Goal: Task Accomplishment & Management: Manage account settings

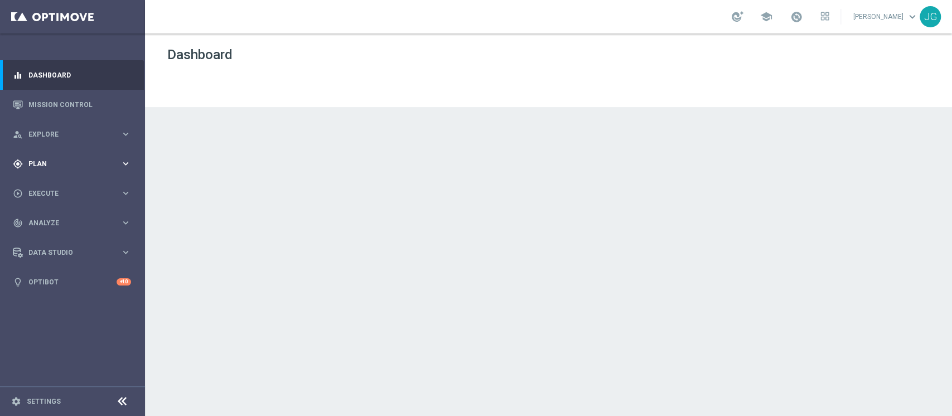
click at [67, 159] on div "gps_fixed Plan" at bounding box center [67, 164] width 108 height 10
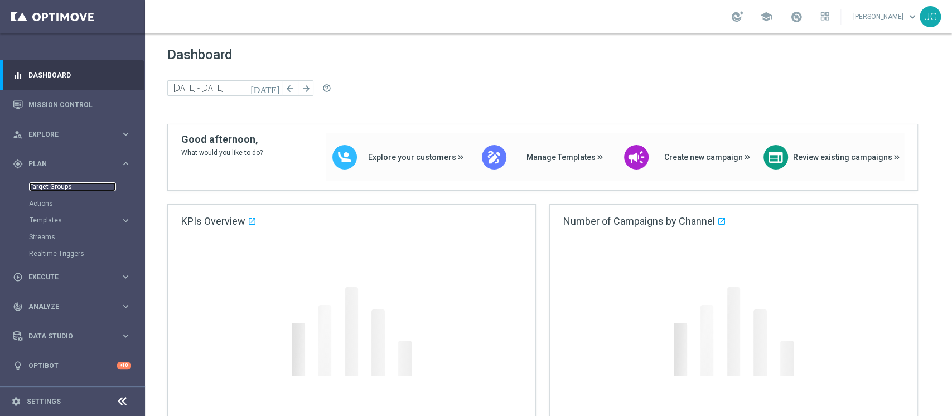
click at [54, 186] on link "Target Groups" at bounding box center [72, 186] width 87 height 9
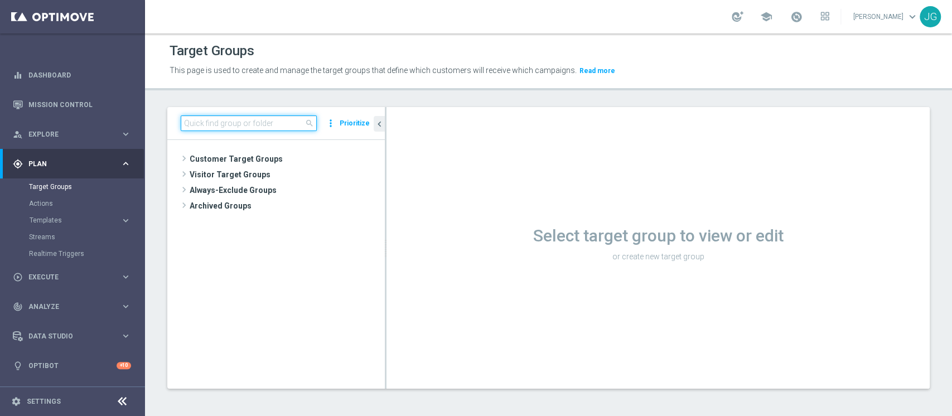
click at [272, 123] on input at bounding box center [249, 124] width 136 height 16
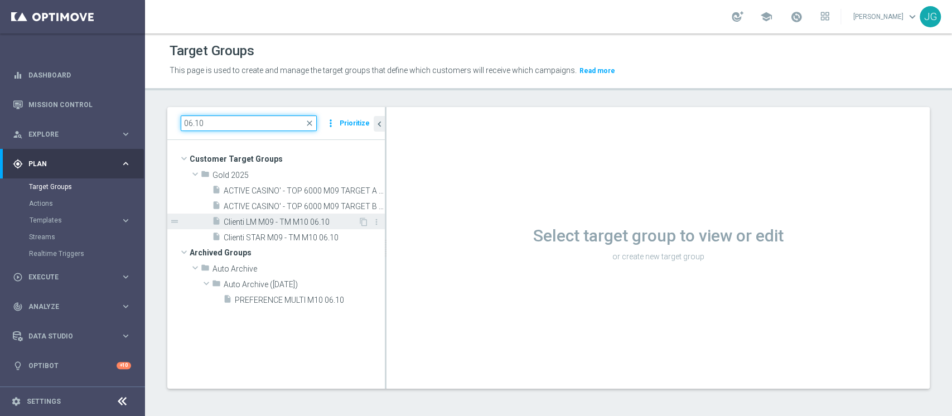
type input "06.10"
click at [293, 225] on span "Clienti LM M09 - TM M10 06.10" at bounding box center [291, 222] width 134 height 9
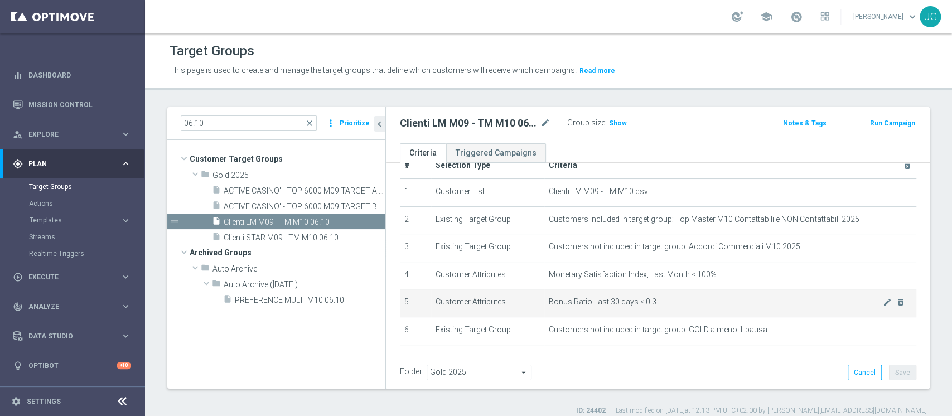
scroll to position [19, 0]
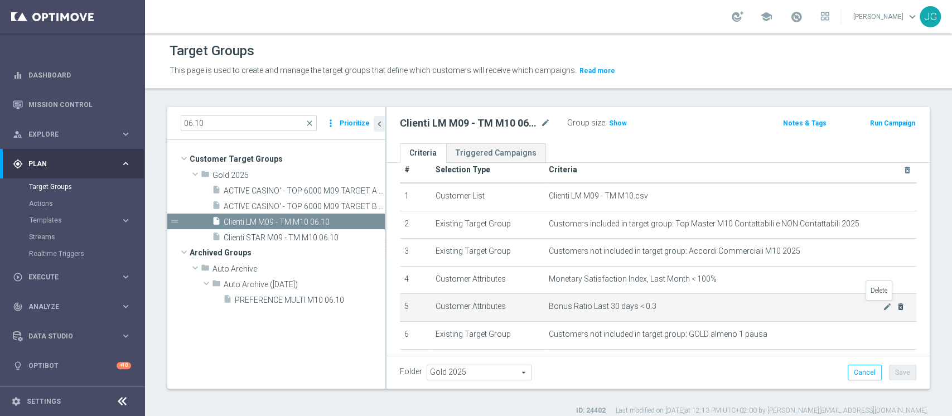
click at [897, 310] on icon "delete_forever" at bounding box center [901, 306] width 9 height 9
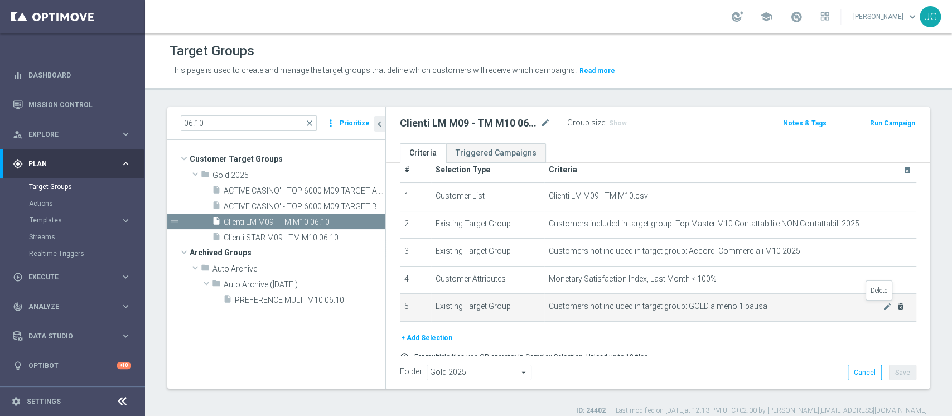
click at [897, 310] on icon "delete_forever" at bounding box center [901, 306] width 9 height 9
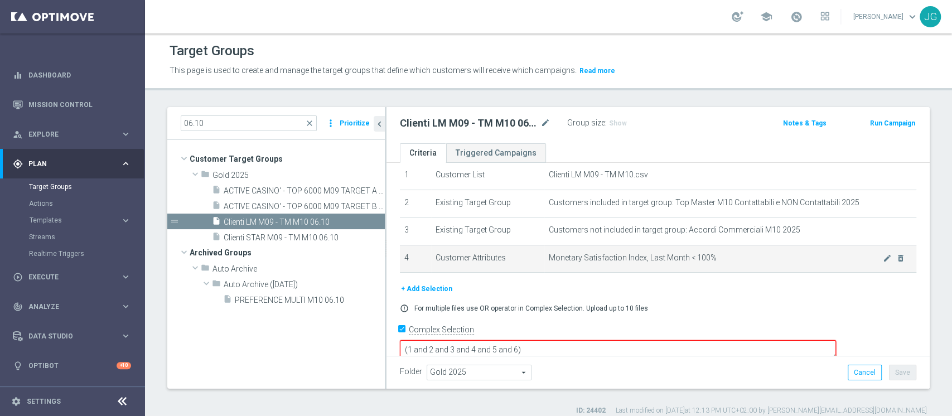
scroll to position [40, 0]
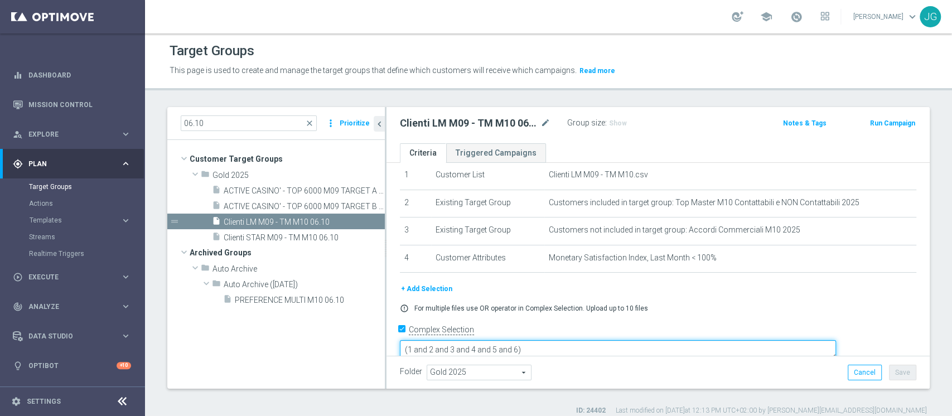
click at [597, 340] on textarea "(1 and 2 and 3 and 4 and 5 and 6)" at bounding box center [618, 350] width 436 height 20
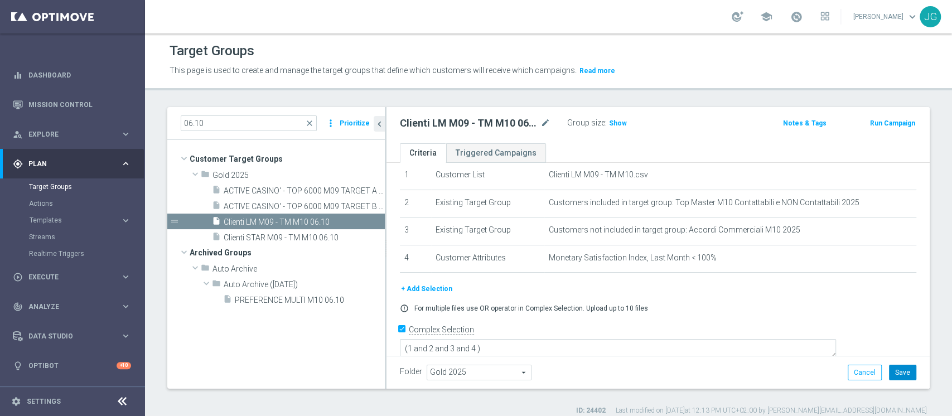
scroll to position [39, 0]
click at [898, 368] on button "Save" at bounding box center [902, 373] width 27 height 16
click at [616, 123] on span "Show" at bounding box center [618, 123] width 18 height 8
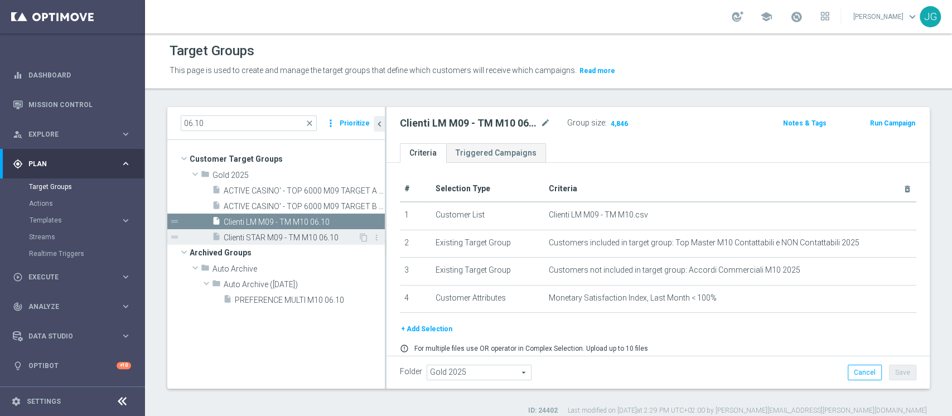
click at [294, 233] on span "Clienti STAR M09 - TM M10 06.10" at bounding box center [291, 237] width 134 height 9
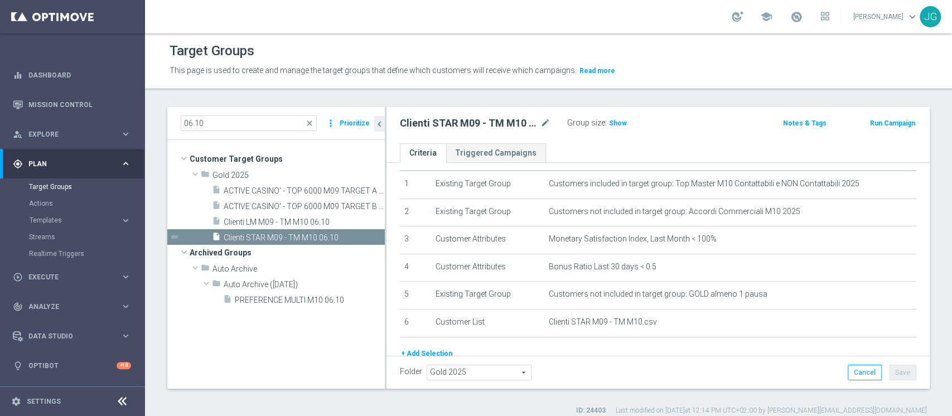
scroll to position [37, 0]
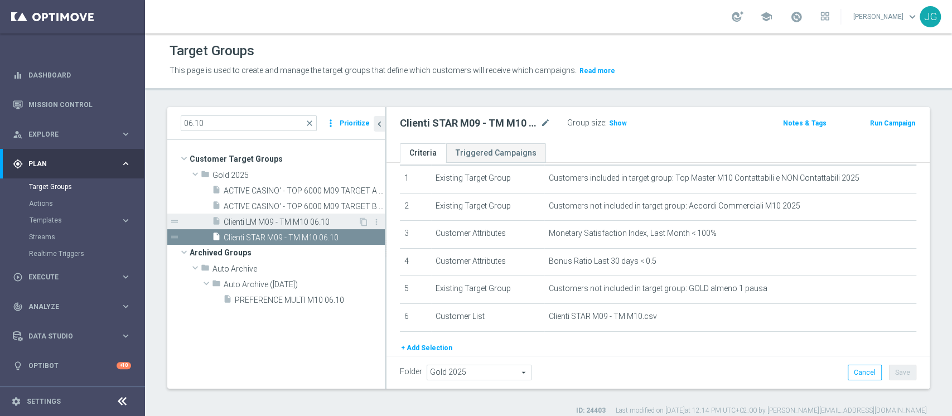
click at [244, 222] on span "Clienti LM M09 - TM M10 06.10" at bounding box center [291, 222] width 134 height 9
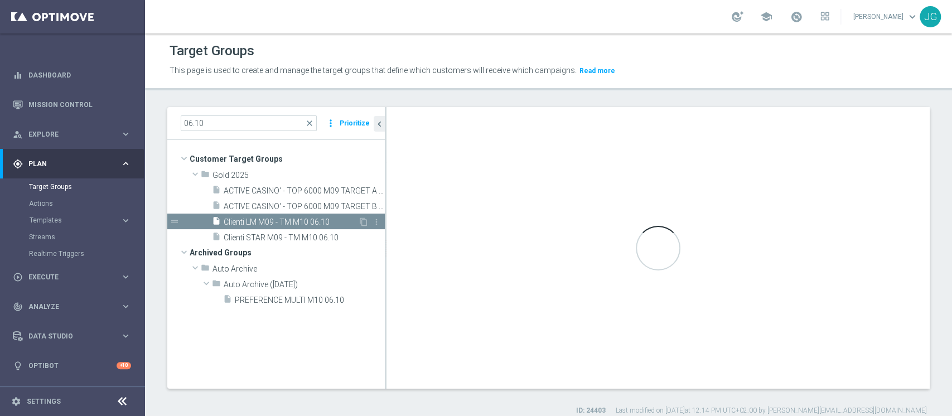
type textarea "(1 and 2 and 3 and 4 )"
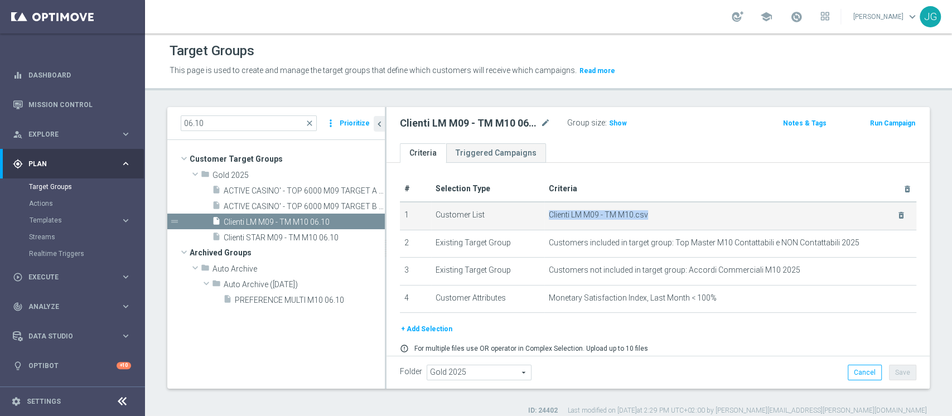
drag, startPoint x: 643, startPoint y: 213, endPoint x: 538, endPoint y: 213, distance: 104.3
click at [545, 213] on td "Clienti LM M09 - TM M10.csv delete_forever" at bounding box center [731, 216] width 372 height 28
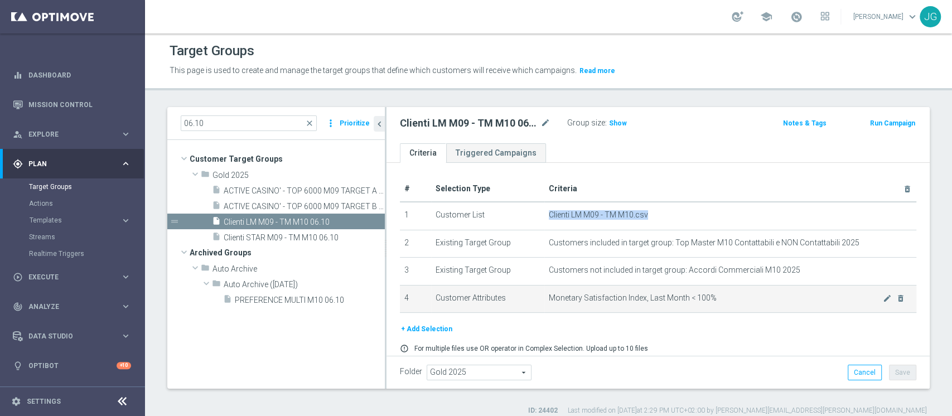
scroll to position [39, 0]
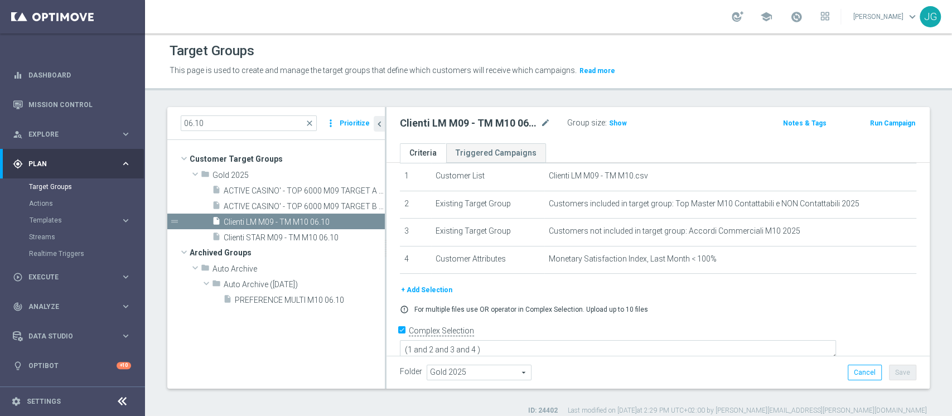
click at [656, 141] on div "Clienti LM M09 - TM M10 06.10 mode_edit Group size : Show Notes & Tags Run Camp…" at bounding box center [658, 125] width 543 height 36
click at [302, 220] on span "Clienti LM M09 - TM M10 06.10" at bounding box center [291, 222] width 134 height 9
click at [52, 277] on span "Execute" at bounding box center [74, 277] width 92 height 7
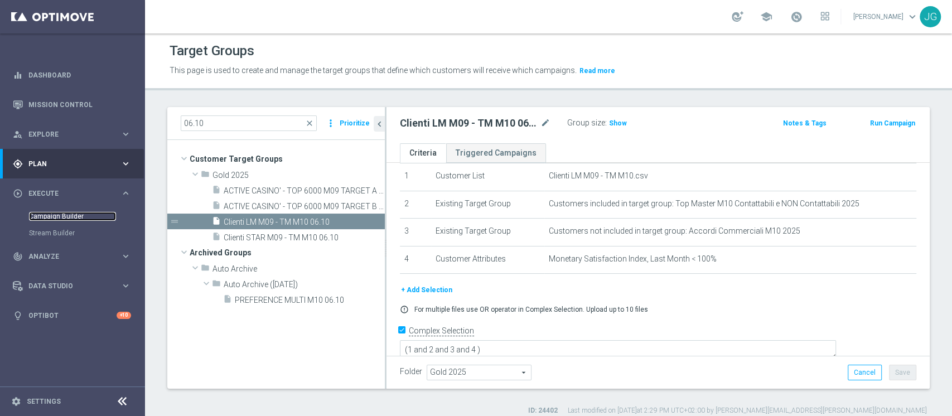
click at [54, 215] on link "Campaign Builder" at bounding box center [72, 216] width 87 height 9
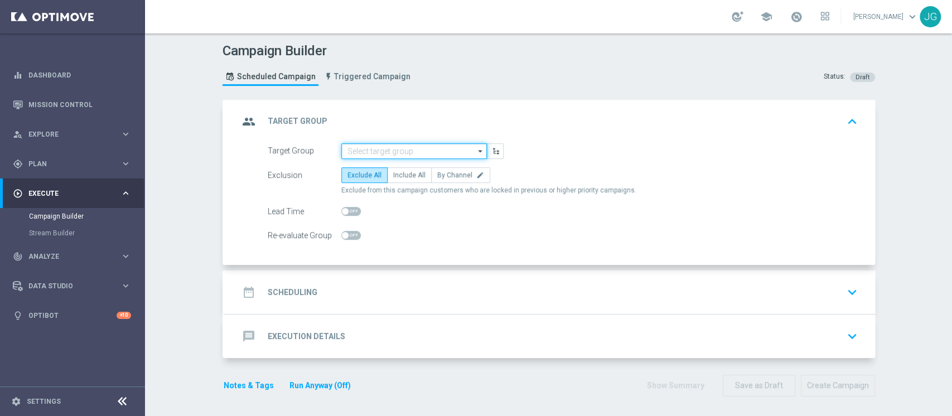
click at [384, 150] on input at bounding box center [414, 151] width 146 height 16
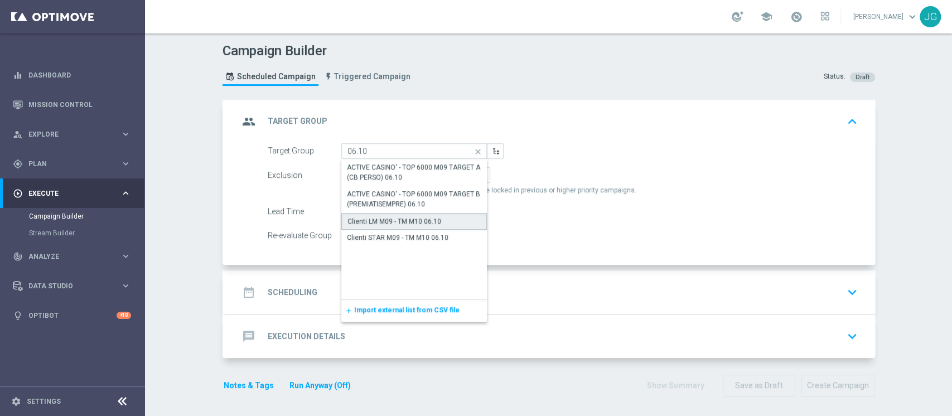
click at [403, 220] on div "Clienti LM M09 - TM M10 06.10" at bounding box center [395, 221] width 94 height 10
type input "Clienti LM M09 - TM M10 06.10"
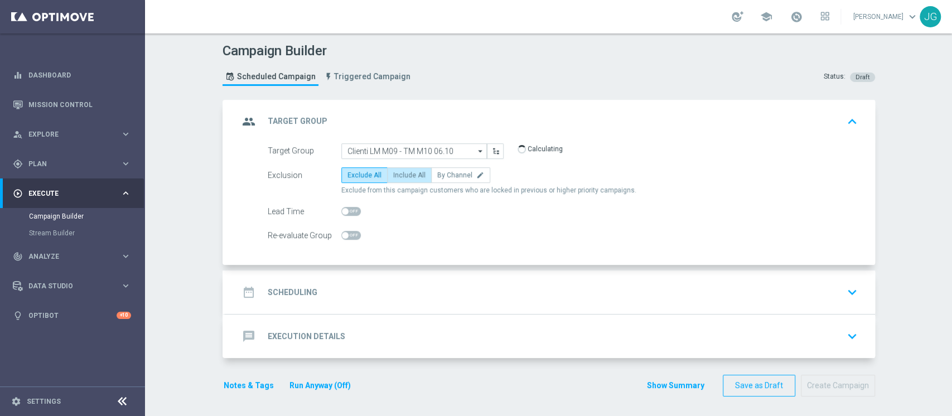
click at [399, 173] on span "Include All" at bounding box center [409, 175] width 32 height 8
click at [399, 174] on input "Include All" at bounding box center [396, 177] width 7 height 7
radio input "true"
click at [437, 295] on div "date_range Scheduling keyboard_arrow_down" at bounding box center [550, 292] width 623 height 21
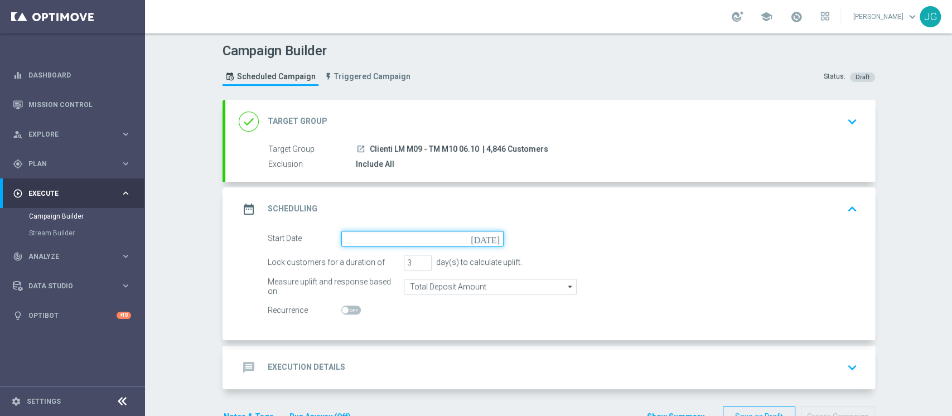
click at [415, 235] on input at bounding box center [422, 239] width 162 height 16
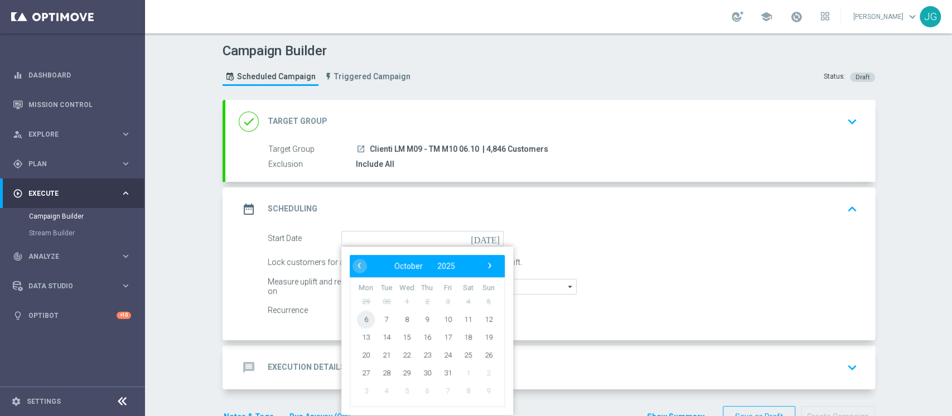
click at [360, 320] on span "6" at bounding box center [366, 319] width 18 height 18
type input "[DATE]"
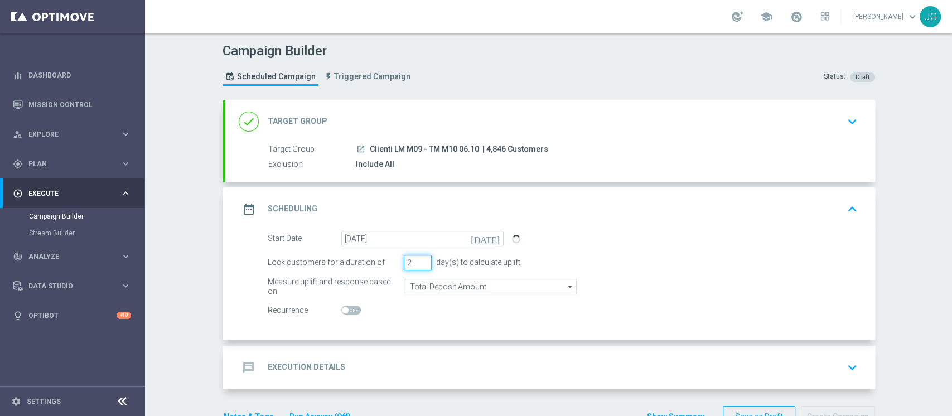
click at [419, 262] on input "2" at bounding box center [418, 263] width 28 height 16
type input "1"
click at [415, 266] on input "1" at bounding box center [418, 263] width 28 height 16
click at [406, 361] on div "message Execution Details keyboard_arrow_down" at bounding box center [550, 367] width 623 height 21
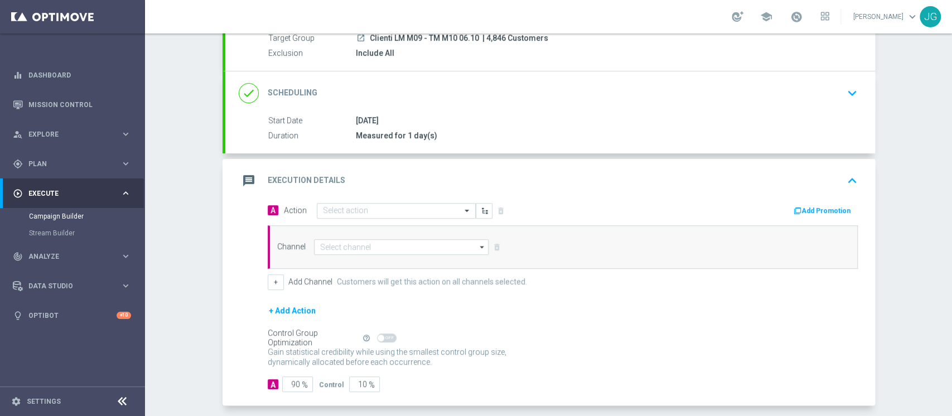
scroll to position [129, 0]
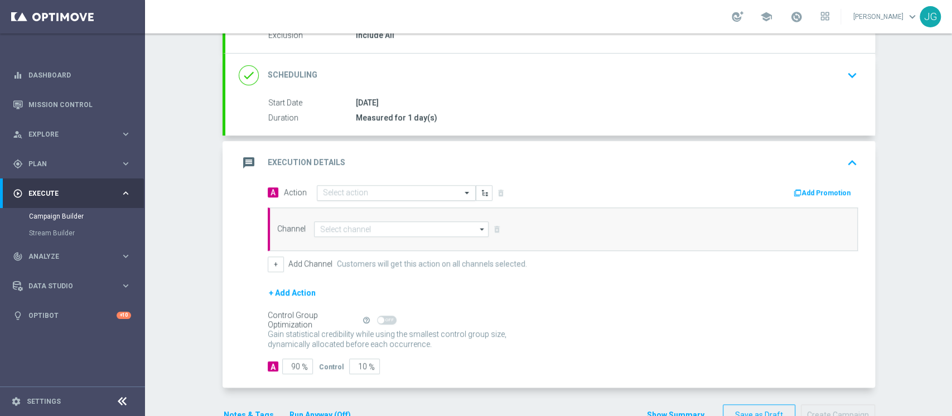
click at [379, 189] on input "text" at bounding box center [385, 193] width 124 height 9
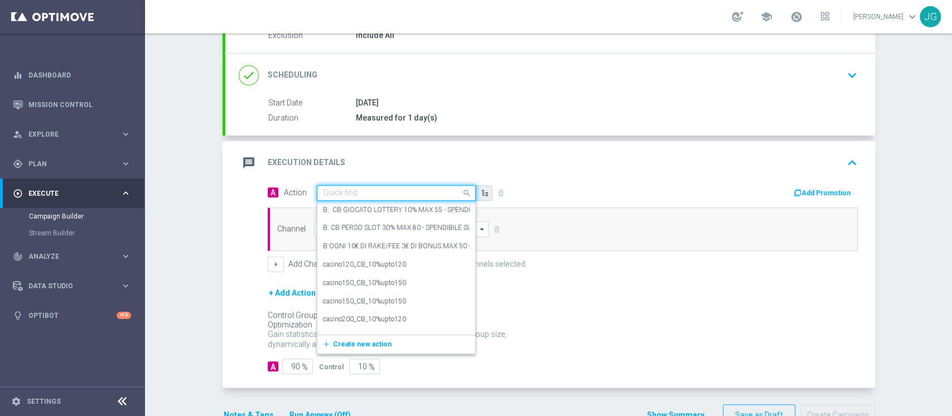
click at [484, 194] on button "button" at bounding box center [484, 193] width 17 height 16
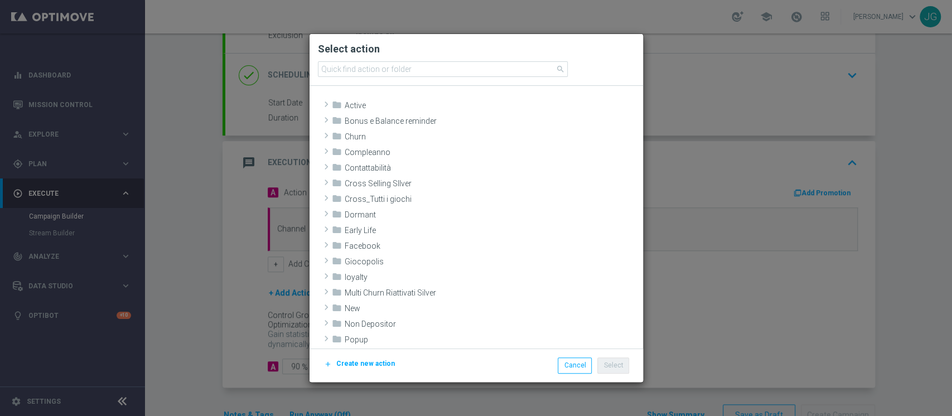
click at [375, 362] on span "Create new action" at bounding box center [365, 364] width 59 height 8
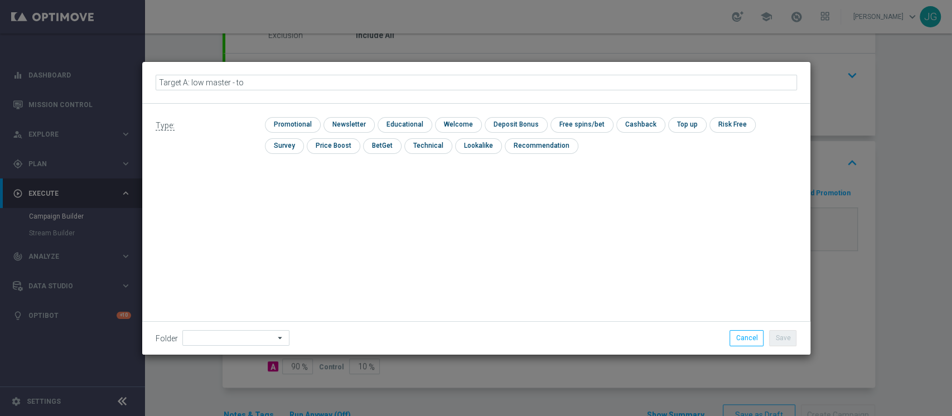
type input "Target A: low master - top"
click at [295, 129] on input "checkbox" at bounding box center [291, 124] width 53 height 15
checkbox input "true"
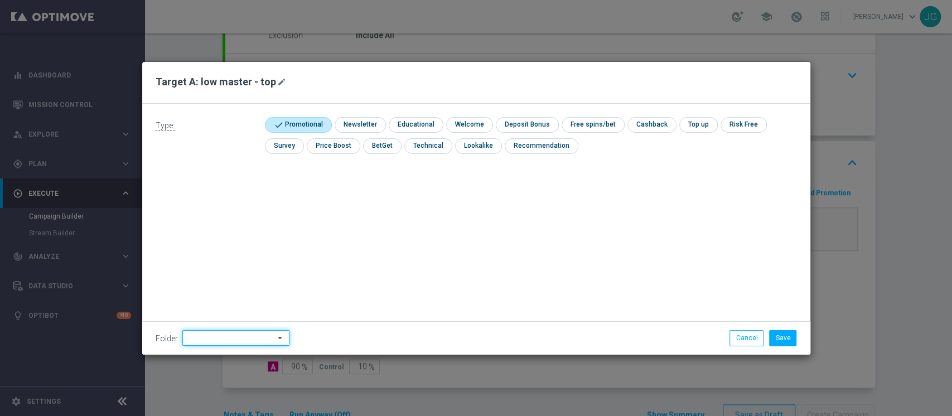
click at [233, 344] on input at bounding box center [235, 338] width 107 height 16
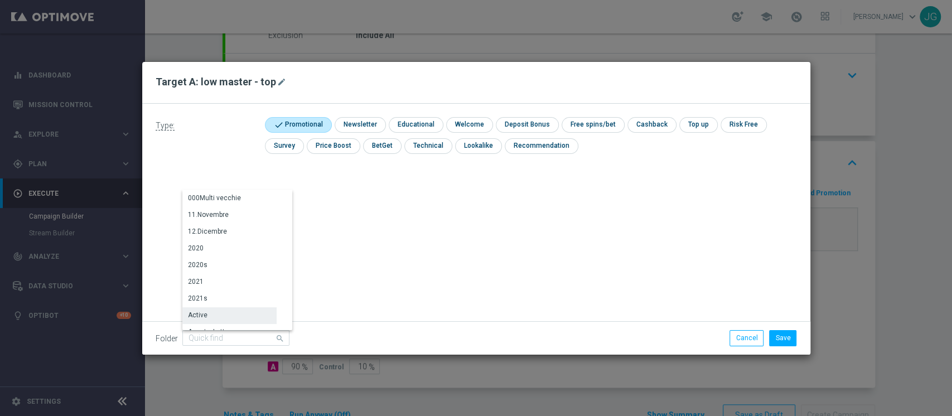
click at [268, 319] on div "Active" at bounding box center [229, 315] width 94 height 16
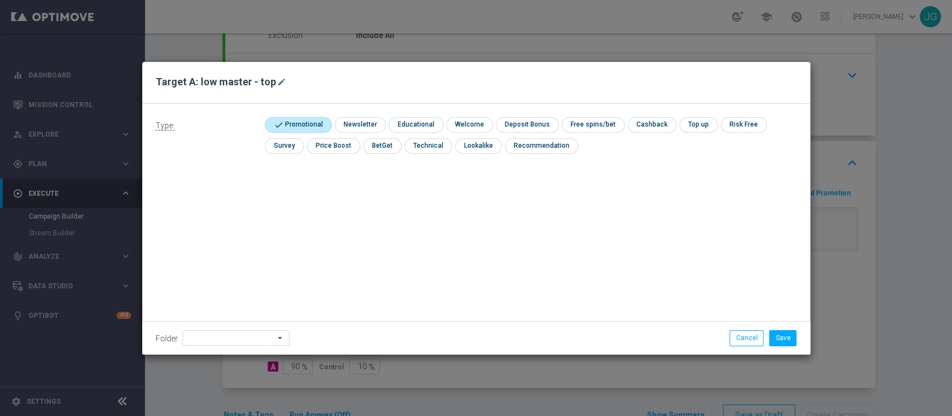
type input "Active"
click at [233, 333] on input "Active" at bounding box center [235, 338] width 107 height 16
click at [241, 215] on div "OMNICHANNEL" at bounding box center [234, 215] width 104 height 16
type input "OMNICHANNEL"
click at [785, 333] on button "Save" at bounding box center [782, 338] width 27 height 16
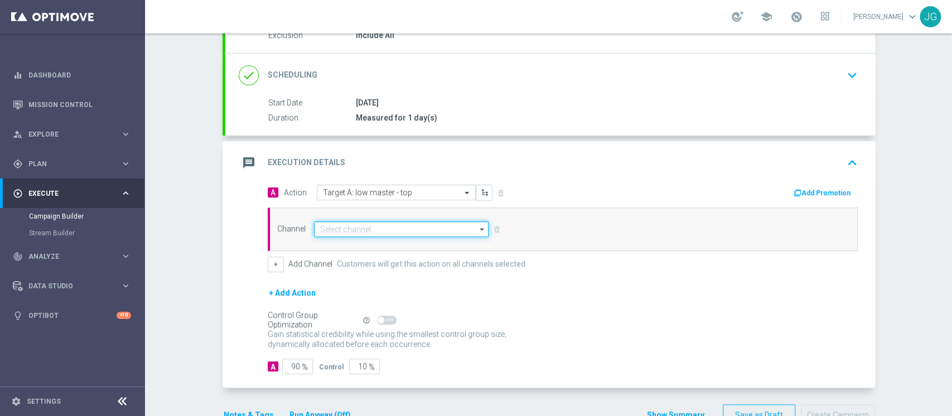
click at [422, 234] on input at bounding box center [401, 230] width 175 height 16
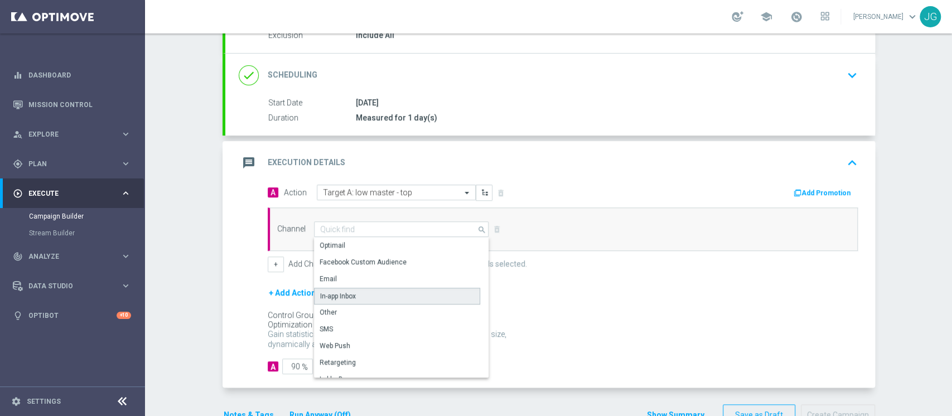
click at [370, 292] on div "In-app Inbox" at bounding box center [397, 296] width 166 height 17
type input "In-app Inbox"
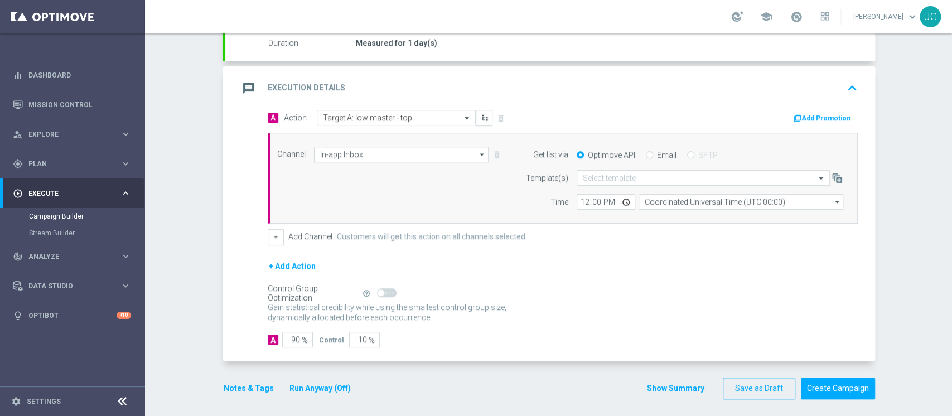
scroll to position [208, 0]
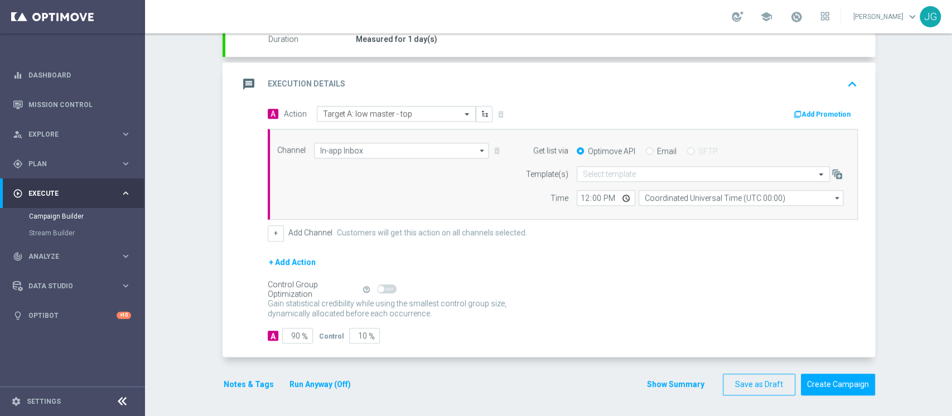
click at [646, 150] on input "Email" at bounding box center [649, 151] width 7 height 7
radio input "true"
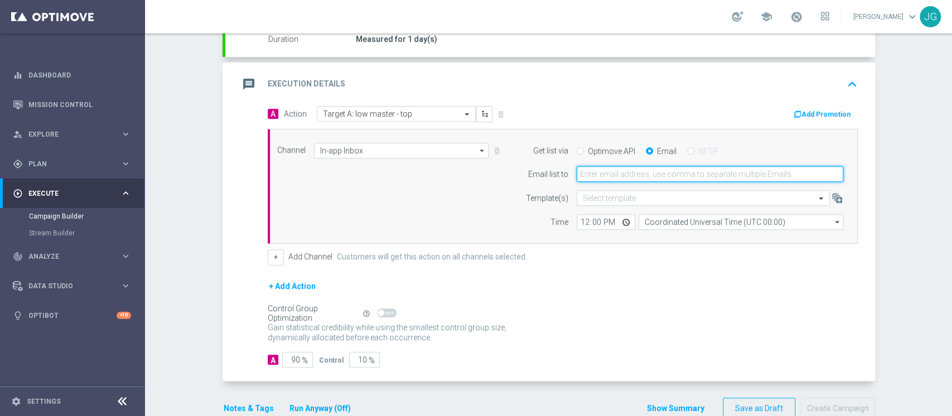
click at [638, 170] on input "email" at bounding box center [710, 174] width 267 height 16
type input "jennyffer.gonzalez@sisal.it,edoardo.ellena@sisal.it"
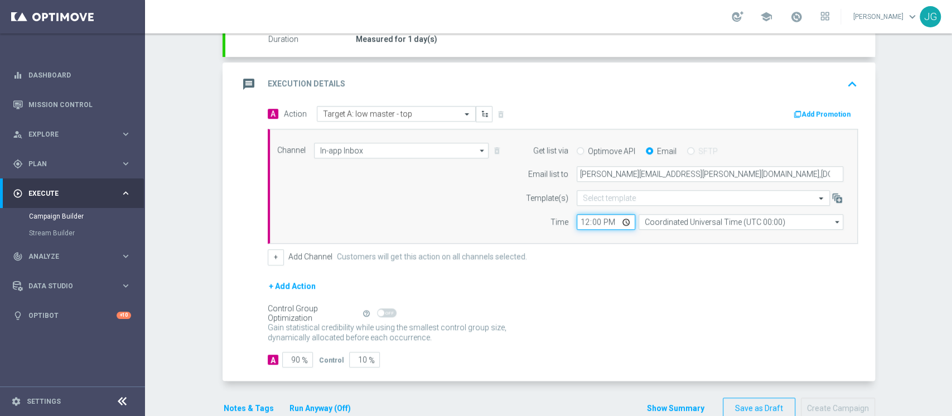
click at [621, 222] on input "12:00" at bounding box center [606, 222] width 59 height 16
type input "18:00"
click at [373, 266] on form "A Action Select action Target A: low master - top delete_forever Add Promotion …" at bounding box center [563, 237] width 590 height 262
click at [285, 283] on button "+ Add Action" at bounding box center [292, 287] width 49 height 14
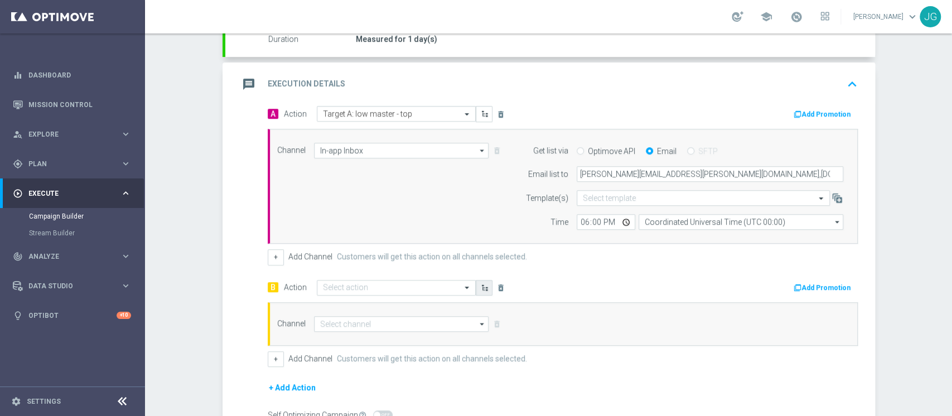
click at [481, 288] on icon "button" at bounding box center [485, 288] width 8 height 8
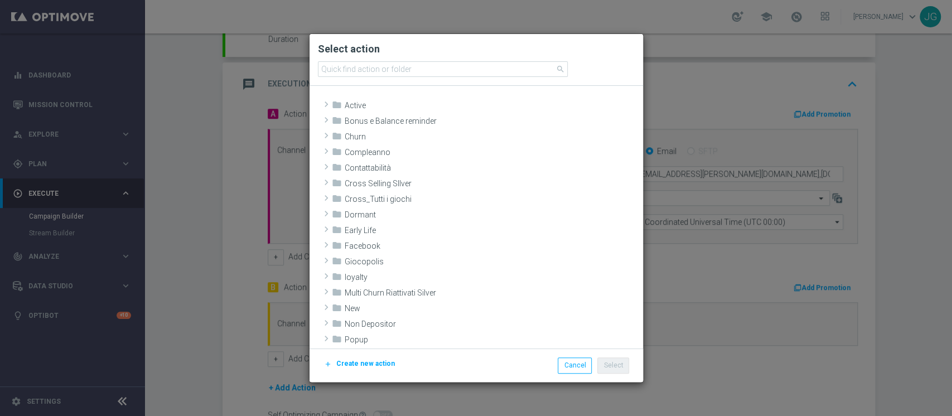
click at [353, 358] on button "add Create new action" at bounding box center [359, 364] width 73 height 12
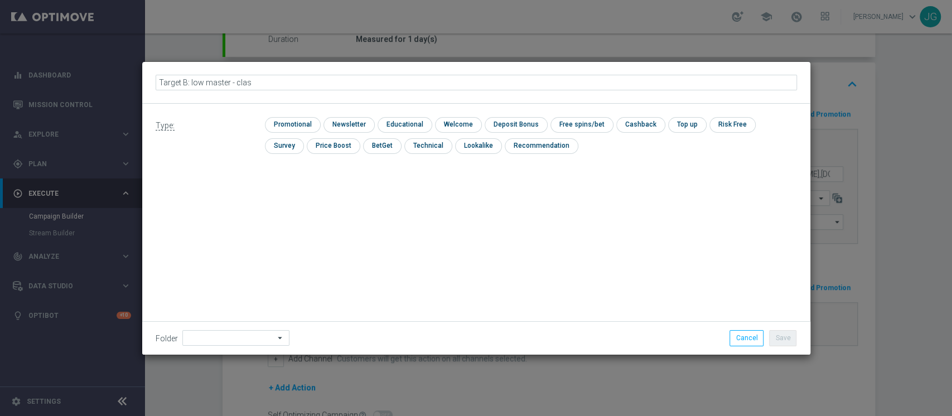
type input "Target B: low master - class"
click at [305, 123] on input "checkbox" at bounding box center [291, 124] width 53 height 15
checkbox input "true"
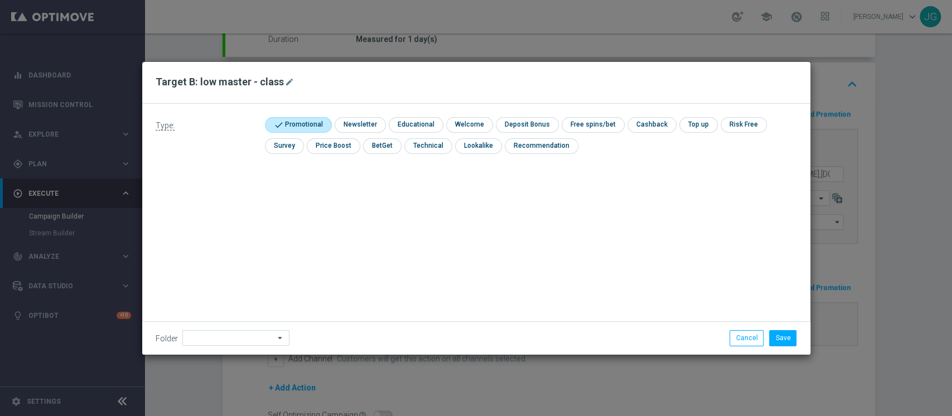
click at [227, 350] on div "Folder arrow_drop_down Show Selected 0 of 131 000Multi vecchie" at bounding box center [476, 337] width 668 height 33
click at [241, 340] on input at bounding box center [235, 338] width 107 height 16
click at [237, 219] on div "OMNICHANNEL" at bounding box center [234, 215] width 104 height 16
type input "OMNICHANNEL"
click at [779, 337] on button "Save" at bounding box center [782, 338] width 27 height 16
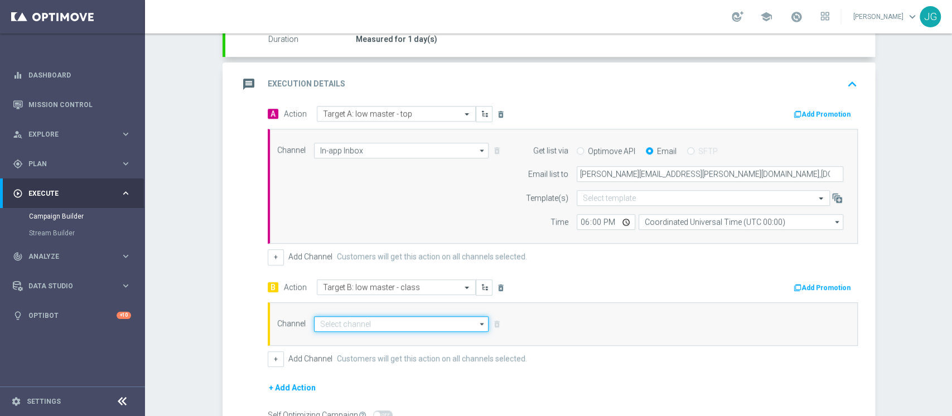
click at [363, 324] on input at bounding box center [401, 324] width 175 height 16
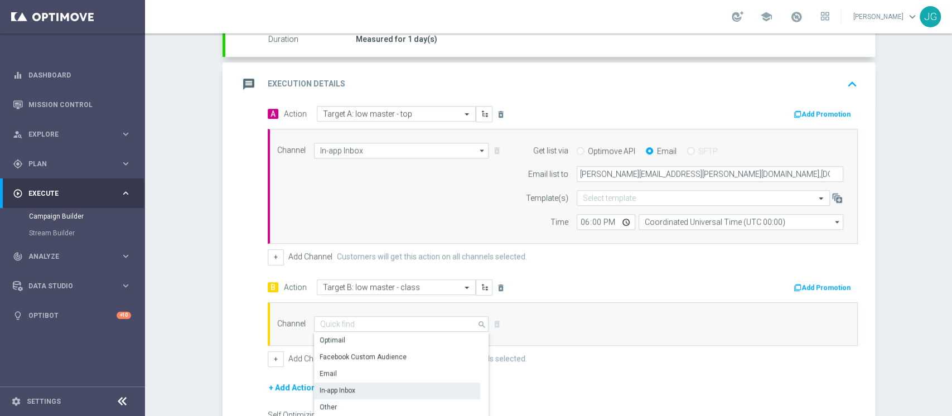
click at [356, 384] on div "In-app Inbox" at bounding box center [397, 391] width 166 height 16
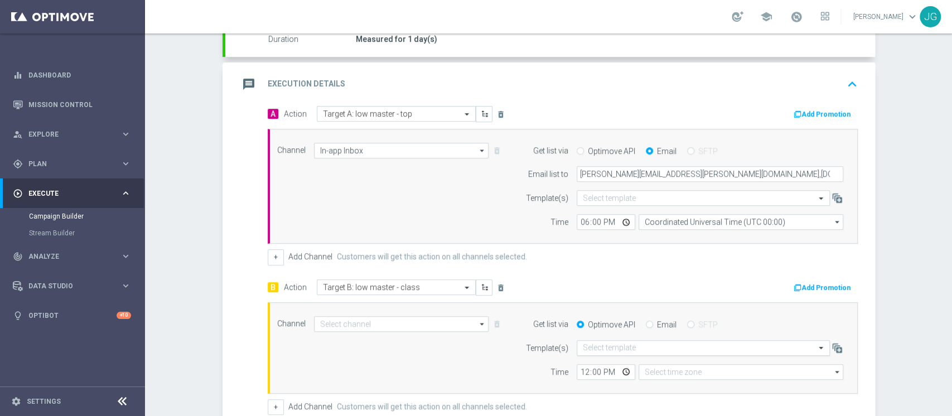
type input "In-app Inbox"
type input "Coordinated Universal Time (UTC 00:00)"
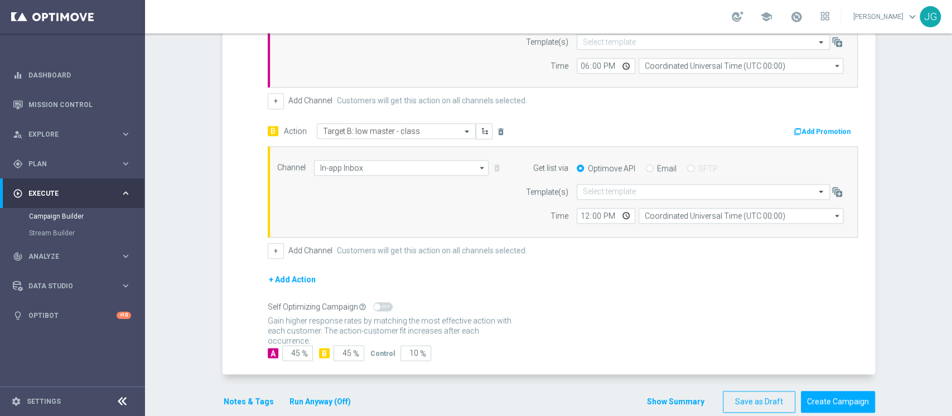
click at [646, 166] on input "Email" at bounding box center [649, 169] width 7 height 7
radio input "true"
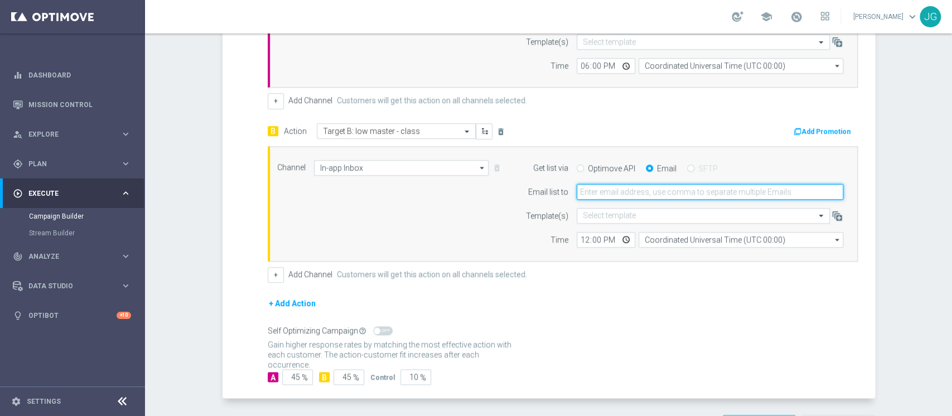
click at [624, 185] on input "email" at bounding box center [710, 192] width 267 height 16
type input "jennyffer.gonzalez@sisal.it,edoardo.ellena@sisal.it"
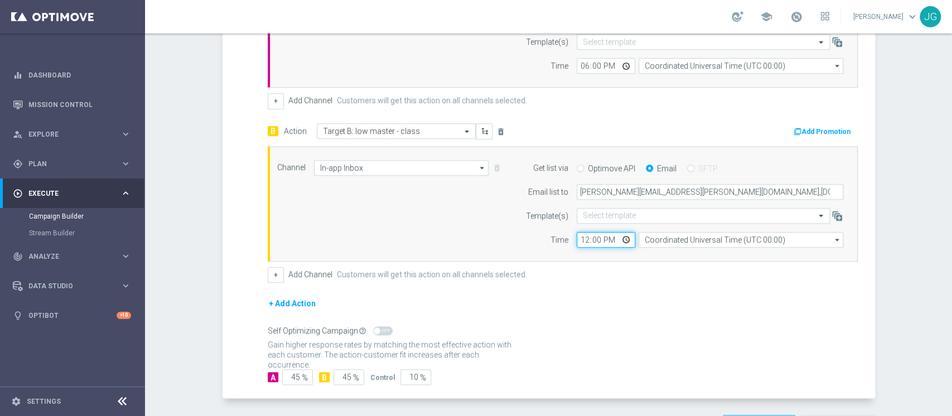
click at [620, 241] on input "12:00" at bounding box center [606, 240] width 59 height 16
type input "18:00"
click at [288, 376] on input "45" at bounding box center [297, 377] width 31 height 16
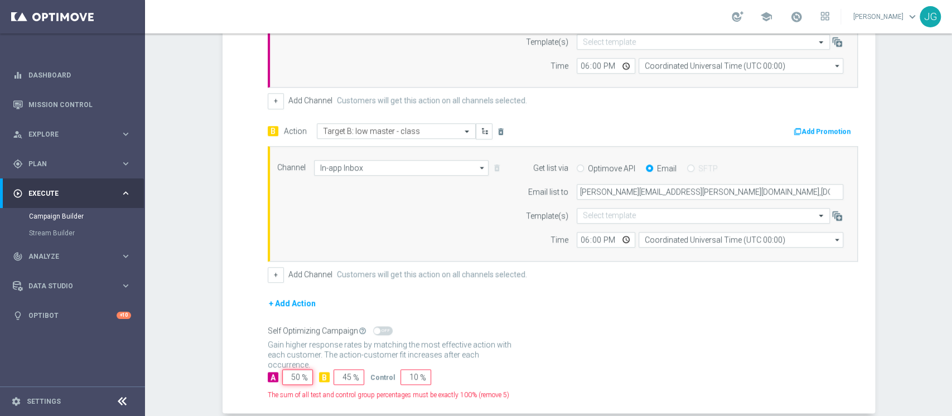
type input "50"
click at [340, 374] on input "45" at bounding box center [349, 377] width 31 height 16
type input "50"
click at [511, 363] on form "A Action Select action Target A: low master - top delete_forever Add Promotion …" at bounding box center [563, 175] width 590 height 450
click at [408, 373] on input "10" at bounding box center [416, 377] width 31 height 16
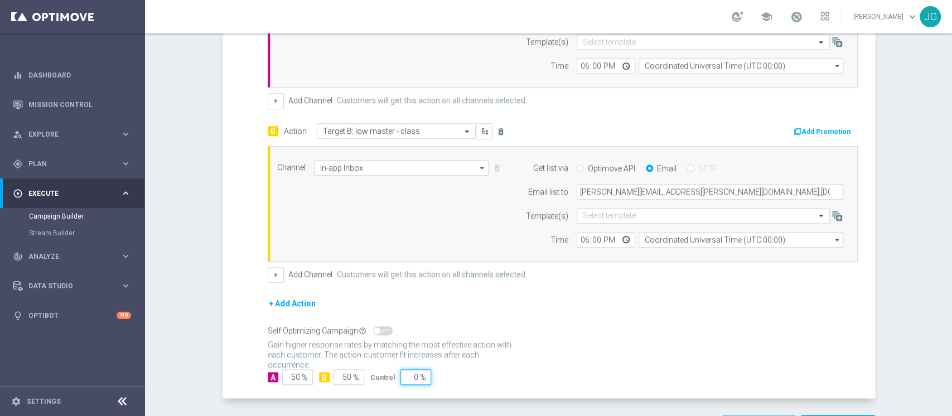
type input "0"
click at [585, 123] on div "Add Promotion" at bounding box center [715, 130] width 304 height 15
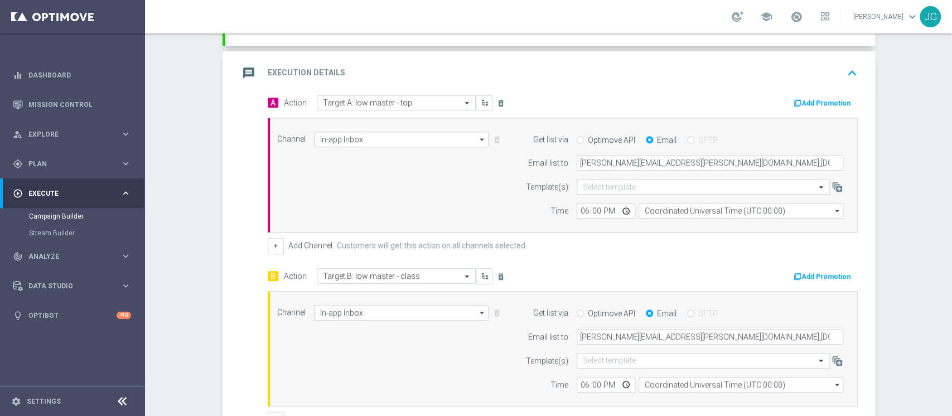
scroll to position [214, 0]
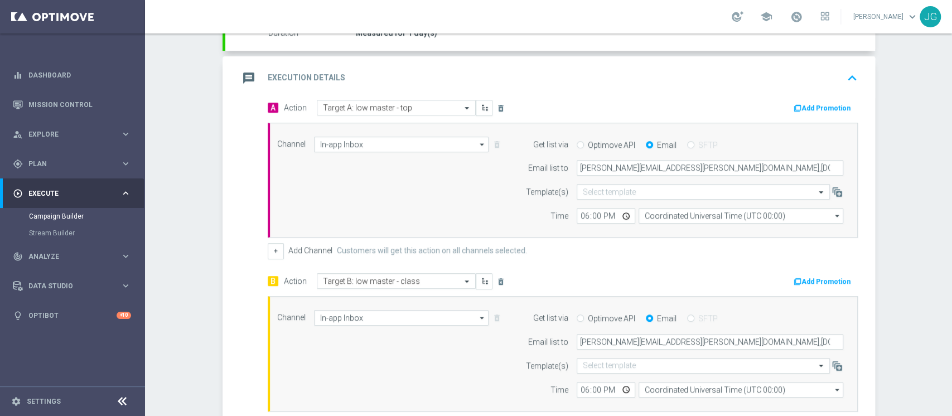
click at [550, 74] on div "message Execution Details keyboard_arrow_up" at bounding box center [550, 78] width 623 height 21
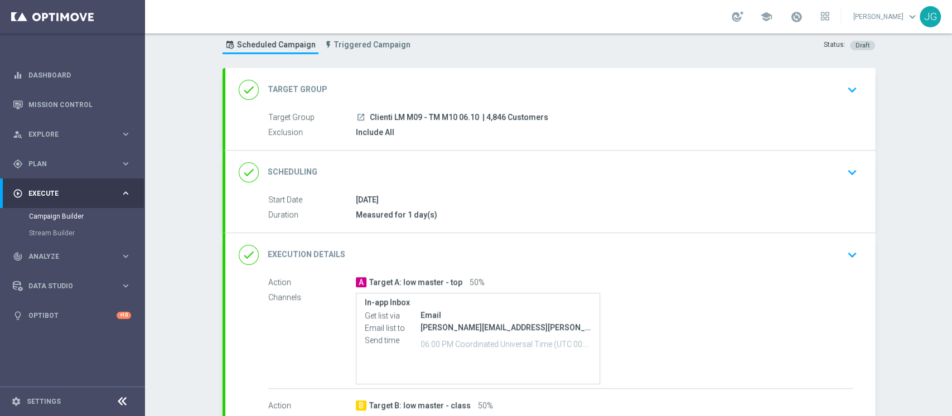
scroll to position [222, 0]
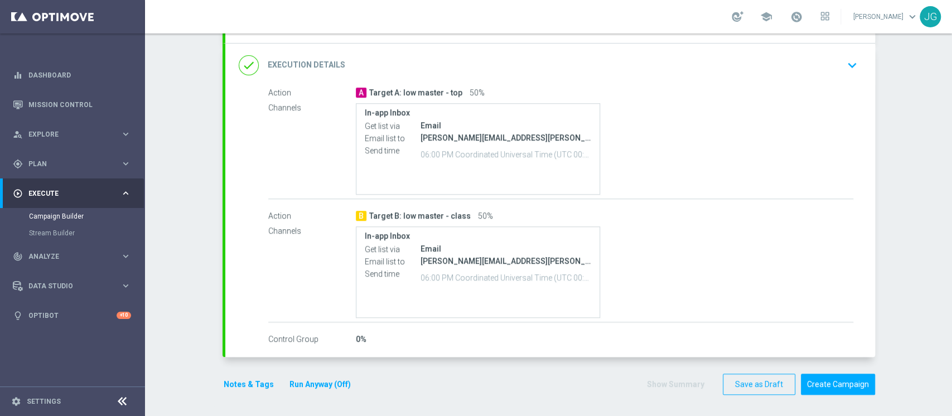
click at [324, 384] on button "Run Anyway (Off)" at bounding box center [320, 385] width 64 height 14
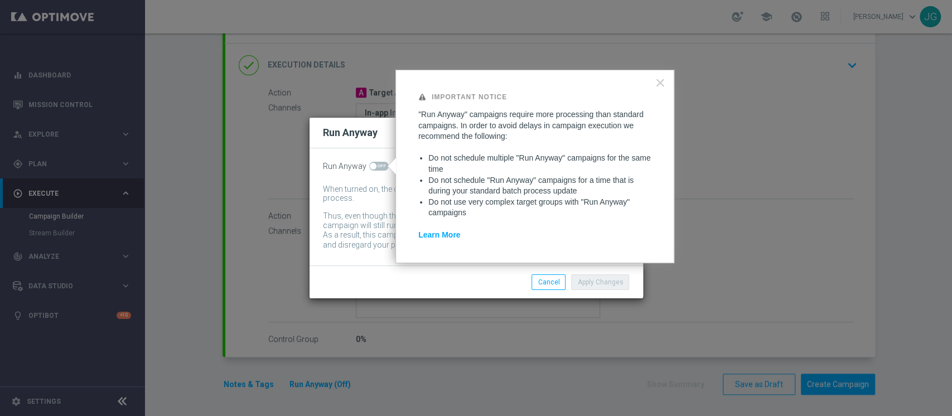
click at [379, 168] on span at bounding box center [379, 166] width 20 height 9
click at [379, 168] on input "checkbox" at bounding box center [379, 166] width 20 height 9
checkbox input "true"
click at [609, 280] on button "Apply Changes" at bounding box center [600, 283] width 58 height 16
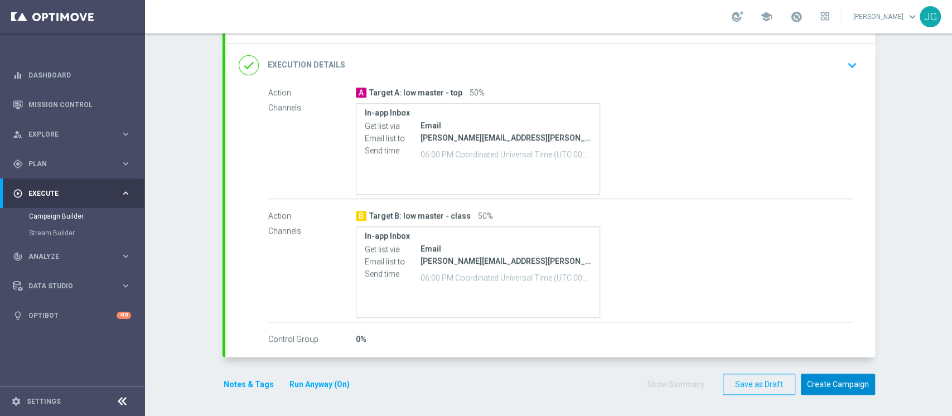
click at [827, 382] on button "Create Campaign" at bounding box center [838, 385] width 74 height 22
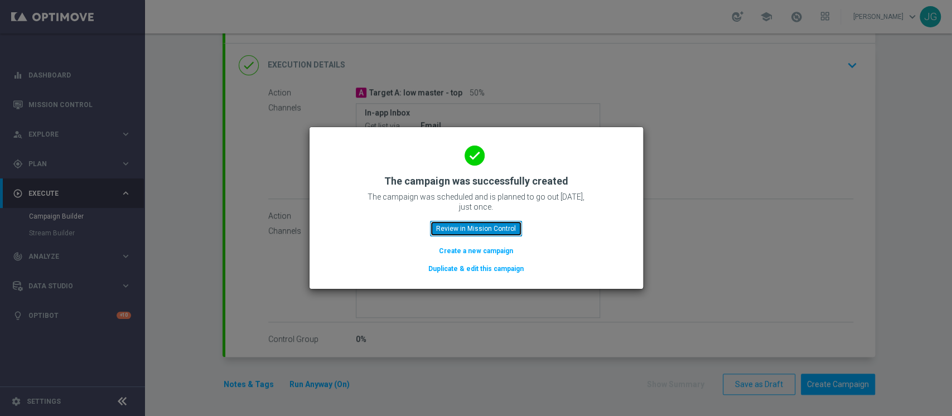
click at [480, 224] on button "Review in Mission Control" at bounding box center [476, 229] width 92 height 16
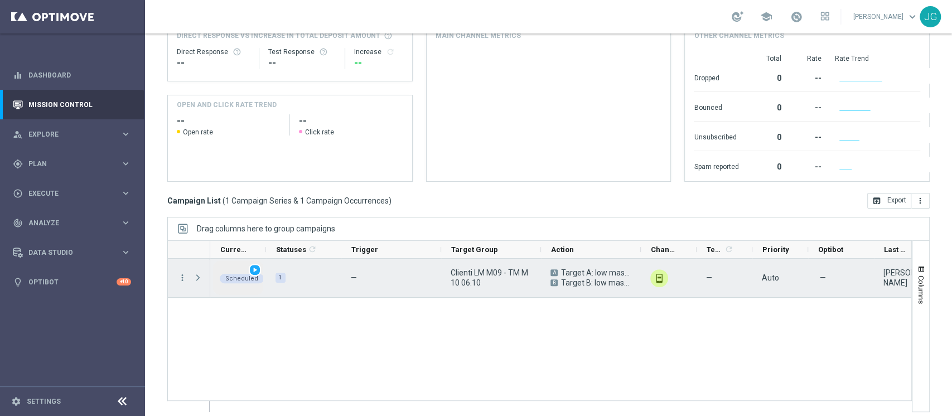
scroll to position [141, 0]
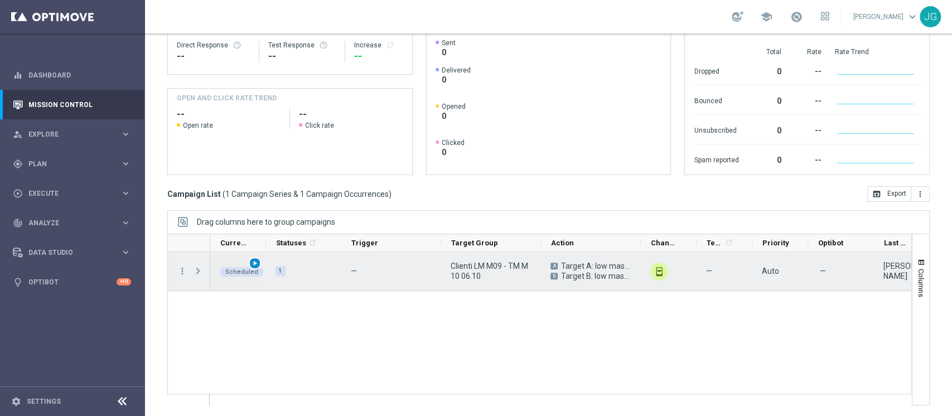
click at [253, 262] on span "play_arrow" at bounding box center [255, 263] width 8 height 8
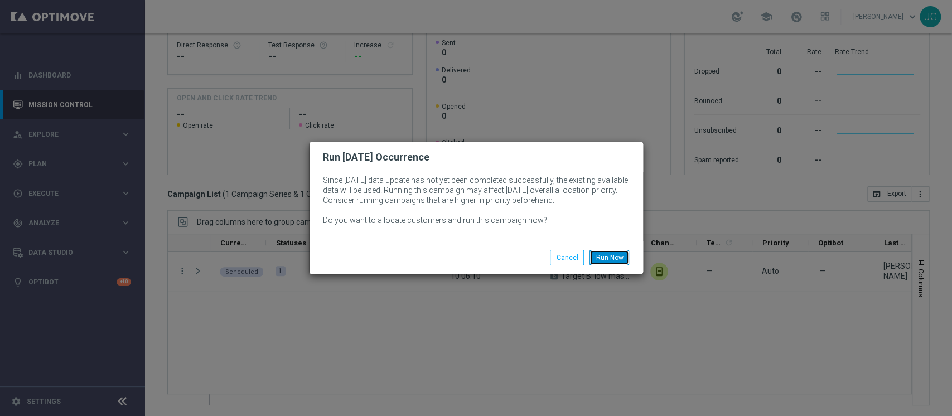
click at [607, 259] on button "Run Now" at bounding box center [610, 258] width 40 height 16
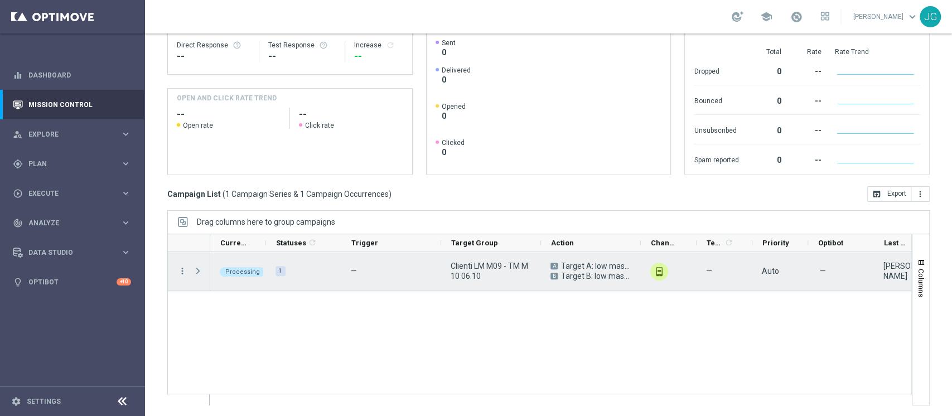
click at [200, 271] on span "Press SPACE to select this row." at bounding box center [198, 271] width 10 height 9
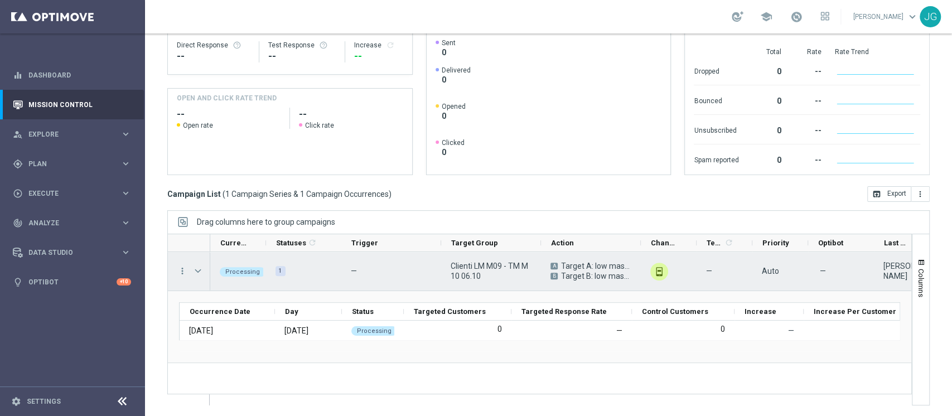
click at [200, 271] on span "Press SPACE to select this row." at bounding box center [198, 271] width 10 height 9
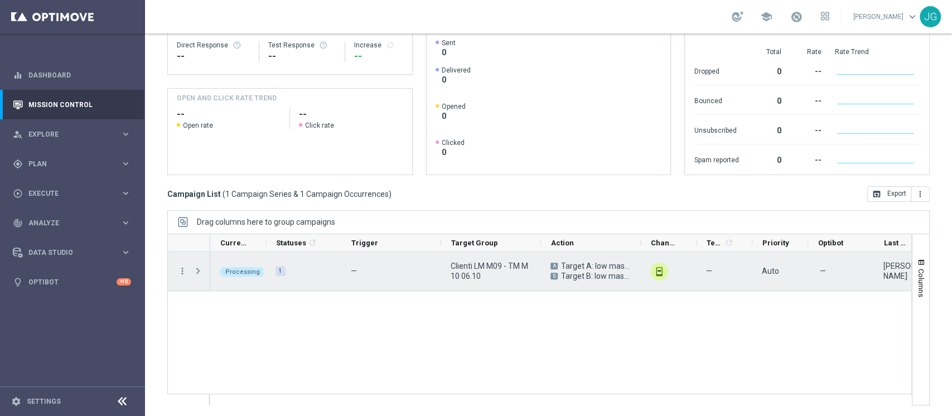
click at [200, 271] on span "Press SPACE to select this row." at bounding box center [198, 271] width 10 height 9
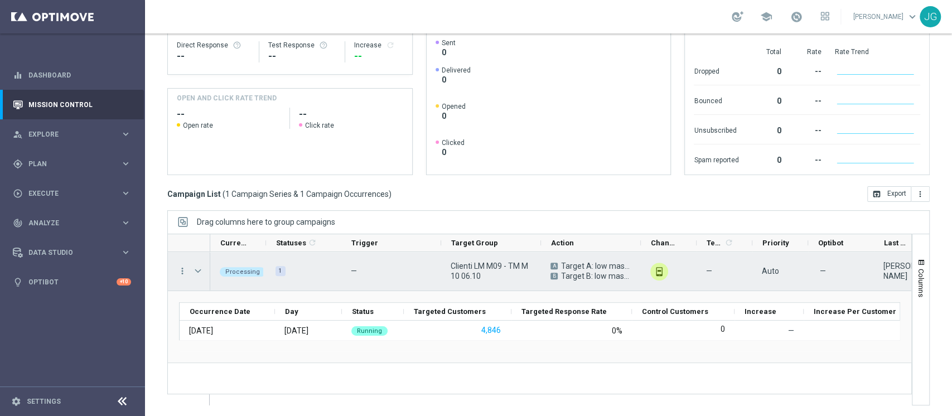
click at [200, 273] on span "Press SPACE to select this row." at bounding box center [198, 271] width 10 height 9
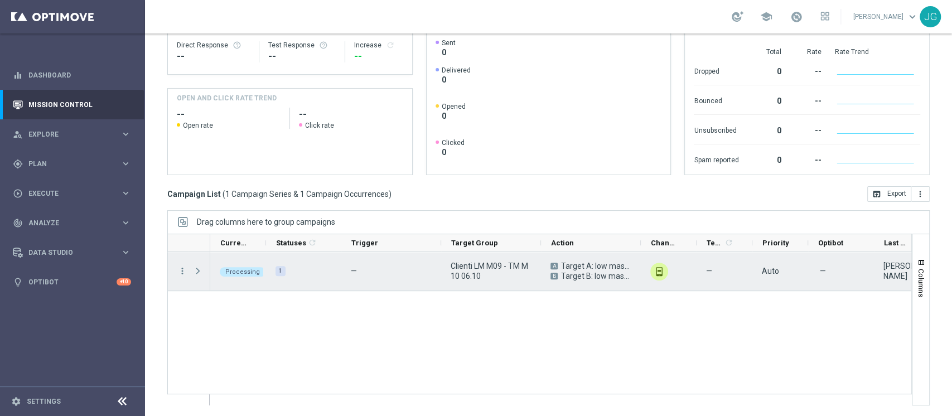
click at [200, 273] on span "Press SPACE to select this row." at bounding box center [198, 271] width 10 height 9
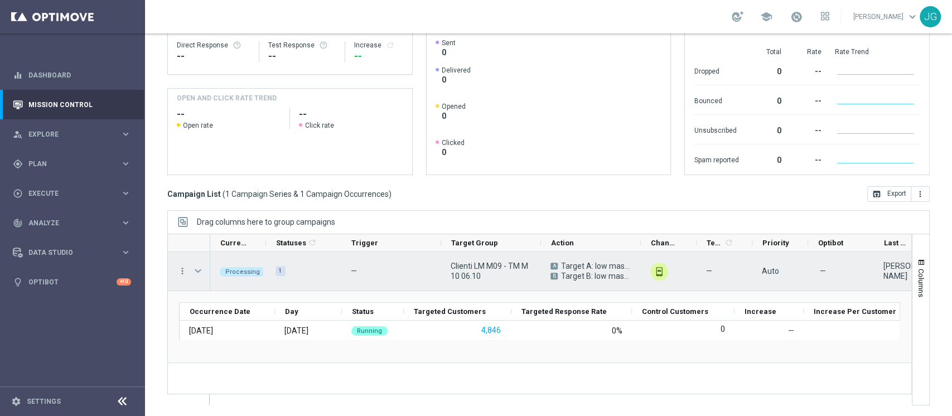
click at [197, 271] on span "Press SPACE to select this row." at bounding box center [198, 271] width 10 height 9
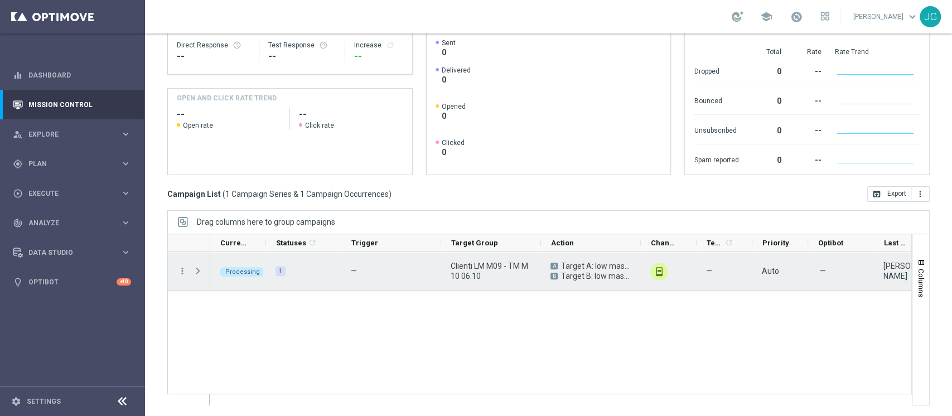
click at [197, 271] on span "Press SPACE to select this row." at bounding box center [198, 271] width 10 height 9
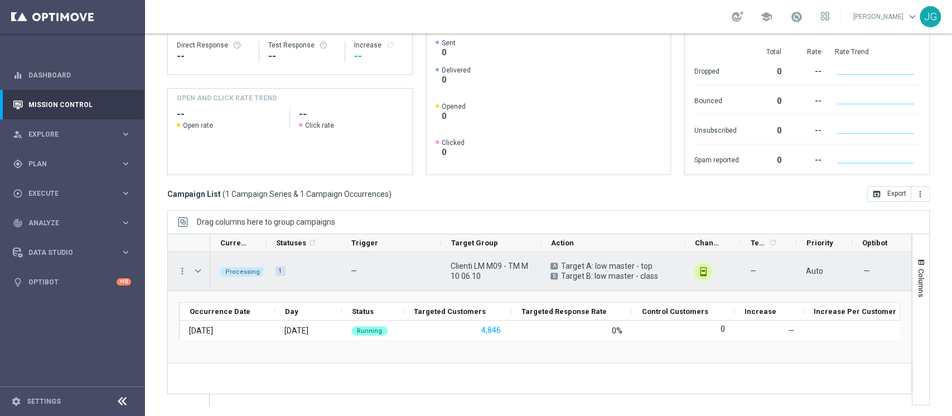
drag, startPoint x: 640, startPoint y: 244, endPoint x: 683, endPoint y: 252, distance: 43.7
click at [683, 252] on div at bounding box center [539, 320] width 745 height 172
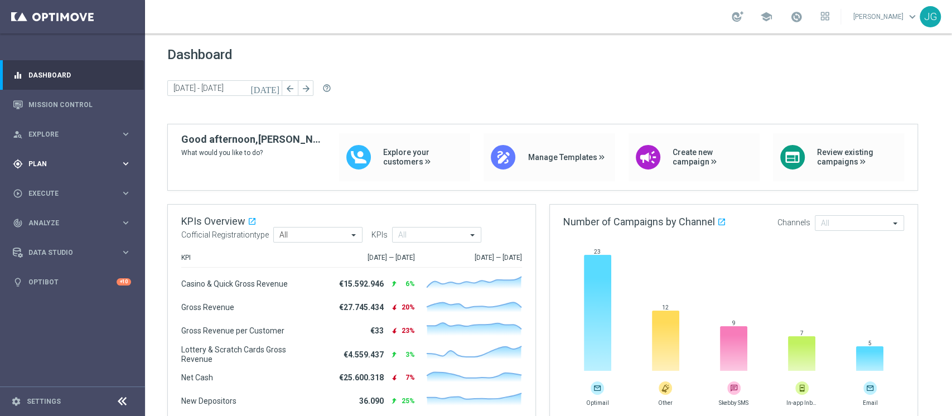
click at [74, 172] on div "gps_fixed Plan keyboard_arrow_right" at bounding box center [72, 164] width 144 height 30
click at [69, 186] on link "Target Groups" at bounding box center [72, 186] width 87 height 9
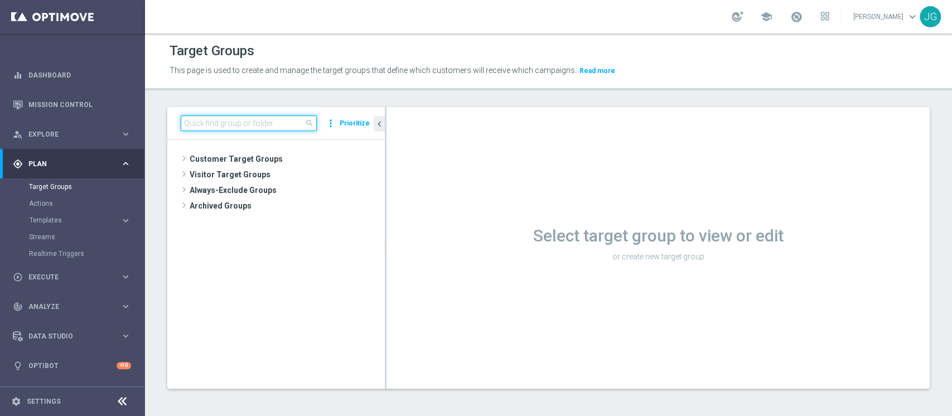
click at [268, 125] on input at bounding box center [249, 124] width 136 height 16
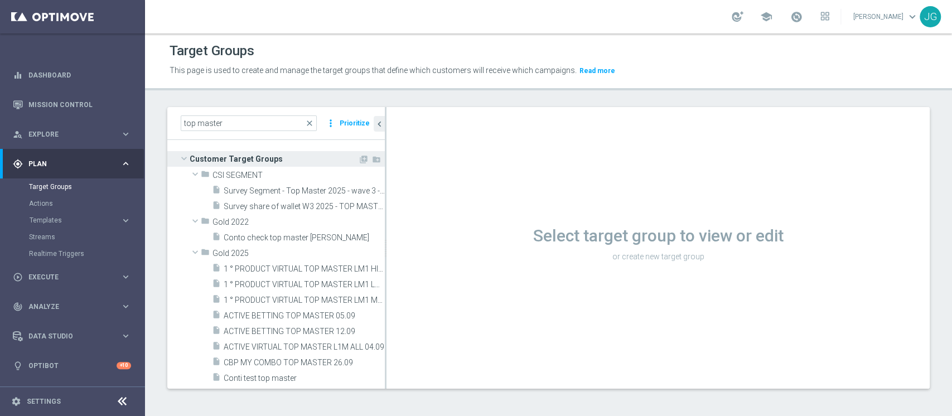
drag, startPoint x: 270, startPoint y: 307, endPoint x: 311, endPoint y: 151, distance: 161.6
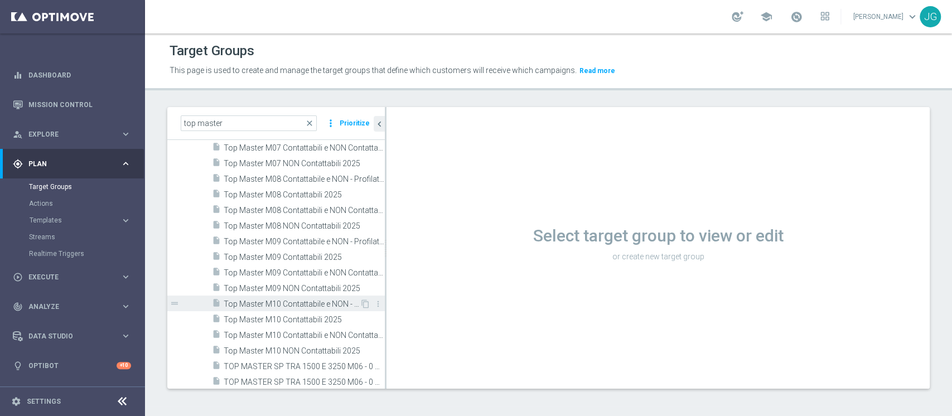
scroll to position [456, 0]
click at [302, 272] on span "Top Master M09 Contattabili e NON Contattabili 2025" at bounding box center [292, 272] width 136 height 9
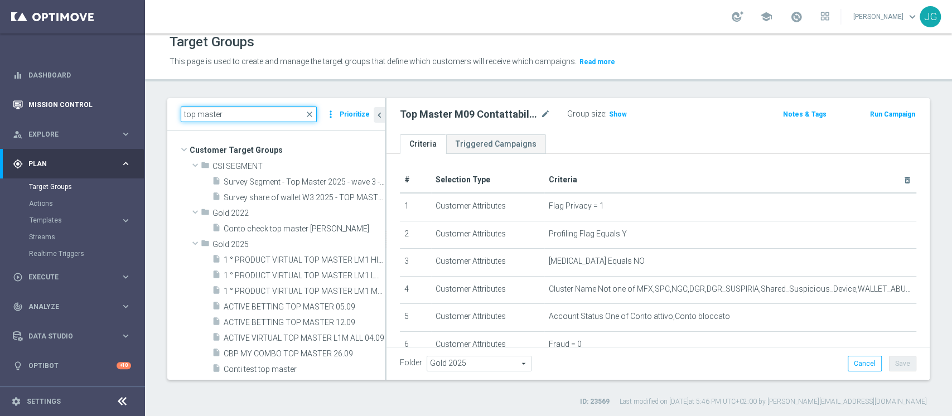
drag, startPoint x: 250, startPoint y: 117, endPoint x: 105, endPoint y: 115, distance: 145.1
click at [105, 115] on main "equalizer Dashboard Mission Control" at bounding box center [476, 208] width 952 height 416
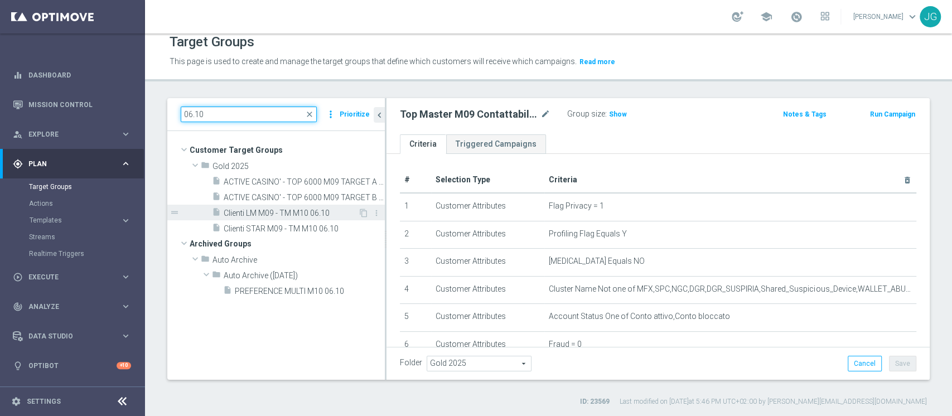
type input "06.10"
click at [291, 215] on span "Clienti LM M09 - TM M10 06.10" at bounding box center [291, 213] width 134 height 9
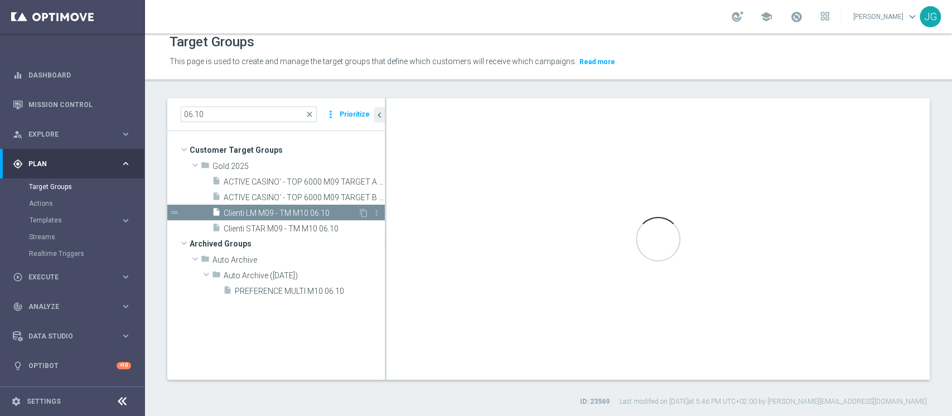
type textarea "(1 and 2 and 3 and 4 )"
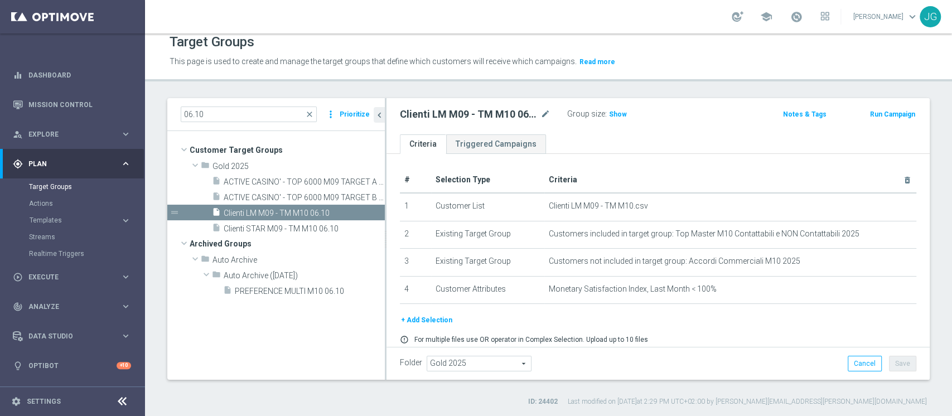
click at [417, 323] on button "+ Add Selection" at bounding box center [427, 320] width 54 height 12
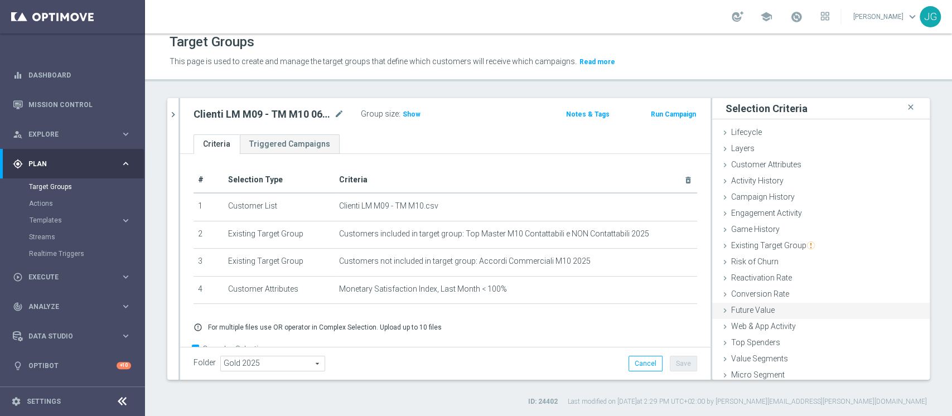
scroll to position [21, 0]
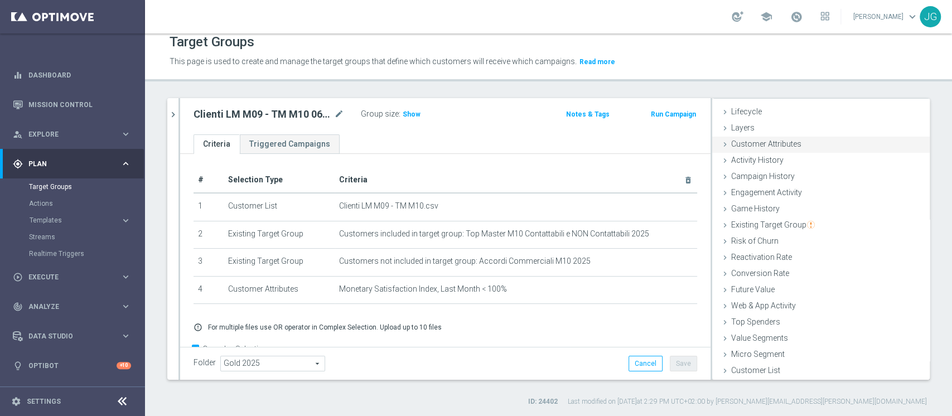
click at [744, 141] on span "Customer Attributes" at bounding box center [767, 143] width 70 height 9
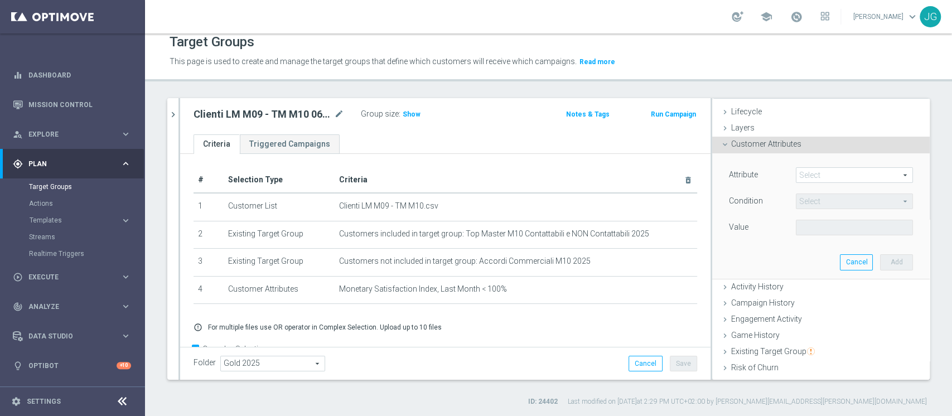
scroll to position [0, 0]
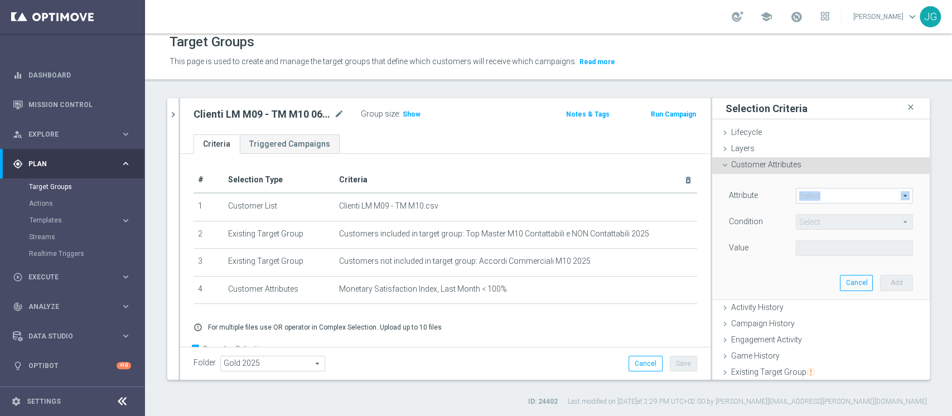
drag, startPoint x: 803, startPoint y: 203, endPoint x: 821, endPoint y: 194, distance: 20.0
click at [821, 194] on div "Attribute Select arrow_drop_down search" at bounding box center [821, 197] width 201 height 18
click at [821, 194] on span at bounding box center [855, 196] width 116 height 15
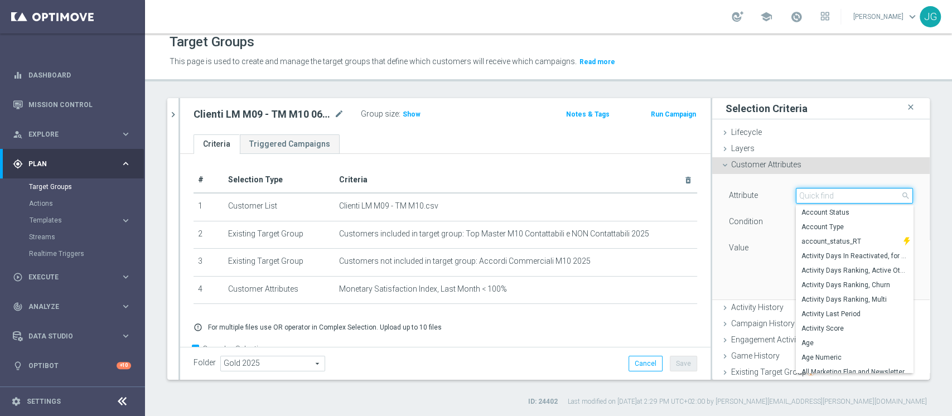
click at [821, 194] on input "search" at bounding box center [854, 196] width 117 height 16
type input "profili"
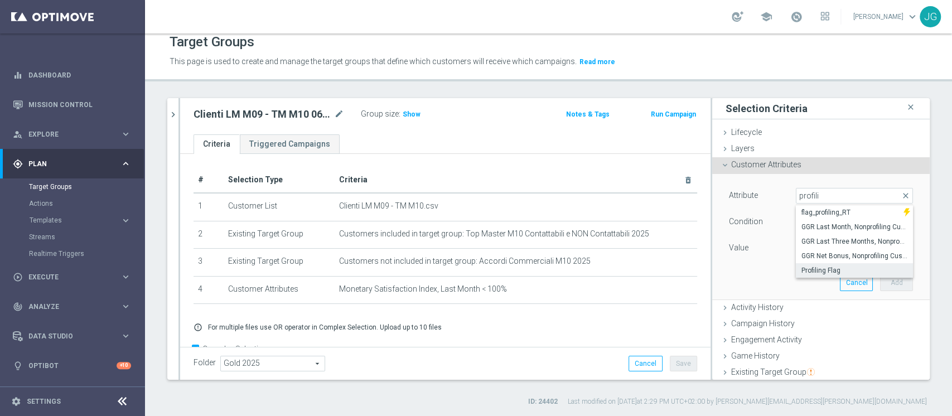
click at [802, 267] on span "Profiling Flag" at bounding box center [855, 270] width 106 height 9
type input "Profiling Flag"
type input "Equals"
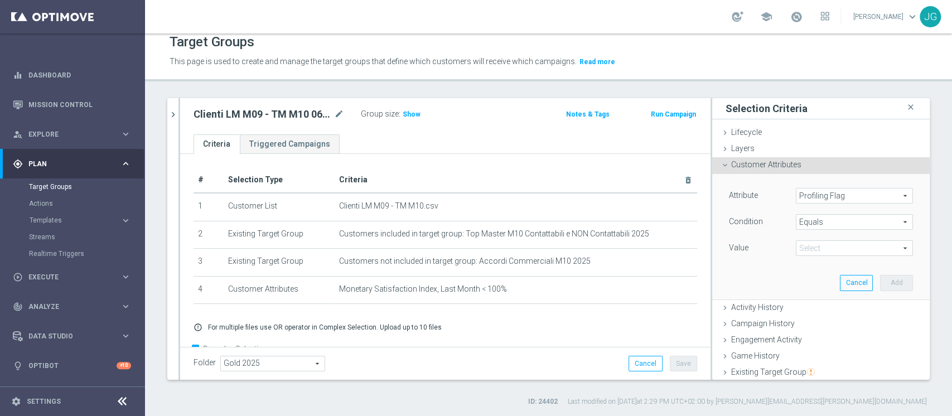
click at [816, 246] on span at bounding box center [855, 248] width 116 height 15
click at [802, 267] on span "N" at bounding box center [855, 265] width 106 height 9
type input "N"
click at [880, 281] on button "Add" at bounding box center [896, 283] width 33 height 16
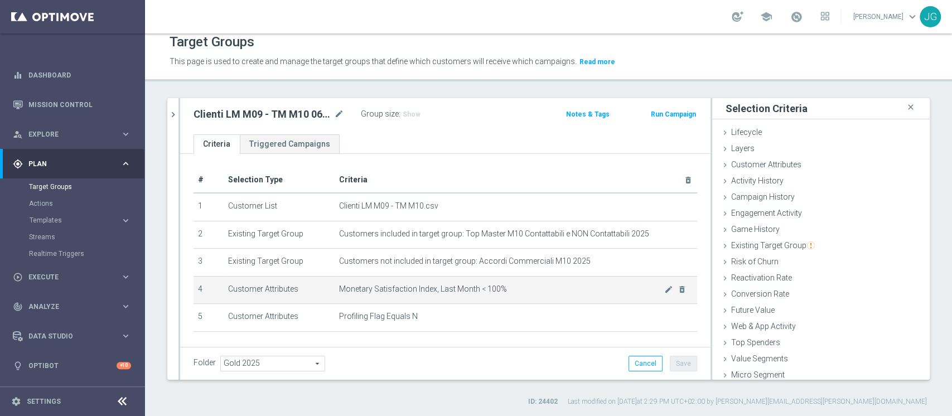
scroll to position [56, 0]
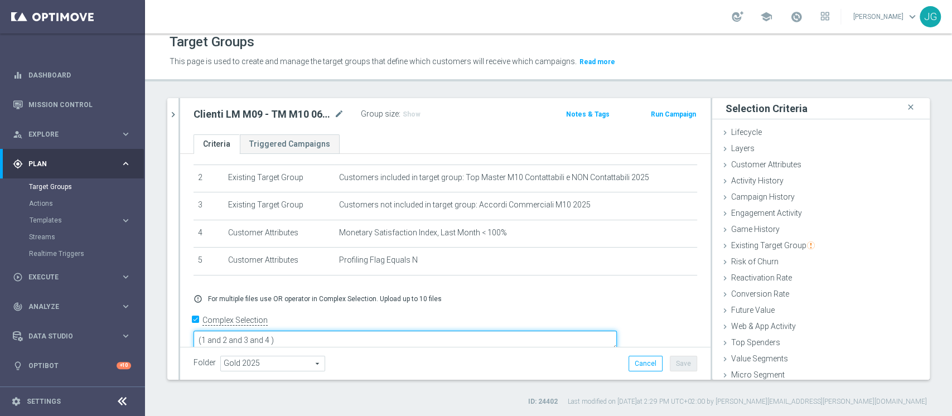
click at [348, 331] on textarea "(1 and 2 and 3 and 4 )" at bounding box center [406, 341] width 424 height 20
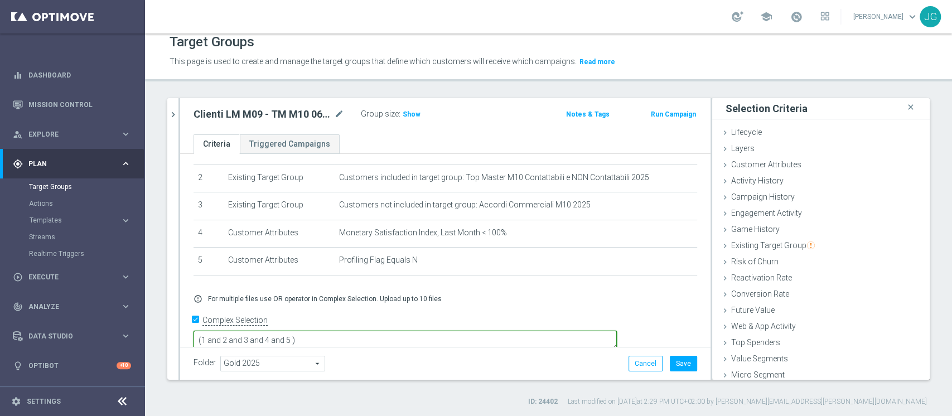
scroll to position [0, 0]
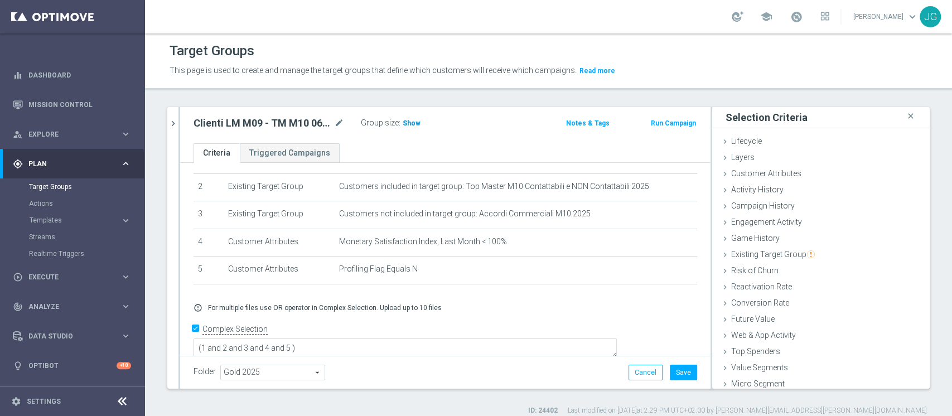
click at [411, 123] on span "Show" at bounding box center [412, 123] width 18 height 8
click at [370, 341] on textarea "(1 and 2 and 3 and 4 and 5 )" at bounding box center [406, 351] width 424 height 20
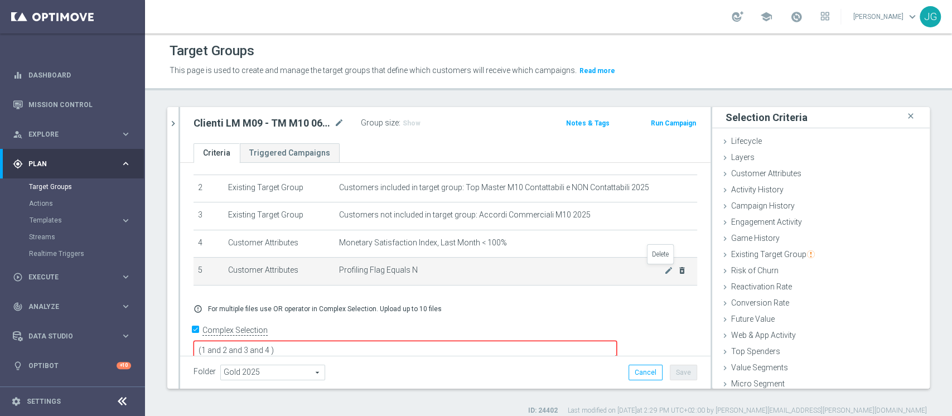
click at [678, 269] on icon "delete_forever" at bounding box center [682, 270] width 9 height 9
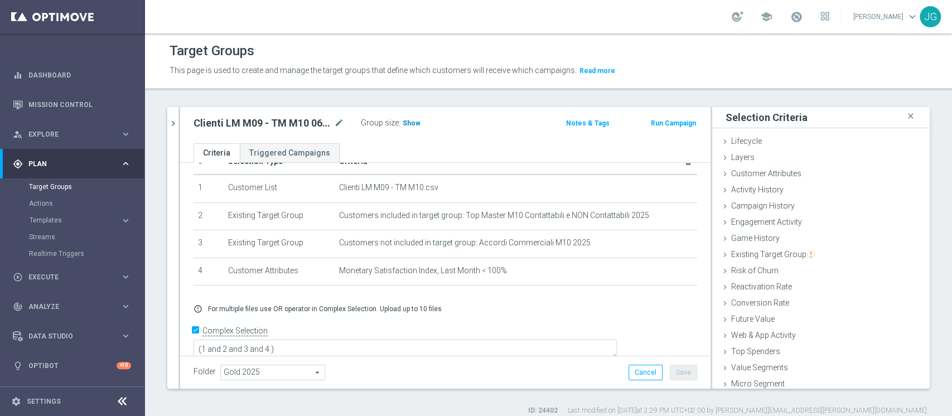
click at [418, 118] on h3 "Show" at bounding box center [412, 123] width 20 height 12
click at [177, 124] on icon "chevron_right" at bounding box center [173, 123] width 11 height 11
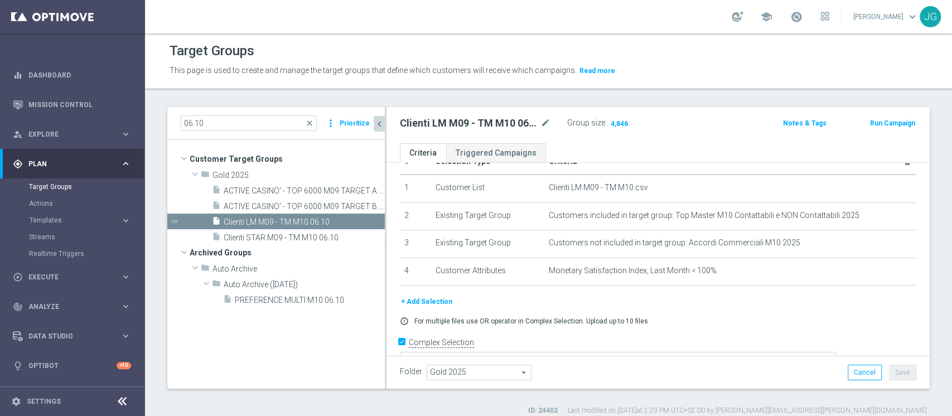
scroll to position [39, 0]
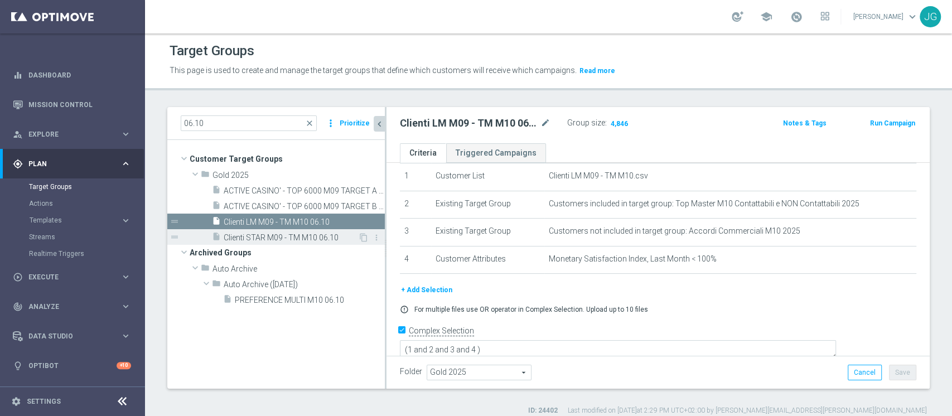
click at [246, 235] on span "Clienti STAR M09 - TM M10 06.10" at bounding box center [291, 237] width 134 height 9
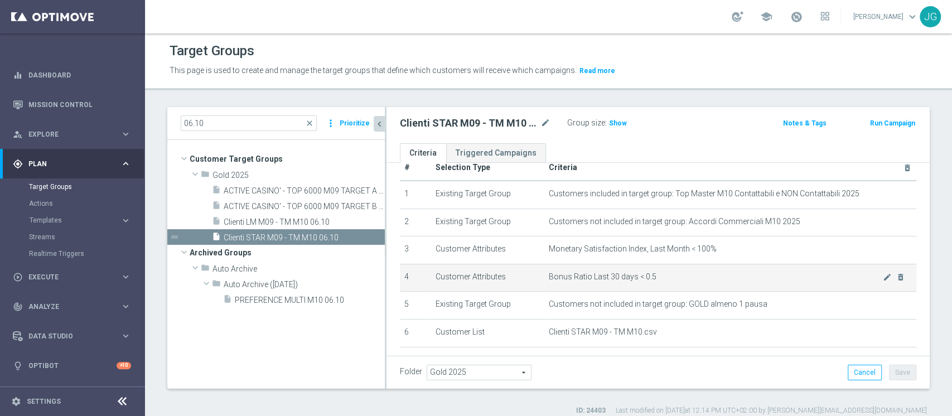
scroll to position [18, 0]
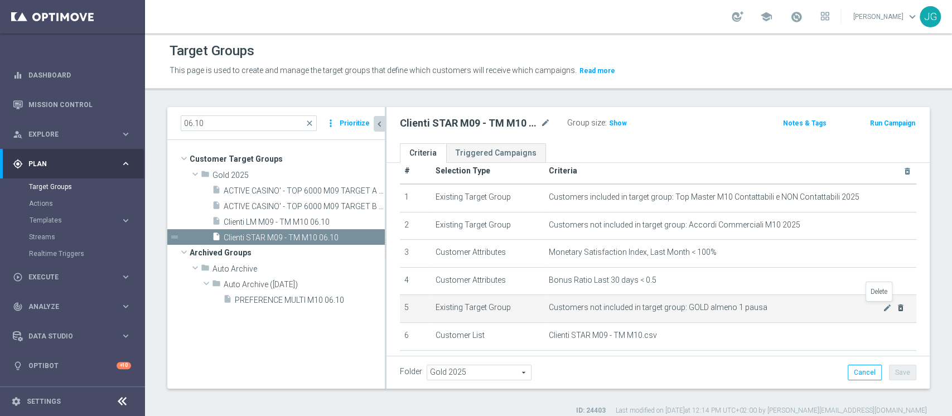
click at [897, 311] on icon "delete_forever" at bounding box center [901, 308] width 9 height 9
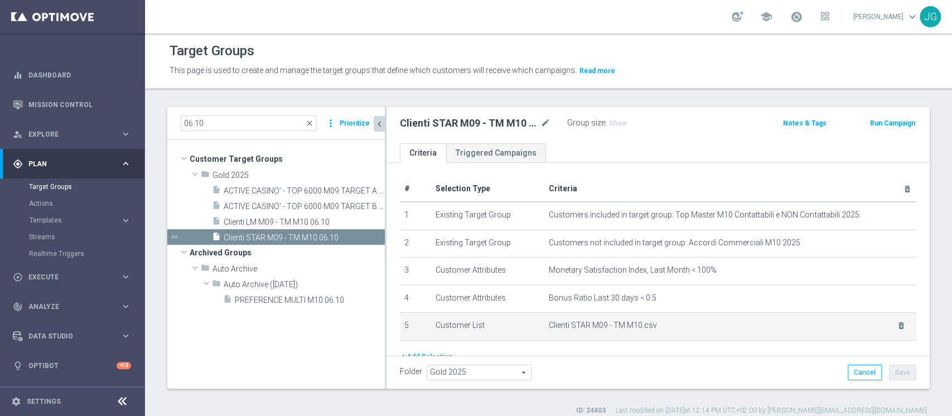
scroll to position [68, 0]
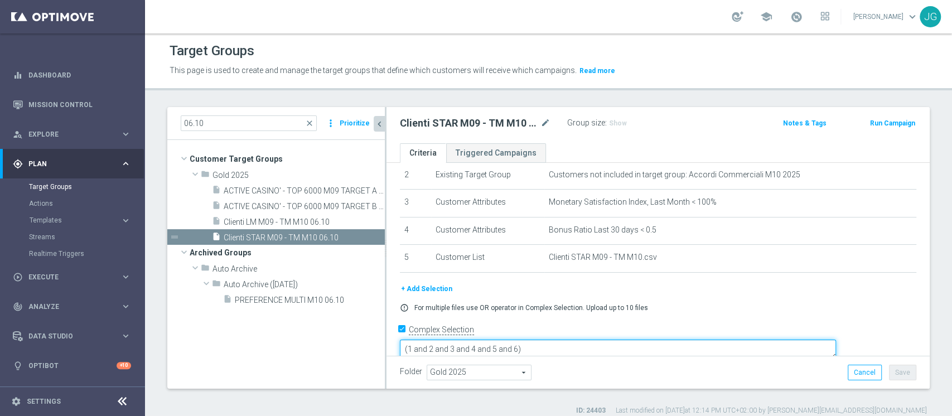
click at [596, 340] on textarea "(1 and 2 and 3 and 4 and 5 and 6)" at bounding box center [618, 350] width 436 height 20
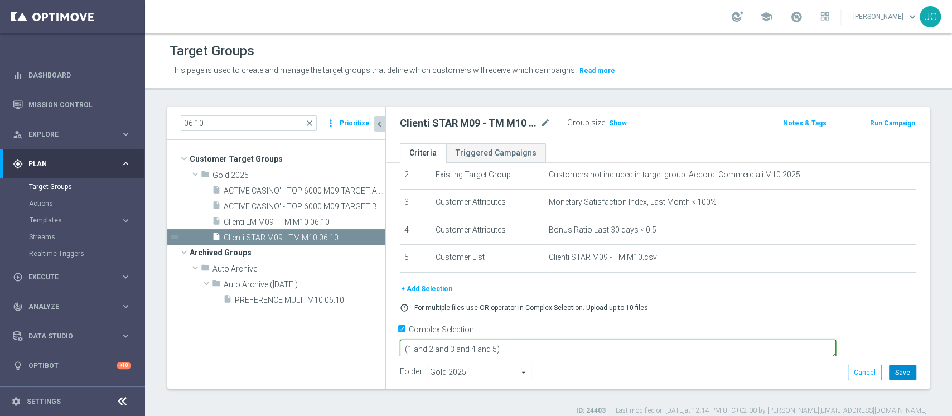
type textarea "(1 and 2 and 3 and 4 and 5)"
click at [899, 373] on button "Save" at bounding box center [902, 373] width 27 height 16
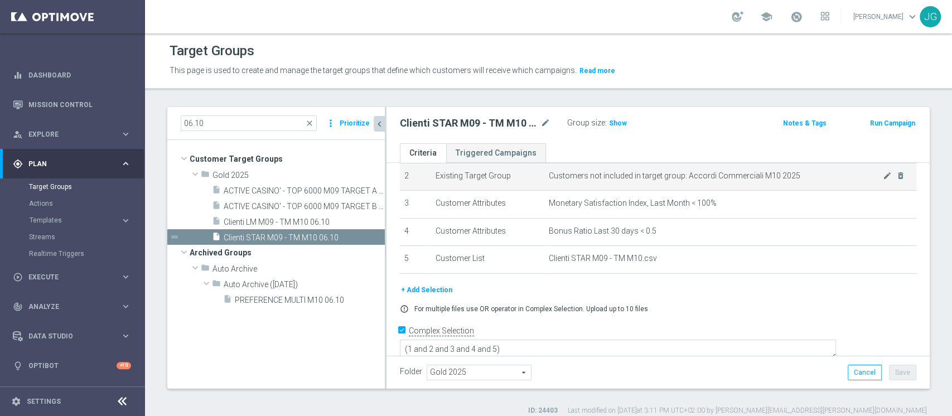
scroll to position [0, 0]
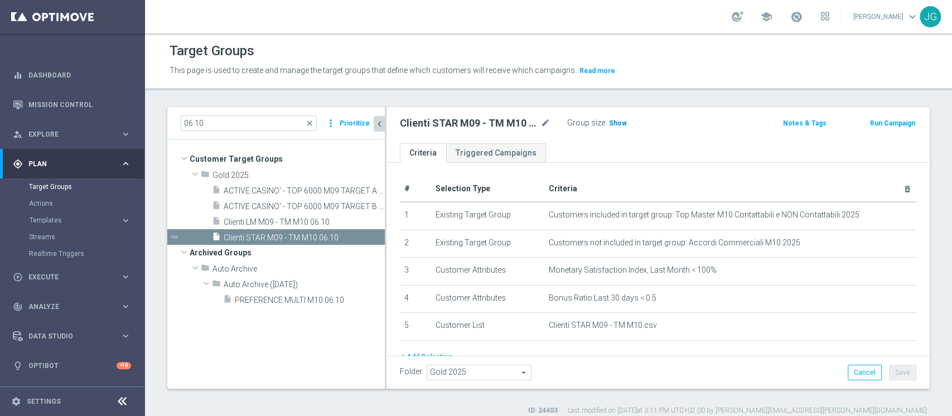
click at [612, 121] on span "Show" at bounding box center [618, 123] width 18 height 8
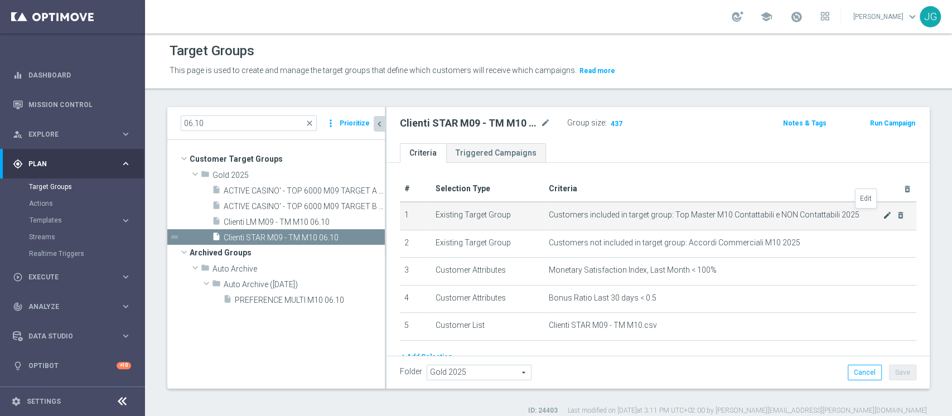
click at [883, 217] on icon "mode_edit" at bounding box center [887, 215] width 9 height 9
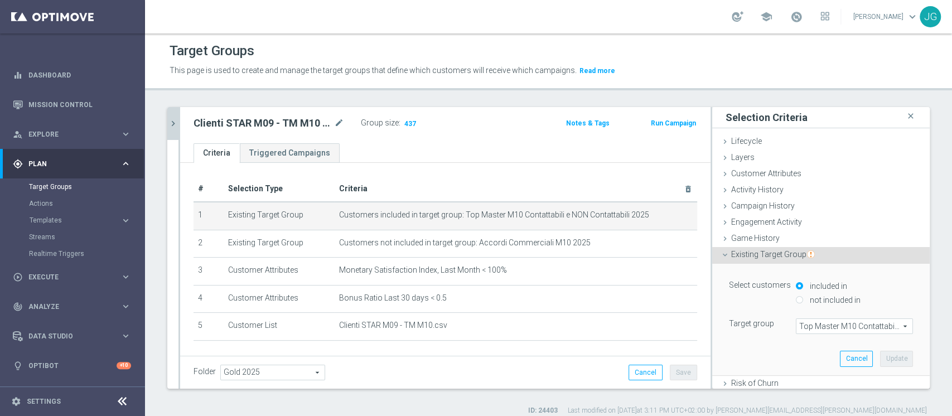
click at [808, 329] on span "Top Master M10 Contattabili e NON Contattabili 2025" at bounding box center [855, 326] width 116 height 15
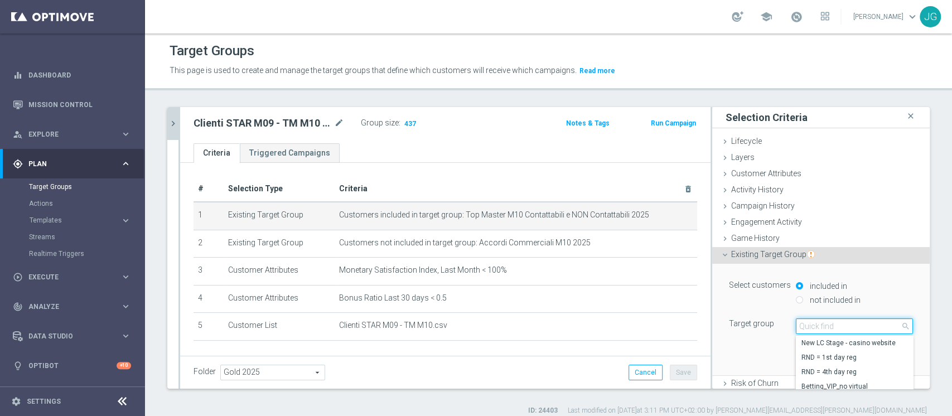
click at [808, 329] on input "search" at bounding box center [854, 327] width 117 height 16
click at [812, 328] on input "search" at bounding box center [854, 327] width 117 height 16
type input "top master"
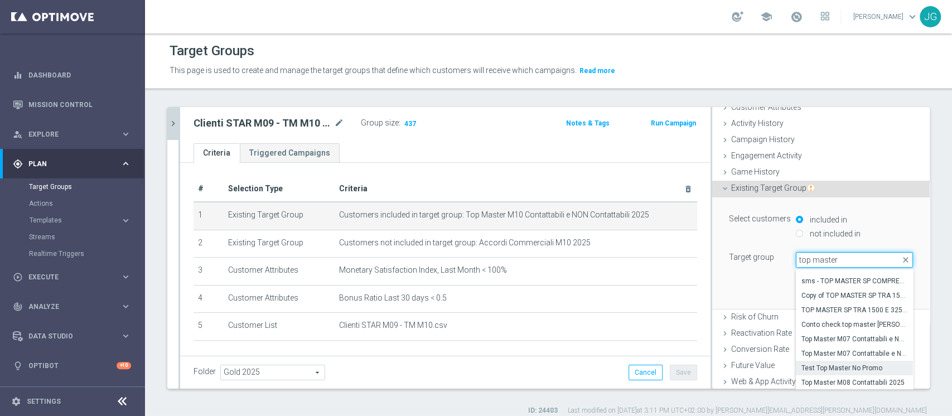
scroll to position [130, 0]
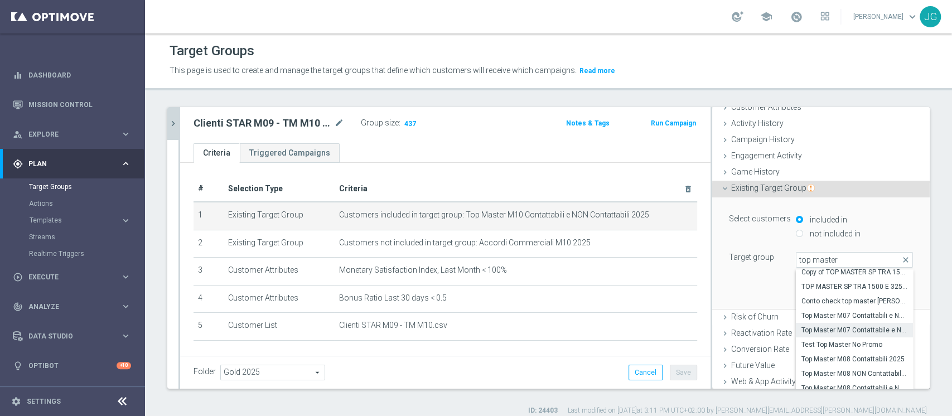
click at [839, 328] on span "Top Master M07 Contattabile e NON - Profilati e NON" at bounding box center [855, 330] width 106 height 9
type input "Top Master M07 Contattabile e NON - Profilati e NON"
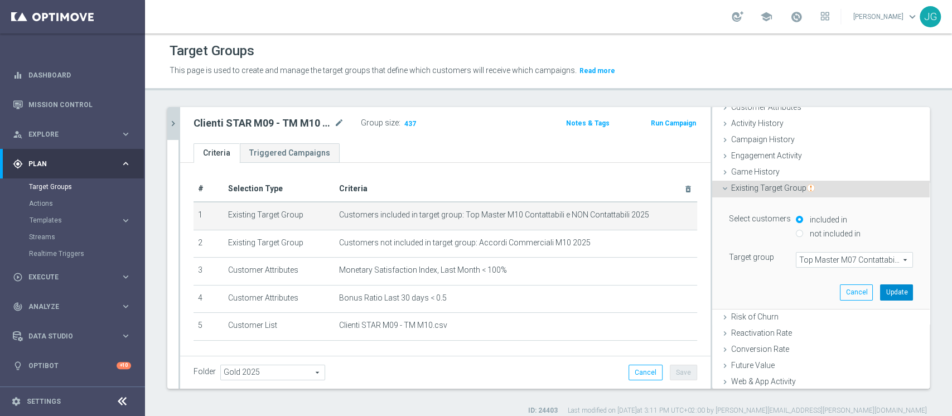
click at [880, 293] on button "Update" at bounding box center [896, 293] width 33 height 16
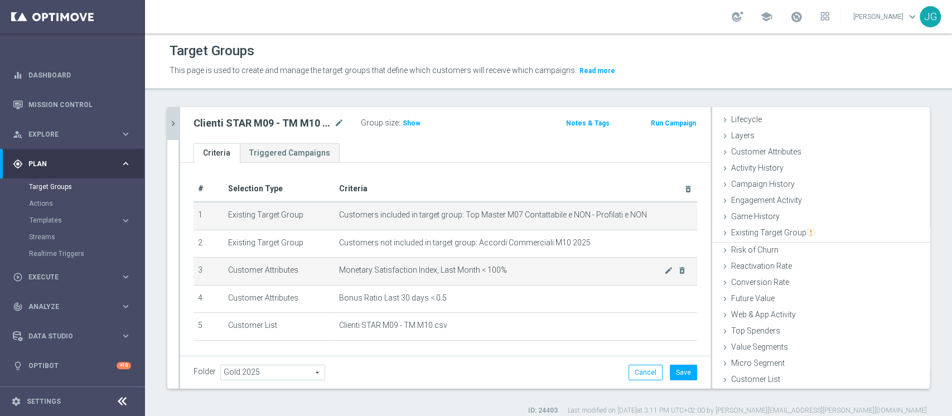
scroll to position [21, 0]
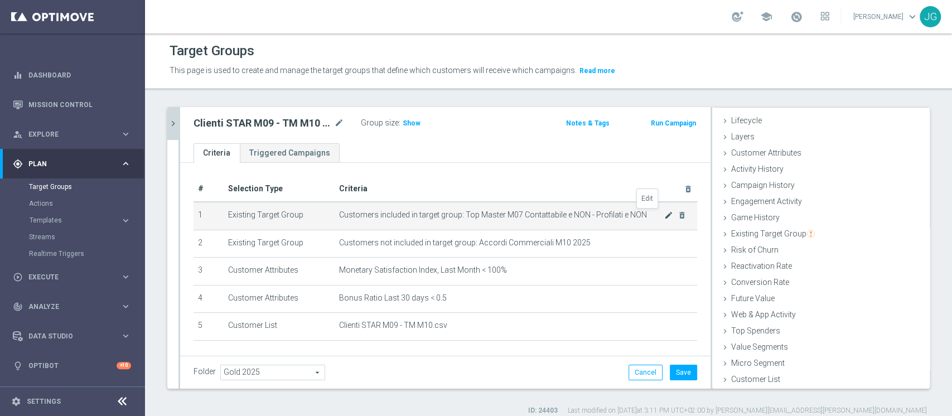
click at [665, 216] on icon "mode_edit" at bounding box center [669, 215] width 9 height 9
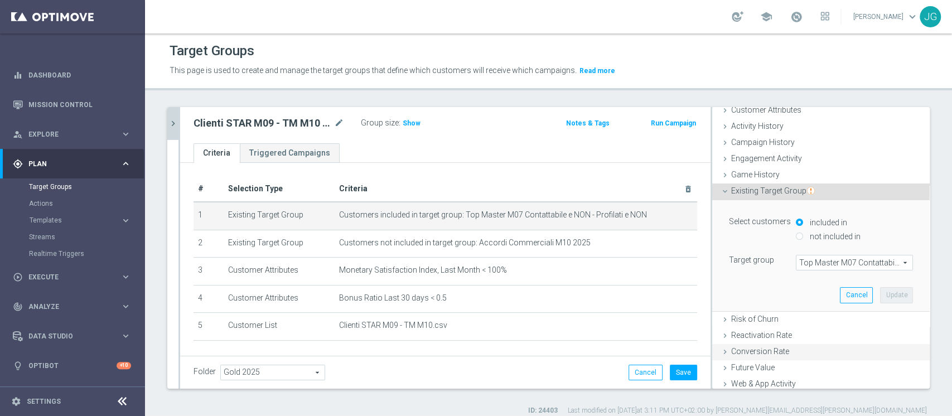
scroll to position [66, 0]
click at [817, 262] on span "Top Master M07 Contattabile e NON - Profilati e NON" at bounding box center [855, 260] width 116 height 15
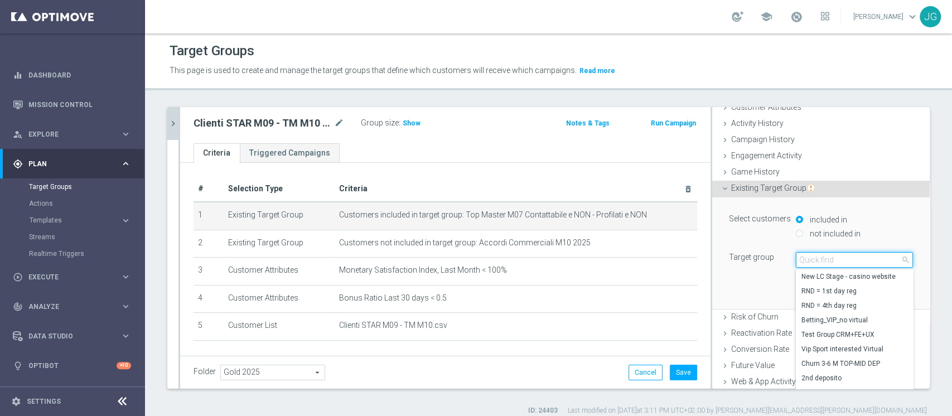
click at [817, 262] on input "search" at bounding box center [854, 260] width 117 height 16
type input "m10"
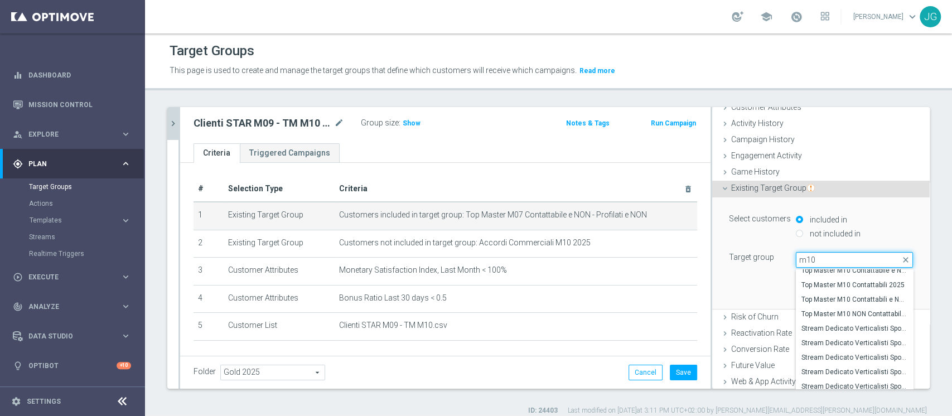
scroll to position [133, 0]
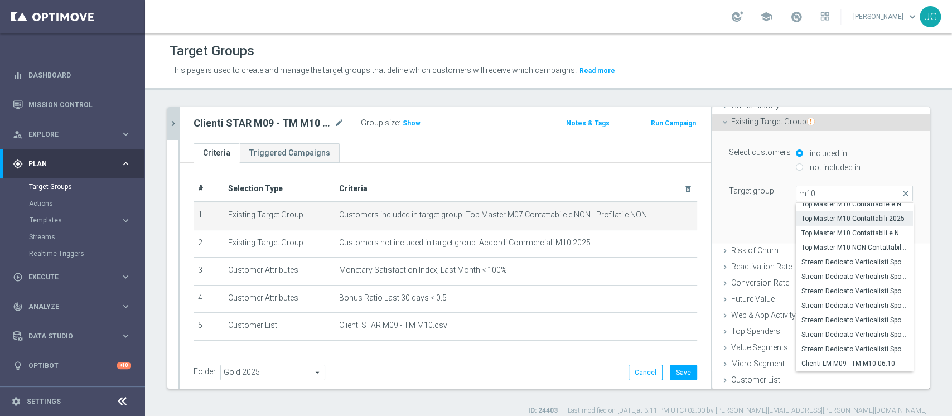
click at [831, 215] on span "Top Master M10 Contattabili 2025" at bounding box center [855, 218] width 106 height 9
type input "Top Master M10 Contattabili 2025"
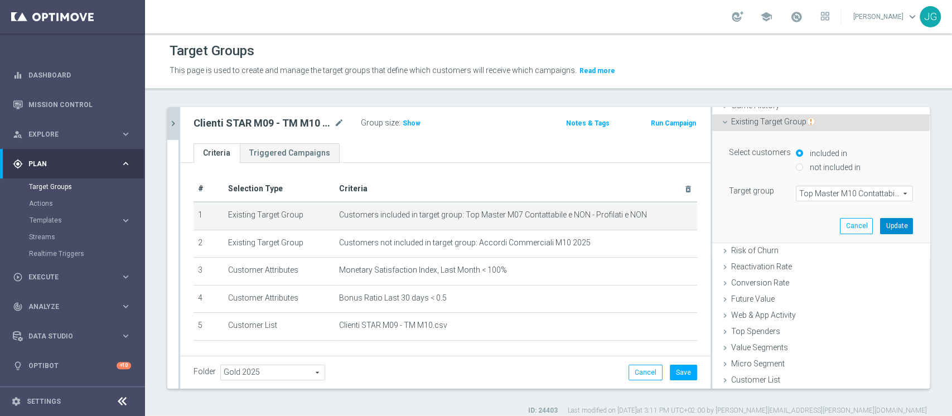
click at [880, 224] on button "Update" at bounding box center [896, 226] width 33 height 16
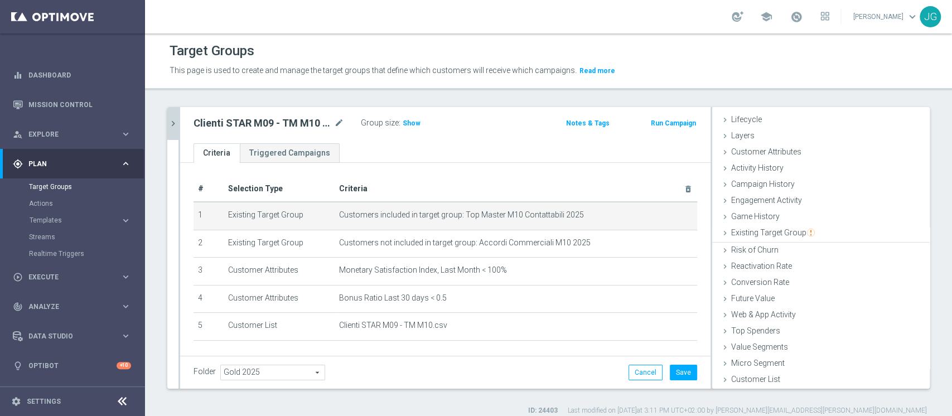
scroll to position [21, 0]
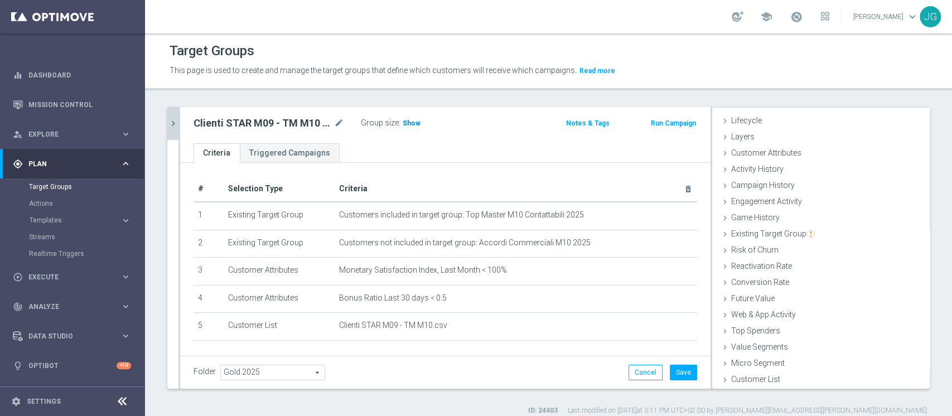
click at [403, 122] on span "Show" at bounding box center [412, 123] width 18 height 8
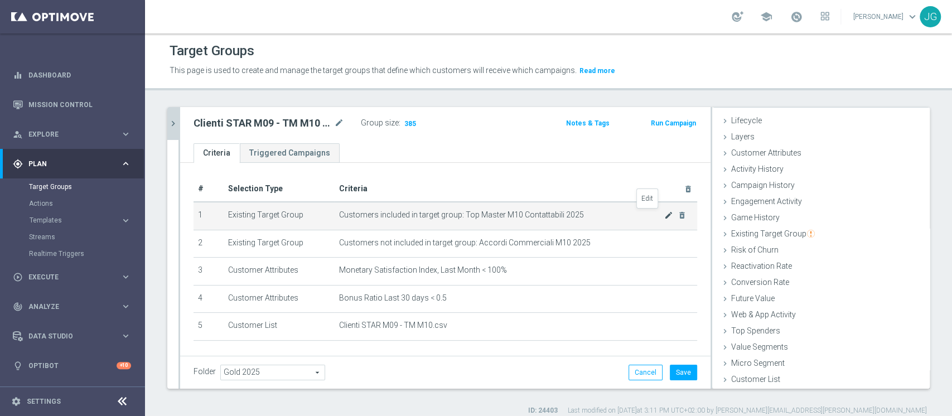
click at [665, 213] on icon "mode_edit" at bounding box center [669, 215] width 9 height 9
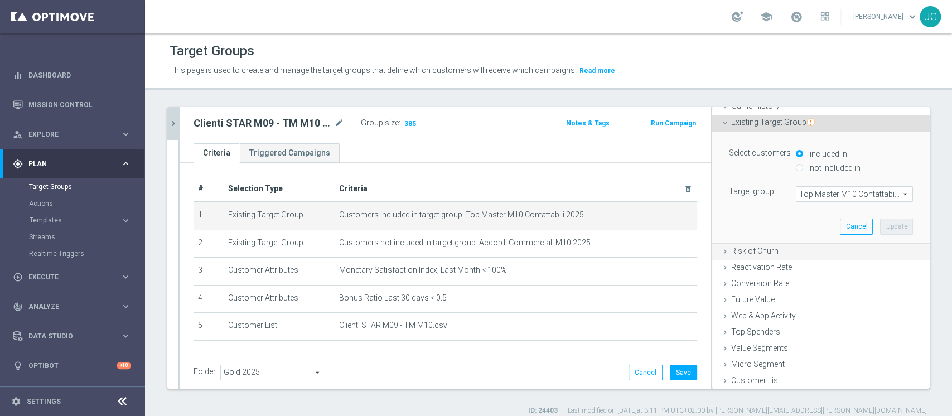
scroll to position [133, 0]
click at [798, 194] on span "Top Master M10 Contattabili 2025" at bounding box center [855, 193] width 116 height 15
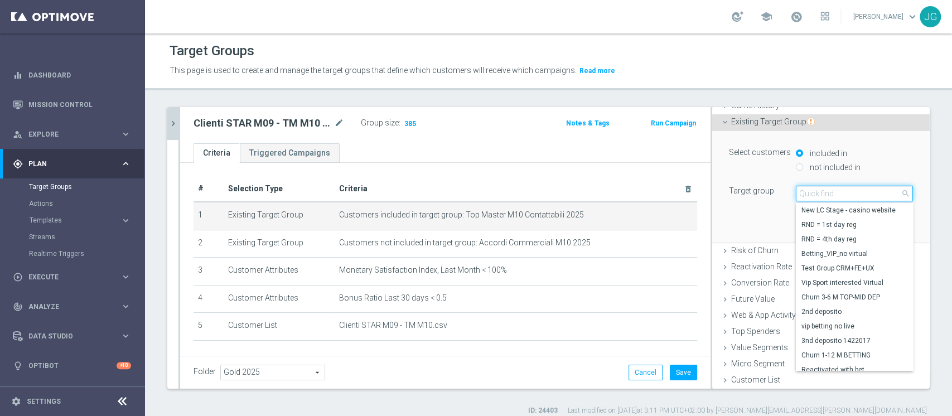
click at [798, 194] on input "search" at bounding box center [854, 194] width 117 height 16
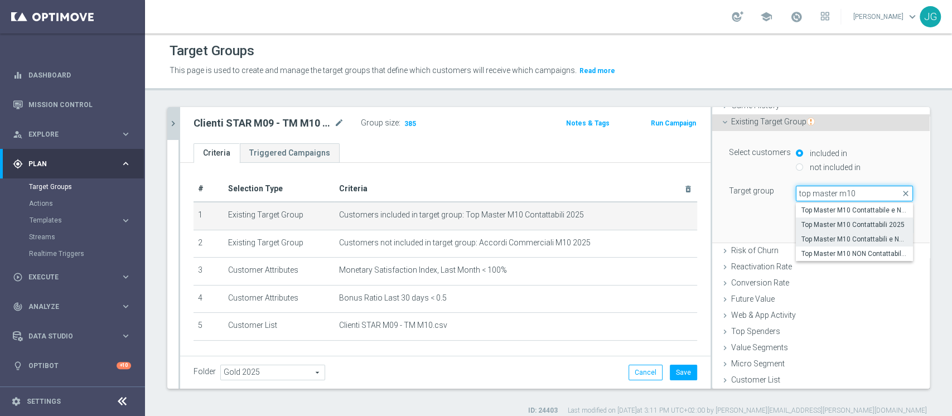
type input "top master m10"
click at [844, 235] on span "Top Master M10 Contattabili e NON Contattabili 2025" at bounding box center [855, 239] width 106 height 9
type input "Top Master M10 Contattabili e NON Contattabili 2025"
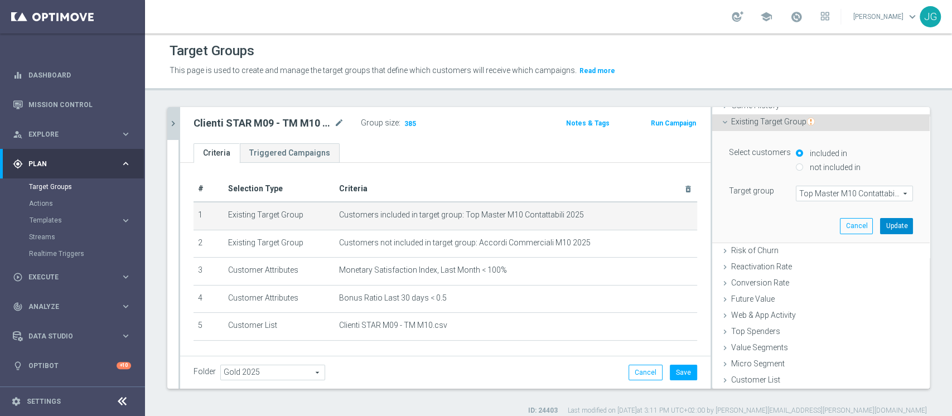
click at [880, 224] on button "Update" at bounding box center [896, 226] width 33 height 16
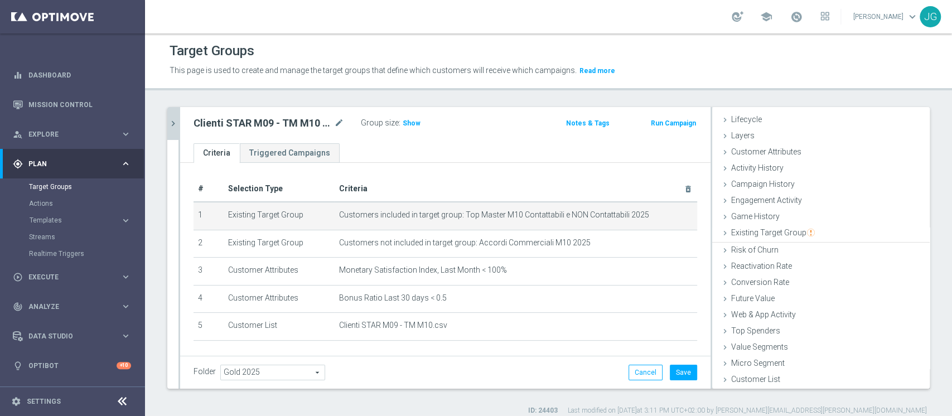
scroll to position [21, 0]
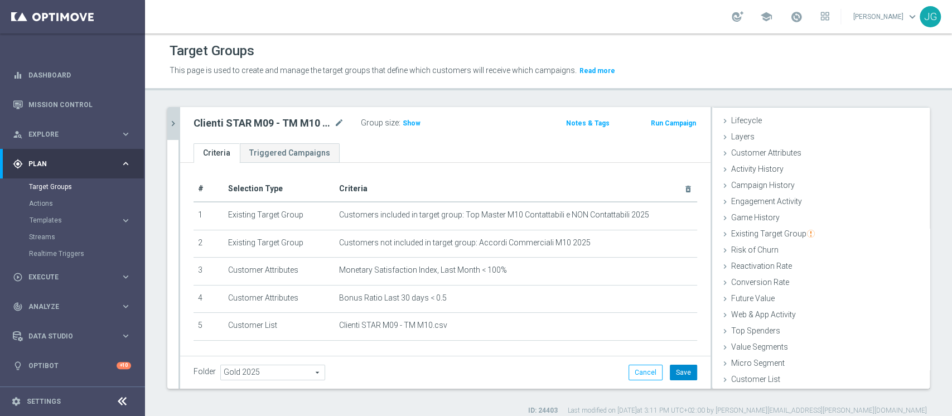
click at [676, 373] on button "Save" at bounding box center [683, 373] width 27 height 16
click at [179, 121] on div at bounding box center [180, 248] width 2 height 282
click at [173, 122] on icon "chevron_right" at bounding box center [173, 123] width 11 height 11
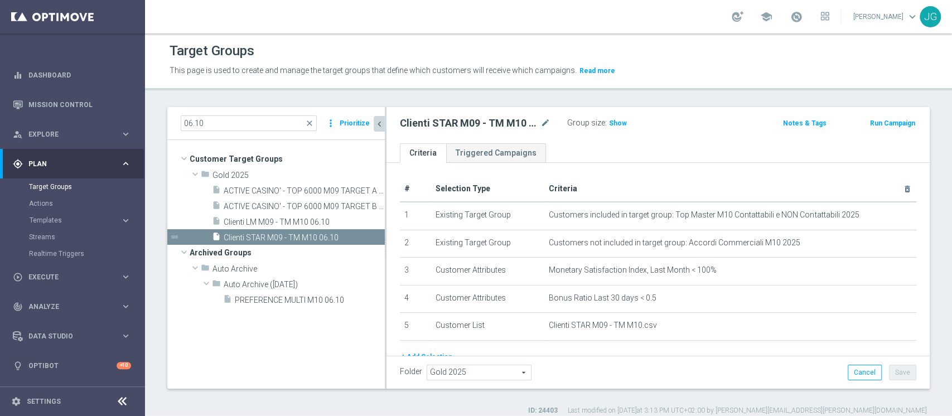
scroll to position [42, 0]
click at [263, 223] on span "Clienti LM M09 - TM M10 06.10" at bounding box center [291, 222] width 134 height 9
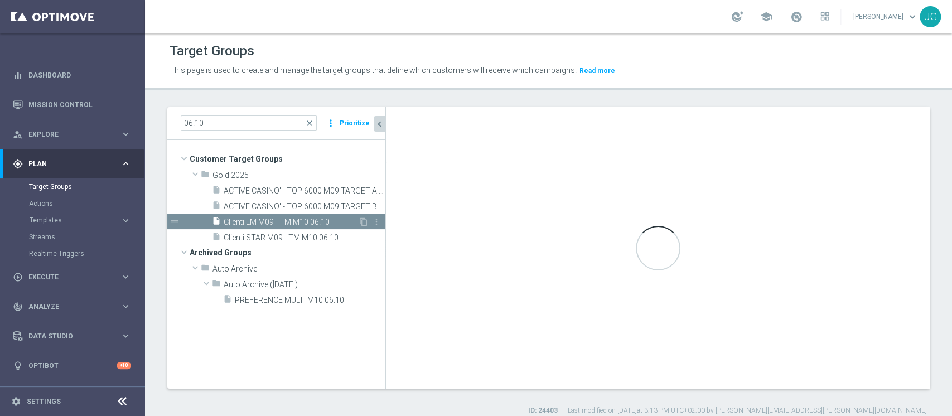
type textarea "(1 and 2 and 3 and 4 )"
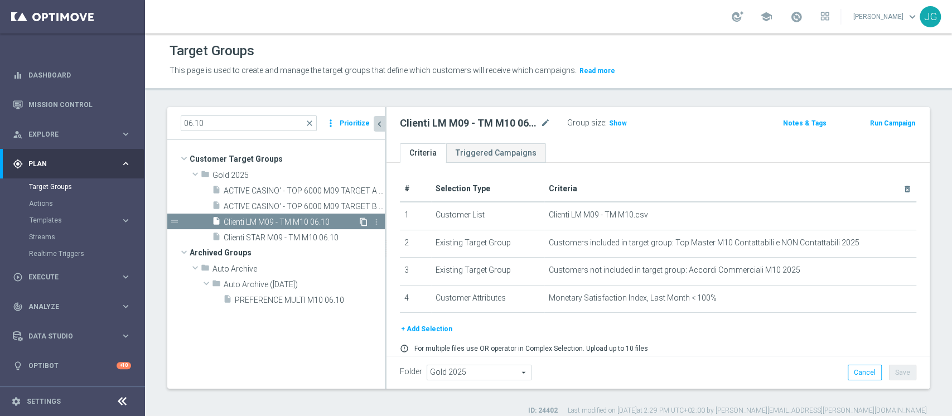
click at [362, 222] on icon "content_copy" at bounding box center [363, 222] width 9 height 9
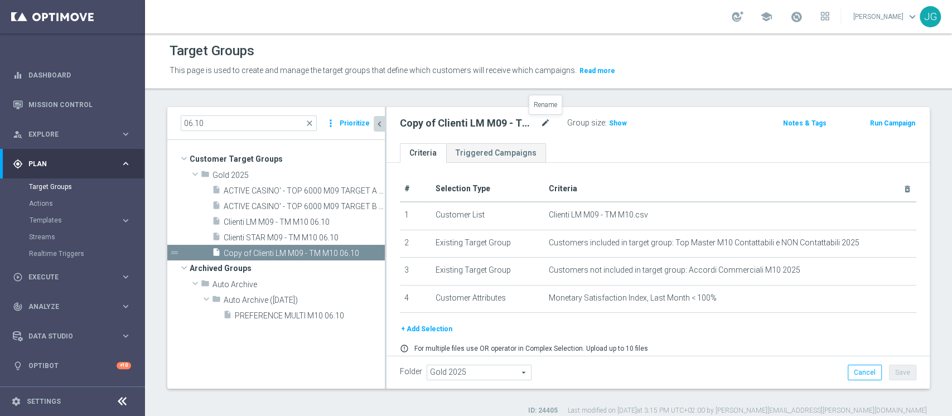
click at [547, 122] on icon "mode_edit" at bounding box center [546, 123] width 10 height 13
click at [433, 122] on input "Copy of Clienti LM M09 - TM M10 06.10" at bounding box center [475, 125] width 151 height 16
click at [485, 126] on input "Target A Clienti LM M09 - TM M10 06.10" at bounding box center [475, 125] width 151 height 16
click at [517, 123] on input "Target A Clienti LM M09 - TM M10 06.10" at bounding box center [475, 125] width 151 height 16
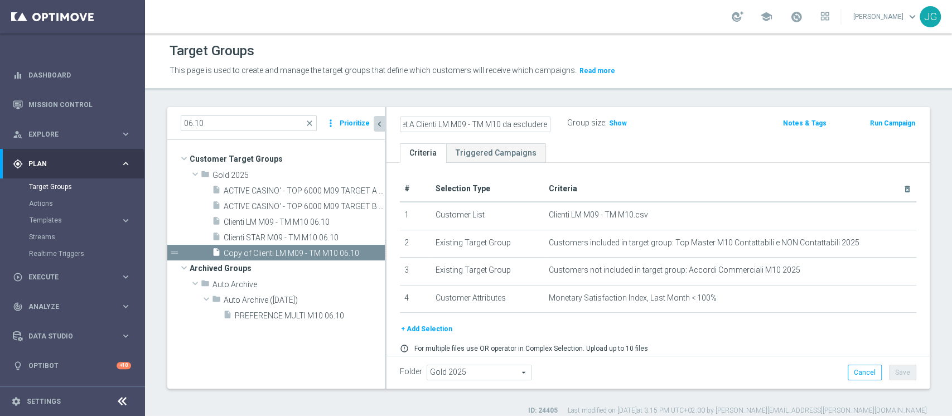
type input "Target A Clienti LM M09 - TM M10 da escludere 06.10"
click at [614, 153] on ul "Criteria Triggered Campaigns" at bounding box center [658, 153] width 543 height 20
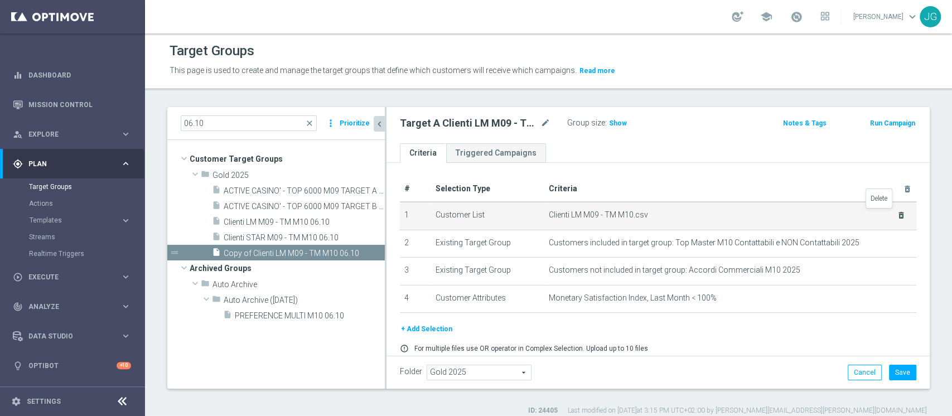
click at [897, 216] on icon "delete_forever" at bounding box center [901, 215] width 9 height 9
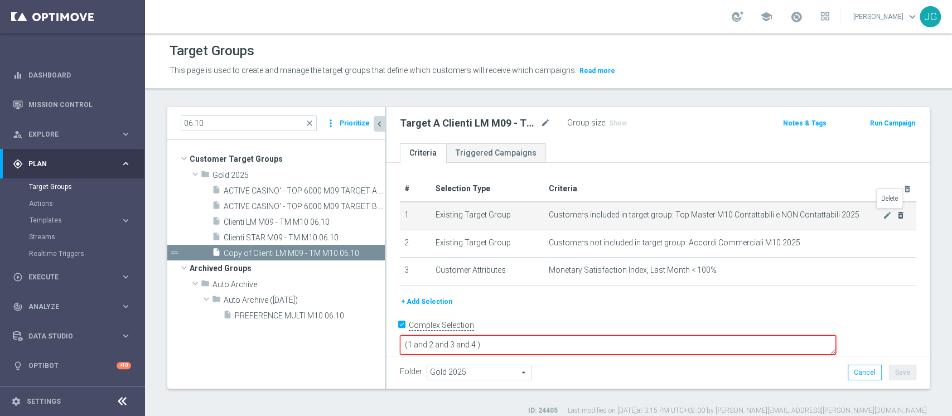
click at [897, 217] on icon "delete_forever" at bounding box center [901, 215] width 9 height 9
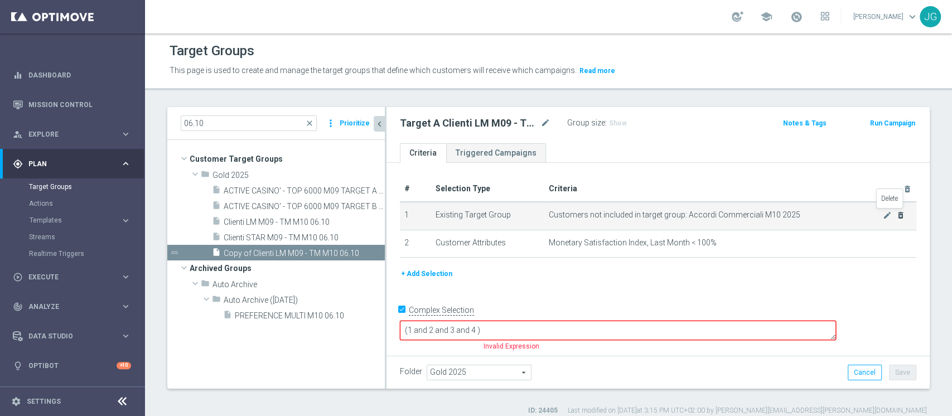
click at [897, 216] on icon "delete_forever" at bounding box center [901, 215] width 9 height 9
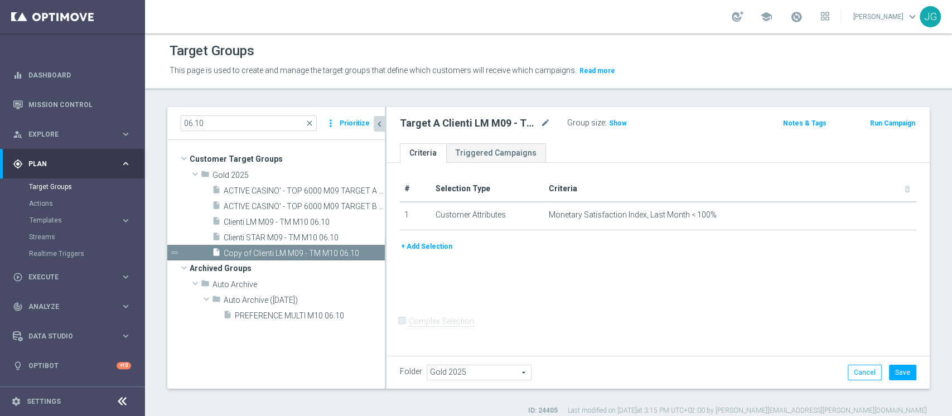
click at [430, 240] on button "+ Add Selection" at bounding box center [427, 246] width 54 height 12
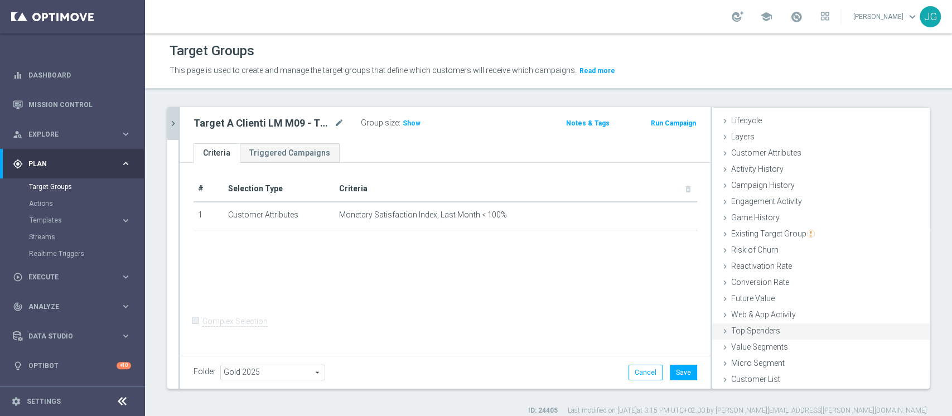
scroll to position [9, 0]
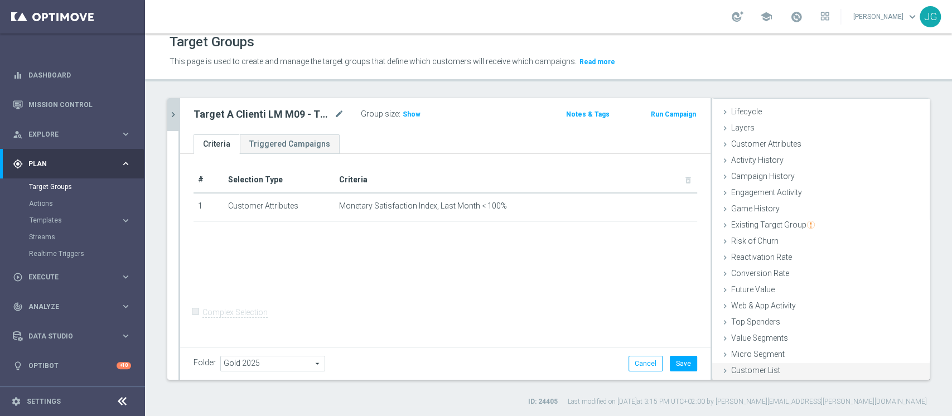
click at [734, 369] on span "Customer List" at bounding box center [756, 370] width 49 height 9
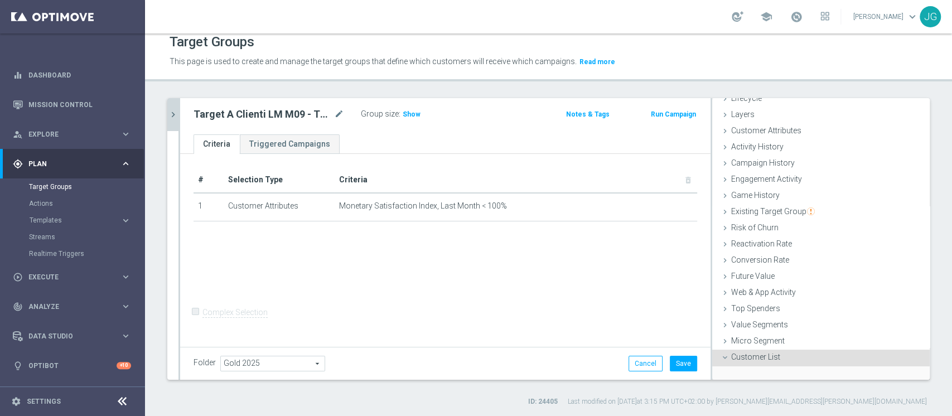
scroll to position [121, 0]
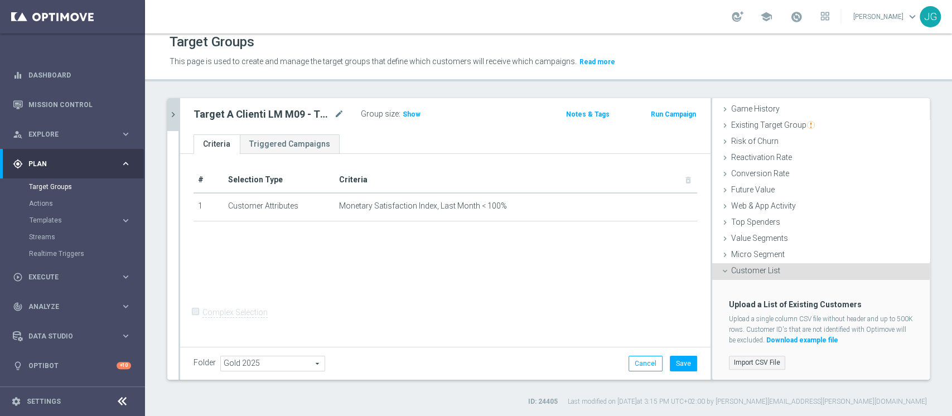
click at [745, 356] on label "Import CSV File" at bounding box center [757, 363] width 56 height 14
click at [0, 0] on input "Import CSV File" at bounding box center [0, 0] width 0 height 0
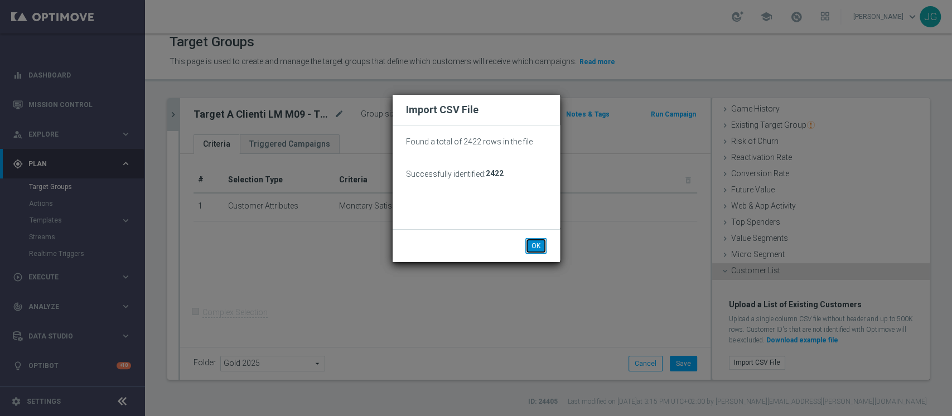
click at [540, 244] on button "OK" at bounding box center [536, 246] width 21 height 16
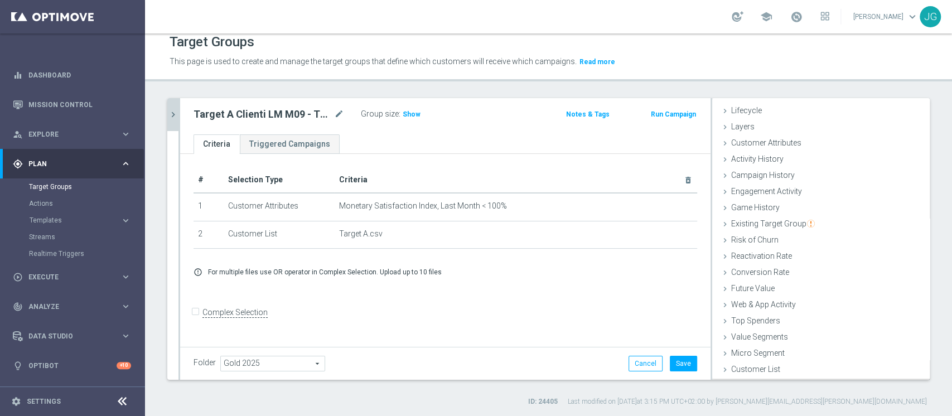
scroll to position [21, 0]
click at [411, 114] on span "Show" at bounding box center [412, 114] width 18 height 8
click at [604, 273] on div "error_outline For multiple files use OR operator in Complex Selection. Upload u…" at bounding box center [445, 272] width 521 height 9
click at [673, 359] on button "Save" at bounding box center [683, 364] width 27 height 16
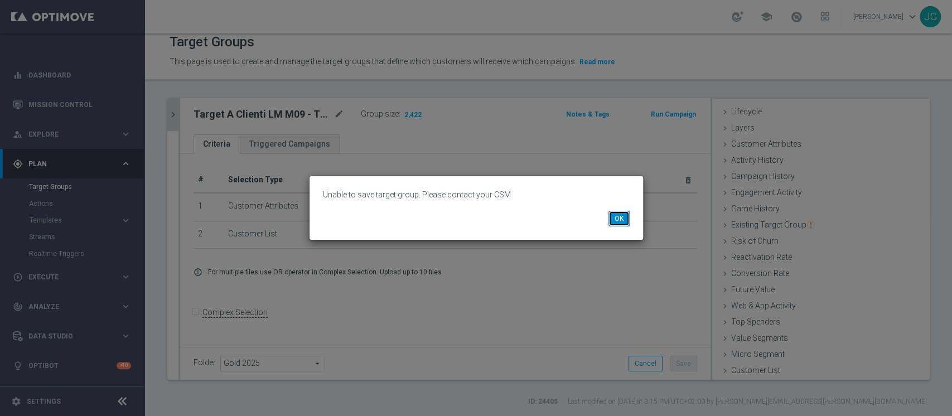
click at [622, 215] on button "OK" at bounding box center [619, 219] width 21 height 16
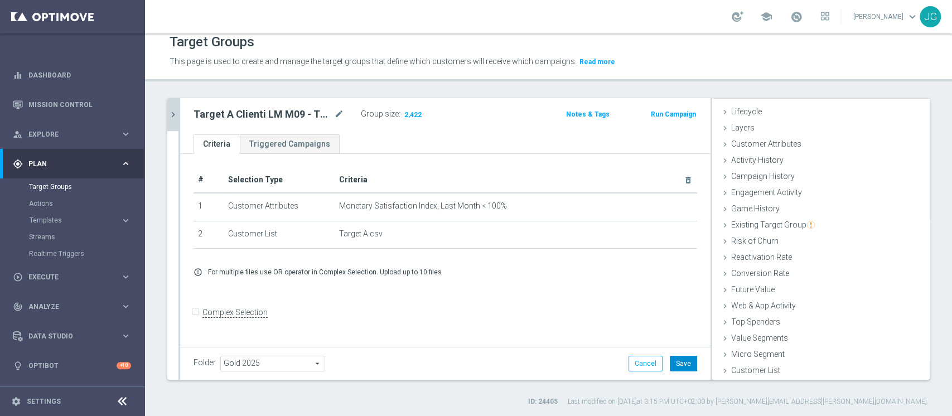
click at [673, 367] on button "Save" at bounding box center [683, 364] width 27 height 16
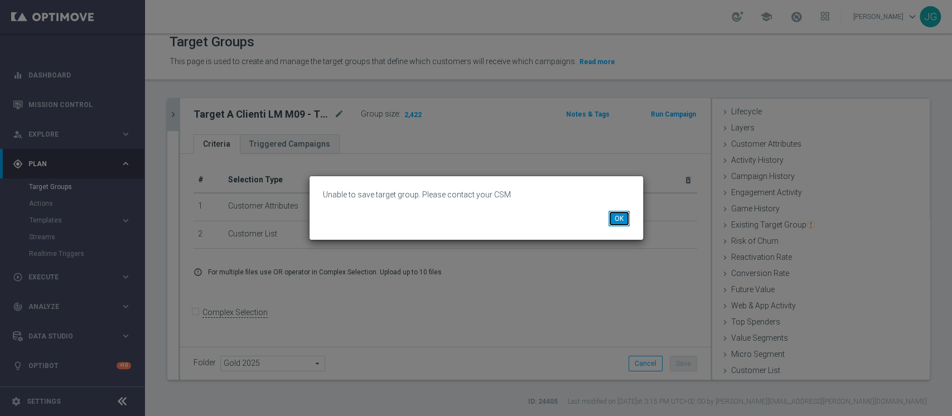
click at [619, 223] on button "OK" at bounding box center [619, 219] width 21 height 16
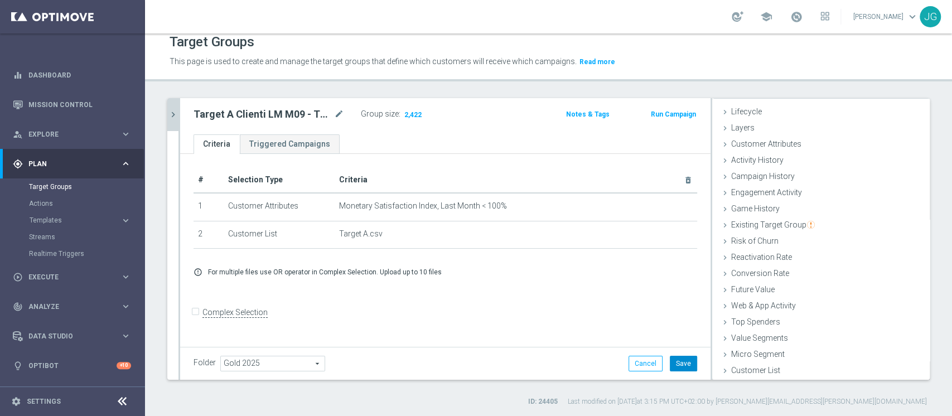
click at [671, 360] on button "Save" at bounding box center [683, 364] width 27 height 16
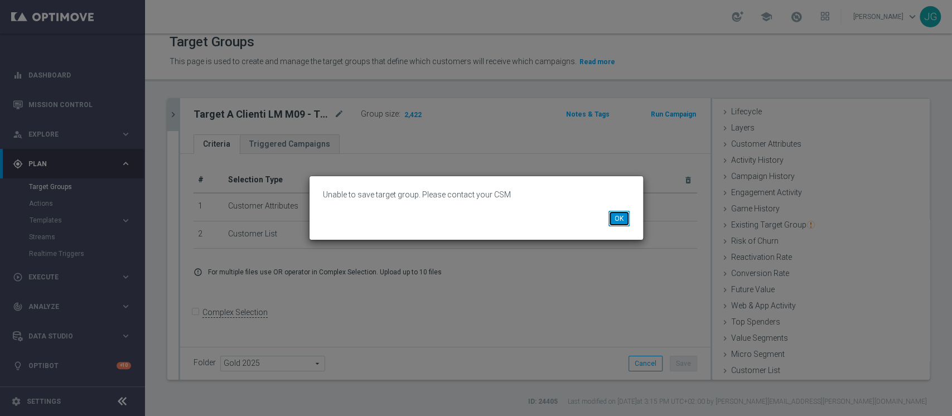
click at [617, 220] on button "OK" at bounding box center [619, 219] width 21 height 16
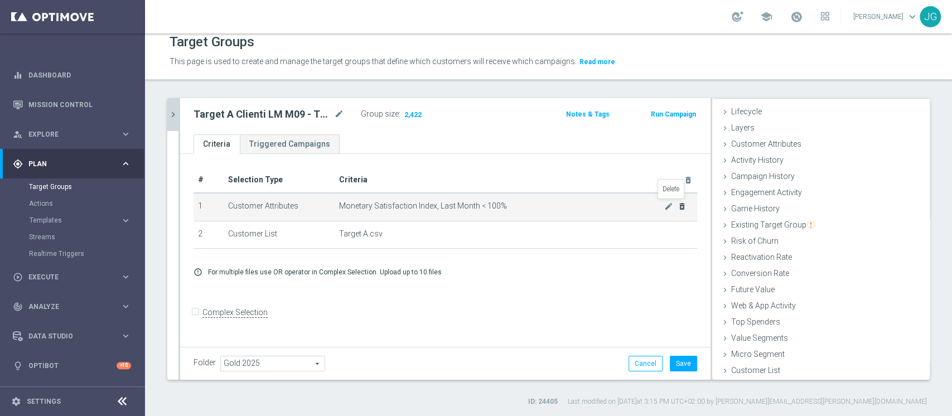
click at [678, 203] on icon "delete_forever" at bounding box center [682, 206] width 9 height 9
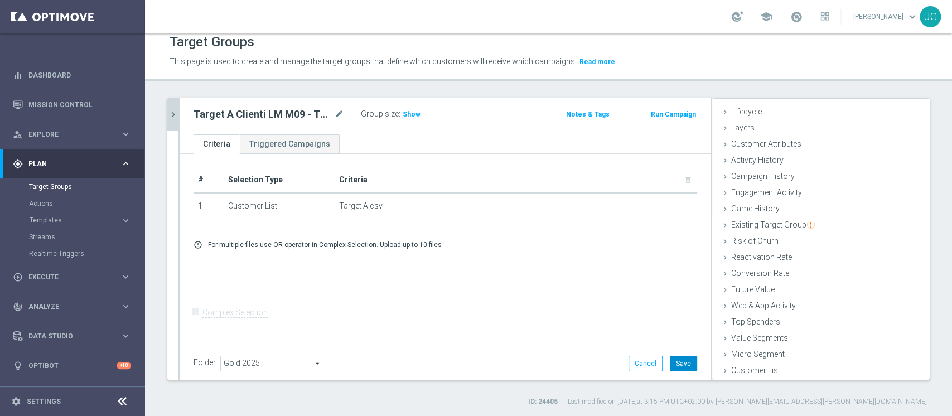
click at [680, 361] on button "Save" at bounding box center [683, 364] width 27 height 16
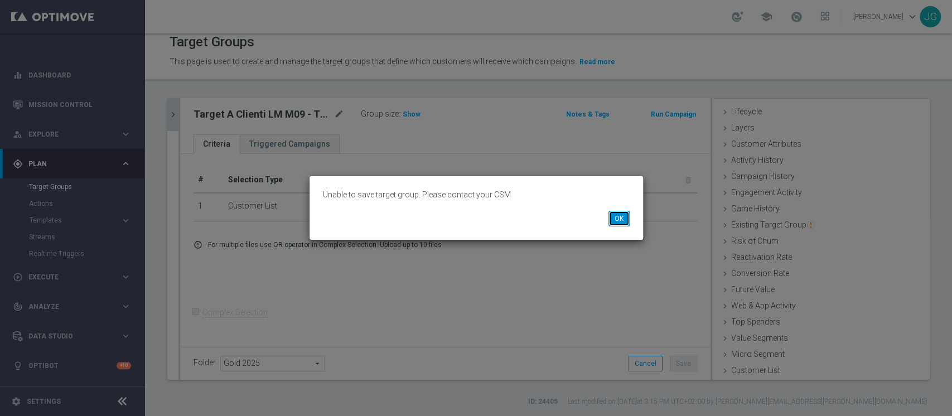
click at [620, 218] on button "OK" at bounding box center [619, 219] width 21 height 16
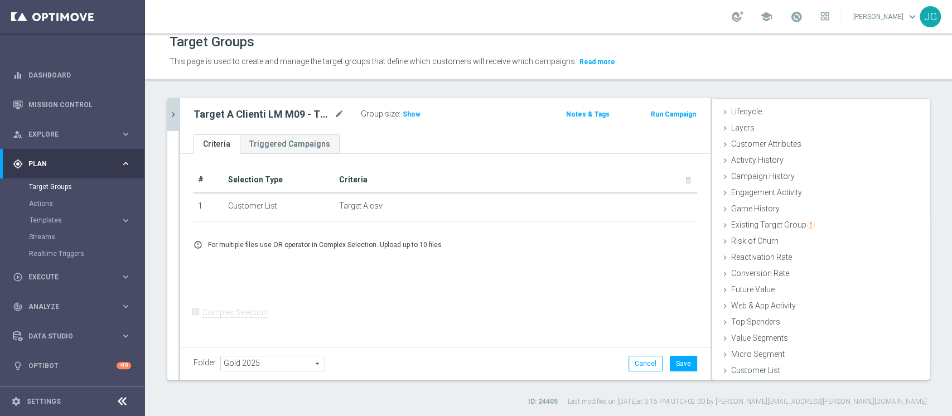
click at [162, 114] on div "06.10 close more_vert Prioritize Customer Target Groups library_add create_new_…" at bounding box center [548, 252] width 807 height 309
click at [170, 114] on icon "chevron_right" at bounding box center [173, 114] width 11 height 11
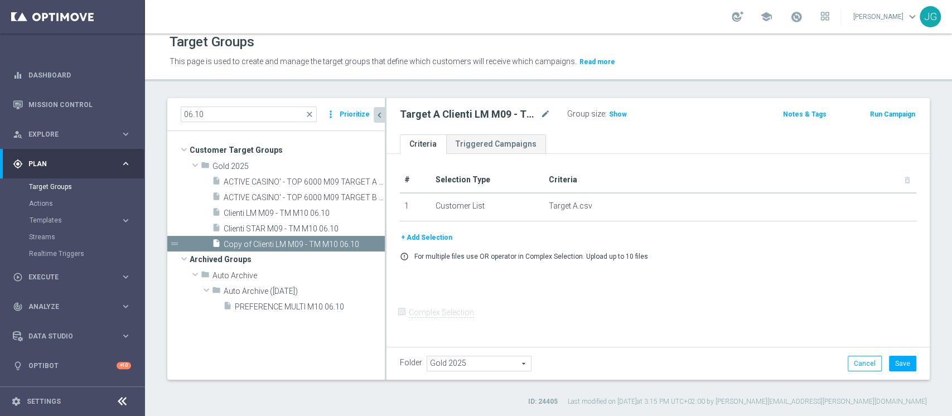
scroll to position [42, 0]
click at [378, 244] on icon "more_vert" at bounding box center [377, 244] width 9 height 9
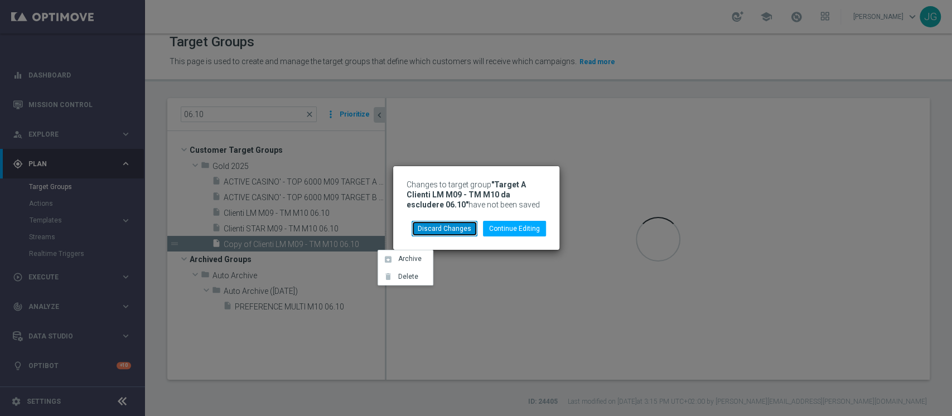
click at [444, 232] on button "Discard Changes" at bounding box center [445, 229] width 66 height 16
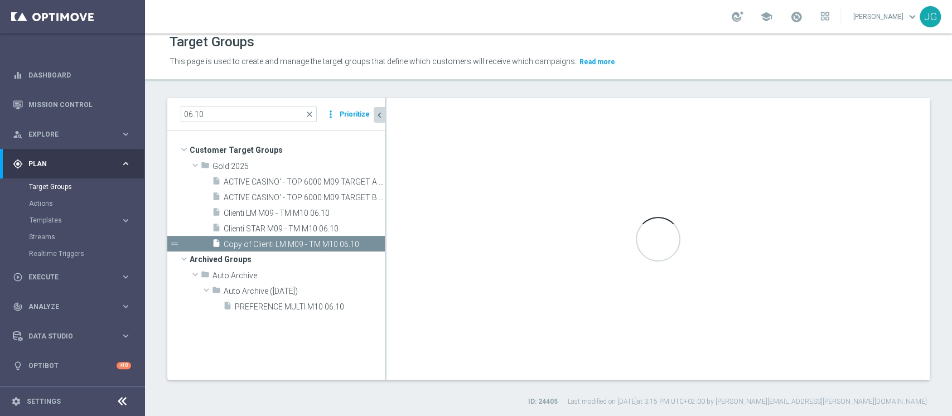
checkbox input "true"
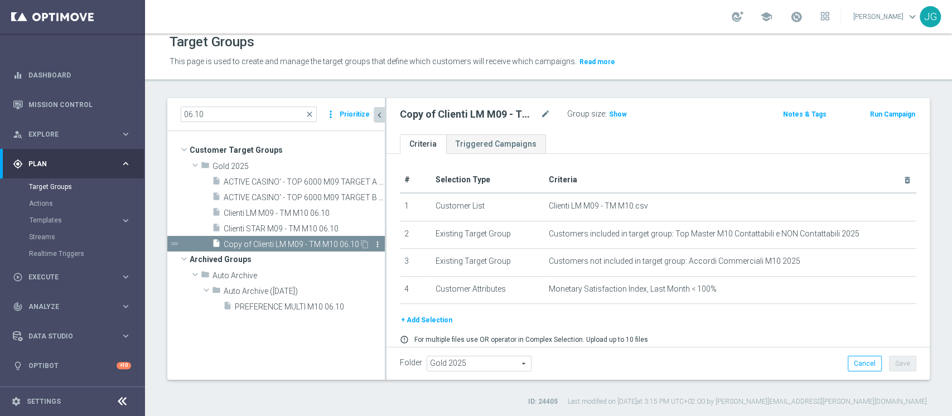
click at [377, 245] on icon "more_vert" at bounding box center [377, 244] width 9 height 9
click at [402, 278] on span "Delete" at bounding box center [406, 277] width 24 height 8
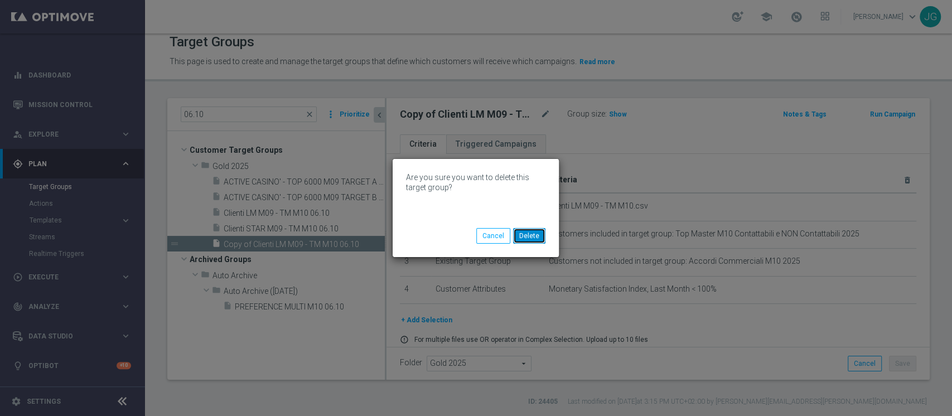
click at [526, 236] on button "Delete" at bounding box center [529, 236] width 32 height 16
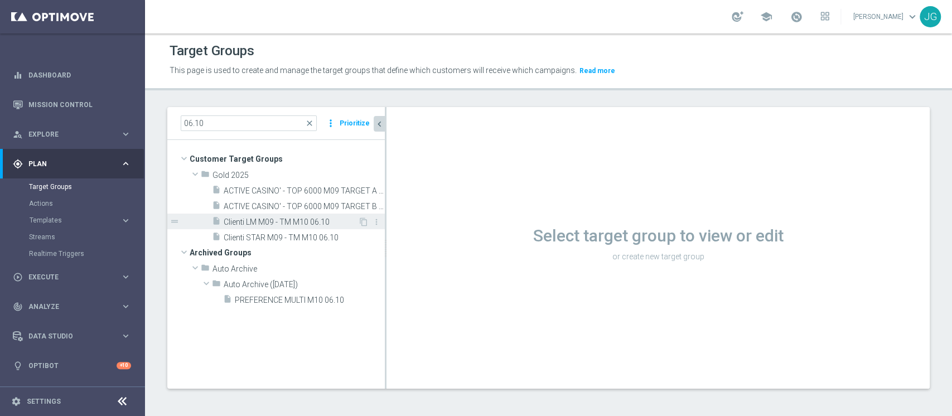
click at [286, 227] on div "insert_drive_file Clienti LM M09 - TM M10 06.10" at bounding box center [285, 222] width 146 height 16
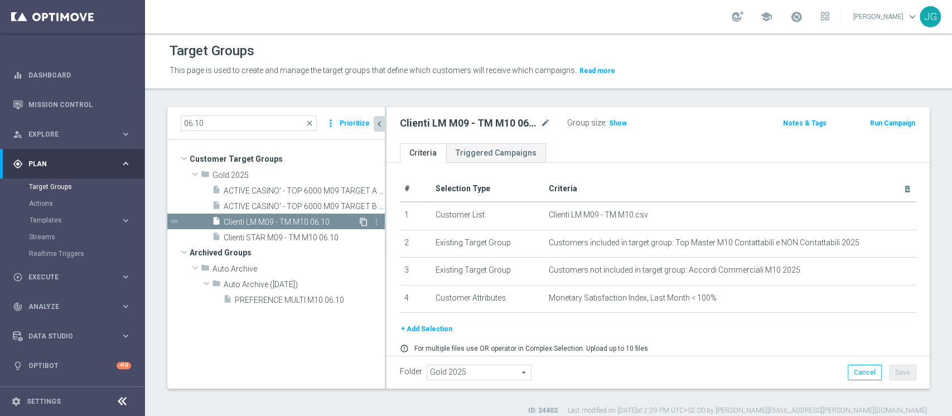
click at [366, 220] on icon "content_copy" at bounding box center [363, 222] width 9 height 9
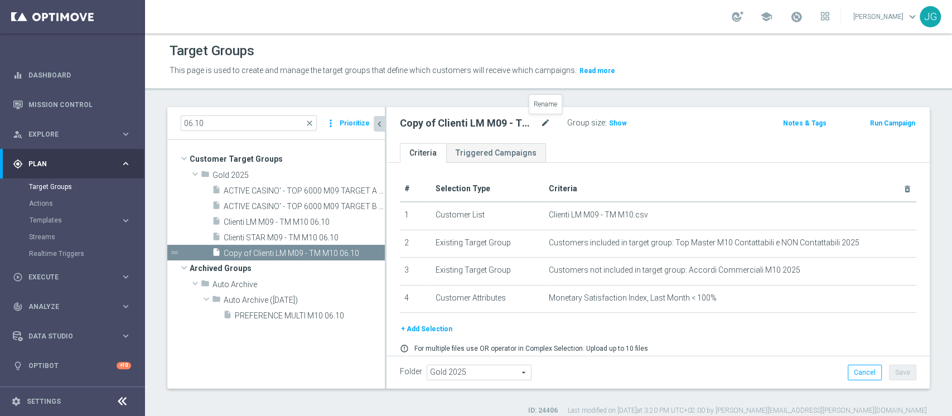
click at [545, 123] on icon "mode_edit" at bounding box center [546, 123] width 10 height 13
click at [434, 124] on input "Copy of Clienti LM M09 - TM M10 06.10" at bounding box center [475, 125] width 151 height 16
type input "Target A: Clienti LM M09 - TM M10 escludiamo 06.10"
click at [710, 143] on ul "Criteria Triggered Campaigns" at bounding box center [658, 153] width 543 height 20
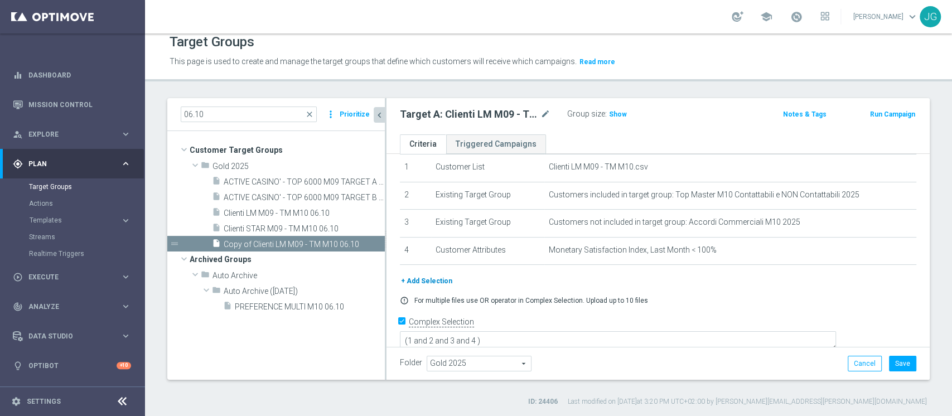
scroll to position [0, 0]
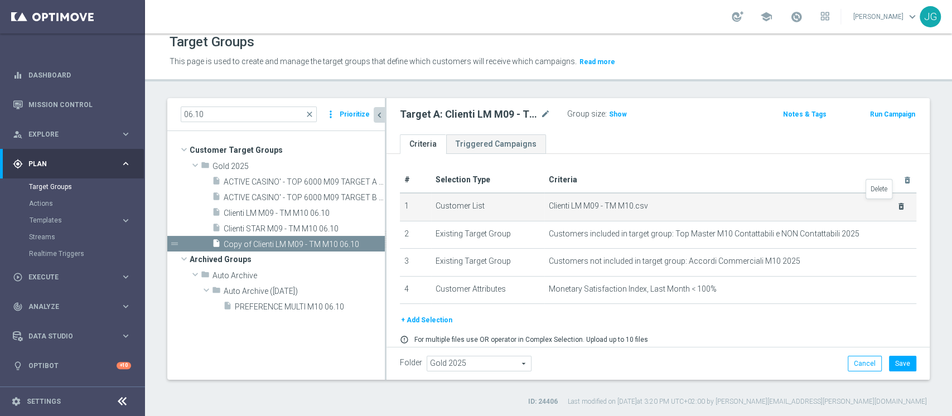
click at [897, 205] on icon "delete_forever" at bounding box center [901, 206] width 9 height 9
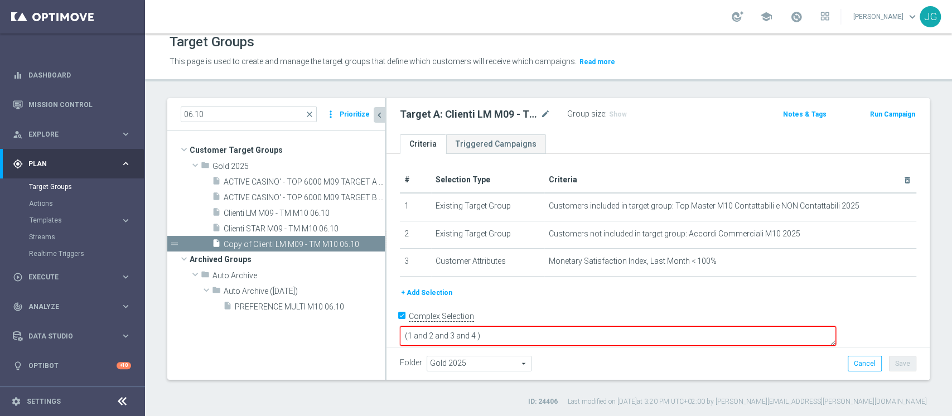
click at [429, 288] on button "+ Add Selection" at bounding box center [427, 293] width 54 height 12
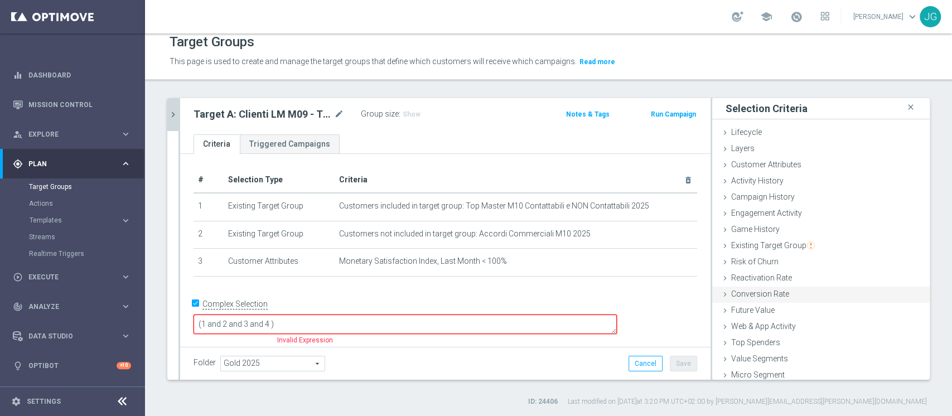
scroll to position [21, 0]
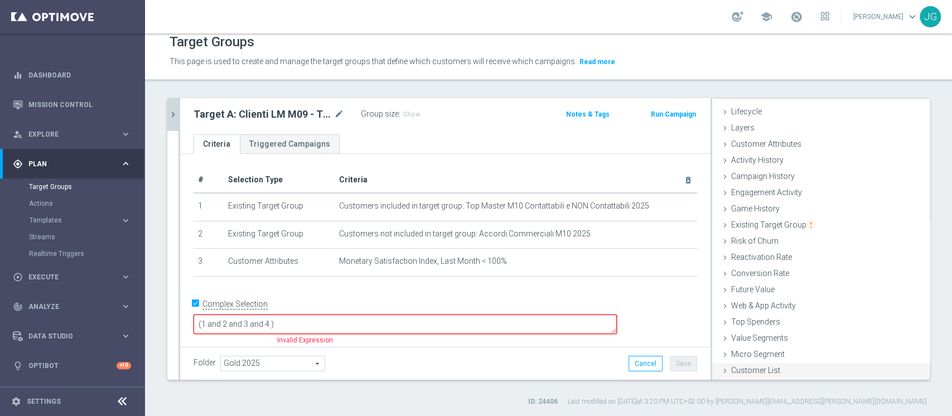
click at [754, 368] on span "Customer List" at bounding box center [756, 370] width 49 height 9
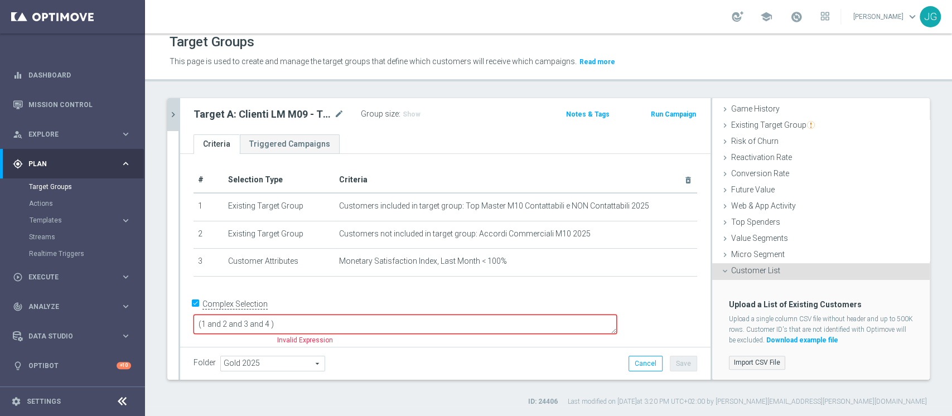
click at [736, 362] on label "Import CSV File" at bounding box center [757, 363] width 56 height 14
click at [0, 0] on input "Import CSV File" at bounding box center [0, 0] width 0 height 0
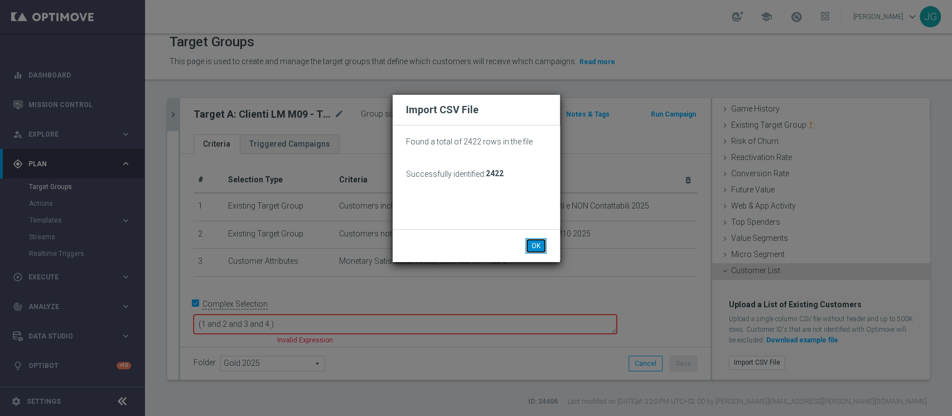
click at [538, 242] on button "OK" at bounding box center [536, 246] width 21 height 16
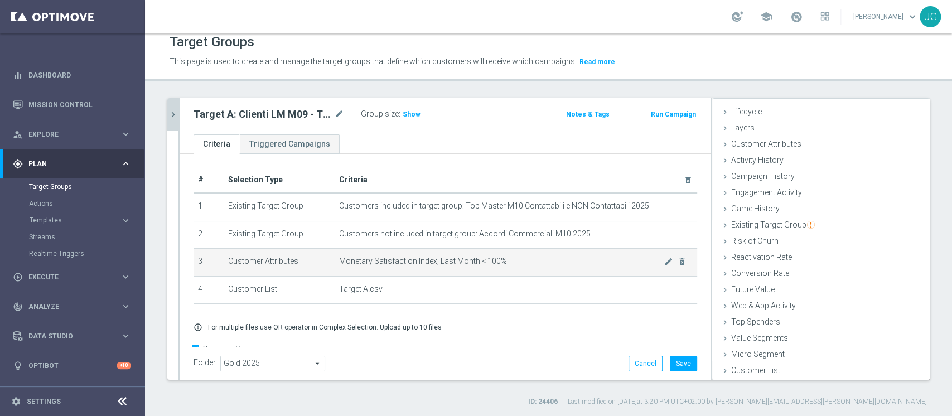
scroll to position [27, 0]
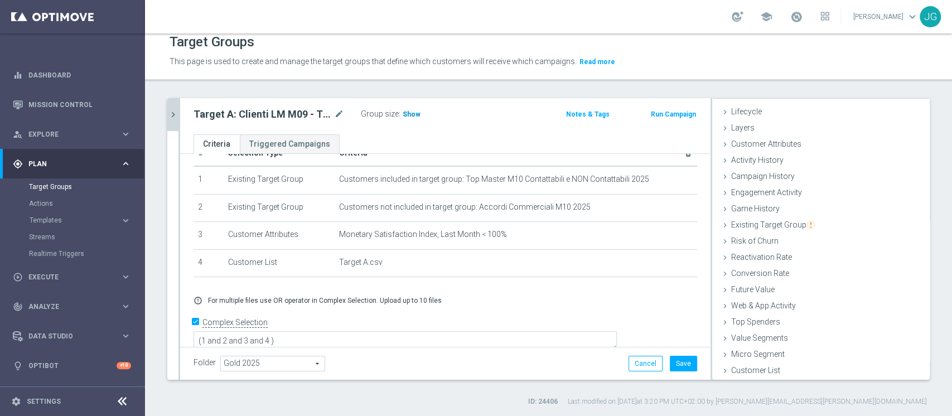
click at [410, 113] on span "Show" at bounding box center [412, 114] width 18 height 8
click at [671, 364] on button "Save" at bounding box center [683, 364] width 27 height 16
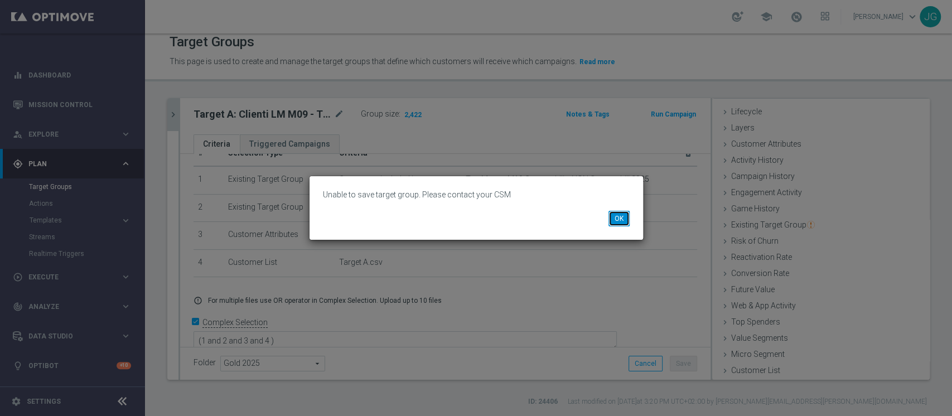
click at [619, 221] on button "OK" at bounding box center [619, 219] width 21 height 16
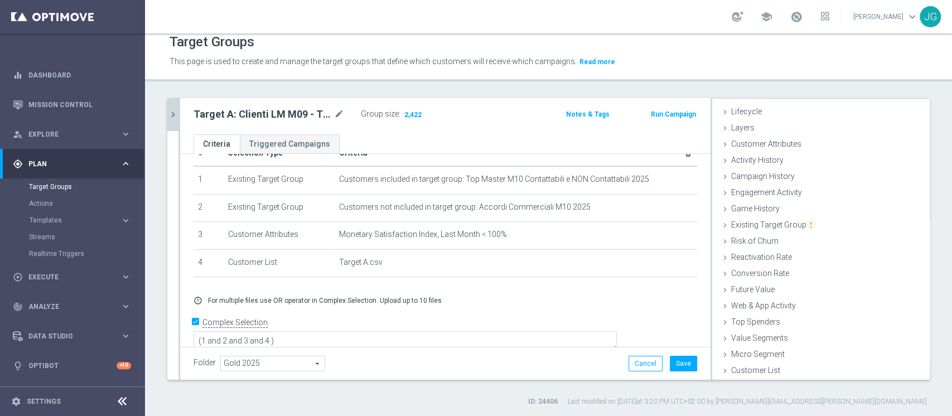
click at [169, 111] on icon "chevron_right" at bounding box center [173, 114] width 11 height 11
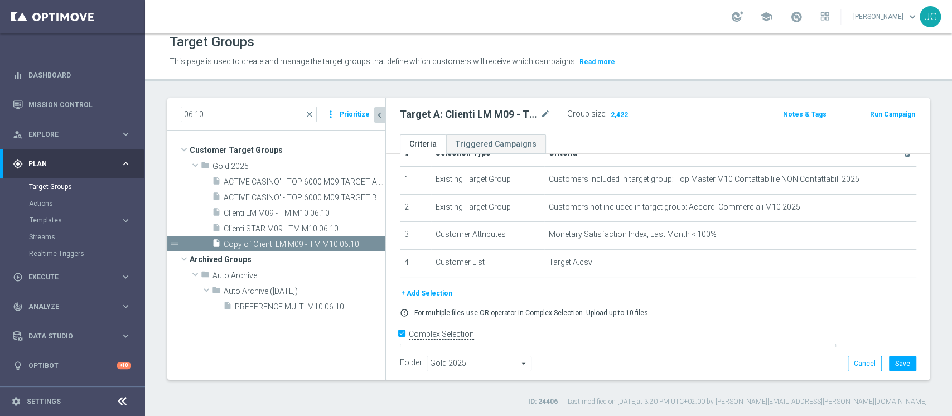
scroll to position [42, 0]
click at [377, 244] on icon "more_vert" at bounding box center [377, 244] width 9 height 9
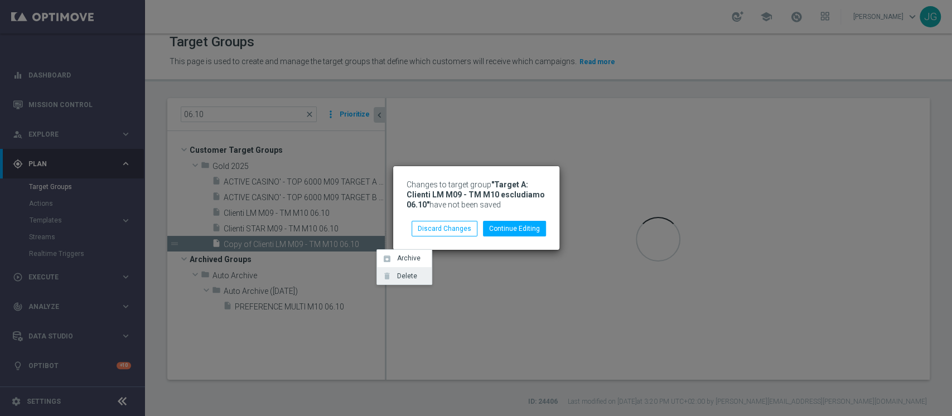
click at [405, 280] on span "Delete" at bounding box center [405, 276] width 24 height 8
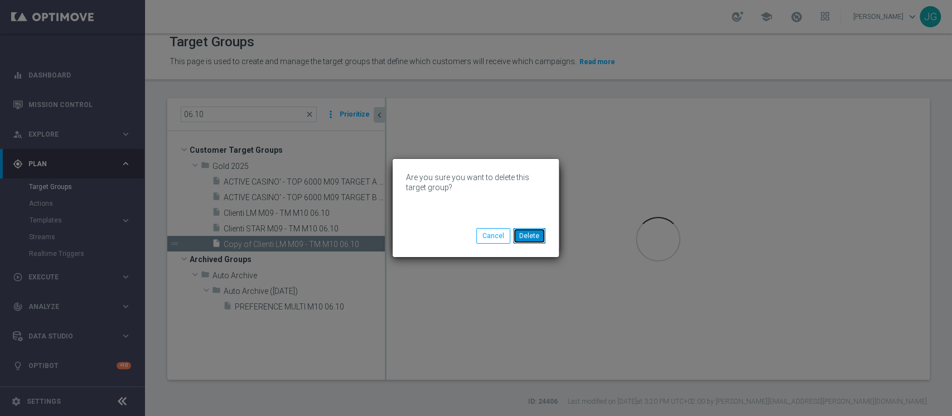
click at [523, 234] on button "Delete" at bounding box center [529, 236] width 32 height 16
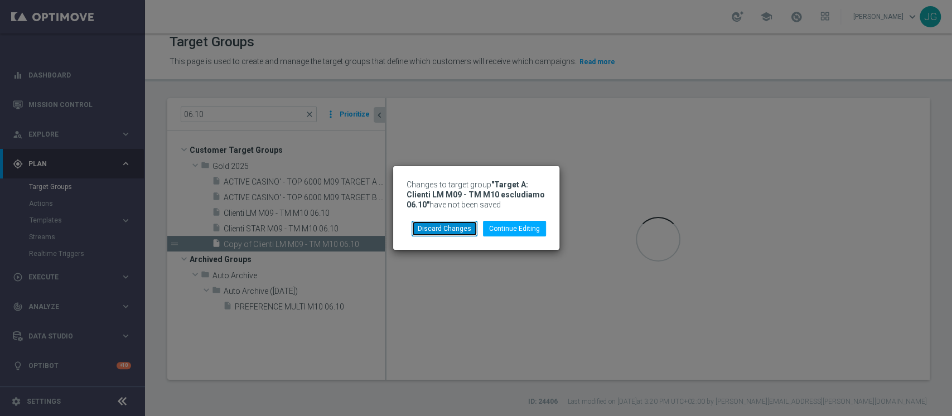
click at [437, 227] on button "Discard Changes" at bounding box center [445, 229] width 66 height 16
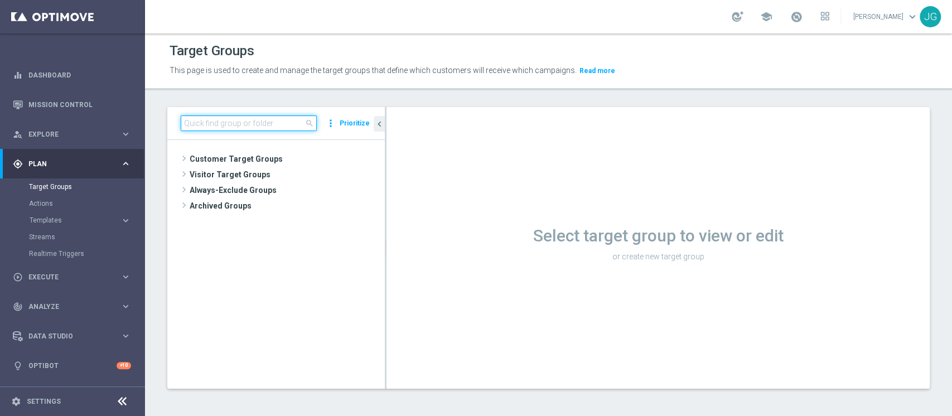
click at [273, 122] on input at bounding box center [249, 124] width 136 height 16
paste input "TARGET A LM M09 - TM M10 DA ESCLUDERE 06.10"
type input "TARGET A LM M09 - TM M10 DA ESCLUDERE 06.10"
click at [257, 127] on input at bounding box center [249, 124] width 136 height 16
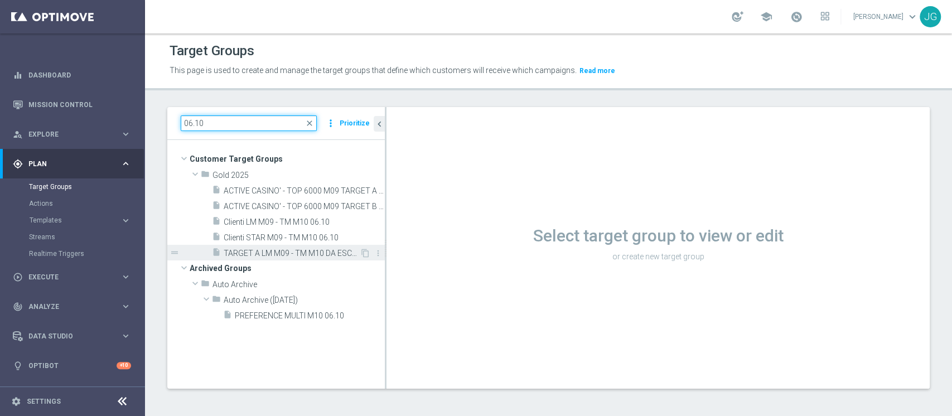
type input "06.10"
click at [253, 250] on span "TARGET A LM M09 - TM M10 DA ESCLUDERE 06.10" at bounding box center [292, 253] width 136 height 9
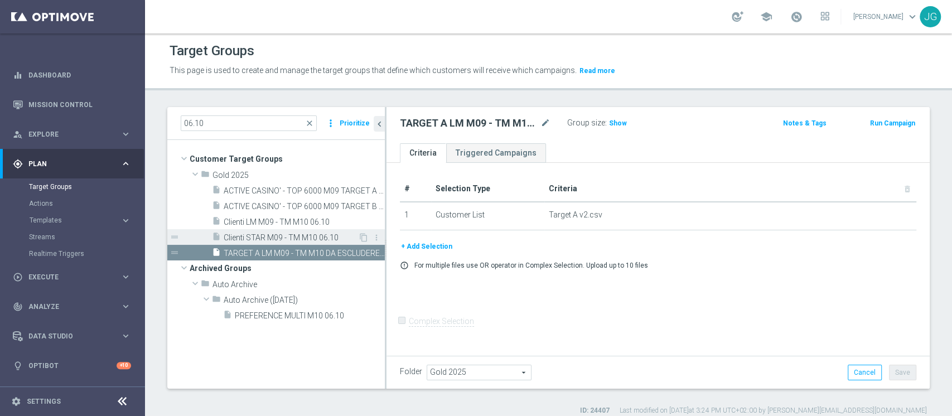
click at [287, 242] on span "Clienti STAR M09 - TM M10 06.10" at bounding box center [291, 237] width 134 height 9
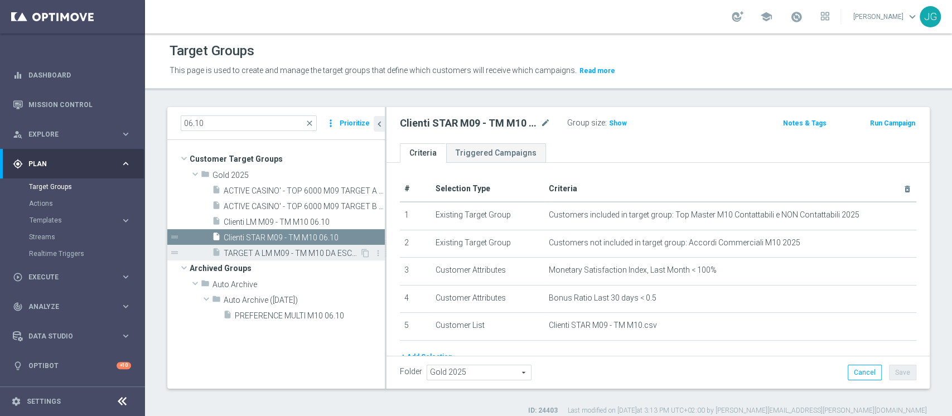
click at [271, 256] on span "TARGET A LM M09 - TM M10 DA ESCLUDERE 06.10" at bounding box center [292, 253] width 136 height 9
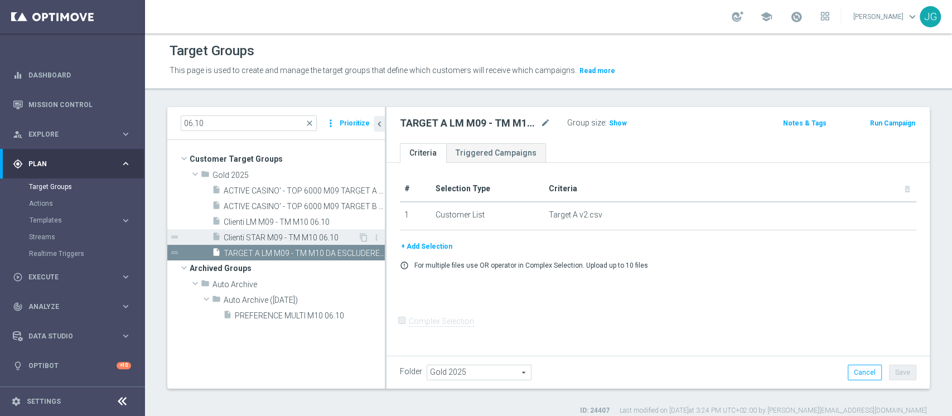
click at [287, 240] on span "Clienti STAR M09 - TM M10 06.10" at bounding box center [291, 237] width 134 height 9
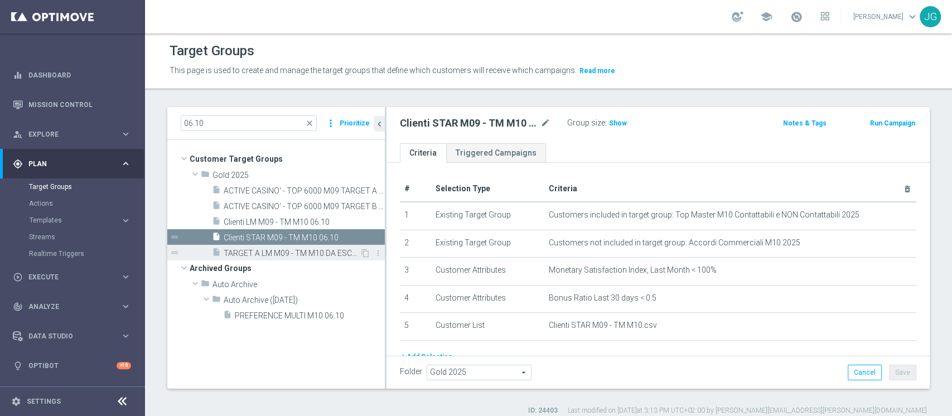
click at [285, 253] on span "TARGET A LM M09 - TM M10 DA ESCLUDERE 06.10" at bounding box center [292, 253] width 136 height 9
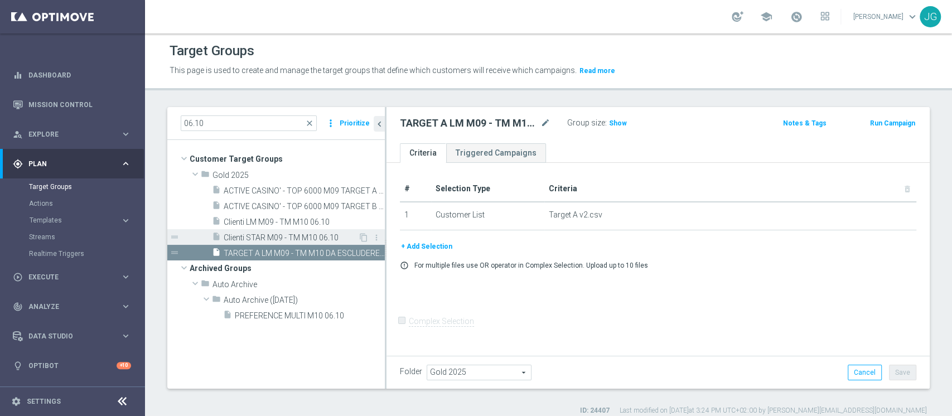
click at [274, 240] on span "Clienti STAR M09 - TM M10 06.10" at bounding box center [291, 237] width 134 height 9
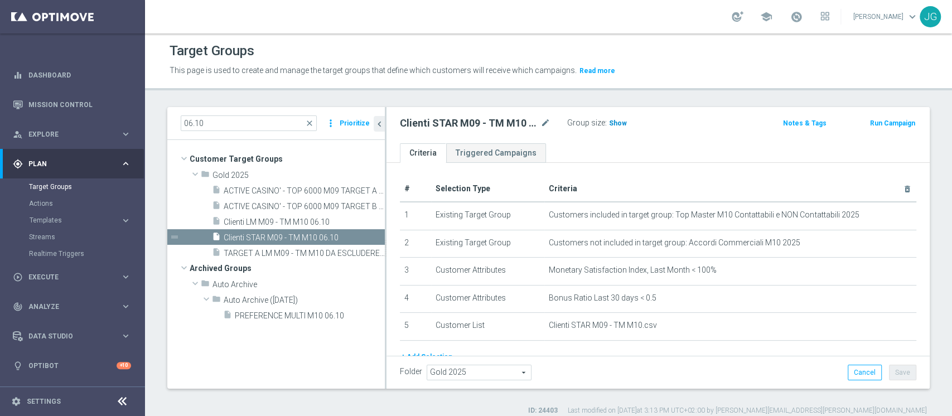
click at [612, 124] on span "Show" at bounding box center [618, 123] width 18 height 8
click at [612, 124] on span "437" at bounding box center [617, 124] width 14 height 11
click at [366, 253] on icon "content_copy" at bounding box center [365, 253] width 9 height 9
checkbox input "false"
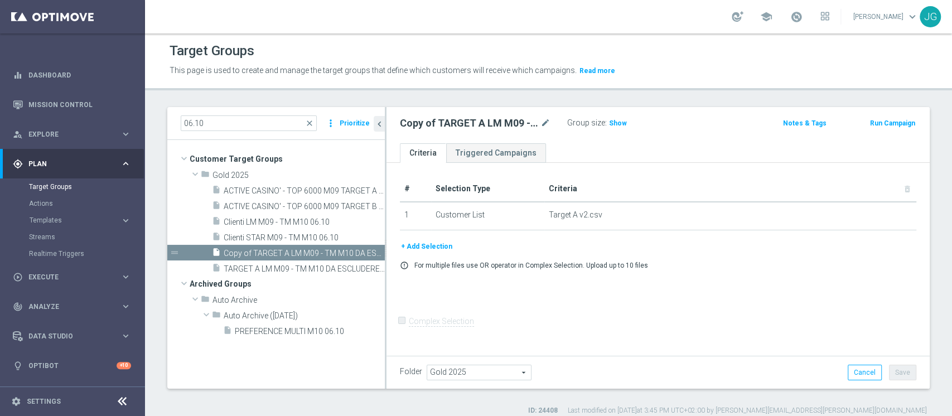
click at [550, 121] on icon "mode_edit" at bounding box center [546, 123] width 10 height 13
click at [427, 128] on input "Copy of TARGET A LM M09 - TM M10 DA ESCLUDERE 06.10" at bounding box center [475, 125] width 151 height 16
type input "TARGET STAR M09 - TM M10 DA ESCLUDERE 06.10"
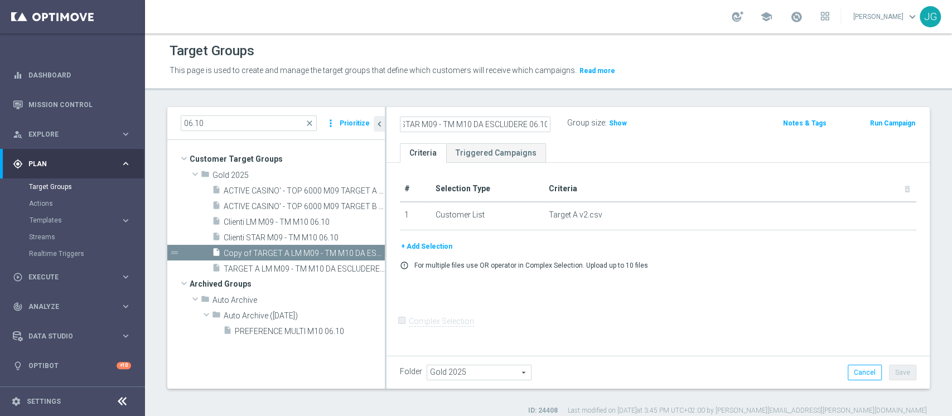
click at [705, 137] on div "TARGET STAR M09 - TM M10 DA ESCLUDERE 06.10 Group size : Show Notes & Tags Run …" at bounding box center [658, 125] width 543 height 36
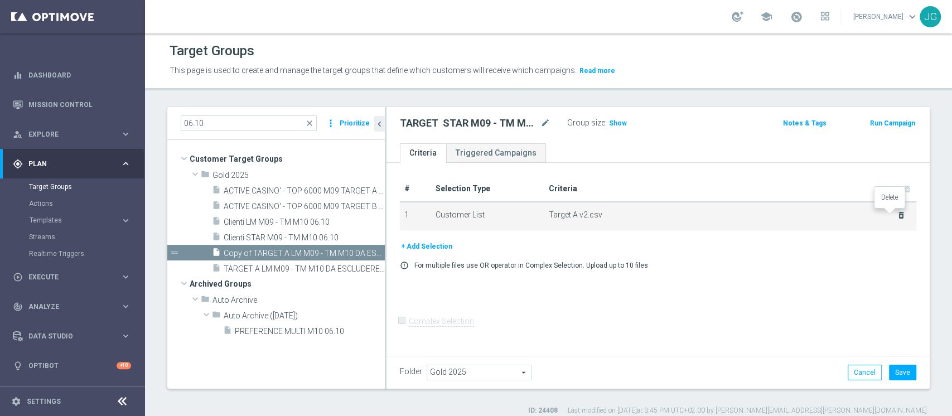
click at [897, 214] on icon "delete_forever" at bounding box center [901, 215] width 9 height 9
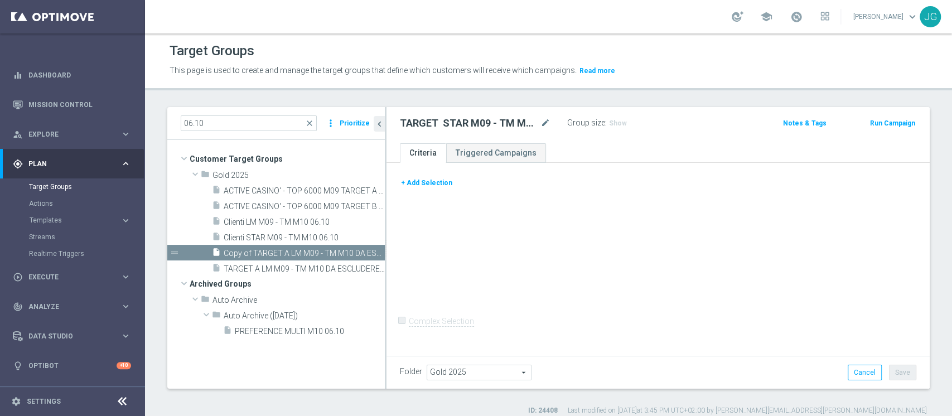
click at [433, 184] on button "+ Add Selection" at bounding box center [427, 183] width 54 height 12
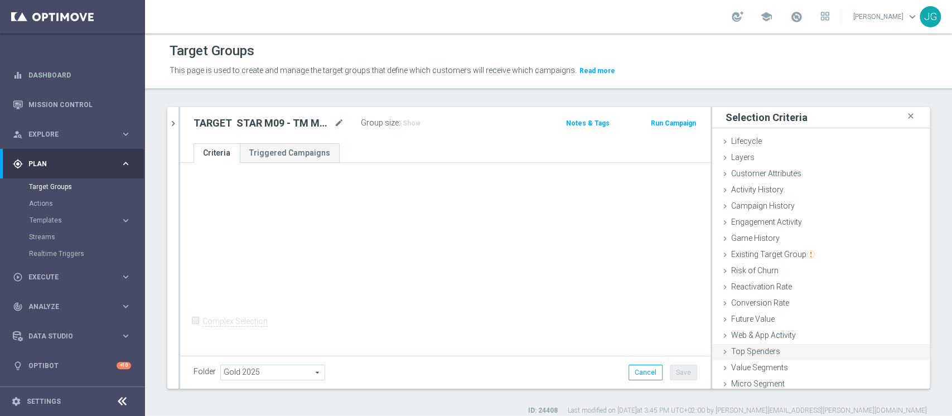
scroll to position [21, 0]
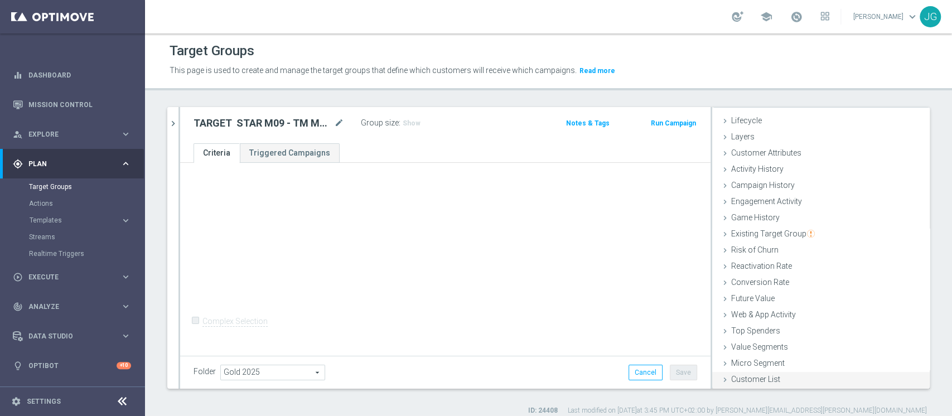
click at [748, 377] on span "Customer List" at bounding box center [756, 379] width 49 height 9
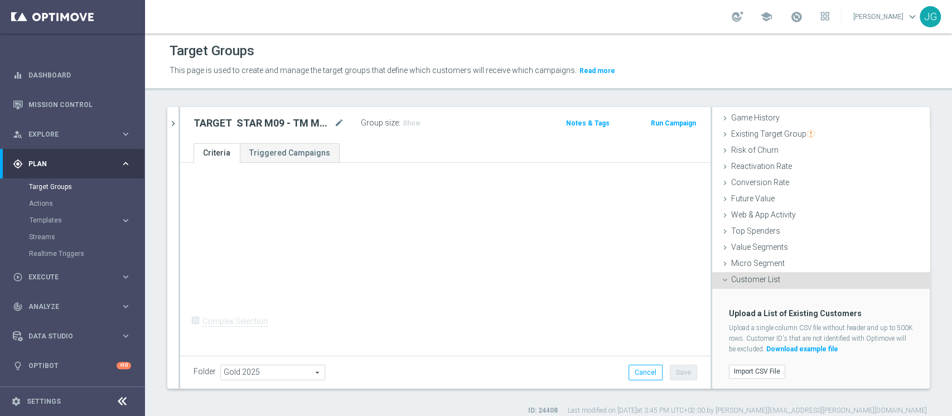
click at [748, 377] on div "Import CSV File" at bounding box center [821, 372] width 201 height 18
click at [759, 373] on label "Import CSV File" at bounding box center [757, 372] width 56 height 14
click at [0, 0] on input "Import CSV File" at bounding box center [0, 0] width 0 height 0
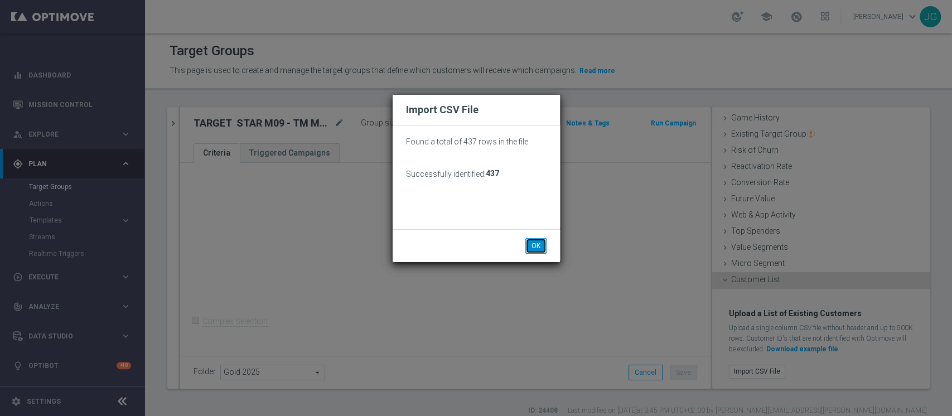
click at [537, 245] on button "OK" at bounding box center [536, 246] width 21 height 16
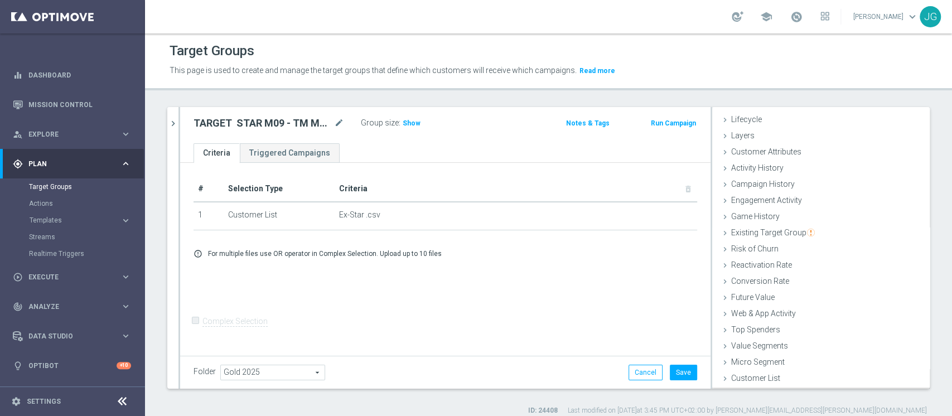
scroll to position [21, 0]
click at [683, 375] on button "Save" at bounding box center [683, 373] width 27 height 16
click at [169, 126] on icon "chevron_right" at bounding box center [173, 123] width 11 height 11
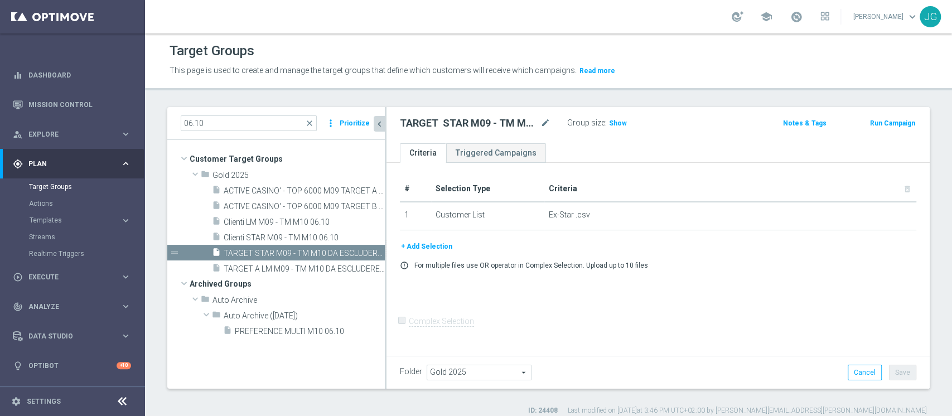
scroll to position [42, 0]
click at [618, 126] on span "Show" at bounding box center [618, 123] width 18 height 8
click at [243, 129] on input "06.10" at bounding box center [249, 124] width 136 height 16
type input "0"
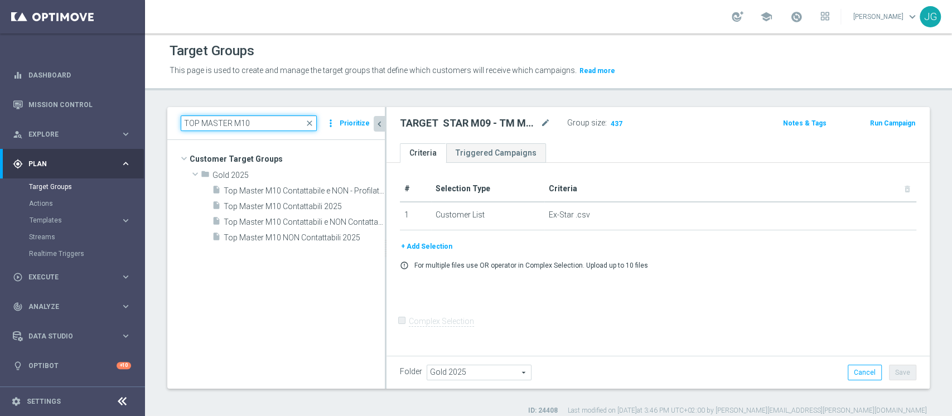
scroll to position [0, 0]
type input "TOP MASTER M10"
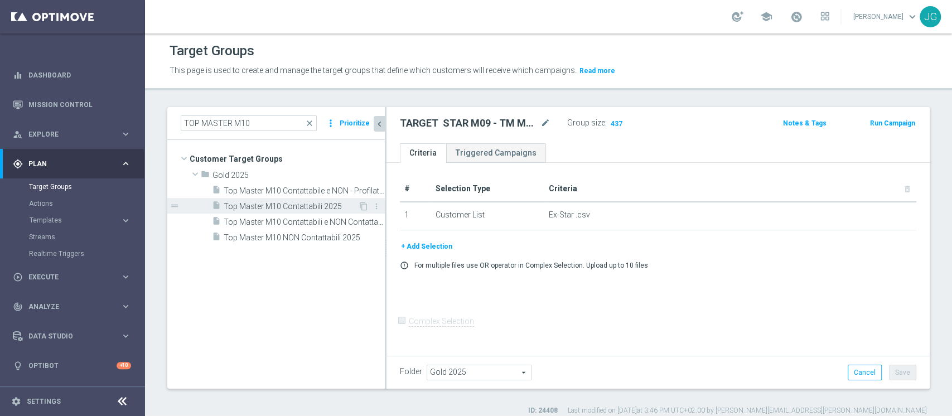
click at [312, 208] on span "Top Master M10 Contattabili 2025" at bounding box center [291, 206] width 134 height 9
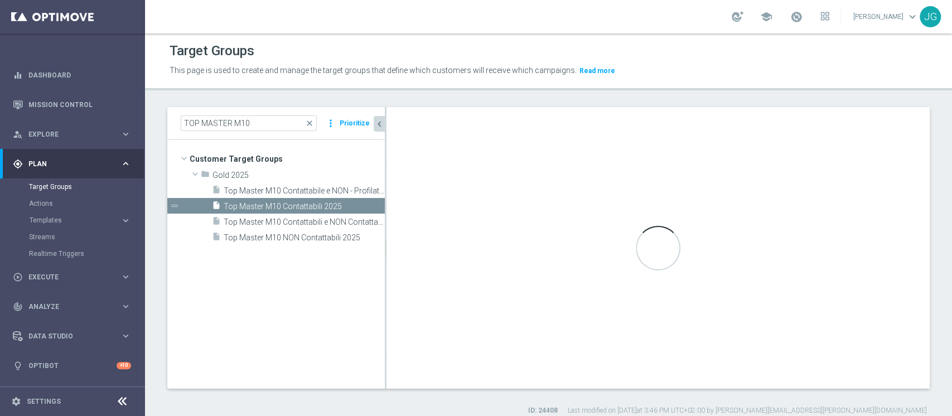
checkbox input "true"
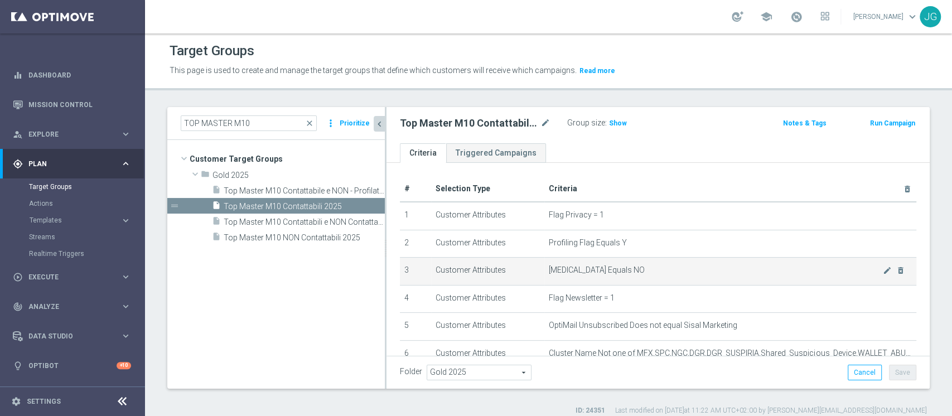
scroll to position [218, 0]
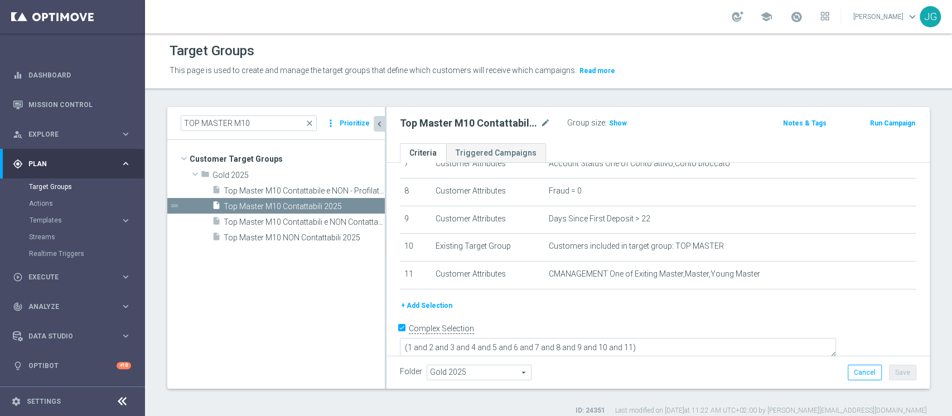
click at [446, 307] on button "+ Add Selection" at bounding box center [427, 306] width 54 height 12
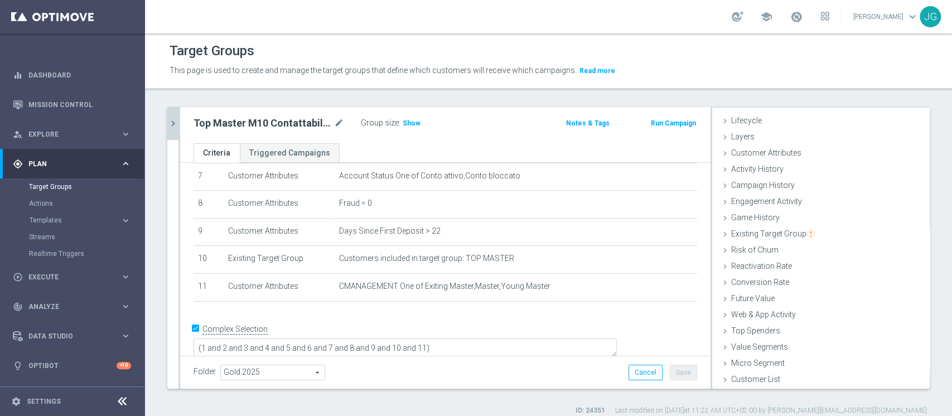
scroll to position [9, 0]
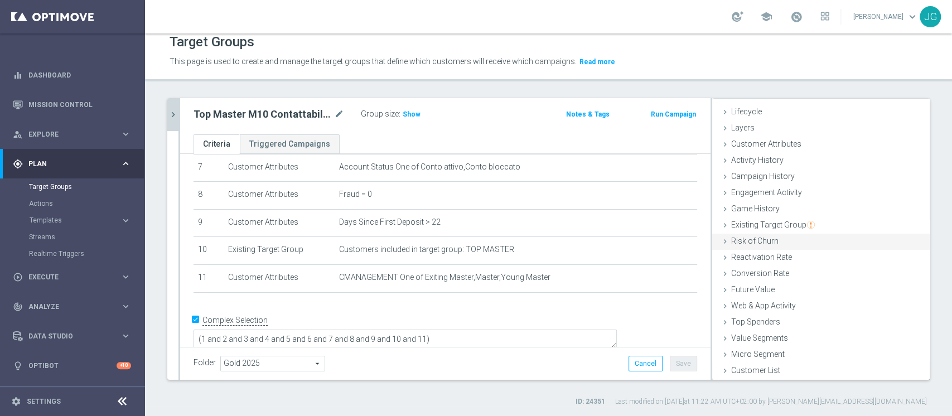
click at [732, 238] on span "Risk of Churn" at bounding box center [755, 241] width 47 height 9
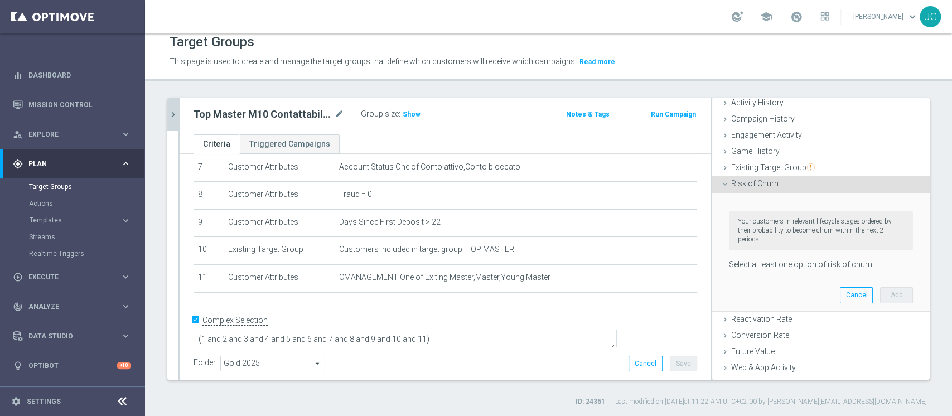
scroll to position [121, 0]
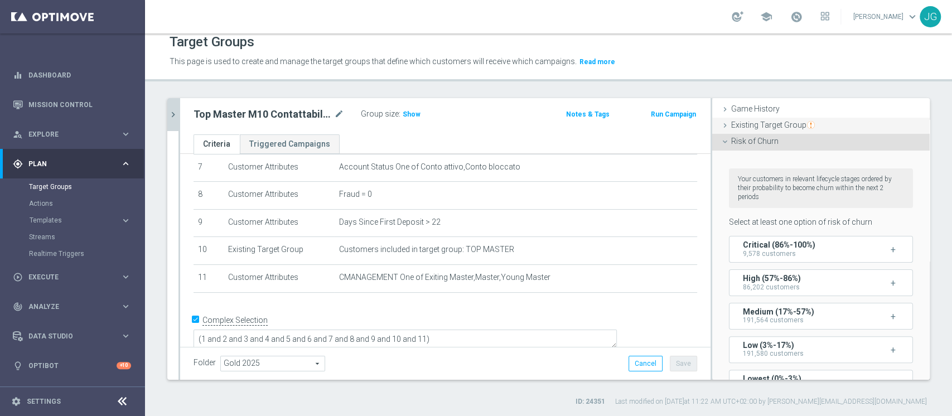
click at [749, 132] on div "Existing Target Group done" at bounding box center [822, 126] width 218 height 17
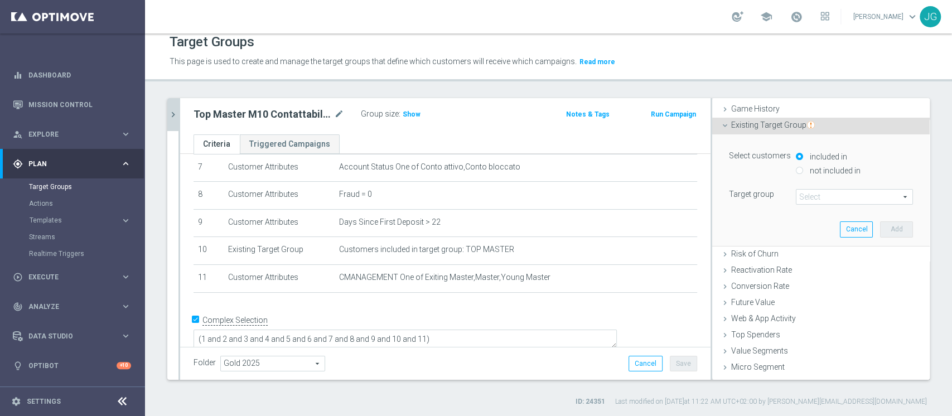
click at [807, 170] on label "not included in" at bounding box center [834, 171] width 54 height 10
click at [803, 170] on input "not included in" at bounding box center [799, 170] width 7 height 7
radio input "true"
click at [797, 193] on span at bounding box center [855, 197] width 116 height 15
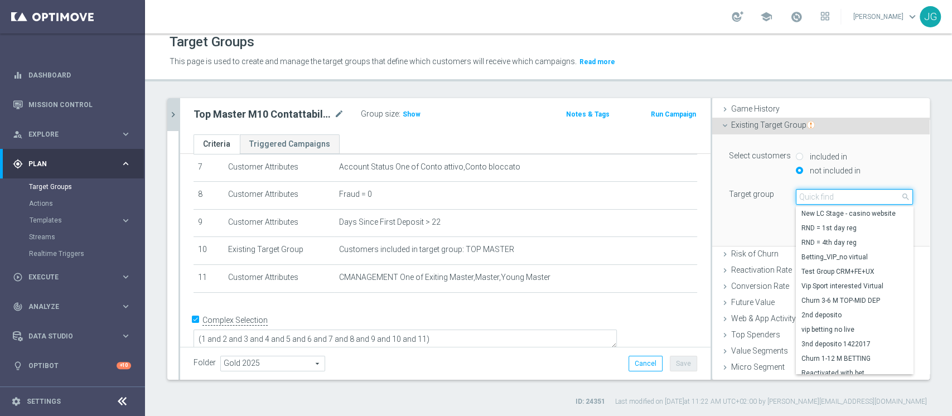
click at [797, 193] on input "search" at bounding box center [854, 197] width 117 height 16
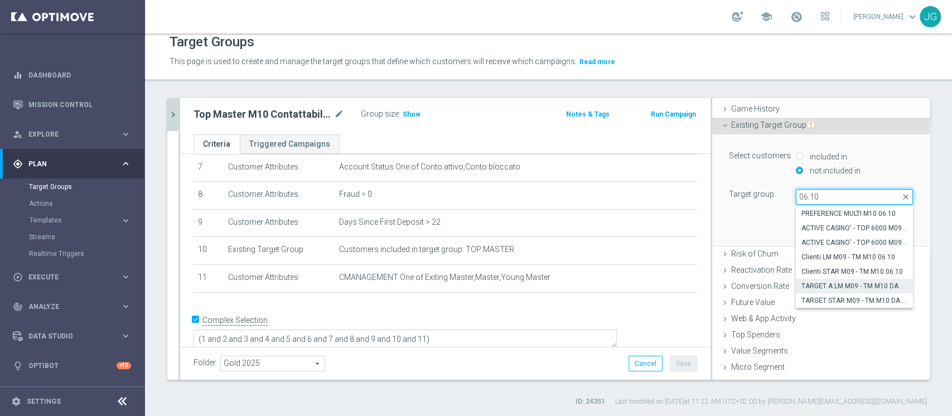
type input "06.10"
click at [827, 283] on span "TARGET A LM M09 - TM M10 DA ESCLUDERE 06.10" at bounding box center [855, 286] width 106 height 9
type input "TARGET A LM M09 - TM M10 DA ESCLUDERE 06.10"
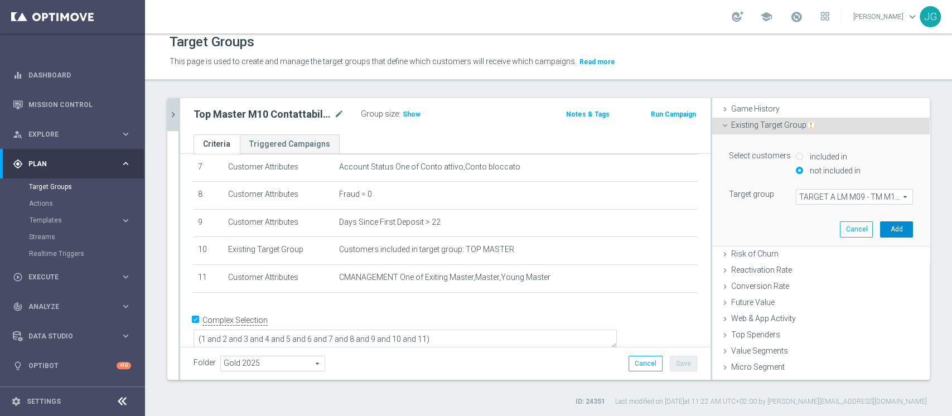
click at [880, 222] on button "Add" at bounding box center [896, 230] width 33 height 16
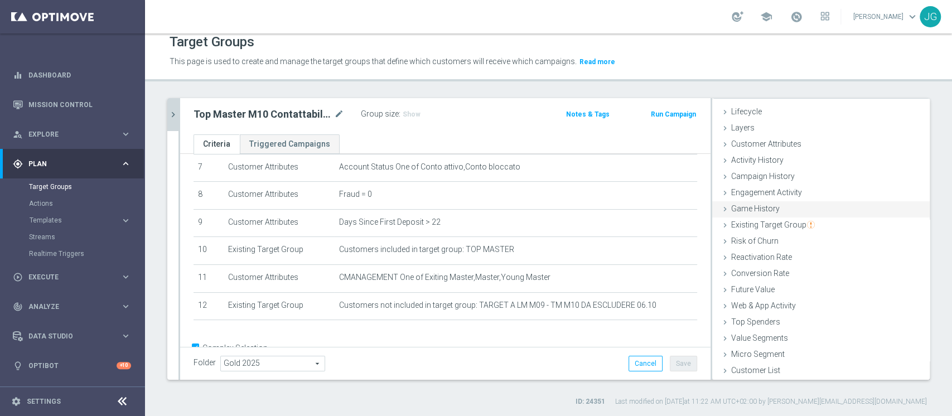
scroll to position [21, 0]
click at [769, 223] on span "Existing Target Group" at bounding box center [774, 224] width 84 height 9
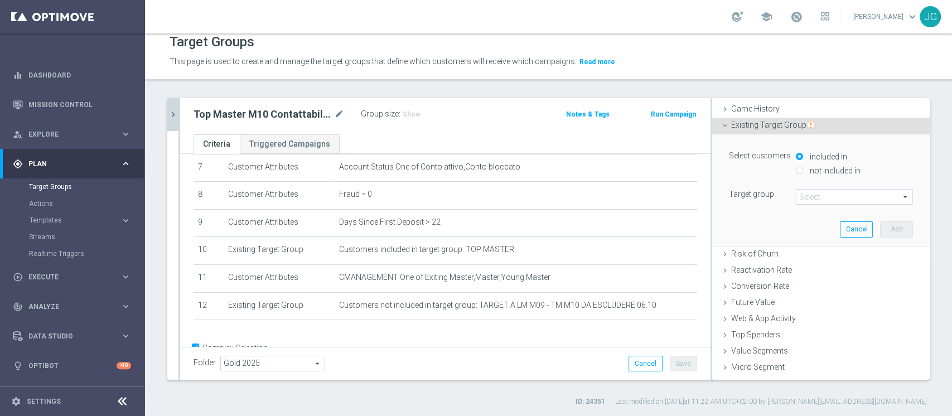
scroll to position [133, 0]
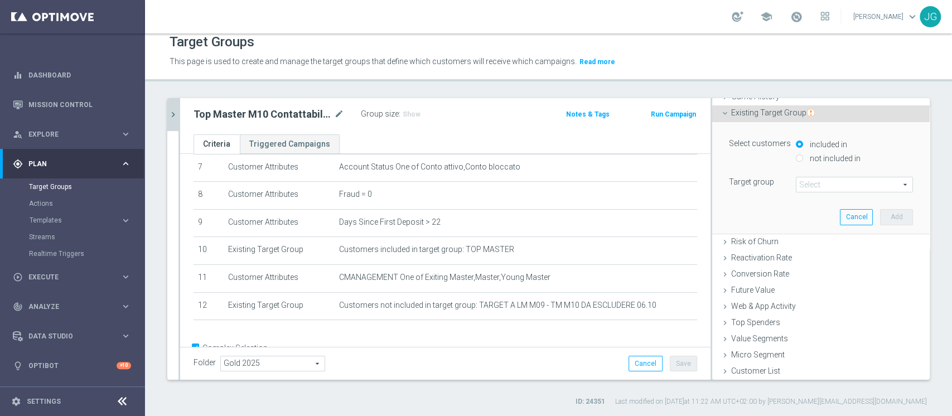
click at [807, 158] on label "not included in" at bounding box center [834, 158] width 54 height 10
click at [799, 158] on input "not included in" at bounding box center [799, 158] width 7 height 7
radio input "true"
click at [803, 186] on span at bounding box center [855, 184] width 116 height 15
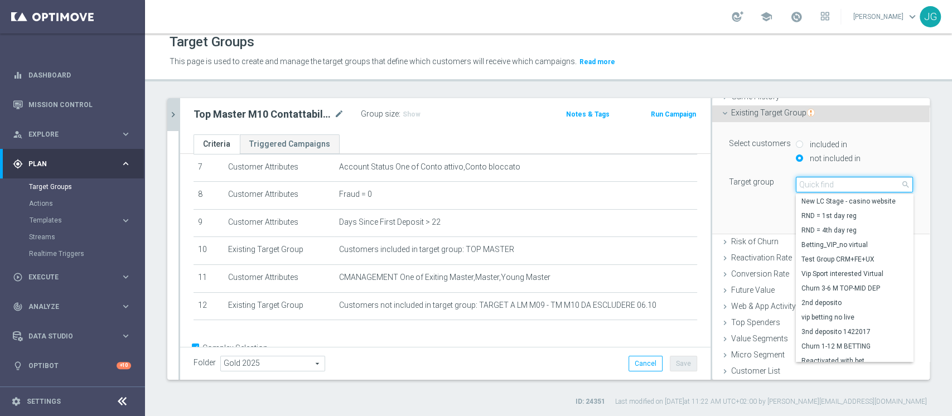
click at [803, 186] on input "search" at bounding box center [854, 185] width 117 height 16
type input "06.10"
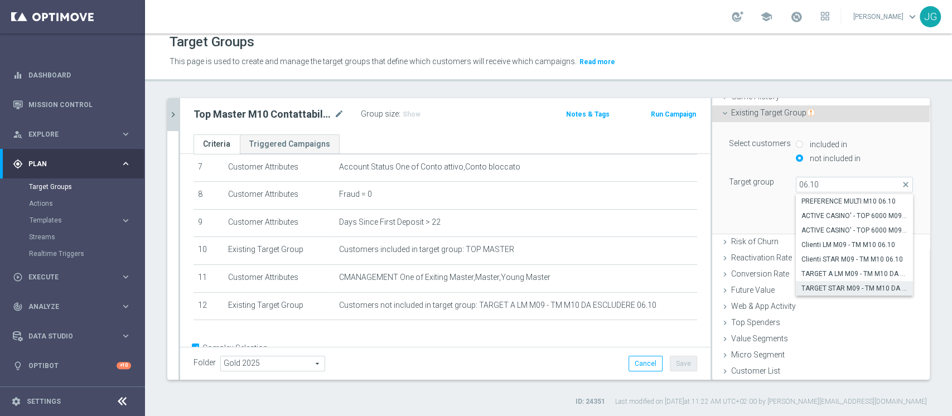
click at [836, 288] on span "TARGET STAR M09 - TM M10 DA ESCLUDERE 06.10" at bounding box center [855, 288] width 106 height 9
type input "TARGET STAR M09 - TM M10 DA ESCLUDERE 06.10"
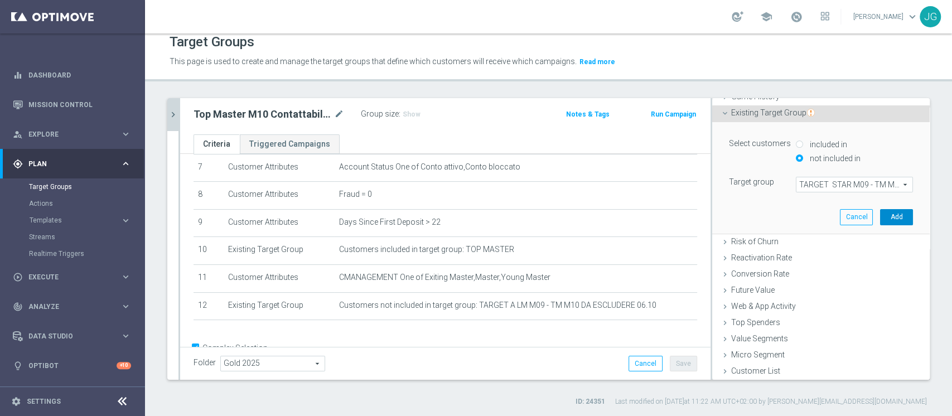
click at [880, 217] on button "Add" at bounding box center [896, 217] width 33 height 16
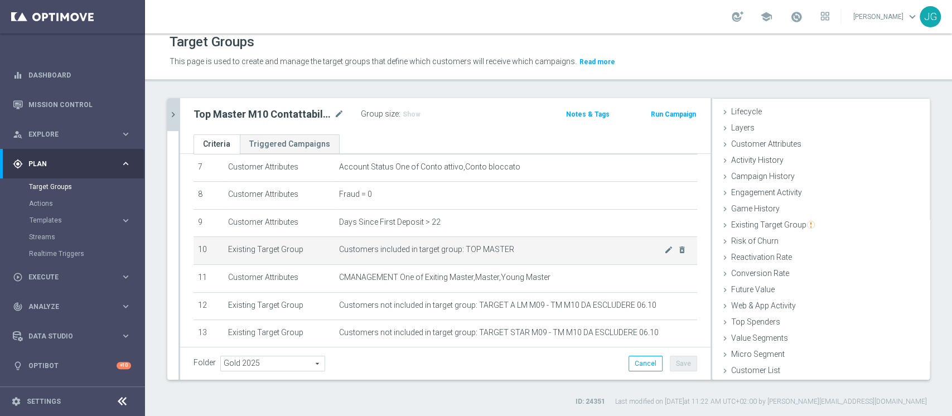
scroll to position [263, 0]
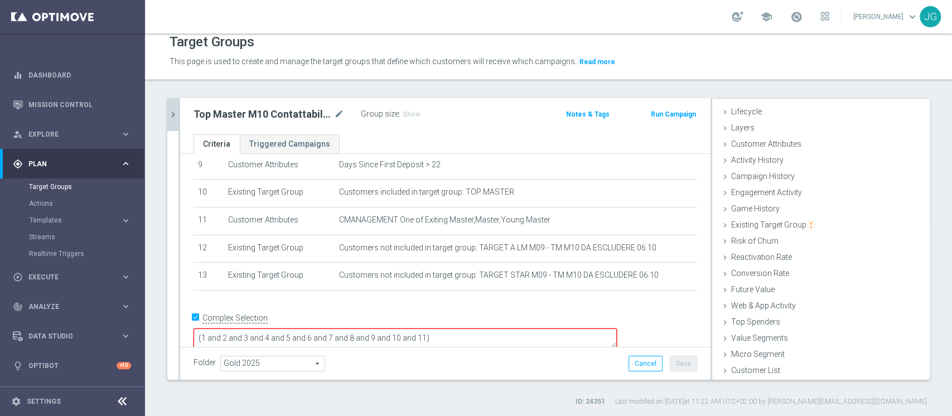
click at [503, 329] on textarea "(1 and 2 and 3 and 4 and 5 and 6 and 7 and 8 and 9 and 10 and 11)" at bounding box center [406, 339] width 424 height 20
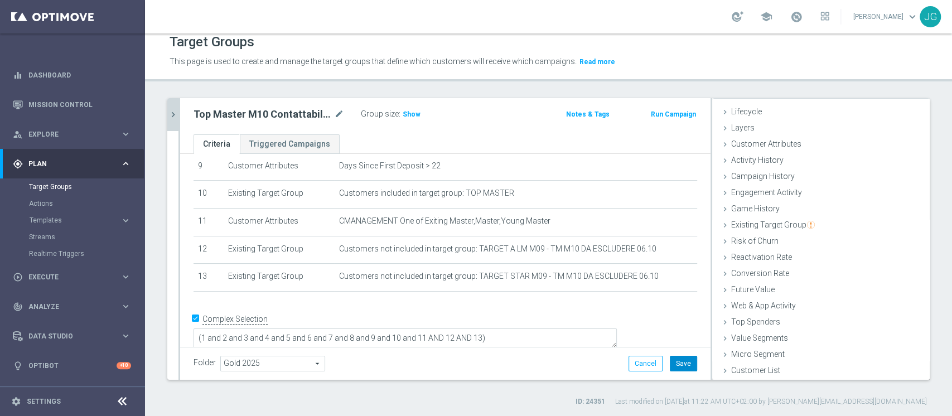
click at [673, 368] on button "Save" at bounding box center [683, 364] width 27 height 16
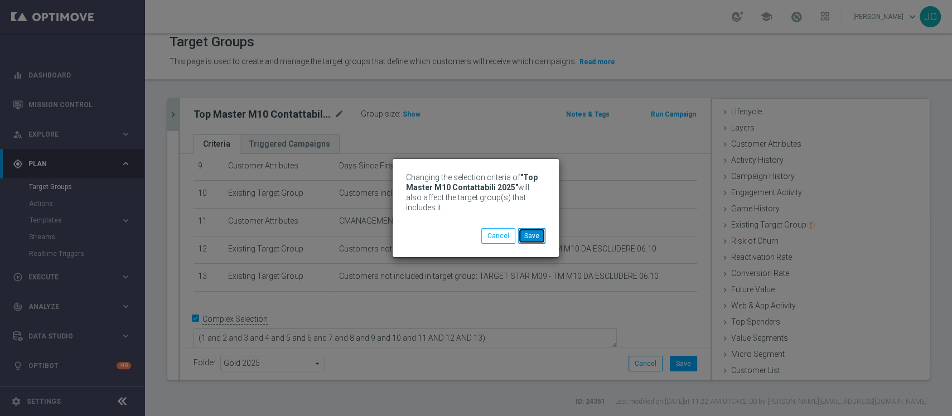
click at [543, 241] on button "Save" at bounding box center [531, 236] width 27 height 16
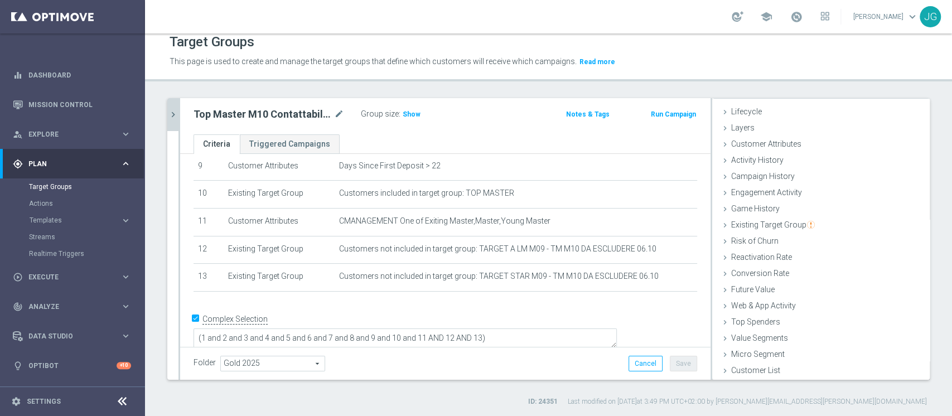
click at [170, 113] on icon "chevron_right" at bounding box center [173, 114] width 11 height 11
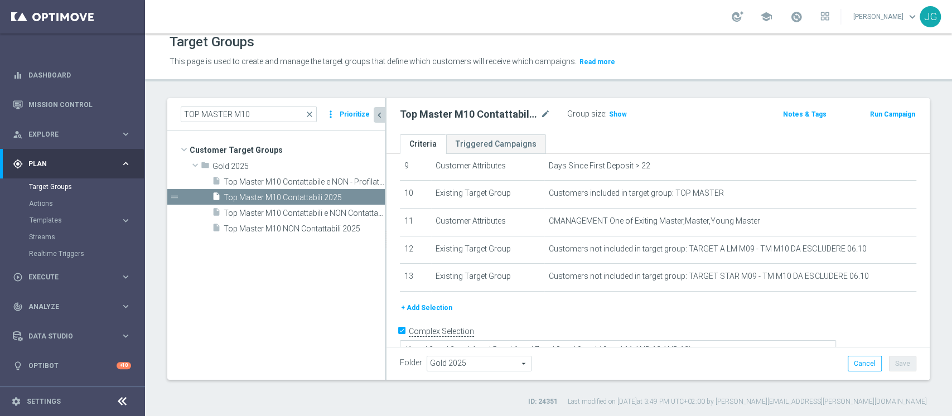
scroll to position [42, 0]
click at [308, 181] on span "Top Master M10 Contattabile e NON - Profilati e NON" at bounding box center [292, 181] width 136 height 9
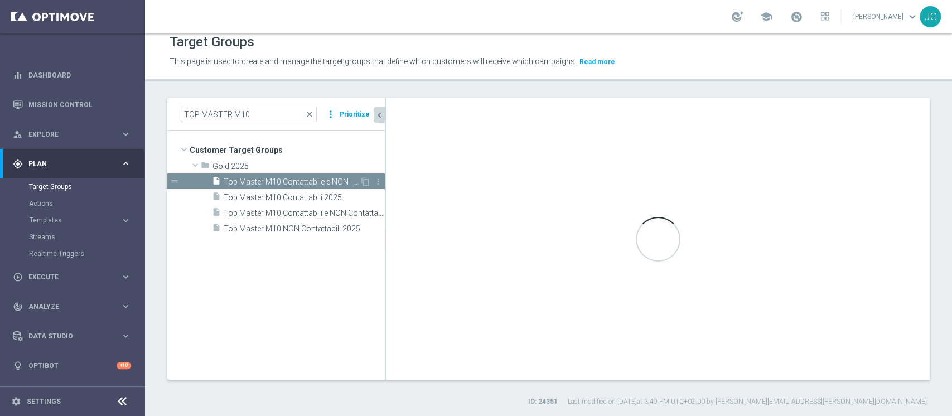
type textarea "(1 and 2 and 3 and 4 and 5 and 6 and 7 and 8 and 9)"
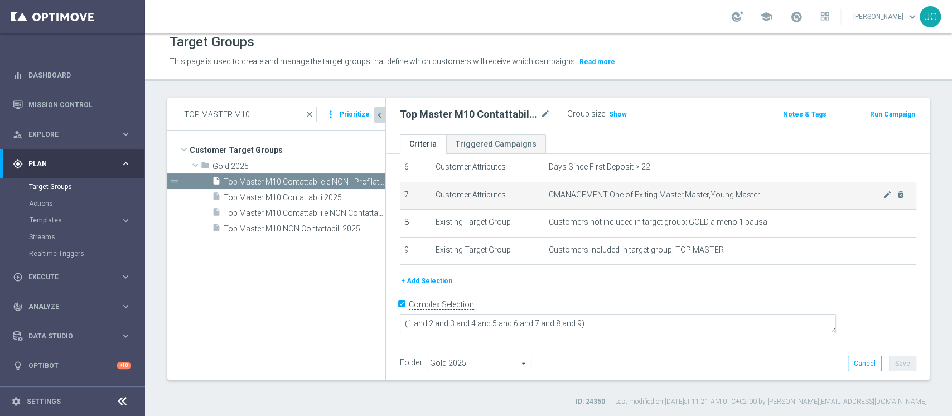
scroll to position [161, 0]
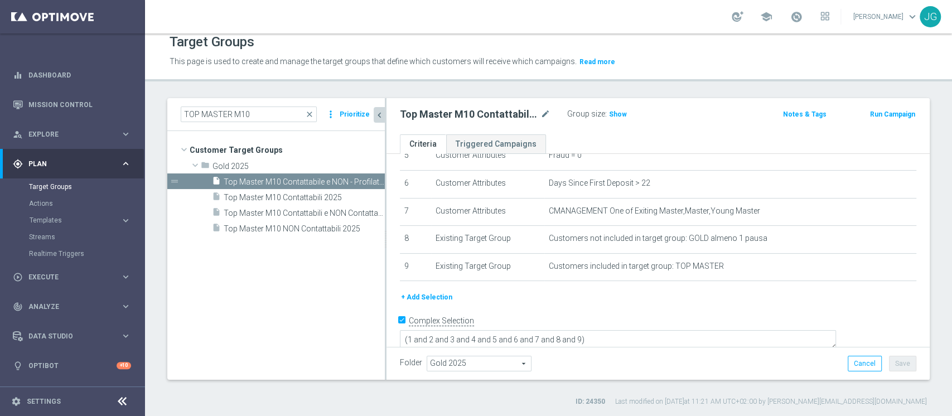
click at [428, 299] on button "+ Add Selection" at bounding box center [427, 297] width 54 height 12
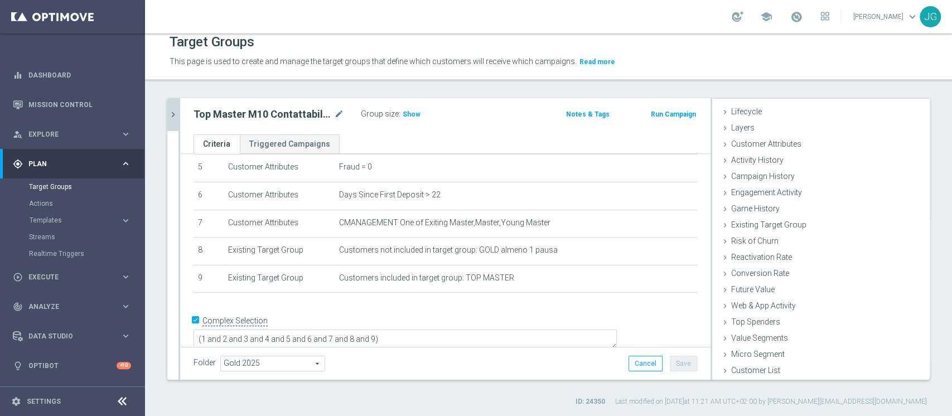
scroll to position [21, 0]
click at [762, 196] on span "Engagement Activity" at bounding box center [767, 192] width 71 height 9
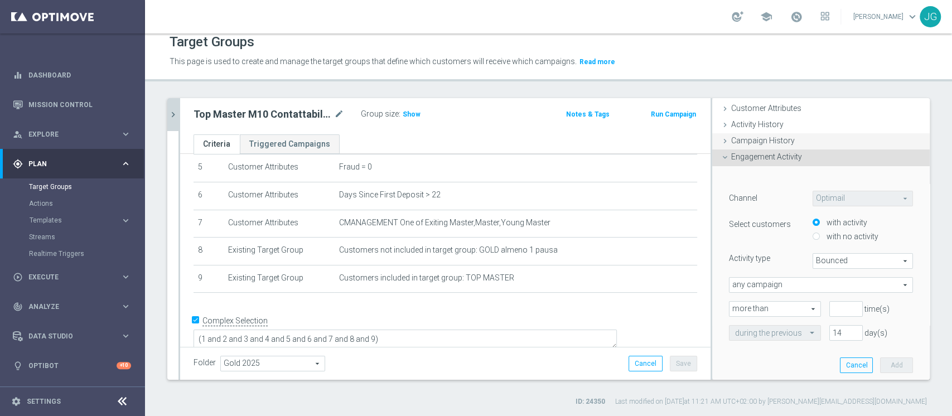
scroll to position [237, 0]
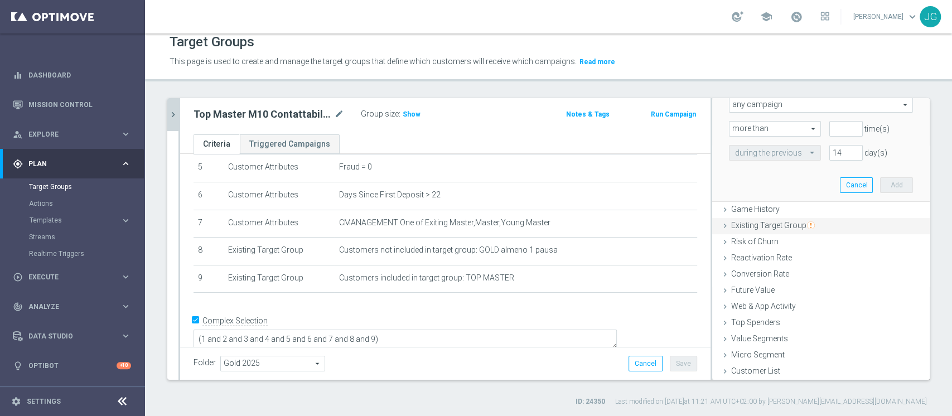
click at [748, 224] on span "Existing Target Group" at bounding box center [774, 225] width 84 height 9
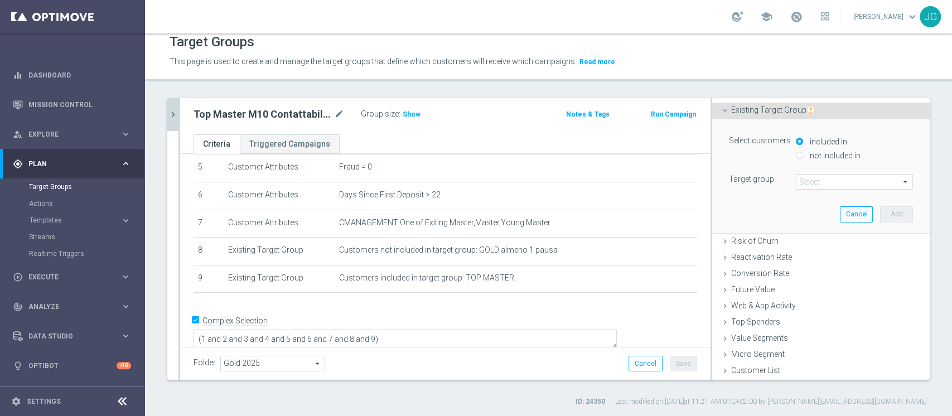
scroll to position [68, 0]
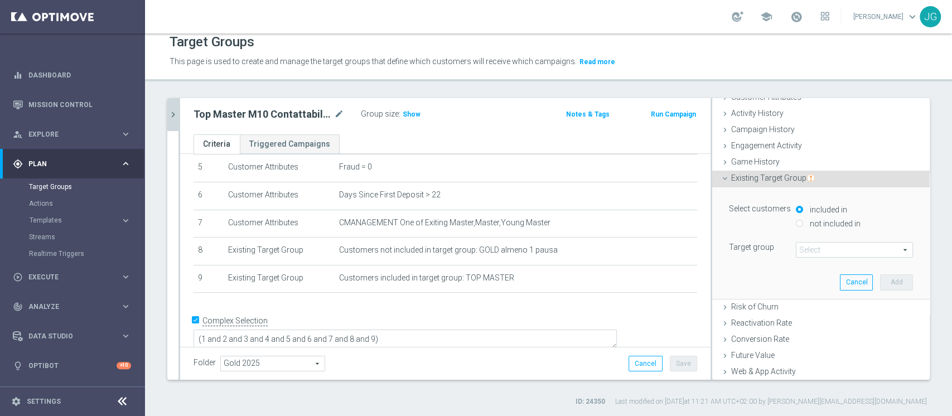
click at [807, 221] on label "not included in" at bounding box center [834, 224] width 54 height 10
click at [796, 221] on input "not included in" at bounding box center [799, 223] width 7 height 7
radio input "true"
click at [797, 252] on span at bounding box center [855, 250] width 116 height 15
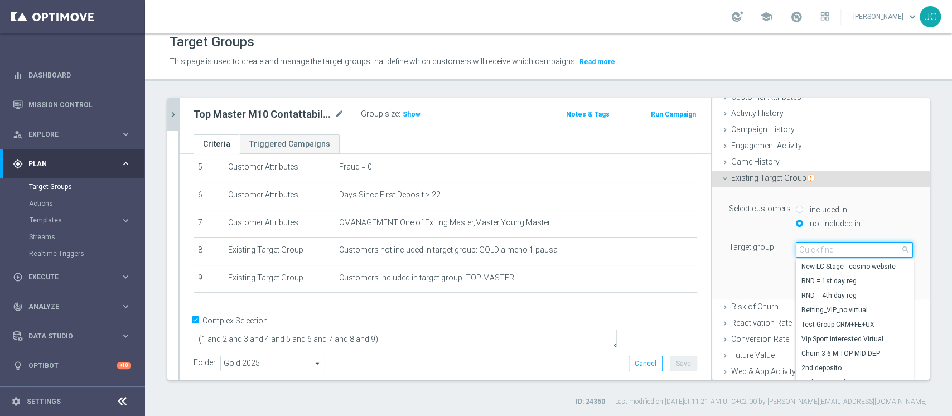
click at [808, 253] on input "search" at bounding box center [854, 250] width 117 height 16
type input "06.10"
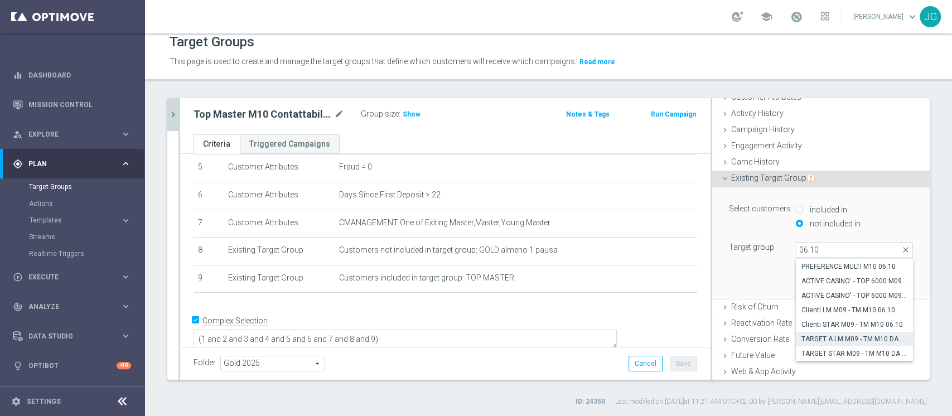
click at [819, 336] on span "TARGET A LM M09 - TM M10 DA ESCLUDERE 06.10" at bounding box center [855, 339] width 106 height 9
type input "TARGET A LM M09 - TM M10 DA ESCLUDERE 06.10"
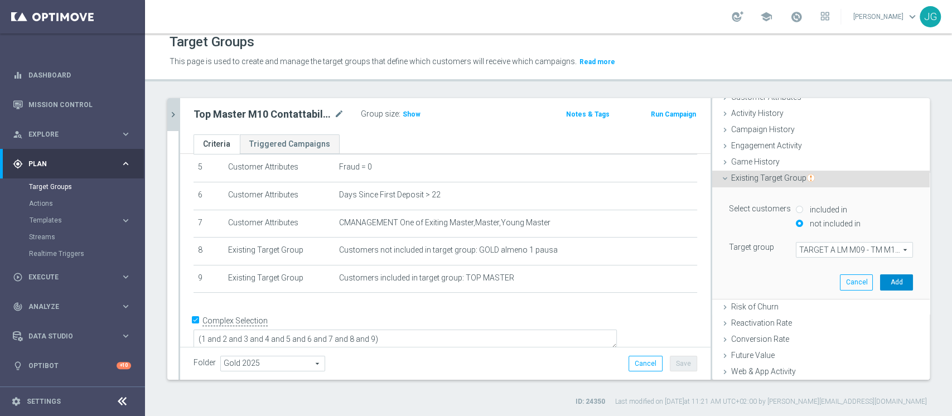
click at [880, 285] on button "Add" at bounding box center [896, 283] width 33 height 16
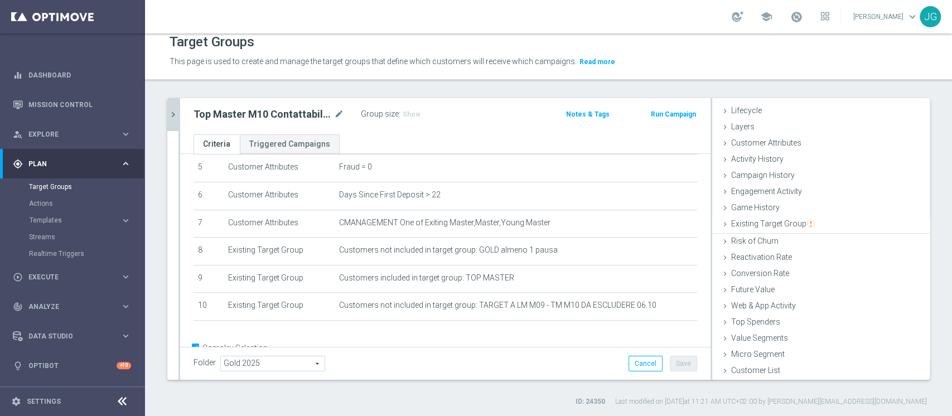
scroll to position [21, 0]
click at [756, 225] on span "Existing Target Group" at bounding box center [774, 224] width 84 height 9
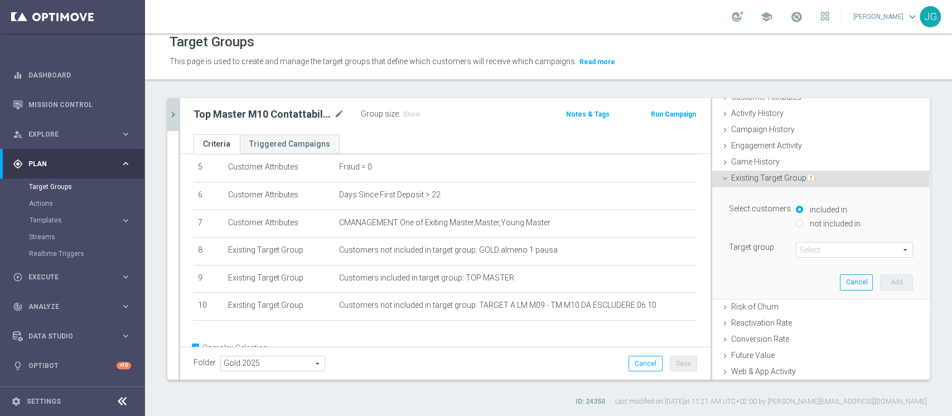
scroll to position [133, 0]
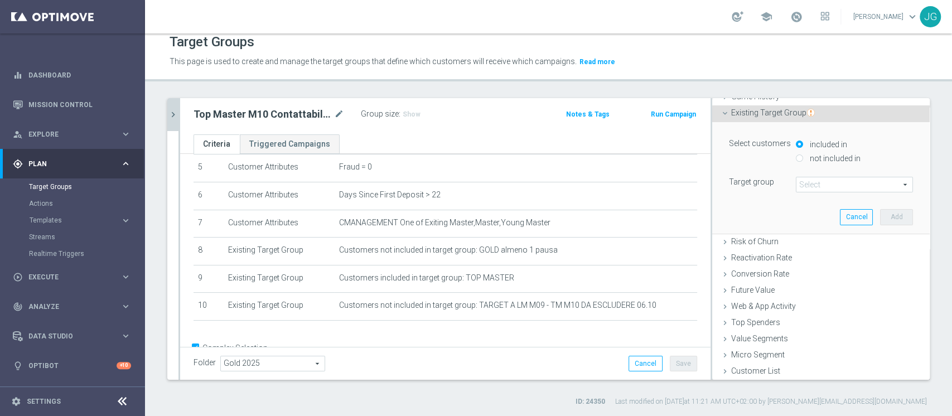
click at [796, 155] on input "not included in" at bounding box center [799, 158] width 7 height 7
radio input "true"
click at [809, 189] on span at bounding box center [855, 184] width 116 height 15
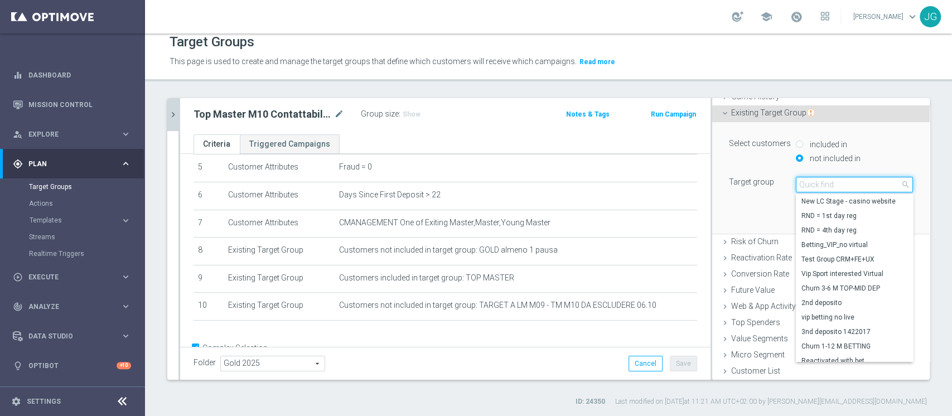
click at [809, 189] on input "search" at bounding box center [854, 185] width 117 height 16
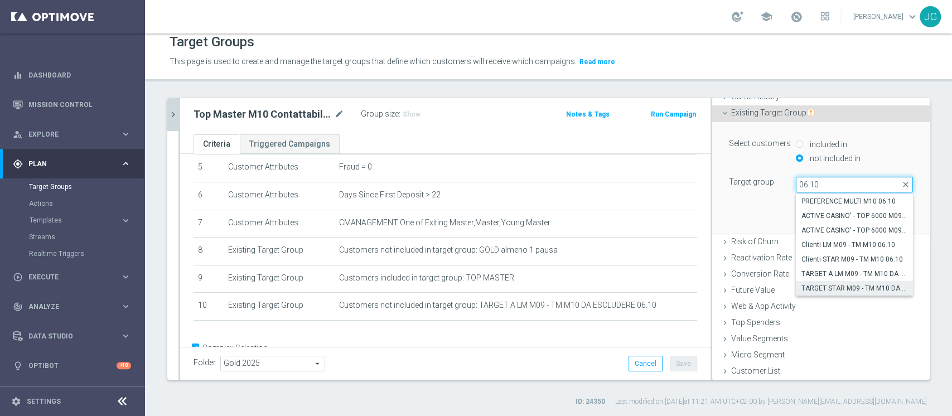
type input "06.10"
click at [809, 284] on span "TARGET STAR M09 - TM M10 DA ESCLUDERE 06.10" at bounding box center [855, 288] width 106 height 9
type input "TARGET STAR M09 - TM M10 DA ESCLUDERE 06.10"
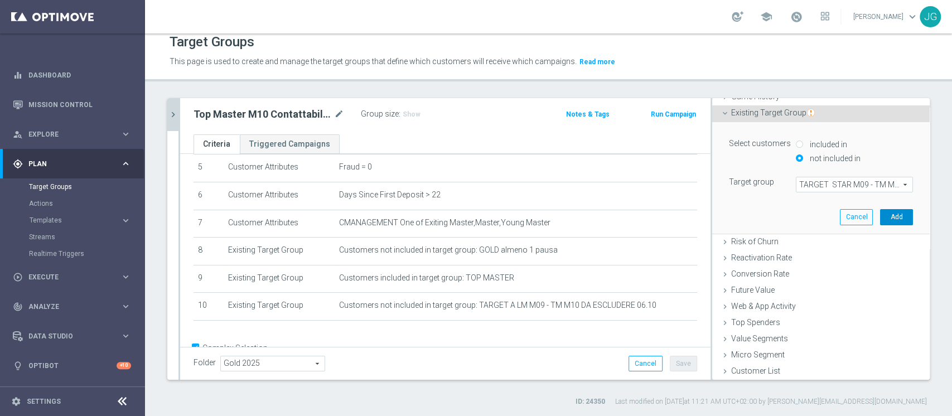
click at [880, 215] on button "Add" at bounding box center [896, 217] width 33 height 16
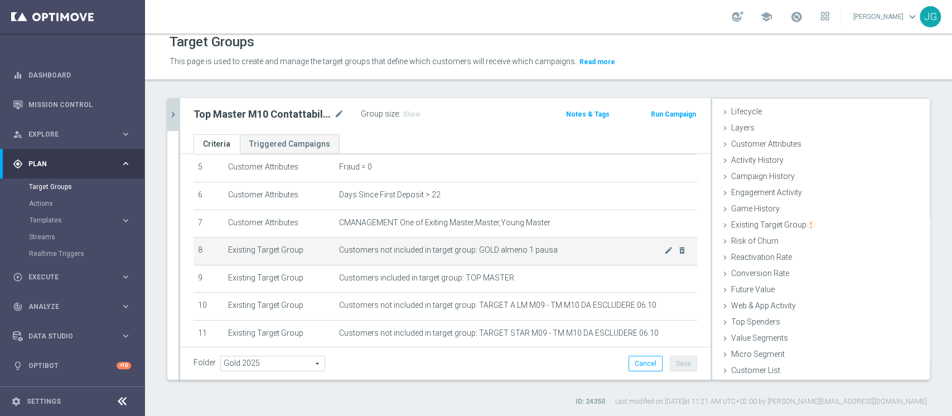
scroll to position [206, 0]
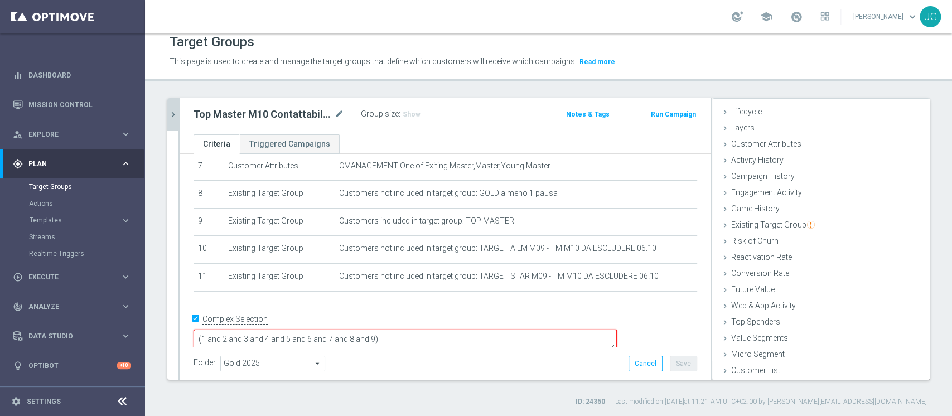
click at [453, 330] on textarea "(1 and 2 and 3 and 4 and 5 and 6 and 7 and 8 and 9)" at bounding box center [406, 340] width 424 height 20
click at [680, 359] on button "Save" at bounding box center [683, 364] width 27 height 16
click at [177, 112] on icon "chevron_right" at bounding box center [173, 114] width 11 height 11
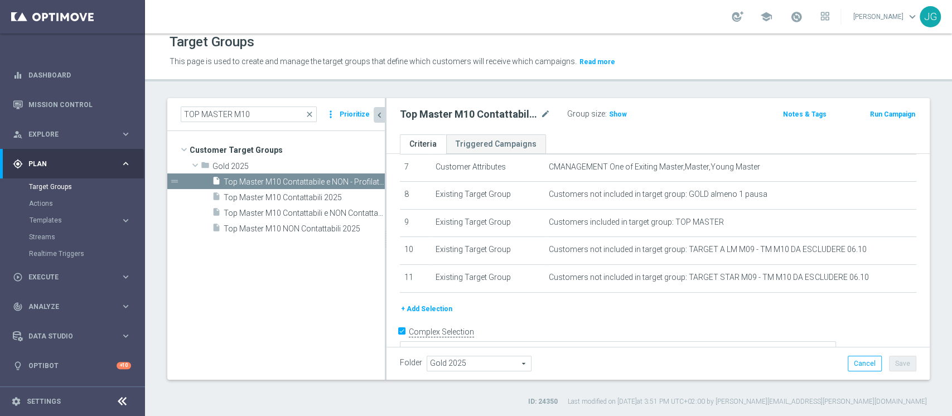
scroll to position [42, 0]
click at [304, 213] on span "Top Master M10 Contattabili e NON Contattabili 2025" at bounding box center [292, 213] width 136 height 9
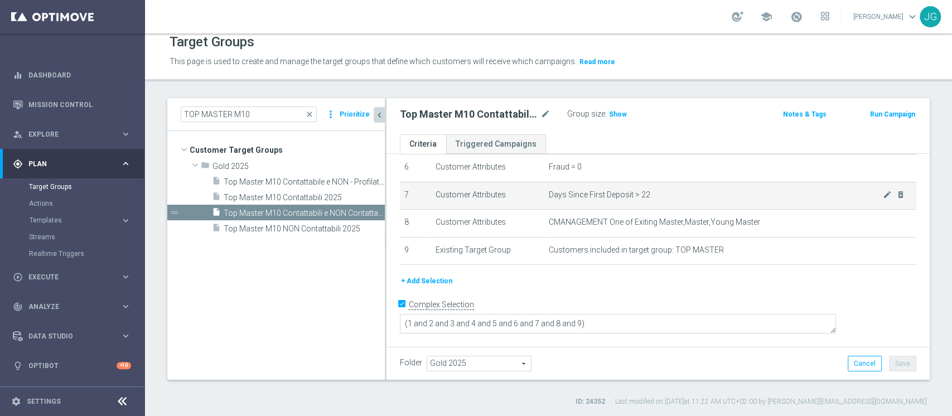
scroll to position [161, 0]
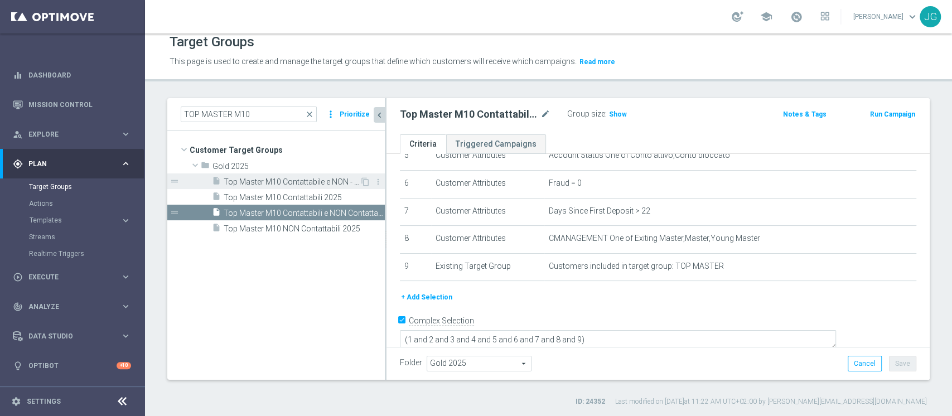
click at [296, 179] on span "Top Master M10 Contattabile e NON - Profilati e NON" at bounding box center [292, 181] width 136 height 9
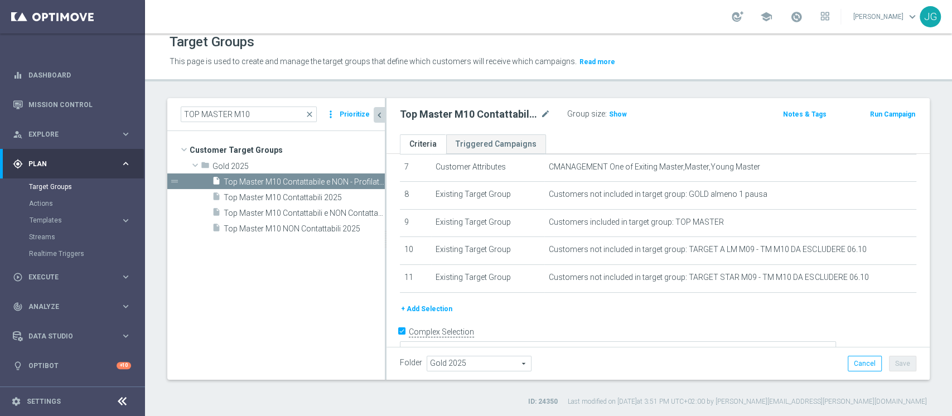
scroll to position [218, 0]
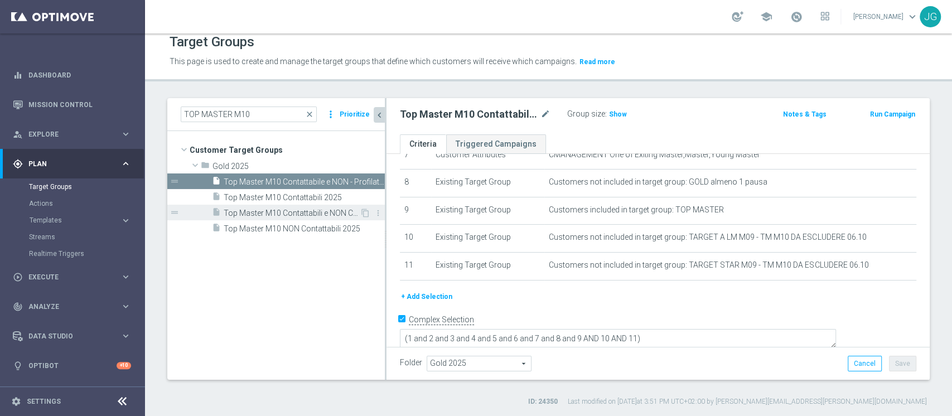
click at [297, 211] on span "Top Master M10 Contattabili e NON Contattabili 2025" at bounding box center [292, 213] width 136 height 9
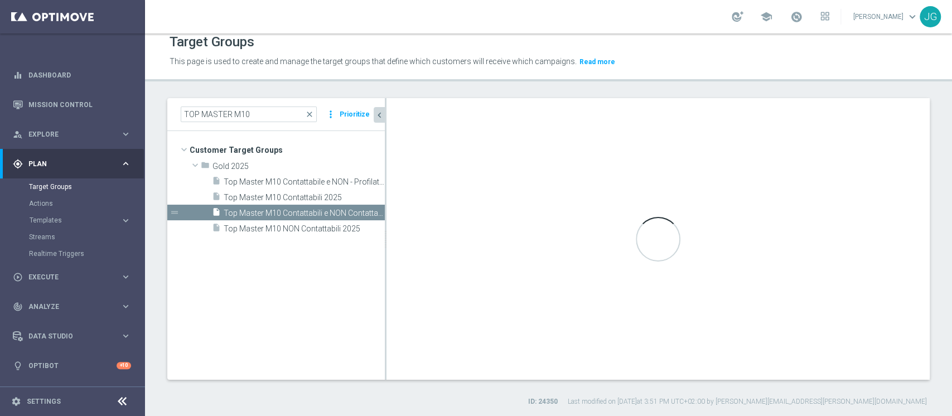
type textarea "(1 and 2 and 3 and 4 and 5 and 6 and 7 and 8 and 9)"
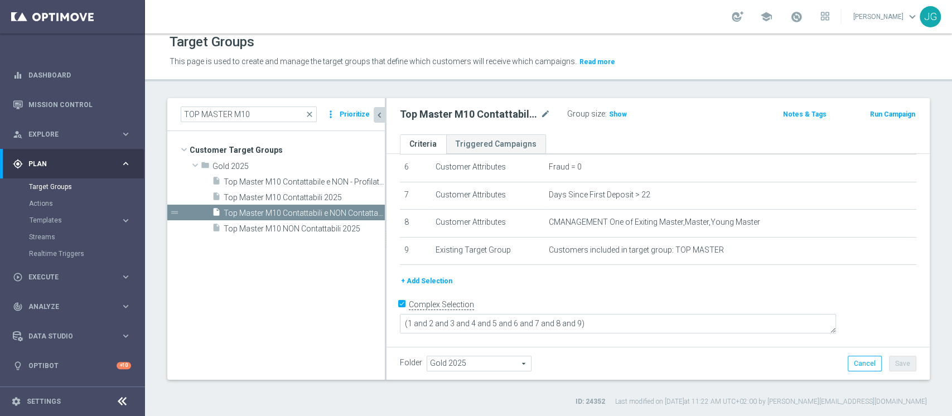
scroll to position [161, 0]
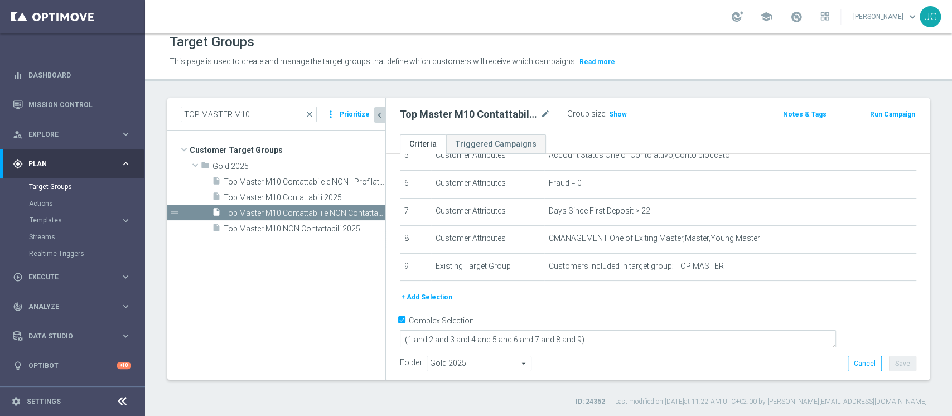
click at [429, 295] on button "+ Add Selection" at bounding box center [427, 297] width 54 height 12
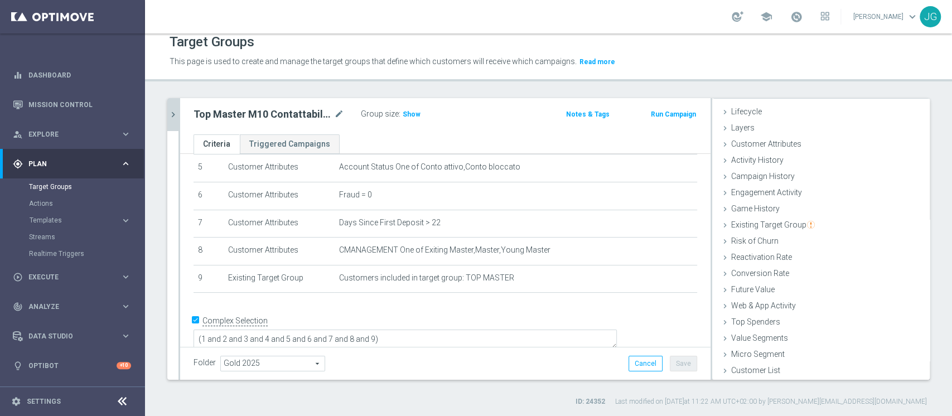
scroll to position [21, 0]
click at [763, 224] on span "Existing Target Group" at bounding box center [774, 224] width 84 height 9
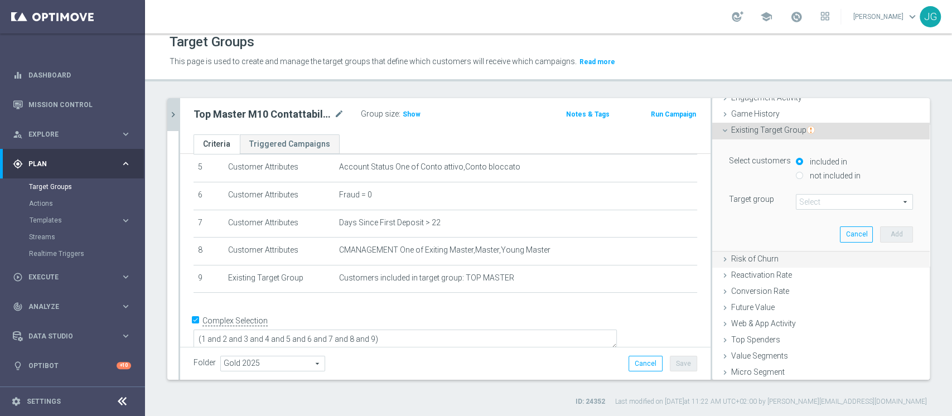
scroll to position [133, 0]
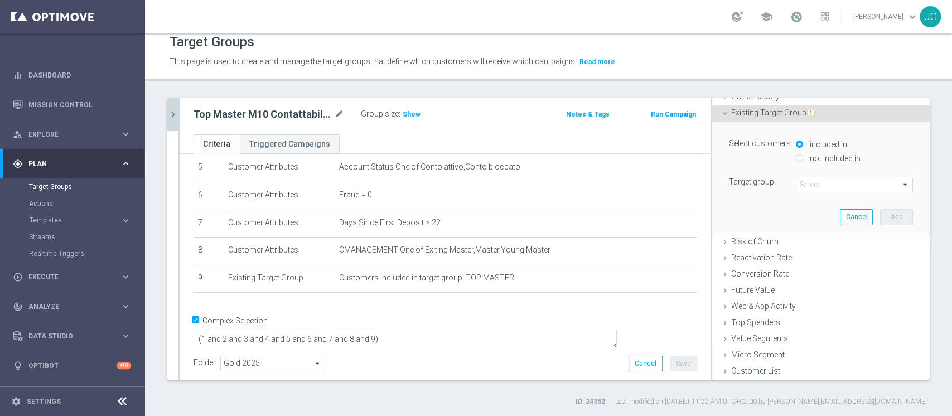
click at [796, 154] on div "not included in" at bounding box center [854, 159] width 117 height 14
click at [796, 160] on div "not included in" at bounding box center [854, 159] width 117 height 14
click at [796, 158] on div "not included in" at bounding box center [854, 159] width 117 height 14
click at [796, 158] on input "not included in" at bounding box center [799, 158] width 7 height 7
radio input "true"
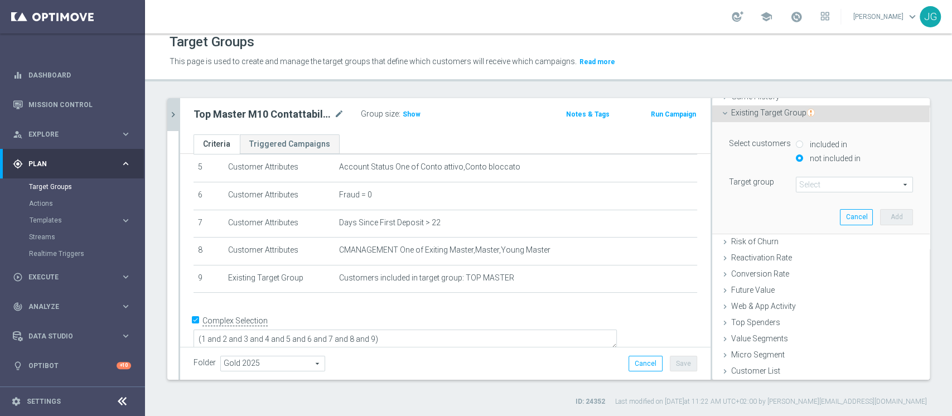
click at [810, 186] on span at bounding box center [855, 184] width 116 height 15
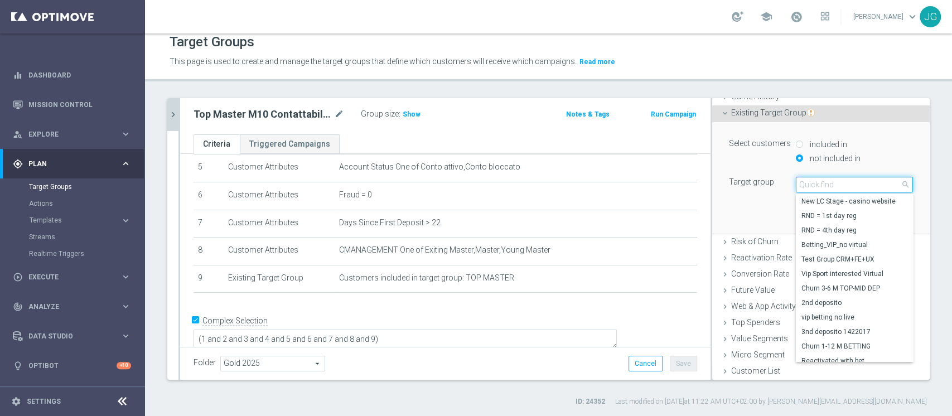
click at [816, 184] on input "search" at bounding box center [854, 185] width 117 height 16
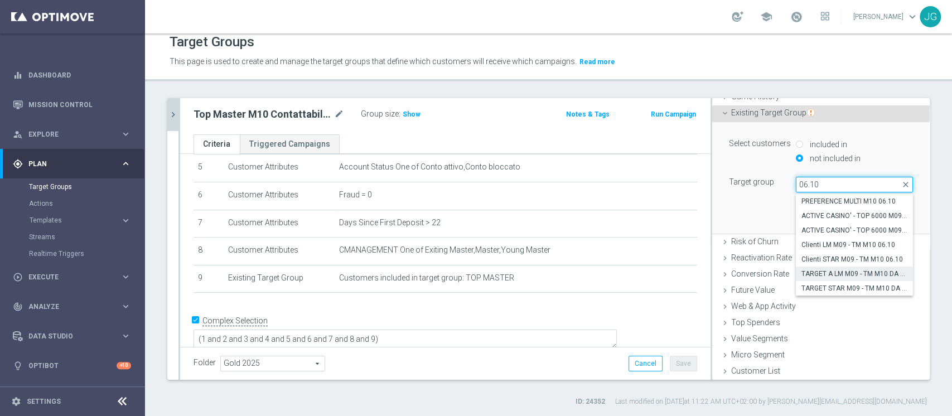
type input "06.10"
click at [821, 273] on span "TARGET A LM M09 - TM M10 DA ESCLUDERE 06.10" at bounding box center [855, 274] width 106 height 9
type input "TARGET A LM M09 - TM M10 DA ESCLUDERE 06.10"
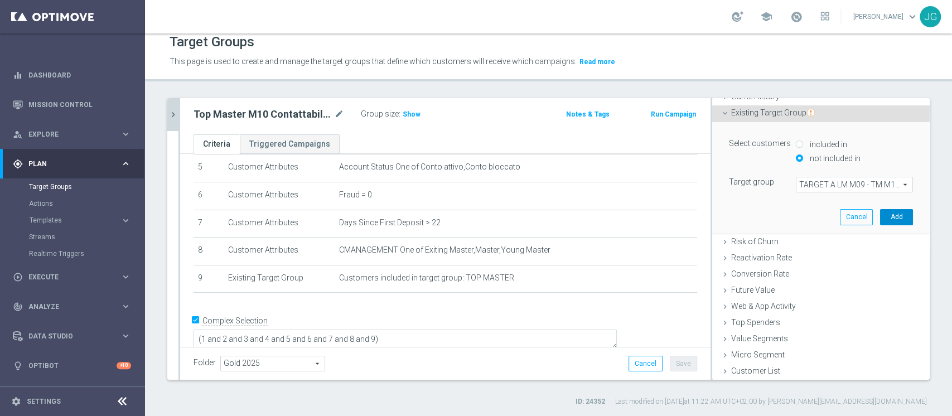
click at [880, 215] on button "Add" at bounding box center [896, 217] width 33 height 16
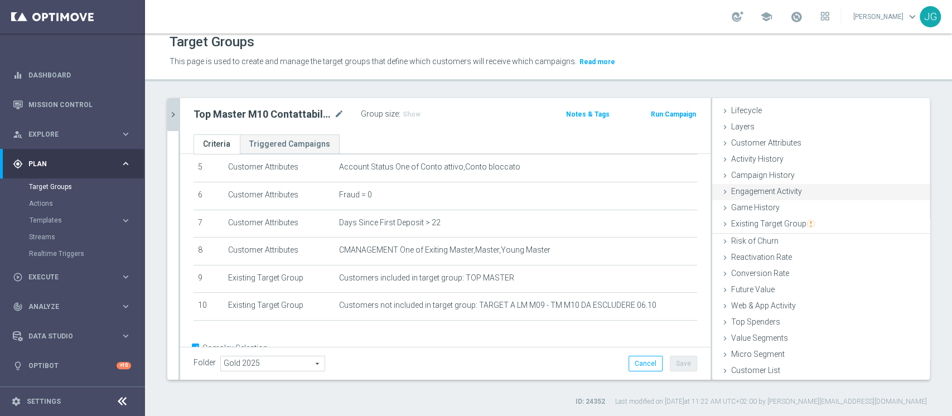
scroll to position [21, 0]
click at [729, 229] on div "Existing Target Group done selection saved" at bounding box center [822, 226] width 218 height 17
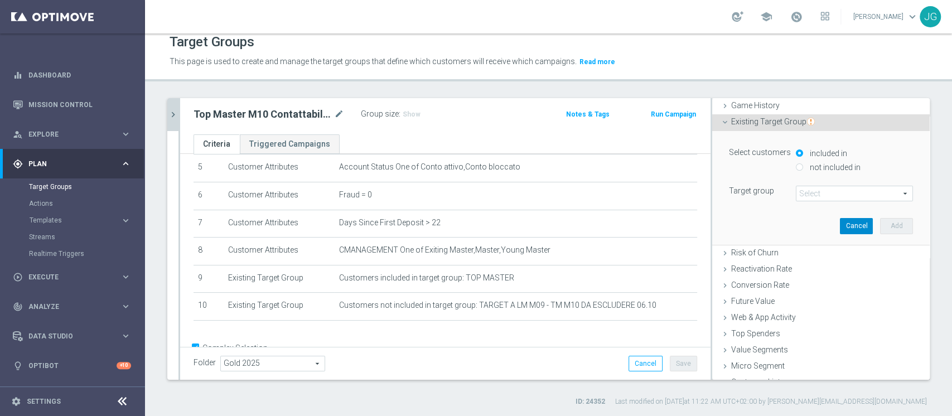
scroll to position [133, 0]
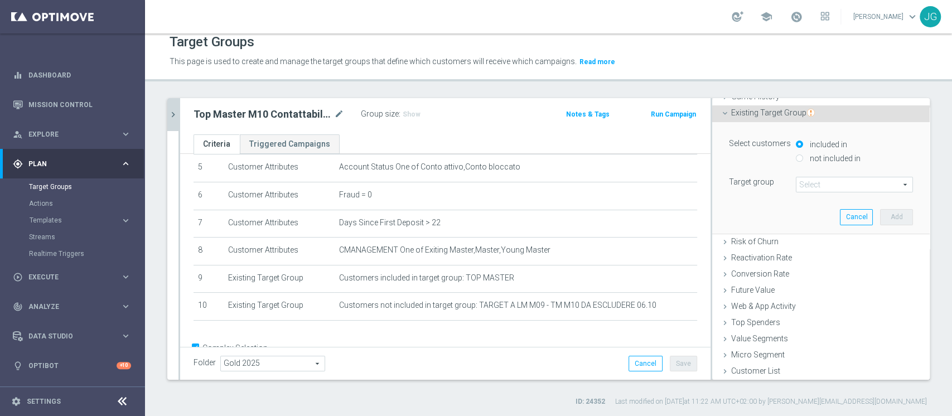
click at [807, 158] on label "not included in" at bounding box center [834, 158] width 54 height 10
click at [796, 158] on input "not included in" at bounding box center [799, 158] width 7 height 7
radio input "true"
click at [798, 182] on span at bounding box center [855, 184] width 116 height 15
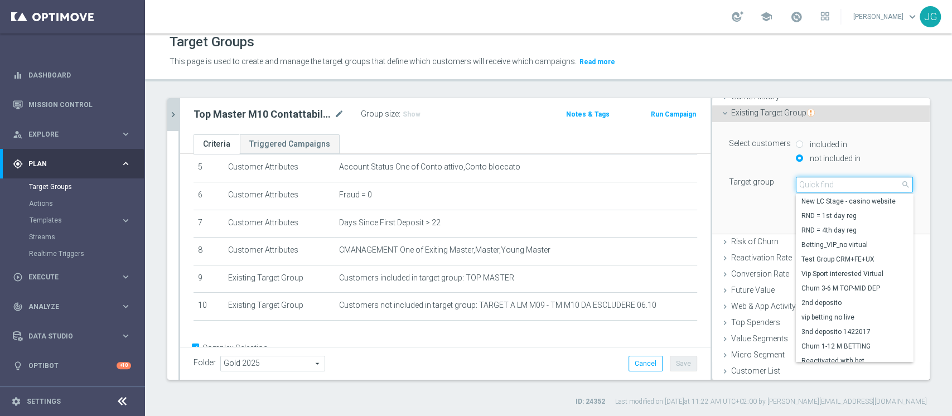
click at [798, 182] on input "search" at bounding box center [854, 185] width 117 height 16
type input "06.10"
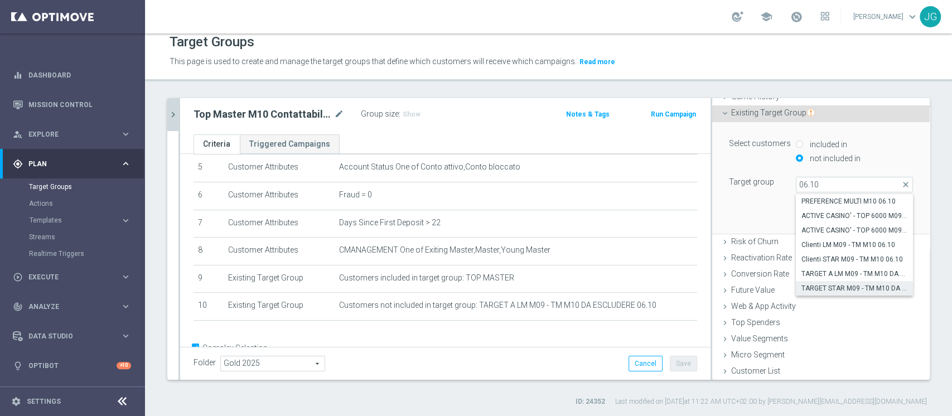
click at [825, 284] on span "TARGET STAR M09 - TM M10 DA ESCLUDERE 06.10" at bounding box center [855, 288] width 106 height 9
type input "TARGET STAR M09 - TM M10 DA ESCLUDERE 06.10"
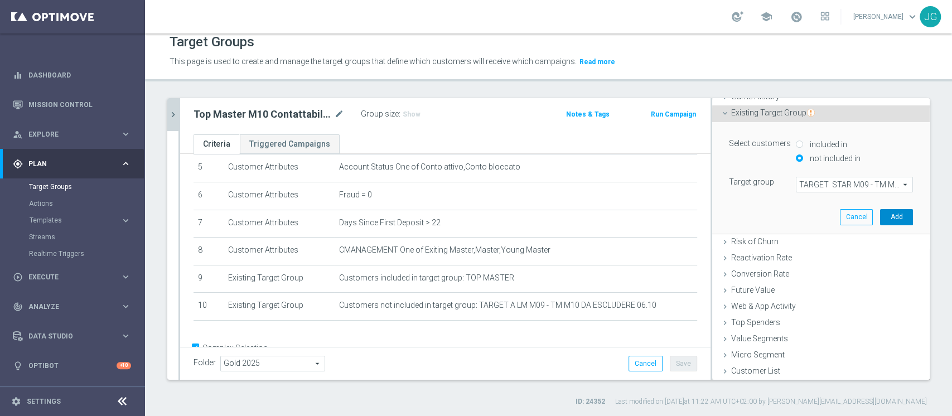
click at [880, 219] on button "Add" at bounding box center [896, 217] width 33 height 16
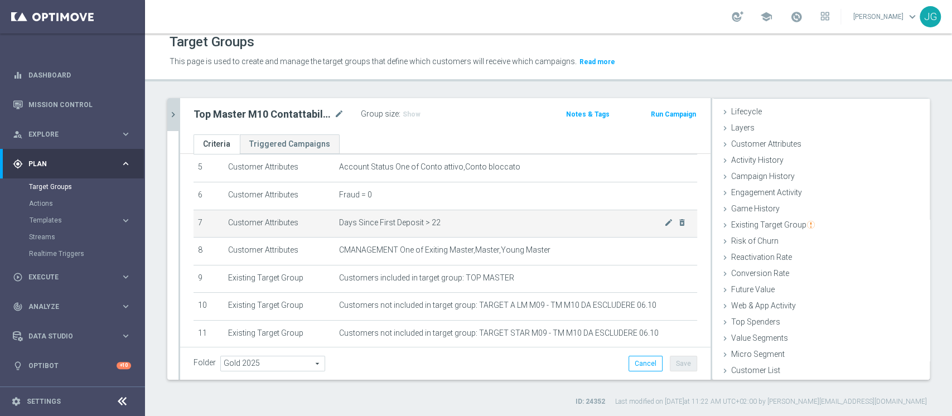
scroll to position [206, 0]
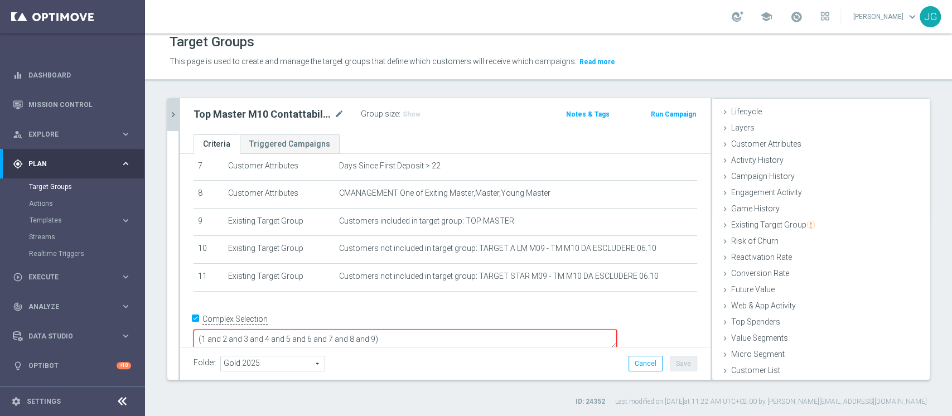
click at [453, 330] on textarea "(1 and 2 and 3 and 4 and 5 and 6 and 7 and 8 and 9)" at bounding box center [406, 340] width 424 height 20
click at [677, 360] on button "Save" at bounding box center [683, 364] width 27 height 16
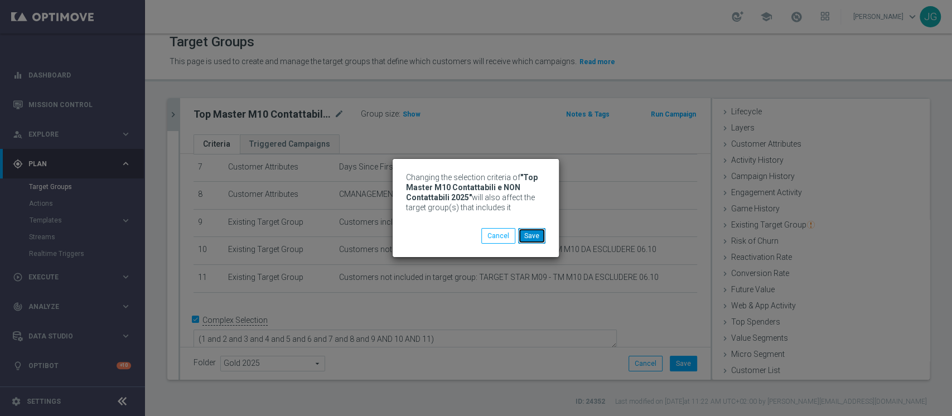
click at [531, 234] on button "Save" at bounding box center [531, 236] width 27 height 16
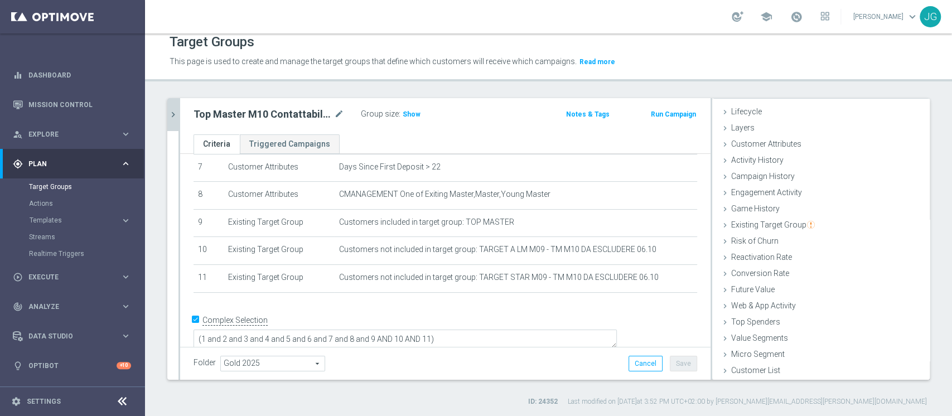
click at [179, 118] on div at bounding box center [180, 239] width 2 height 282
click at [175, 113] on icon "chevron_right" at bounding box center [173, 114] width 11 height 11
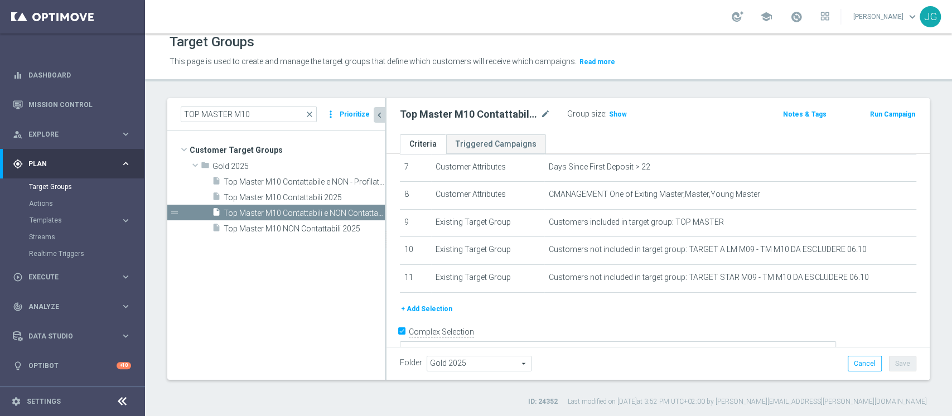
scroll to position [42, 0]
click at [310, 229] on span "Top Master M10 NON Contattabili 2025" at bounding box center [292, 228] width 136 height 9
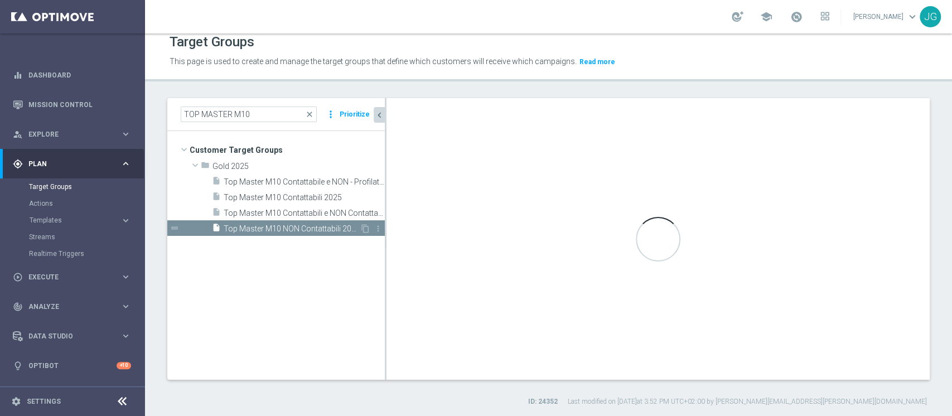
type textarea "(1 and 2 and 3 and 4 and 5 and 6 and 7 and 8 and 9 and 10)"
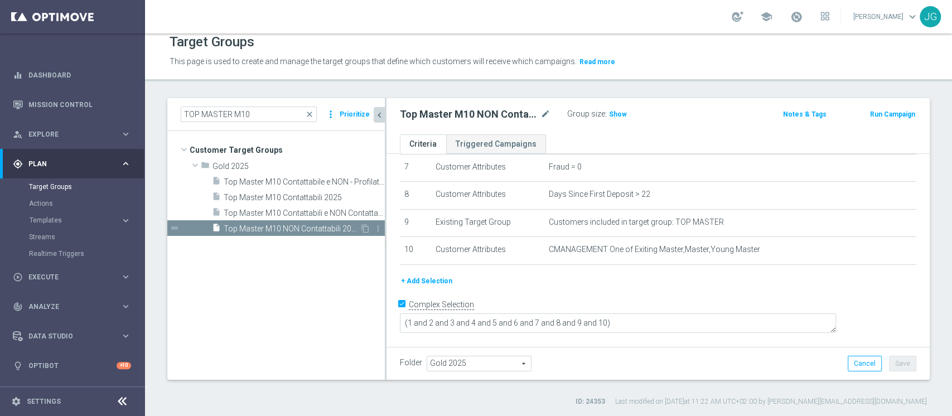
scroll to position [189, 0]
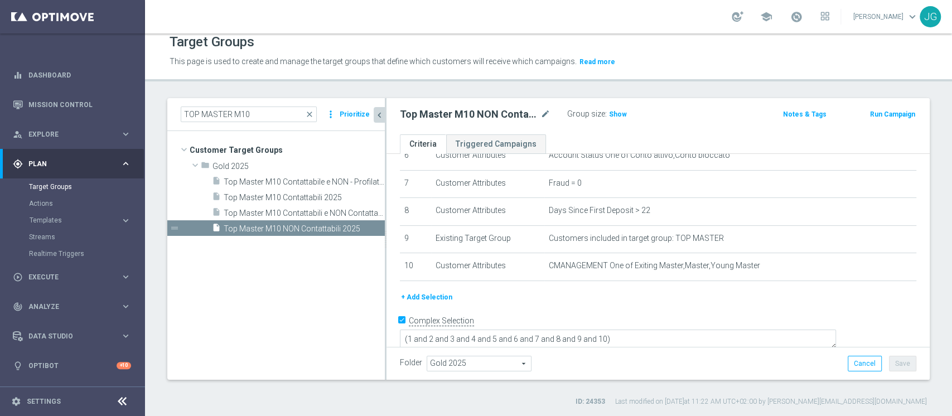
click at [432, 294] on button "+ Add Selection" at bounding box center [427, 297] width 54 height 12
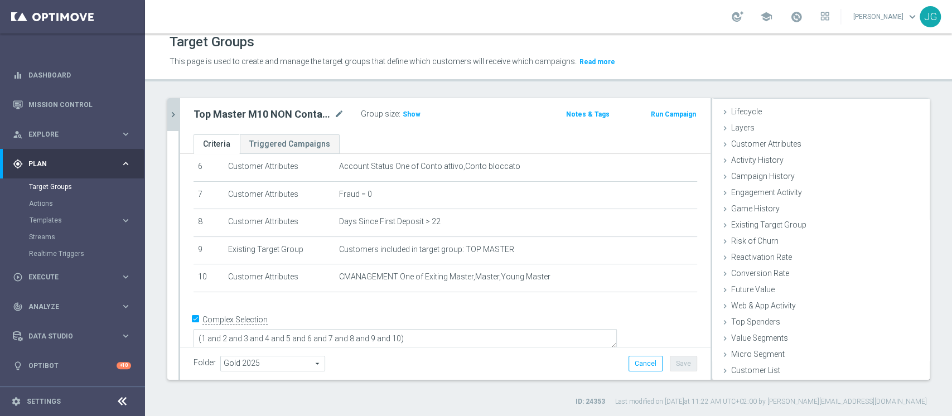
scroll to position [21, 0]
click at [757, 220] on span "Existing Target Group" at bounding box center [774, 224] width 84 height 9
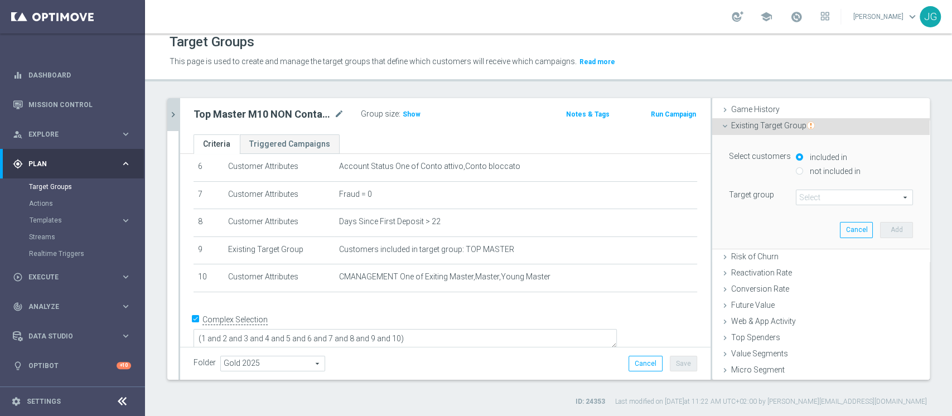
scroll to position [133, 0]
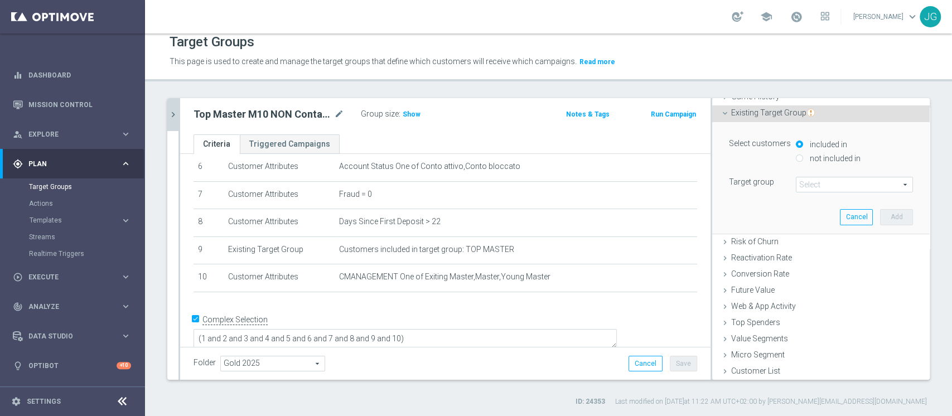
click at [796, 157] on input "not included in" at bounding box center [799, 158] width 7 height 7
radio input "true"
click at [809, 185] on span at bounding box center [855, 184] width 116 height 15
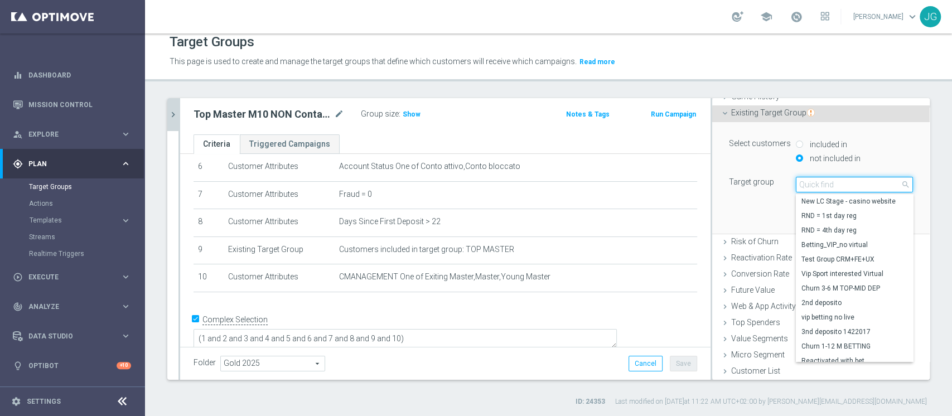
click at [809, 185] on input "search" at bounding box center [854, 185] width 117 height 16
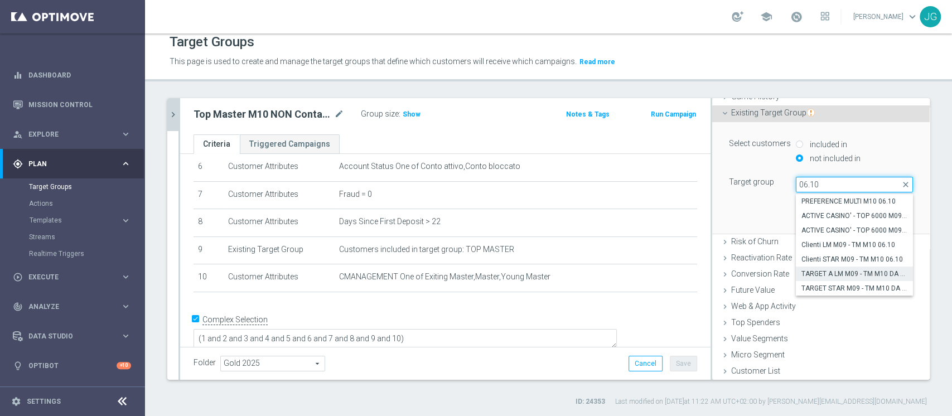
type input "06.10"
click at [828, 275] on span "TARGET A LM M09 - TM M10 DA ESCLUDERE 06.10" at bounding box center [855, 274] width 106 height 9
type input "TARGET A LM M09 - TM M10 DA ESCLUDERE 06.10"
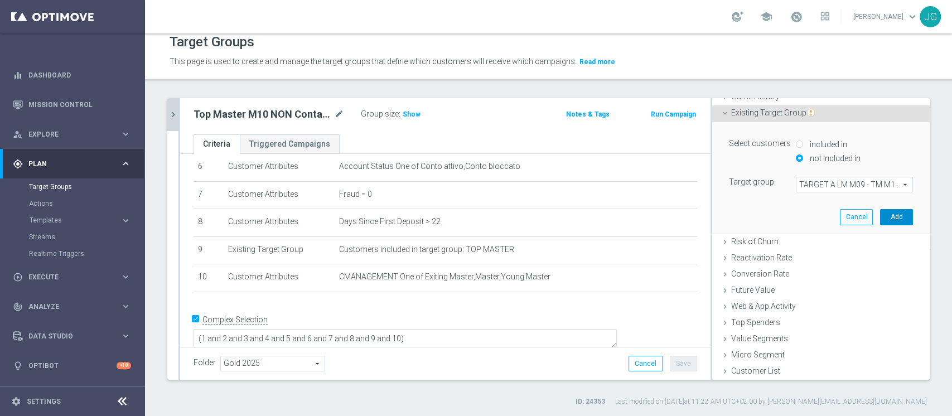
click at [880, 221] on button "Add" at bounding box center [896, 217] width 33 height 16
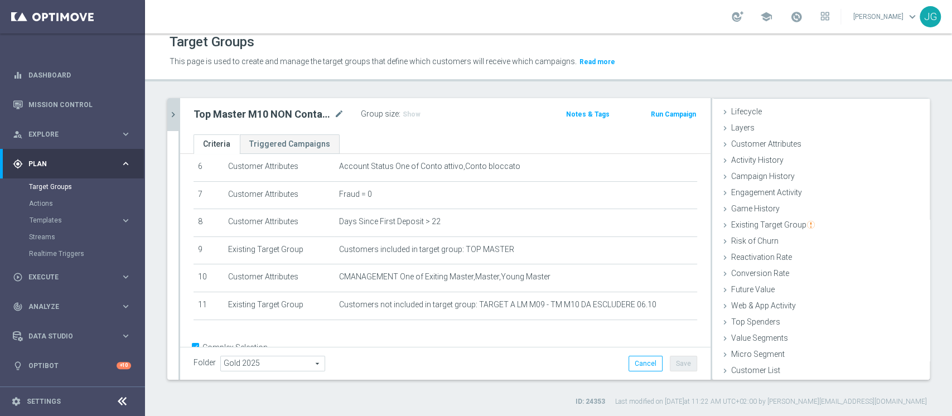
scroll to position [21, 0]
click at [740, 225] on span "Existing Target Group" at bounding box center [774, 224] width 84 height 9
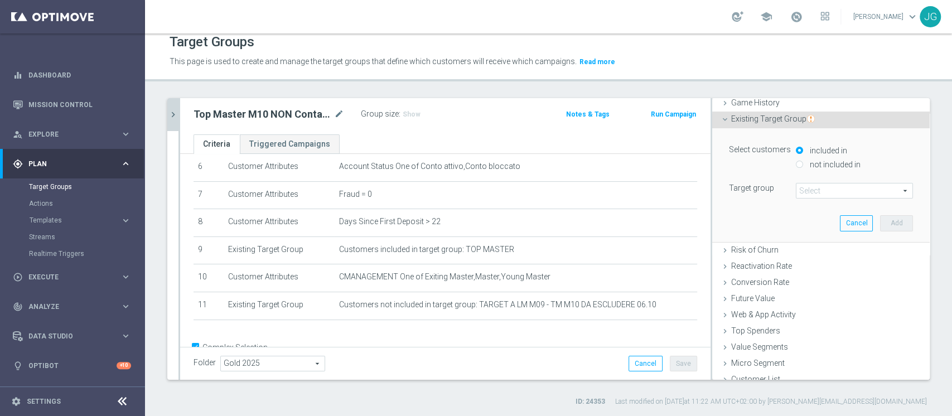
scroll to position [133, 0]
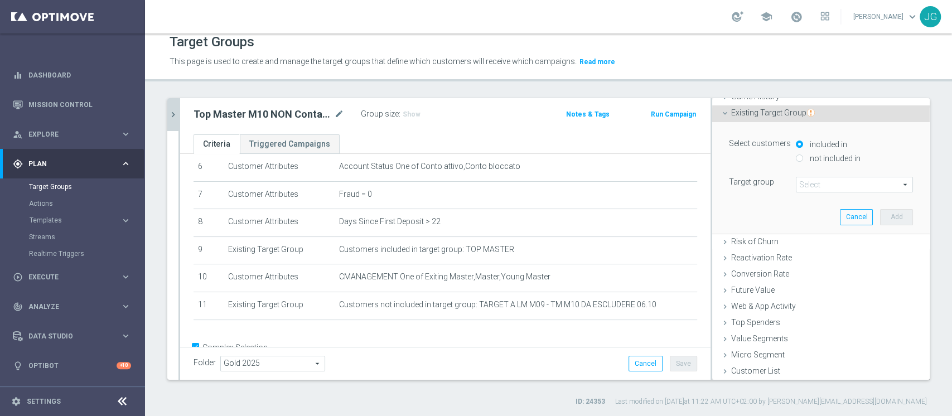
click at [796, 157] on input "not included in" at bounding box center [799, 158] width 7 height 7
radio input "true"
click at [802, 183] on span at bounding box center [855, 184] width 116 height 15
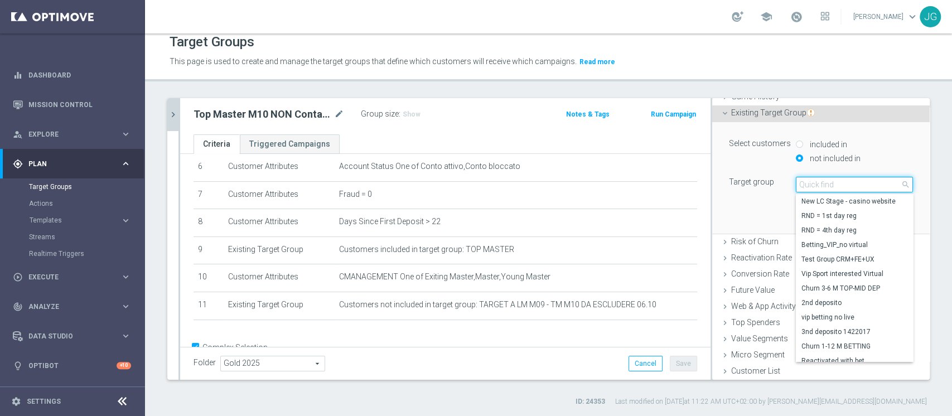
click at [802, 183] on input "search" at bounding box center [854, 185] width 117 height 16
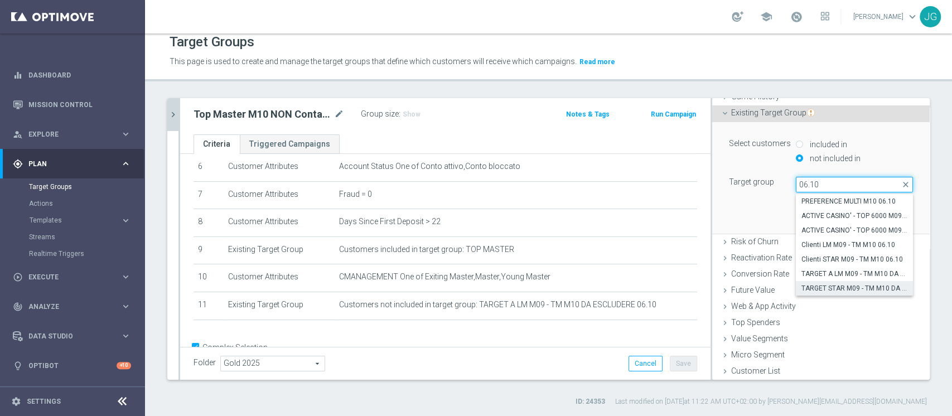
type input "06.10"
click at [820, 287] on span "TARGET STAR M09 - TM M10 DA ESCLUDERE 06.10" at bounding box center [855, 288] width 106 height 9
type input "TARGET STAR M09 - TM M10 DA ESCLUDERE 06.10"
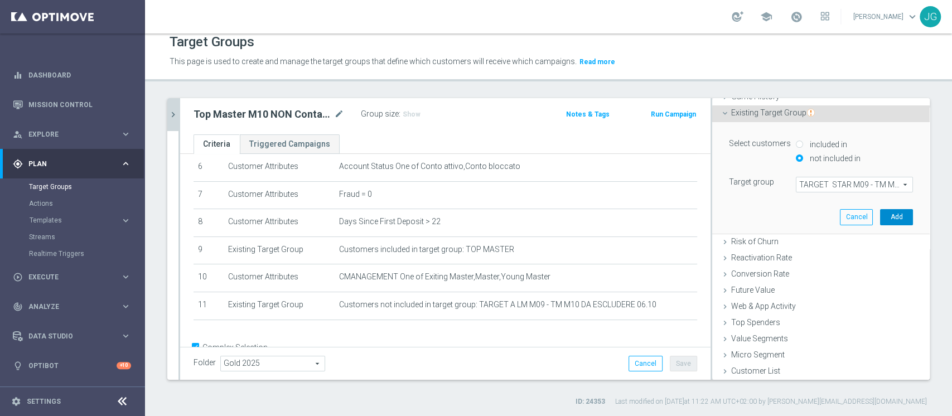
click at [880, 212] on button "Add" at bounding box center [896, 217] width 33 height 16
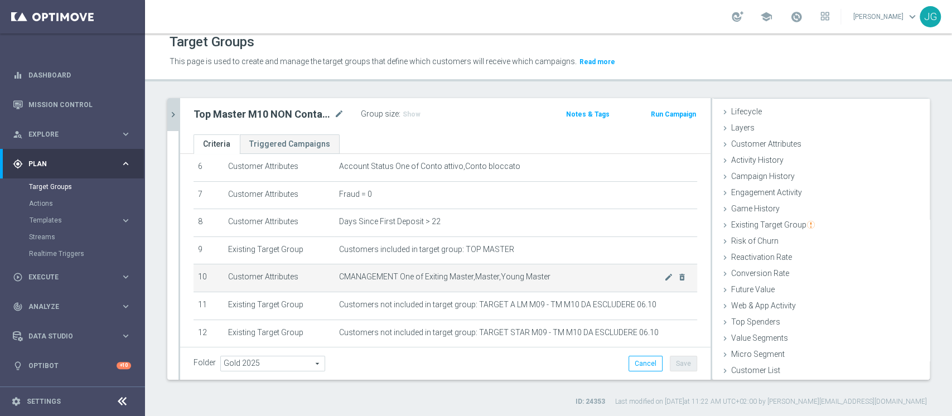
scroll to position [234, 0]
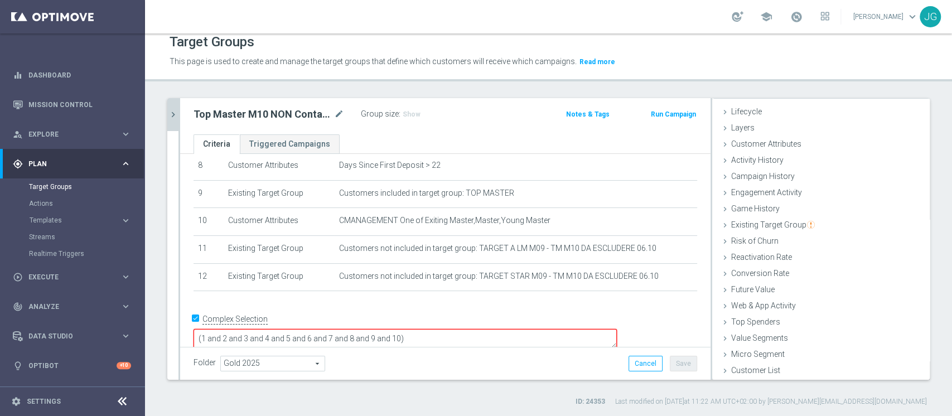
click at [478, 329] on textarea "(1 and 2 and 3 and 4 and 5 and 6 and 7 and 8 and 9 and 10)" at bounding box center [406, 339] width 424 height 20
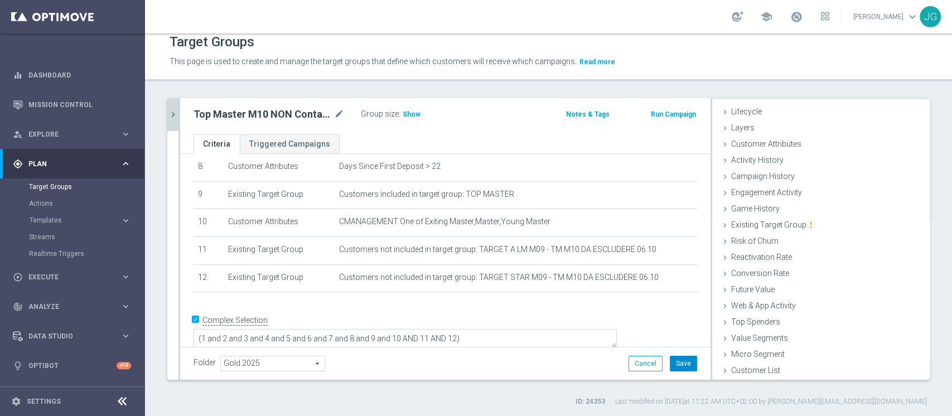
click at [670, 362] on button "Save" at bounding box center [683, 364] width 27 height 16
click at [175, 110] on icon "chevron_right" at bounding box center [173, 114] width 11 height 11
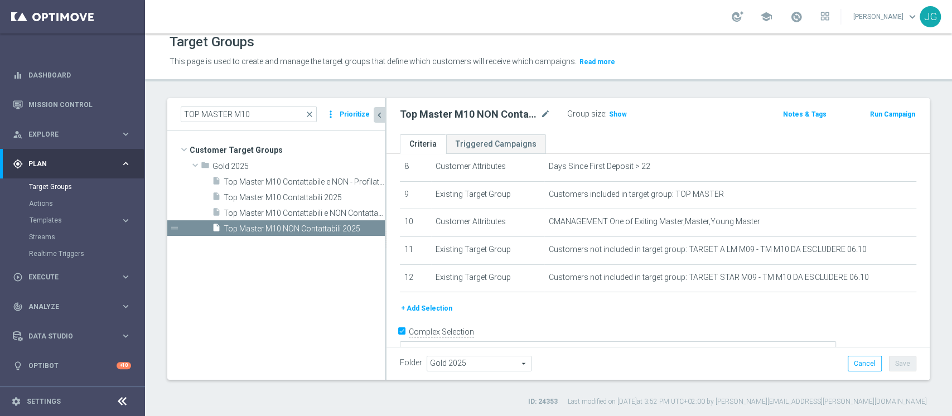
scroll to position [42, 0]
click at [289, 214] on span "Top Master M10 Contattabili e NON Contattabili 2025" at bounding box center [292, 213] width 136 height 9
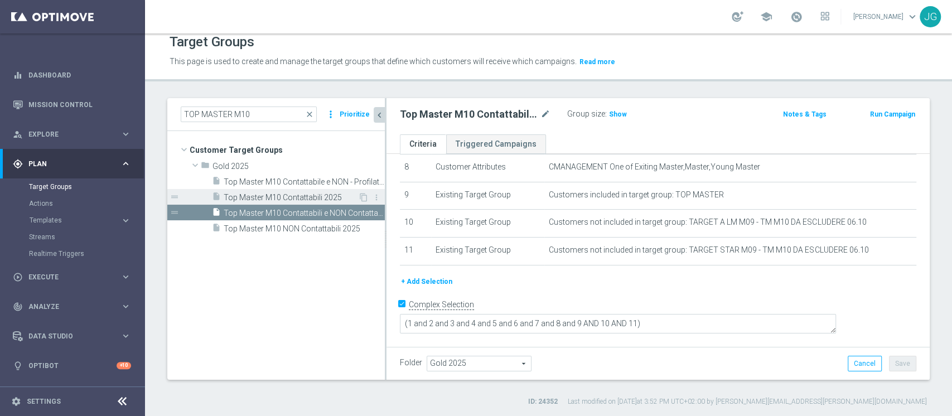
scroll to position [218, 0]
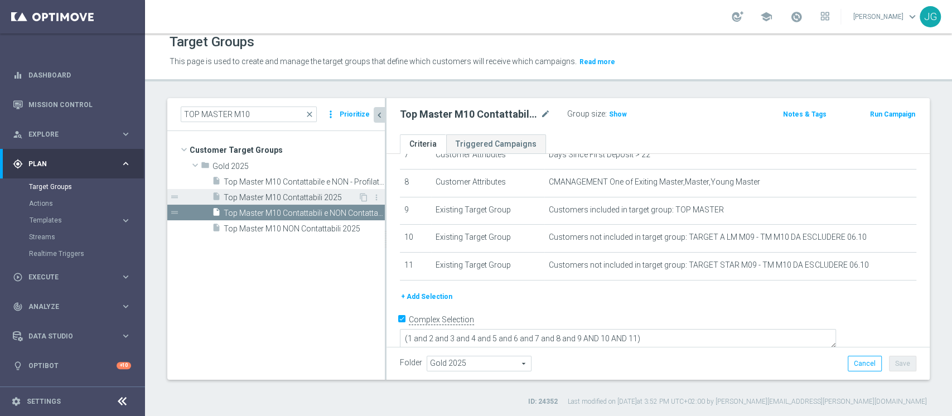
click at [287, 194] on span "Top Master M10 Contattabili 2025" at bounding box center [291, 197] width 134 height 9
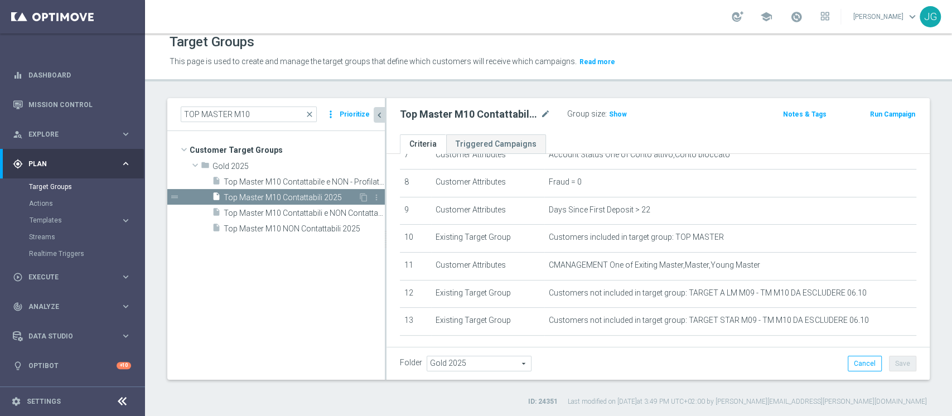
scroll to position [233, 0]
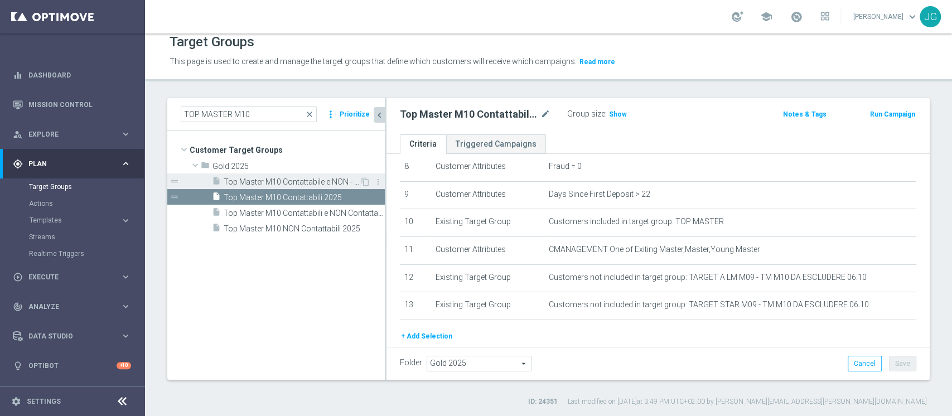
click at [270, 182] on span "Top Master M10 Contattabile e NON - Profilati e NON" at bounding box center [292, 181] width 136 height 9
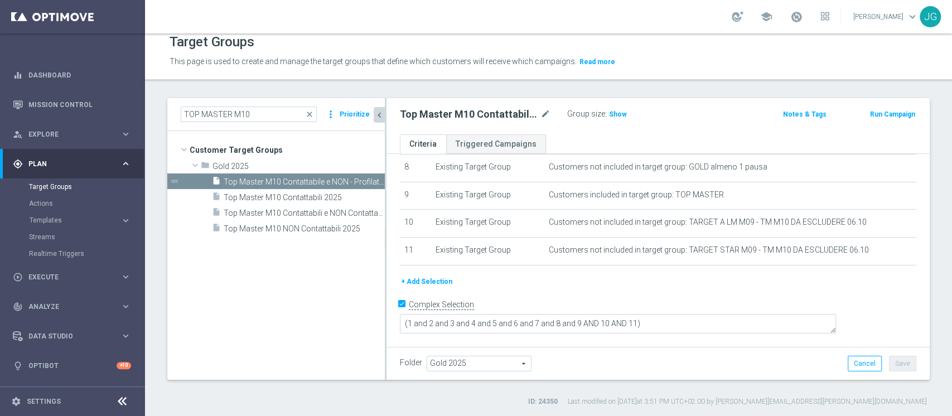
scroll to position [218, 0]
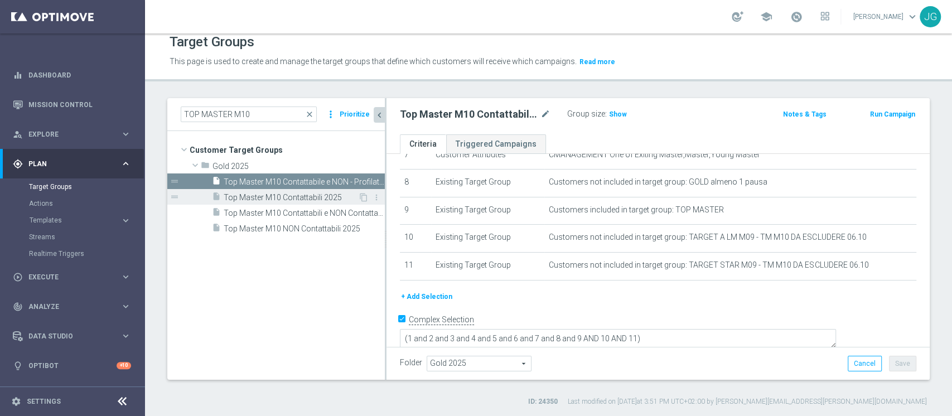
click at [287, 197] on span "Top Master M10 Contattabili 2025" at bounding box center [291, 197] width 134 height 9
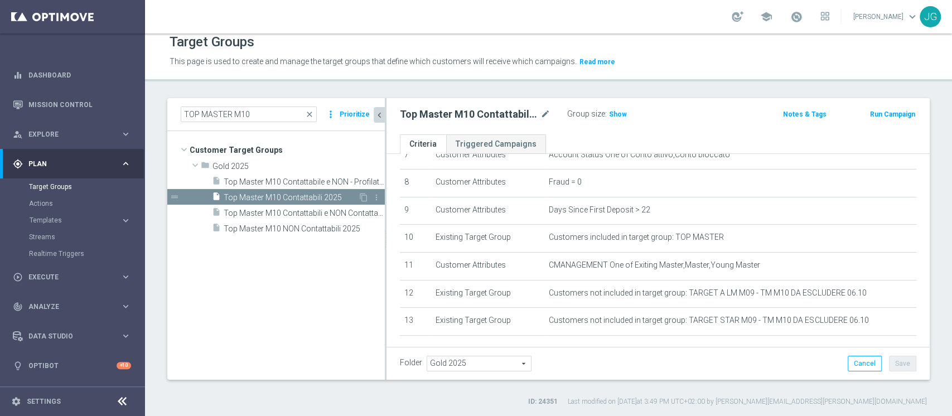
scroll to position [233, 0]
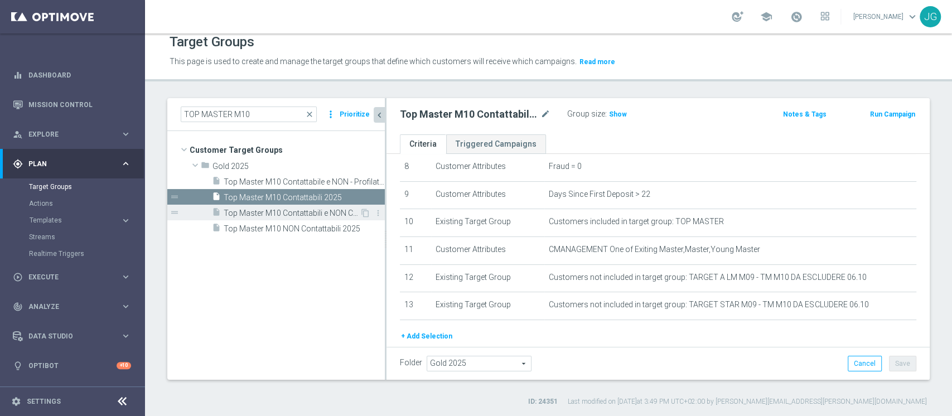
click at [287, 216] on span "Top Master M10 Contattabili e NON Contattabili 2025" at bounding box center [292, 213] width 136 height 9
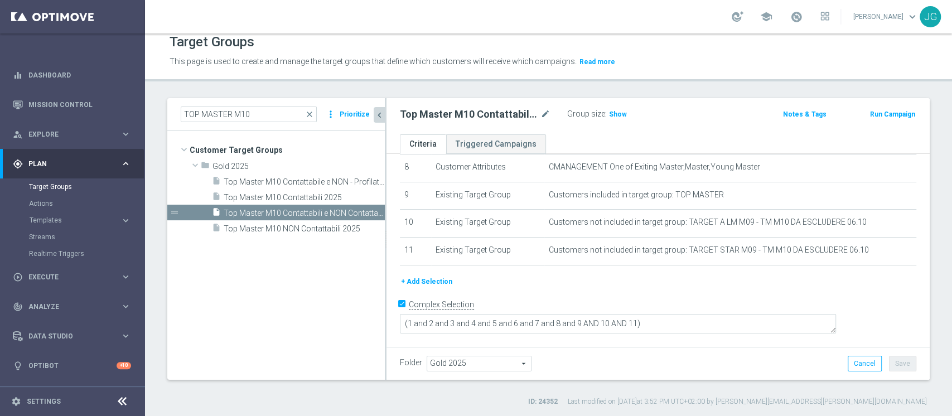
scroll to position [218, 0]
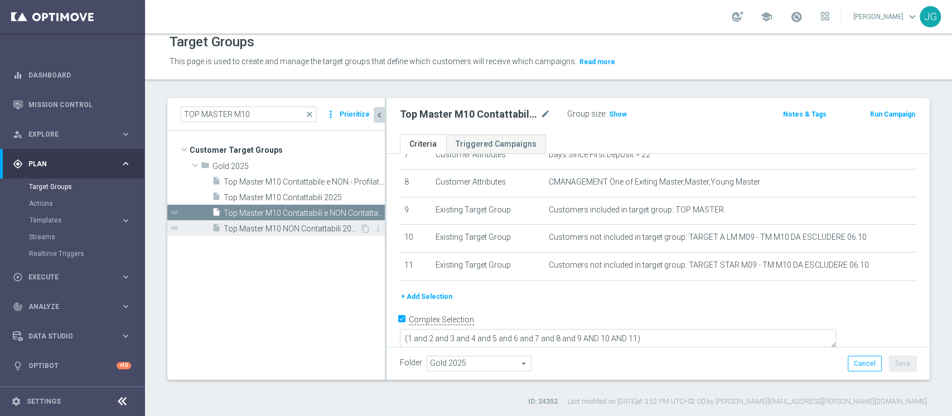
click at [309, 230] on span "Top Master M10 NON Contattabili 2025" at bounding box center [292, 228] width 136 height 9
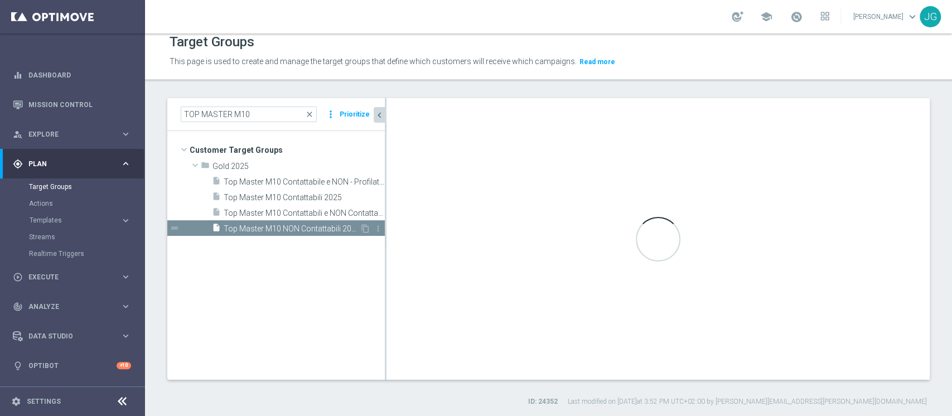
type textarea "(1 and 2 and 3 and 4 and 5 and 6 and 7 and 8 and 9 and 10 AND 11 AND 12)"
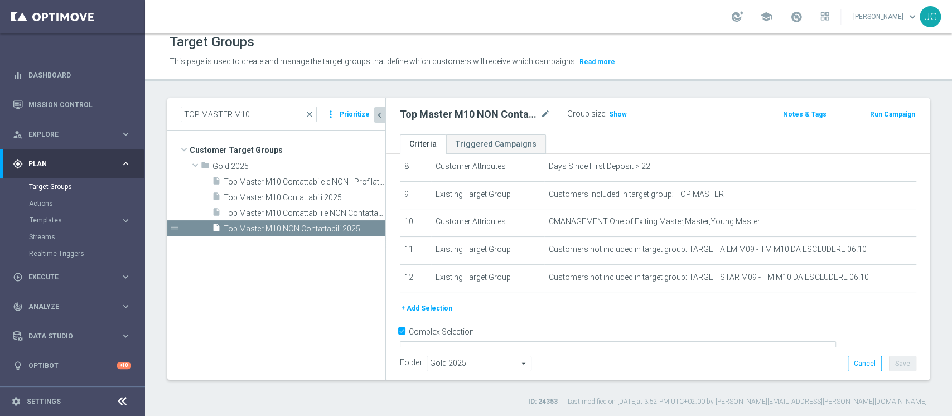
click at [58, 195] on div "Actions" at bounding box center [86, 203] width 115 height 17
click at [76, 186] on link "Target Groups" at bounding box center [72, 186] width 87 height 9
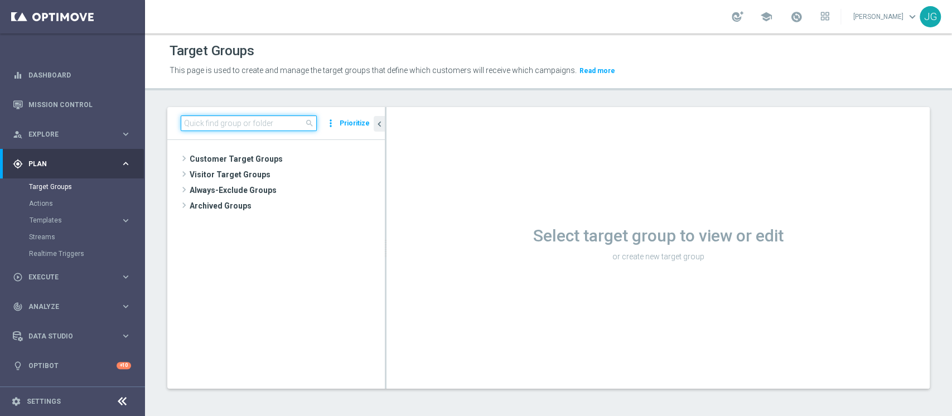
click at [263, 124] on input at bounding box center [249, 124] width 136 height 16
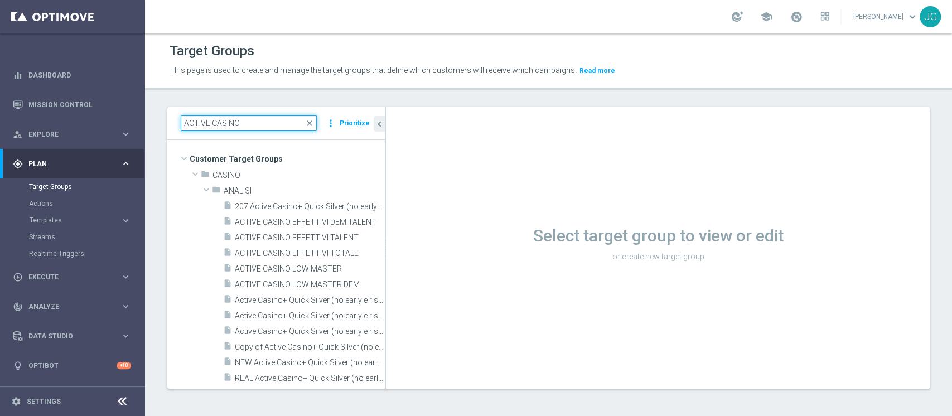
drag, startPoint x: 268, startPoint y: 122, endPoint x: 180, endPoint y: 111, distance: 88.2
click at [180, 111] on div "ACTIVE CASINO close more_vert Prioritize" at bounding box center [276, 123] width 218 height 33
paste input "' - LOW 6000 - 12k GGR 30 GIORNI ROLLING"
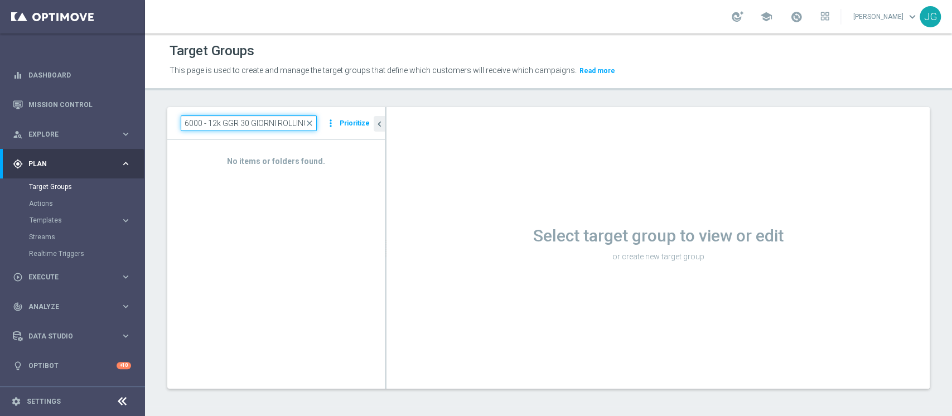
type input "ACTIVE CASINO' - LOW 6000 - 12k GGR 30 GIORNI ROLLING"
click at [272, 125] on input "ACTIVE CASINO' - LOW 6000 - 12k GGR 30 GIORNI ROLLING" at bounding box center [249, 124] width 136 height 16
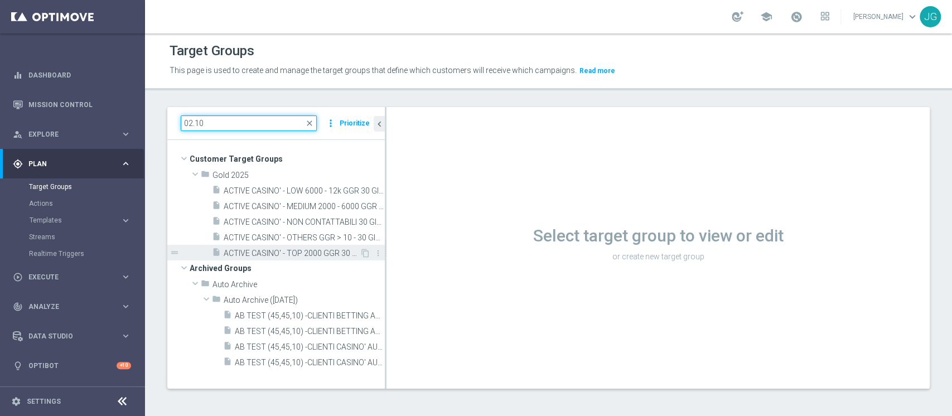
type input "02.10"
click at [282, 254] on span "ACTIVE CASINO' - TOP 2000 GGR 30 GIORNI ROLLING 02.10" at bounding box center [292, 253] width 136 height 9
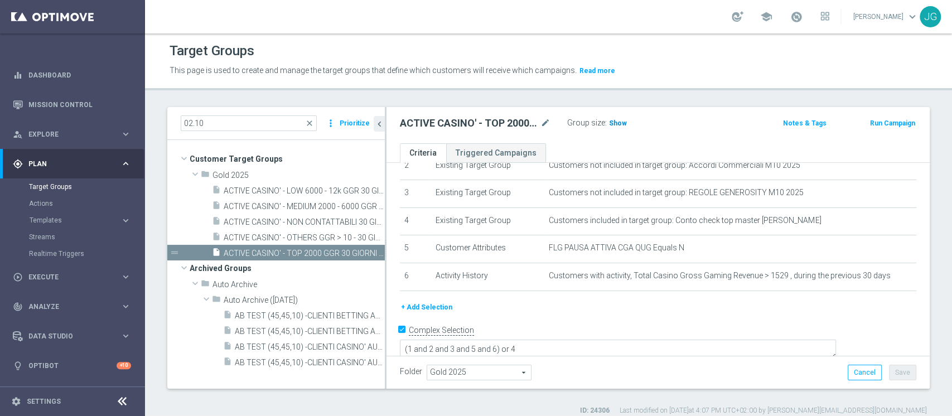
click at [616, 123] on span "Show" at bounding box center [618, 123] width 18 height 8
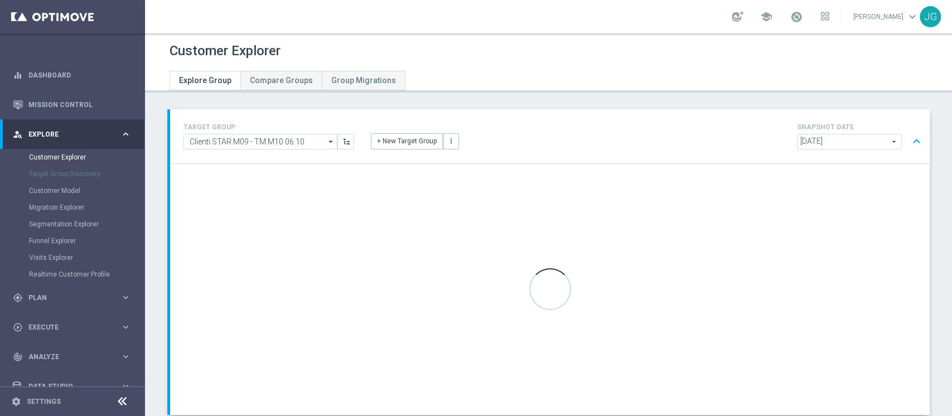
scroll to position [70, 0]
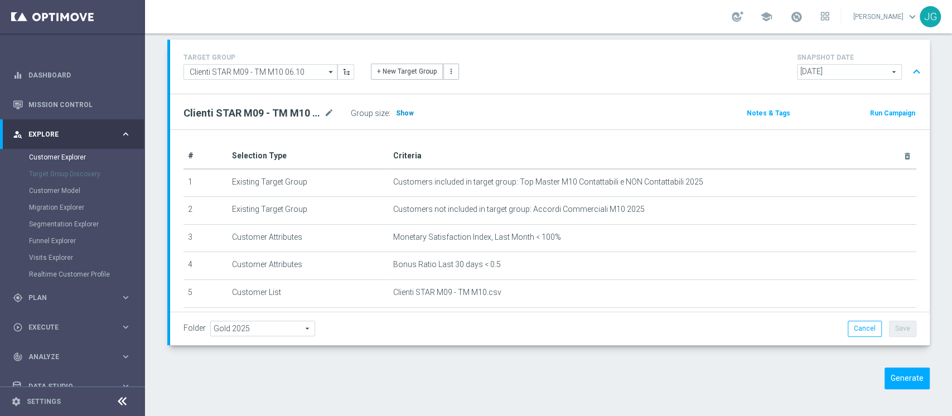
click at [405, 113] on span "Show" at bounding box center [405, 113] width 18 height 8
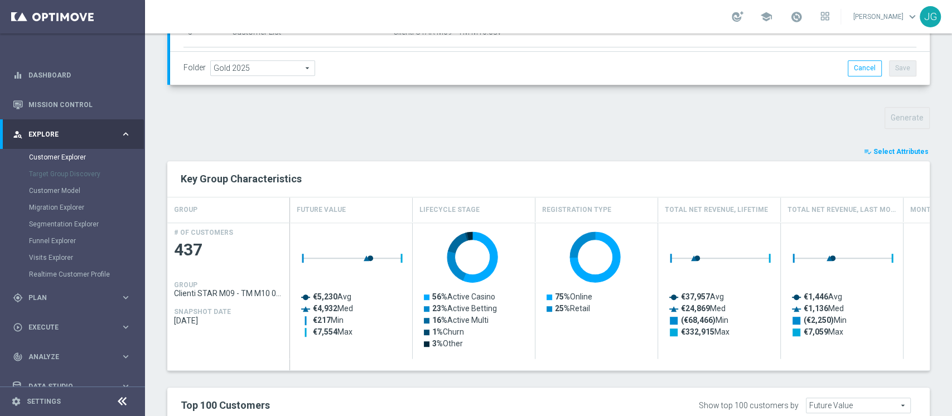
scroll to position [330, 0]
click at [875, 152] on span "Select Attributes" at bounding box center [901, 152] width 55 height 8
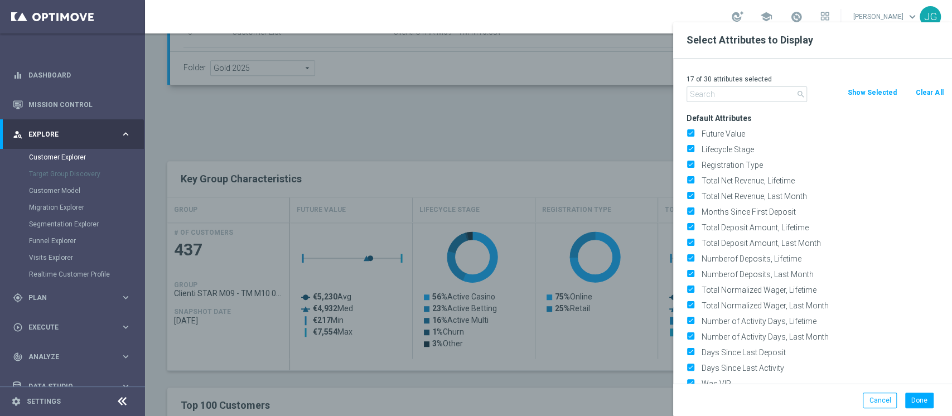
click at [922, 87] on button "Clear All" at bounding box center [930, 92] width 30 height 12
checkbox input "false"
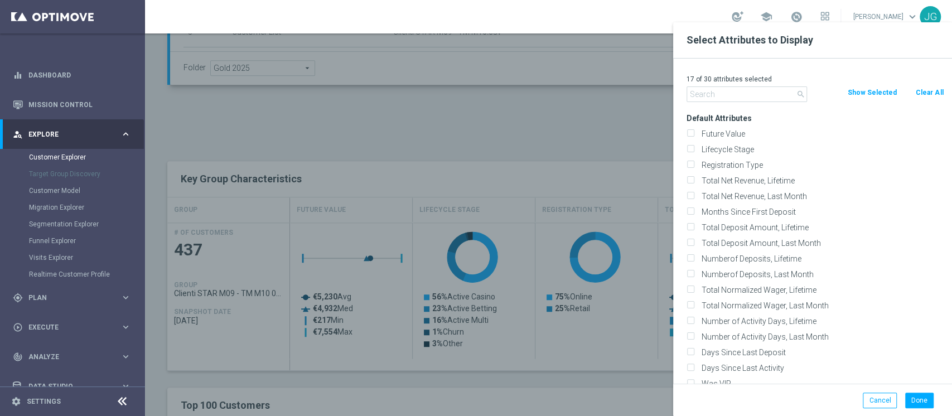
checkbox input "false"
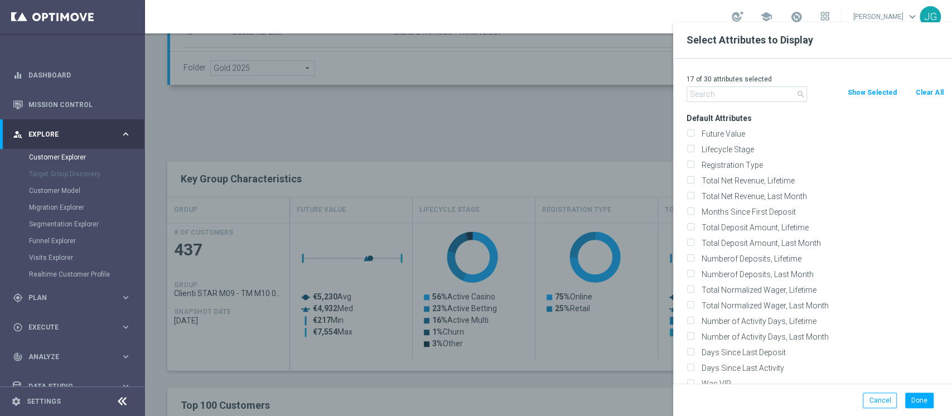
checkbox input "false"
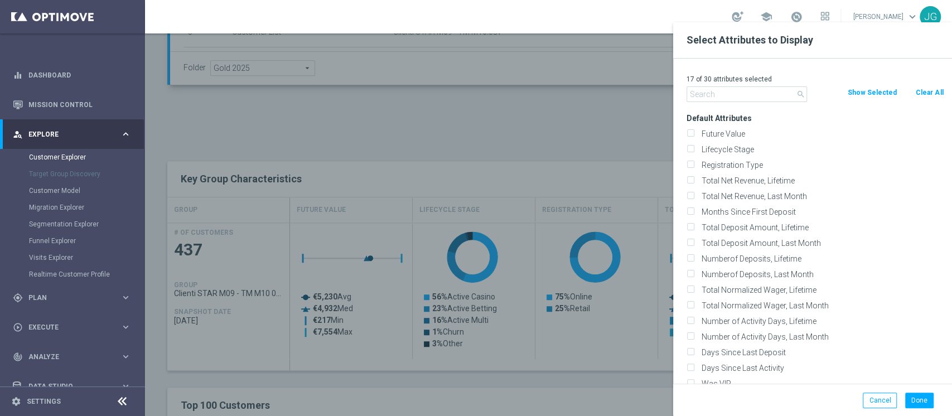
checkbox input "false"
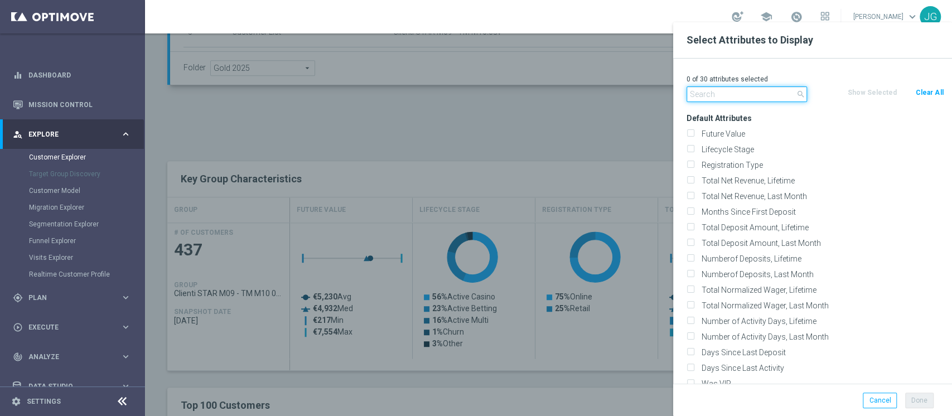
click at [767, 95] on input "text" at bounding box center [747, 94] width 121 height 16
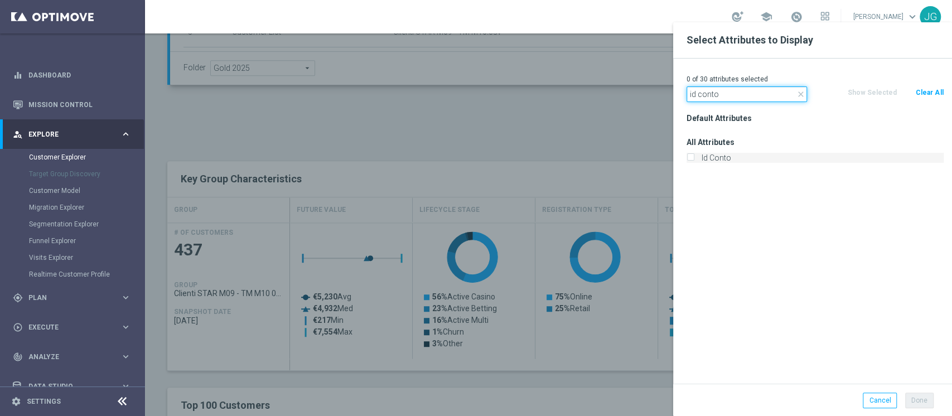
type input "id conto"
click at [745, 154] on label "Id Conto" at bounding box center [821, 158] width 246 height 10
click at [694, 156] on input "Id Conto" at bounding box center [690, 159] width 7 height 7
checkbox input "true"
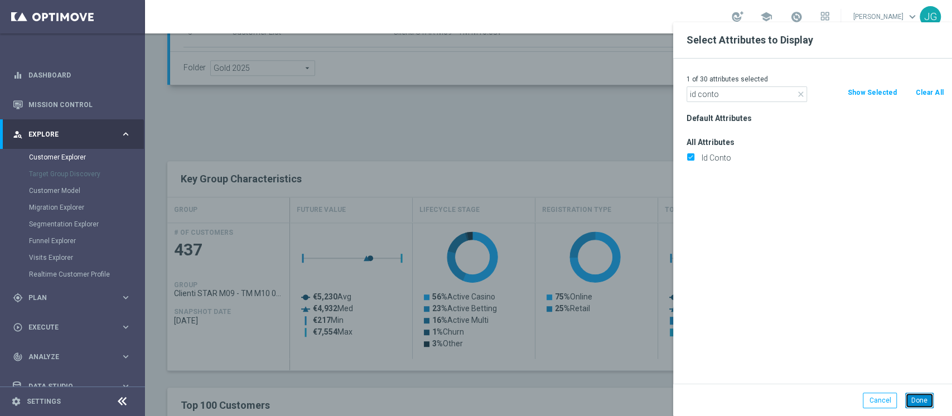
click at [914, 395] on button "Done" at bounding box center [920, 401] width 28 height 16
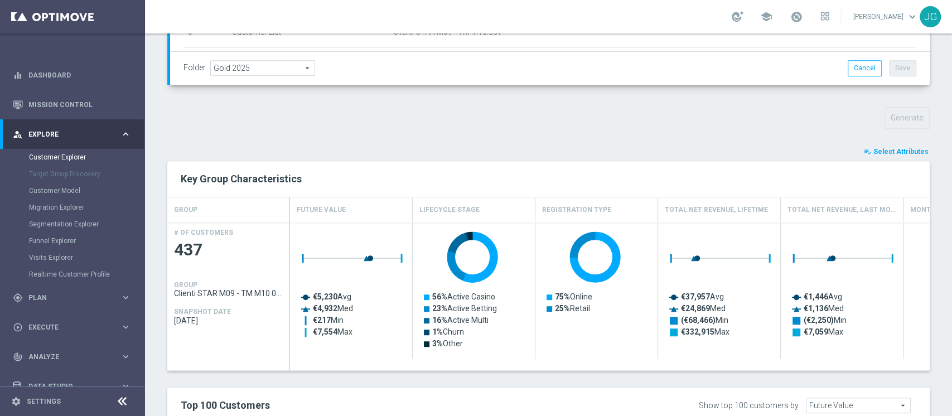
type input "Search"
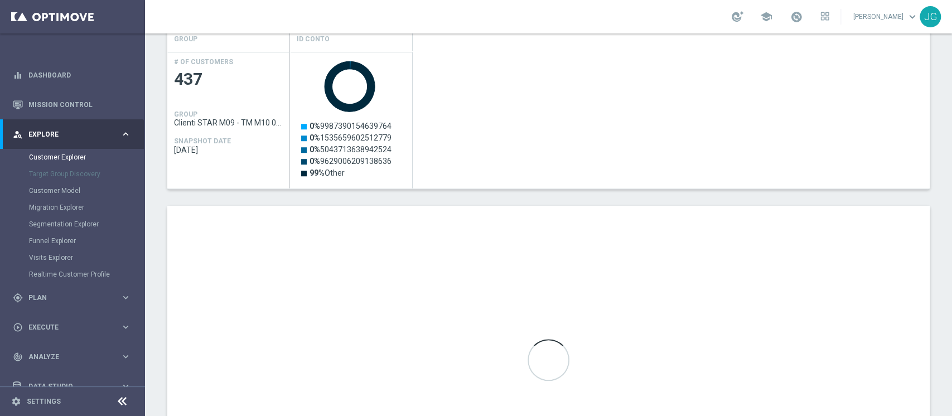
scroll to position [540, 0]
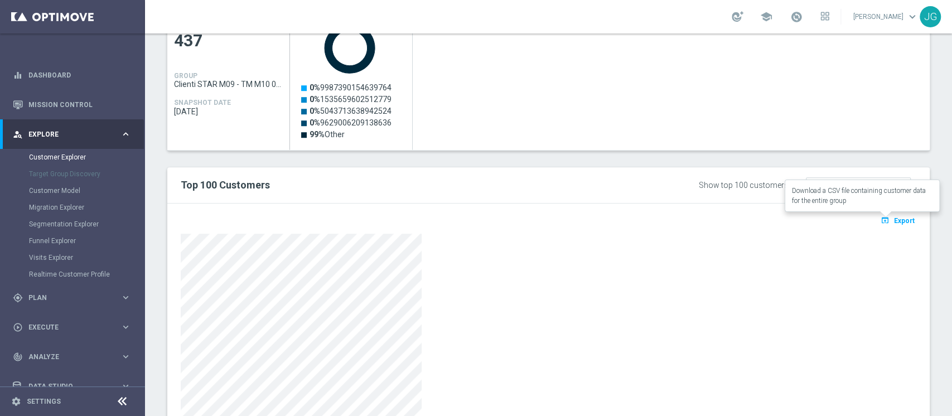
click at [894, 221] on span "Export" at bounding box center [904, 221] width 21 height 8
click at [64, 301] on div "gps_fixed Plan" at bounding box center [67, 298] width 108 height 10
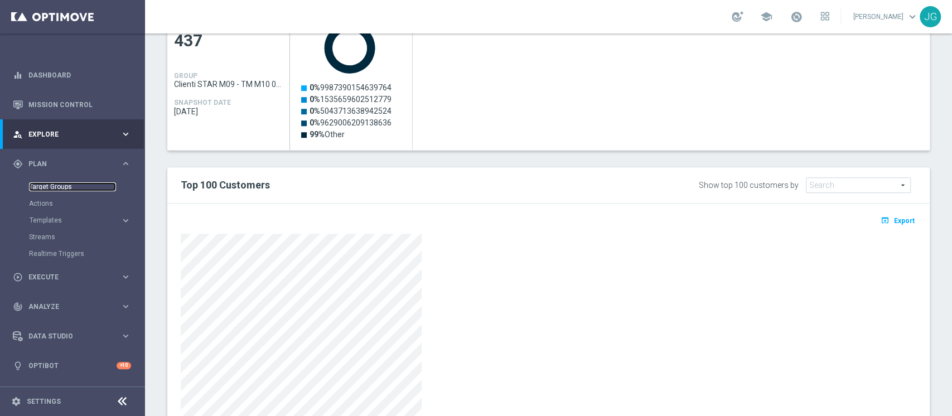
click at [56, 188] on link "Target Groups" at bounding box center [72, 186] width 87 height 9
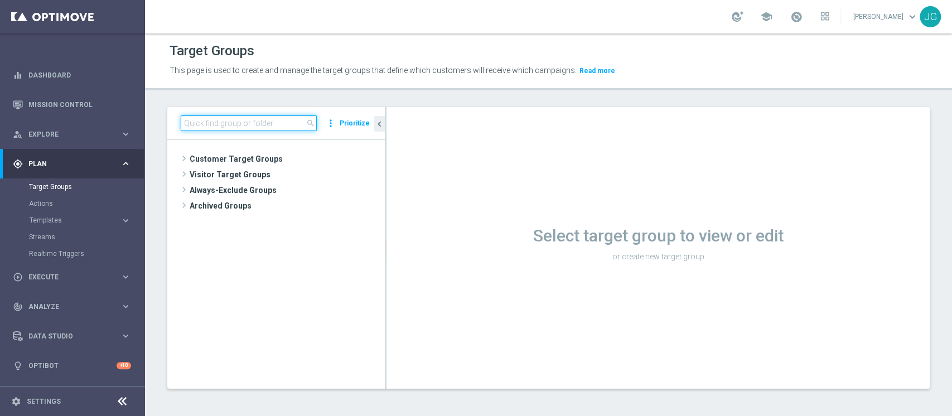
click at [247, 122] on input at bounding box center [249, 124] width 136 height 16
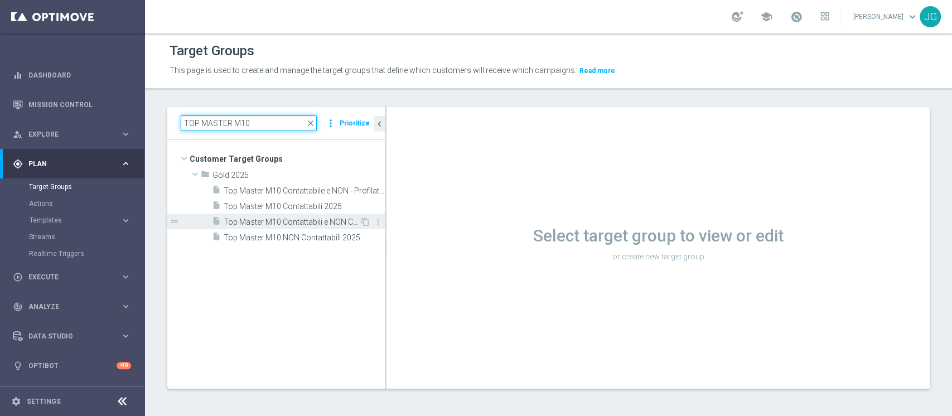
type input "TOP MASTER M10"
click at [292, 223] on span "Top Master M10 Contattabili e NON Contattabili 2025" at bounding box center [292, 222] width 136 height 9
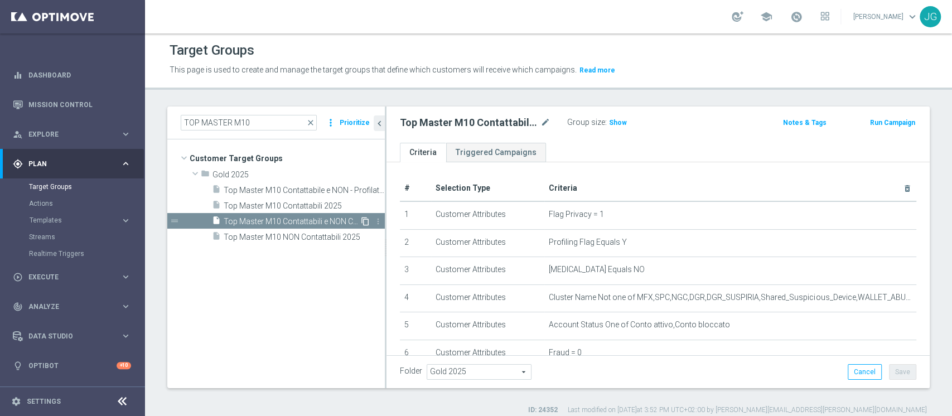
click at [367, 221] on icon "content_copy" at bounding box center [365, 221] width 9 height 9
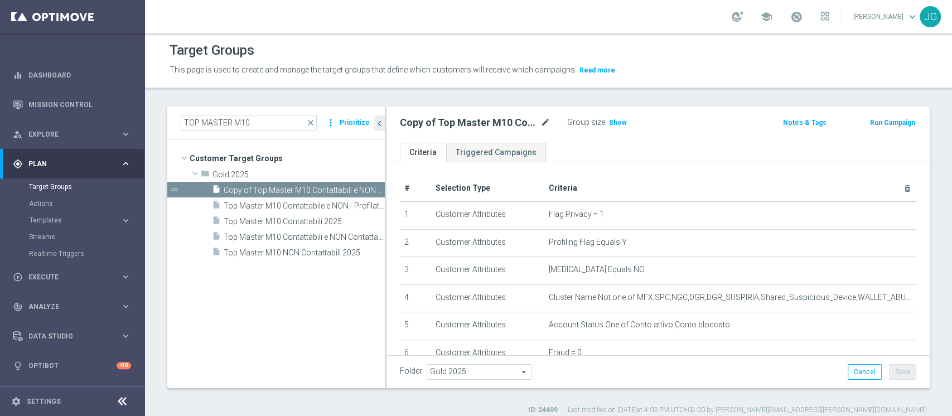
click at [541, 119] on icon "mode_edit" at bounding box center [546, 122] width 10 height 13
type input "ACTIVE CASINO LOW MASTER 06.10"
click at [631, 141] on div "ACTIVE CASINO LOW MASTER 06.10 Group size : Show Notes & Tags Run Campaign" at bounding box center [658, 125] width 543 height 36
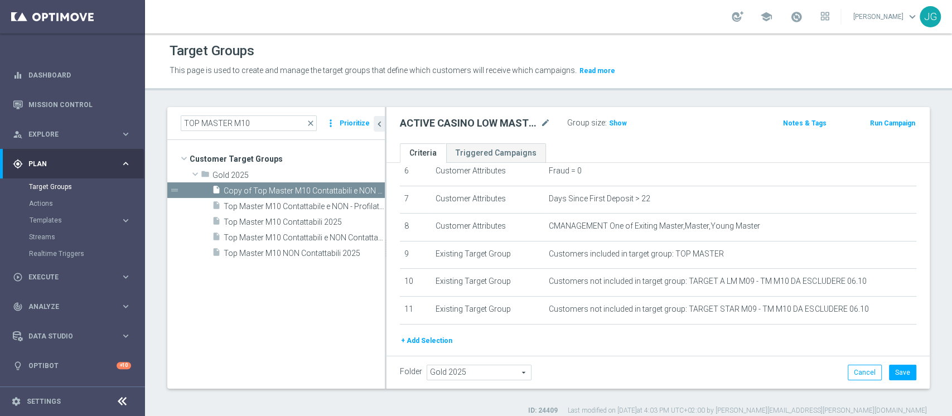
scroll to position [187, 0]
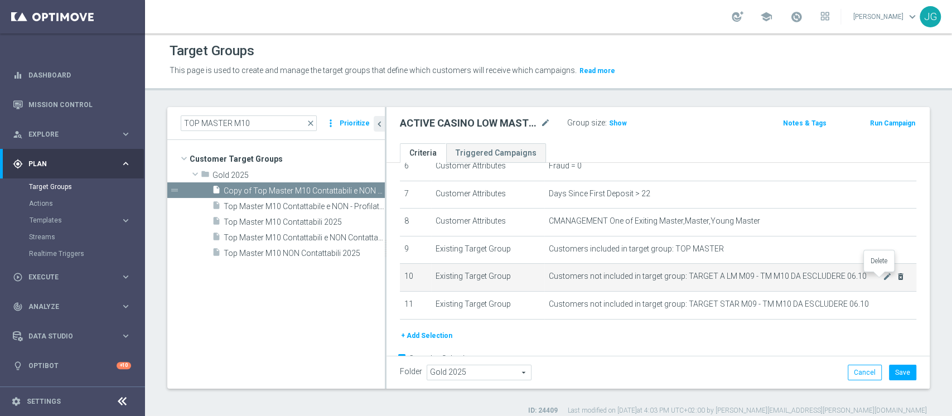
click at [897, 279] on icon "delete_forever" at bounding box center [901, 276] width 9 height 9
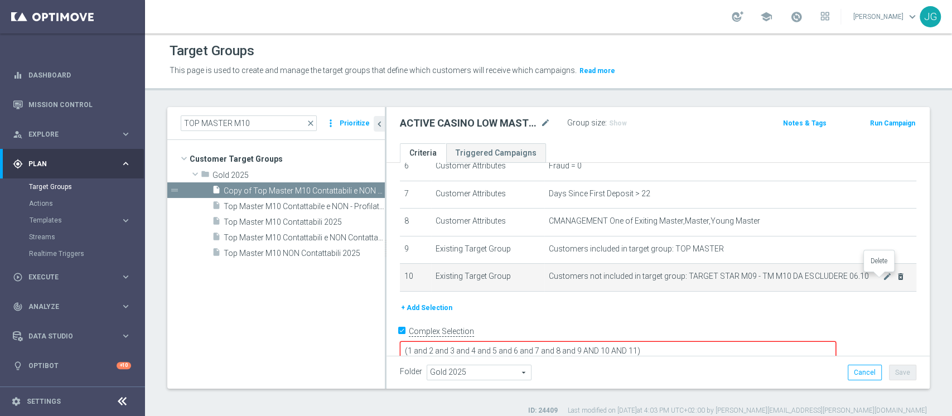
click at [897, 278] on icon "delete_forever" at bounding box center [901, 276] width 9 height 9
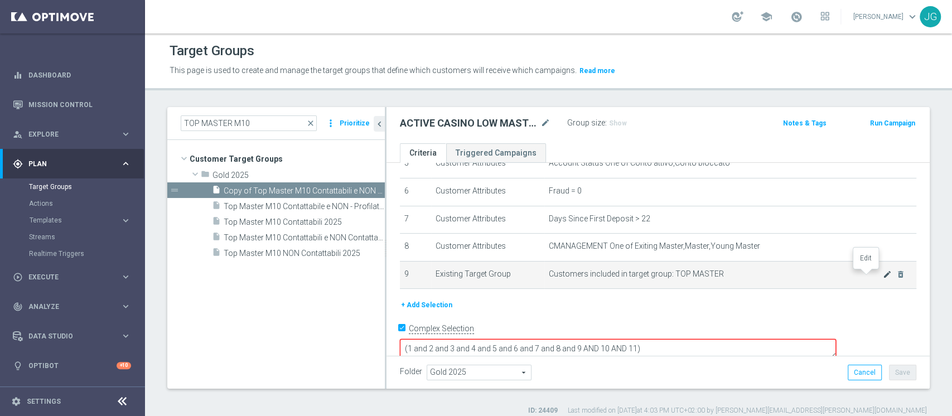
click at [883, 277] on icon "mode_edit" at bounding box center [887, 274] width 9 height 9
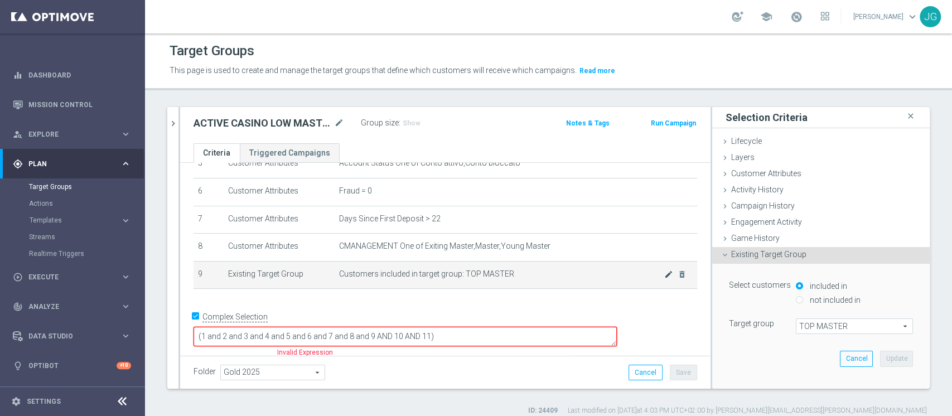
scroll to position [151, 0]
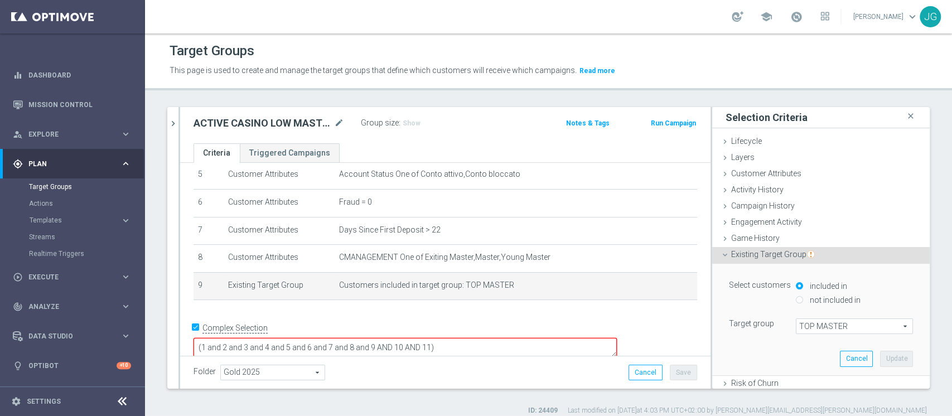
click at [844, 324] on span "TOP MASTER" at bounding box center [855, 326] width 116 height 15
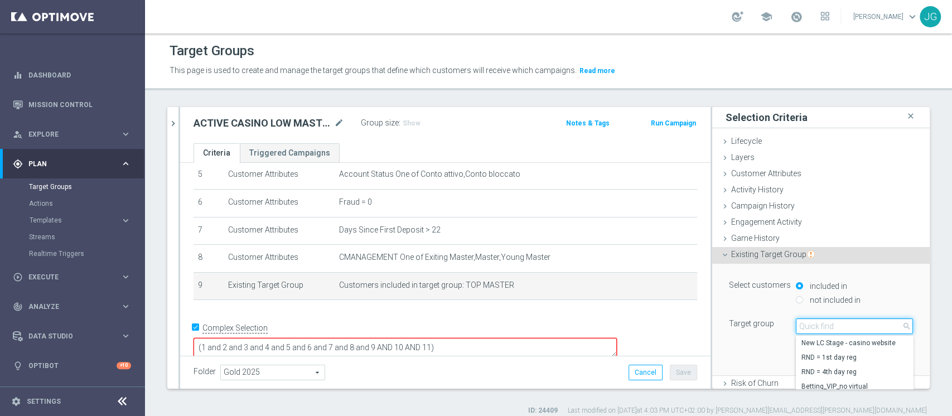
click at [839, 327] on input "search" at bounding box center [854, 327] width 117 height 16
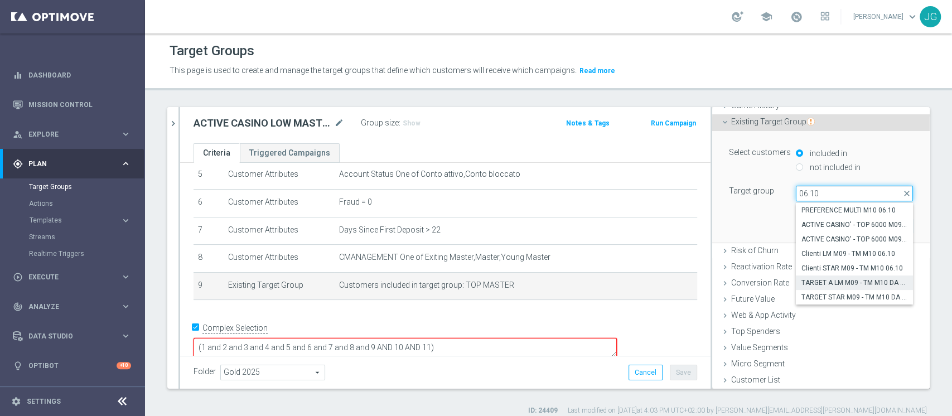
type input "06.10"
click at [847, 281] on span "TARGET A LM M09 - TM M10 DA ESCLUDERE 06.10" at bounding box center [855, 282] width 106 height 9
type input "TARGET A LM M09 - TM M10 DA ESCLUDERE 06.10"
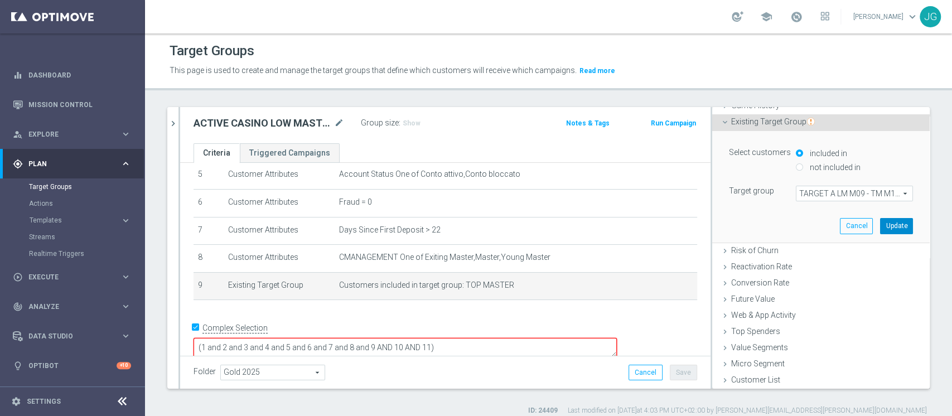
click at [880, 223] on button "Update" at bounding box center [896, 226] width 33 height 16
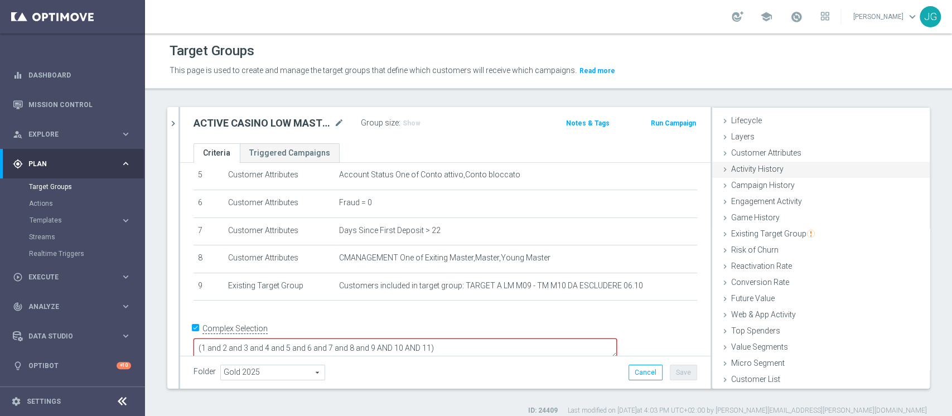
scroll to position [0, 0]
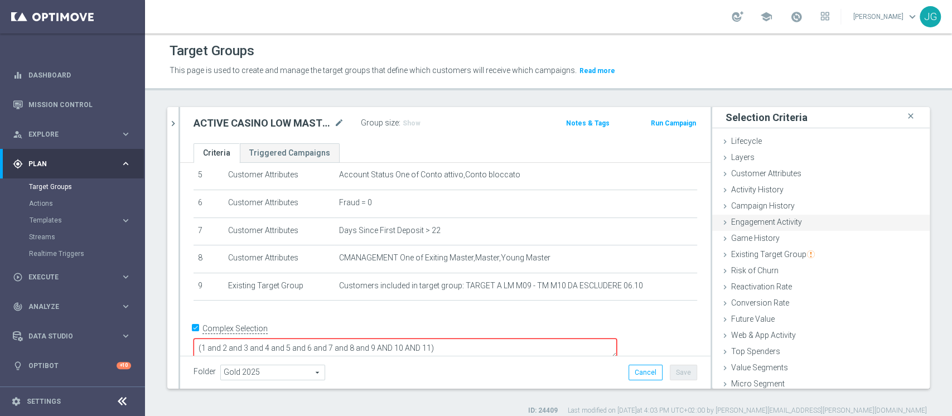
click at [753, 222] on span "Engagement Activity" at bounding box center [767, 222] width 71 height 9
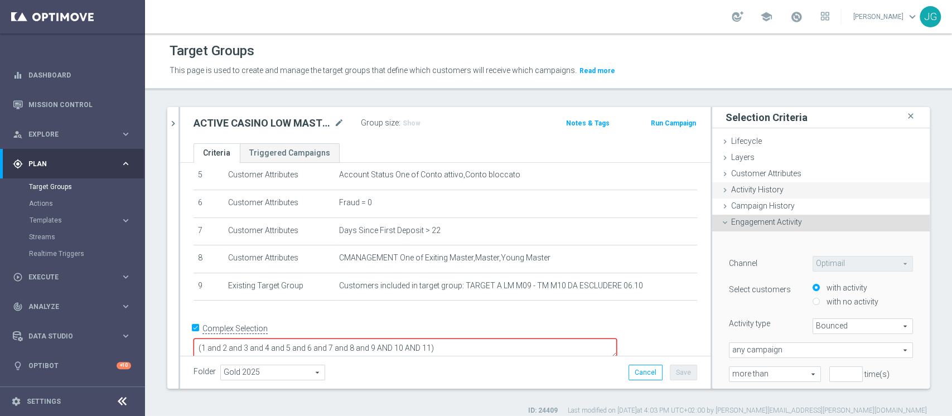
click at [757, 187] on span "Activity History" at bounding box center [758, 189] width 52 height 9
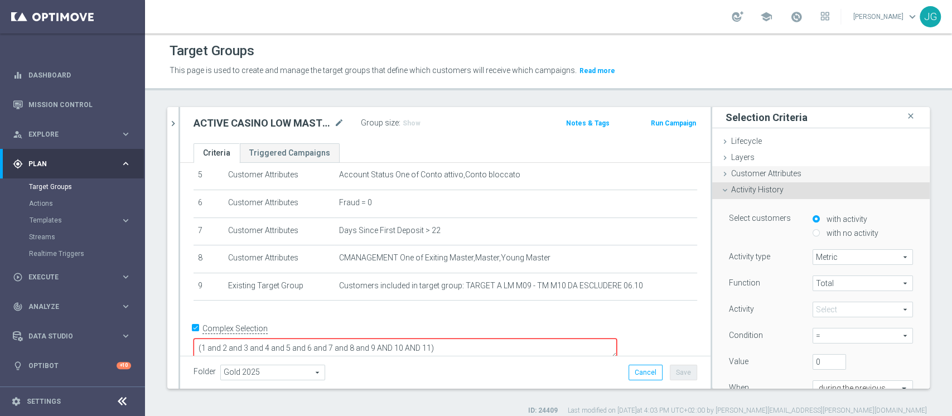
click at [774, 173] on span "Customer Attributes" at bounding box center [767, 173] width 70 height 9
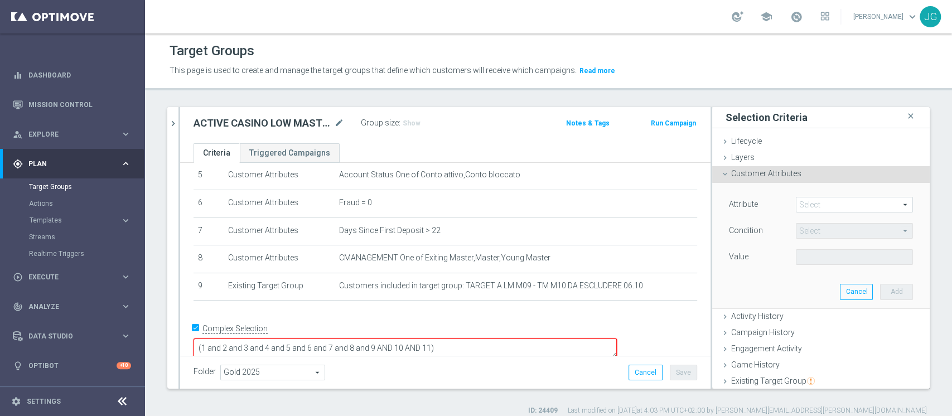
click at [801, 208] on span at bounding box center [855, 205] width 116 height 15
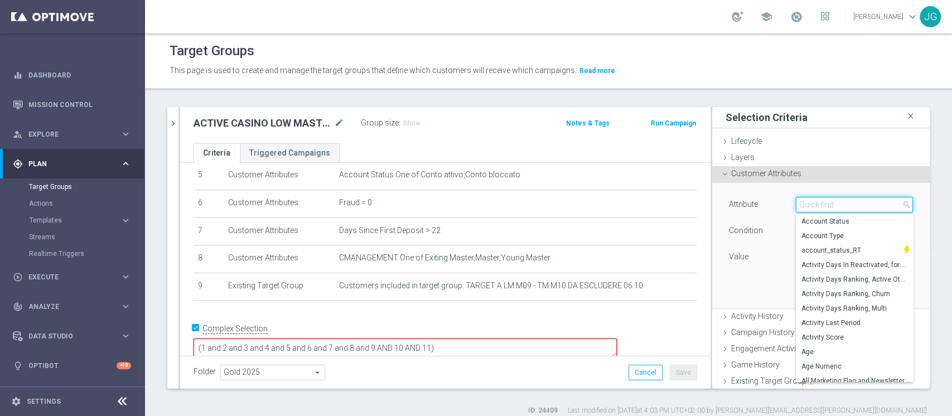
click at [801, 208] on input "search" at bounding box center [854, 205] width 117 height 16
type input "PAUSA"
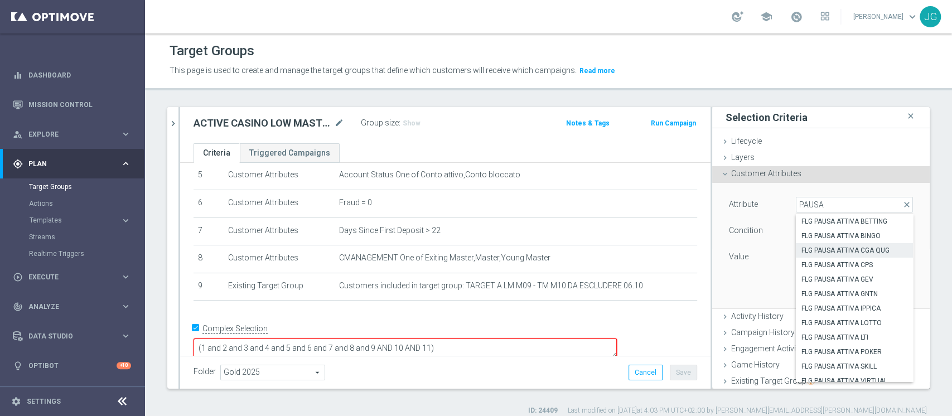
click at [835, 249] on span "FLG PAUSA ATTIVA CGA QUG" at bounding box center [855, 250] width 106 height 9
type input "FLG PAUSA ATTIVA CGA QUG"
type input "Equals"
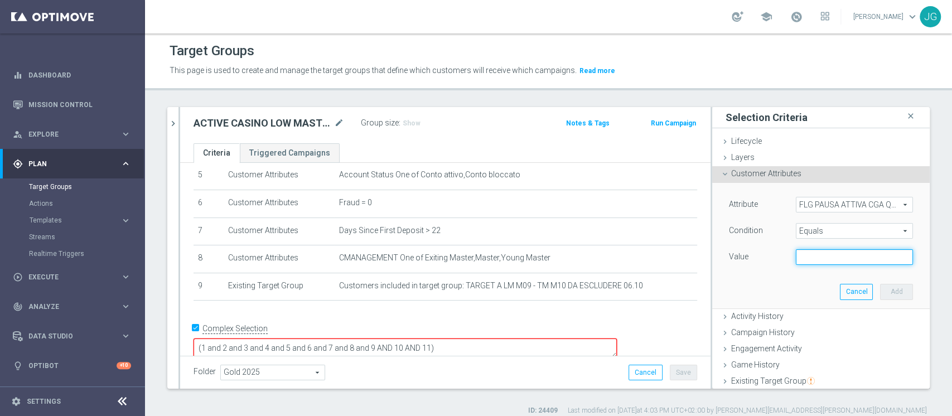
drag, startPoint x: 799, startPoint y: 261, endPoint x: 805, endPoint y: 259, distance: 5.8
click at [799, 261] on input "text" at bounding box center [854, 257] width 117 height 16
type input "N"
click at [880, 288] on button "Add" at bounding box center [896, 292] width 33 height 16
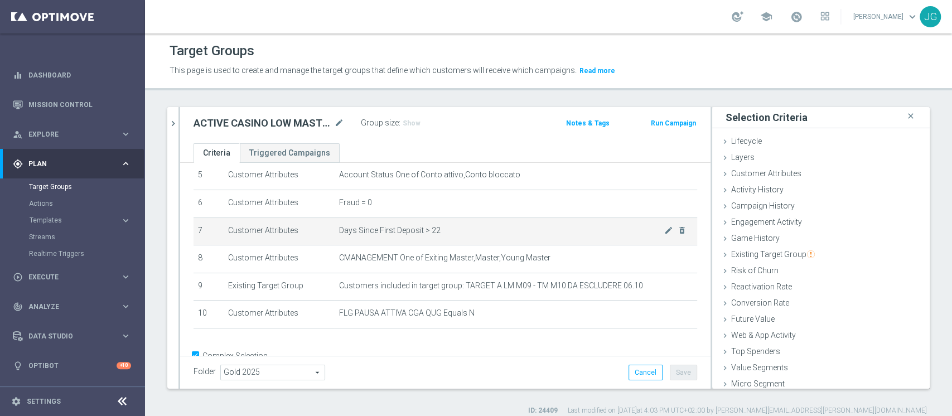
scroll to position [179, 0]
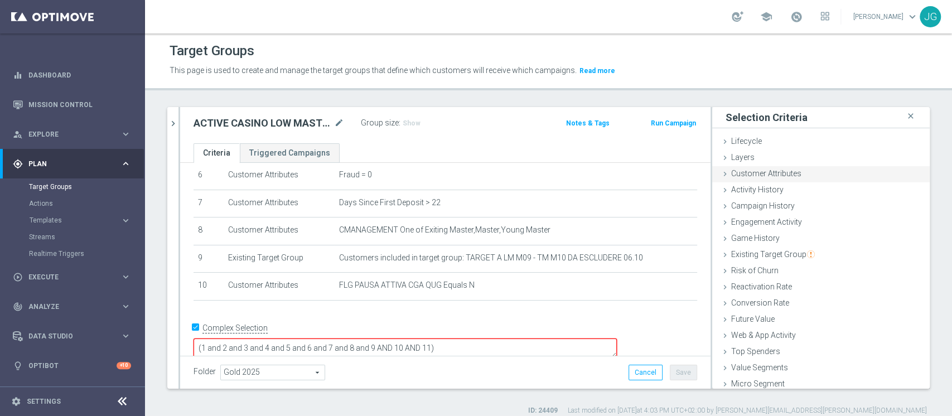
click at [755, 175] on span "Customer Attributes" at bounding box center [767, 173] width 70 height 9
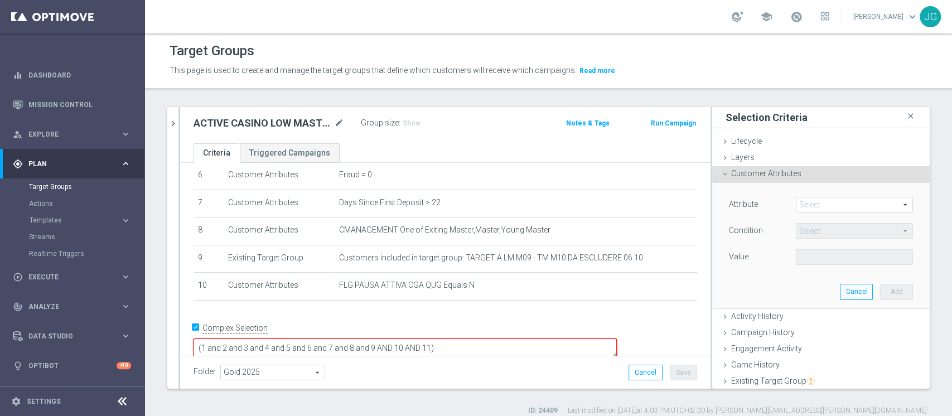
click at [799, 205] on span at bounding box center [855, 205] width 116 height 15
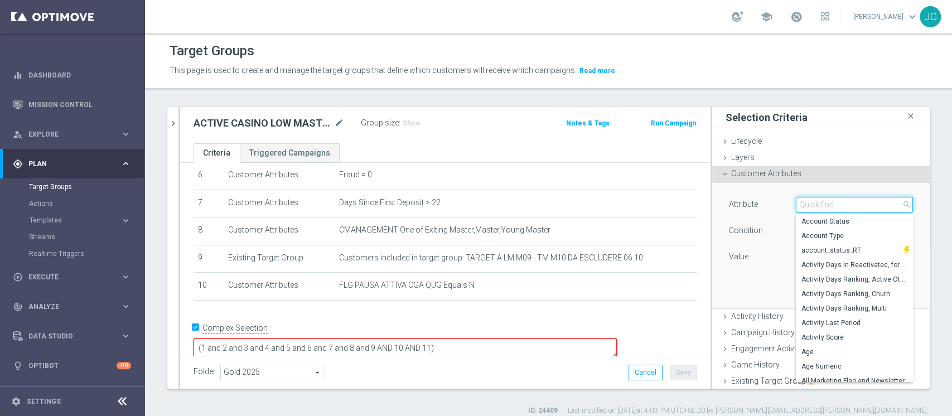
click at [811, 205] on input "search" at bounding box center [854, 205] width 117 height 16
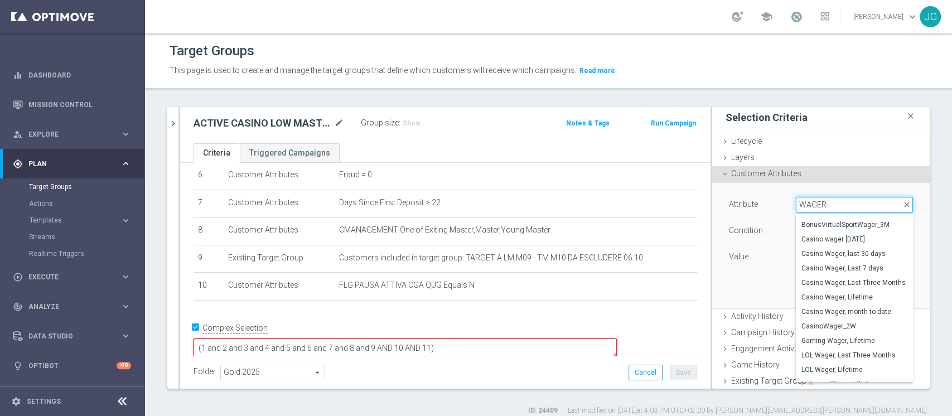
scroll to position [123, 0]
type input "WAGER"
click at [753, 171] on span "Customer Attributes" at bounding box center [767, 173] width 70 height 9
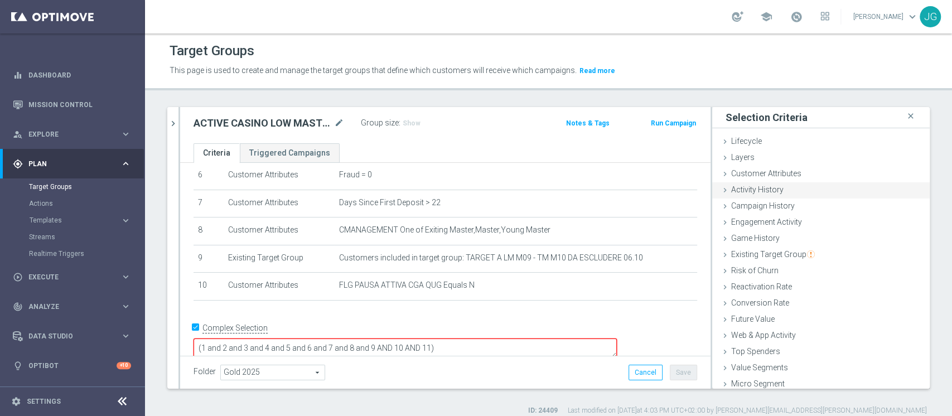
click at [767, 191] on span "Activity History" at bounding box center [758, 189] width 52 height 9
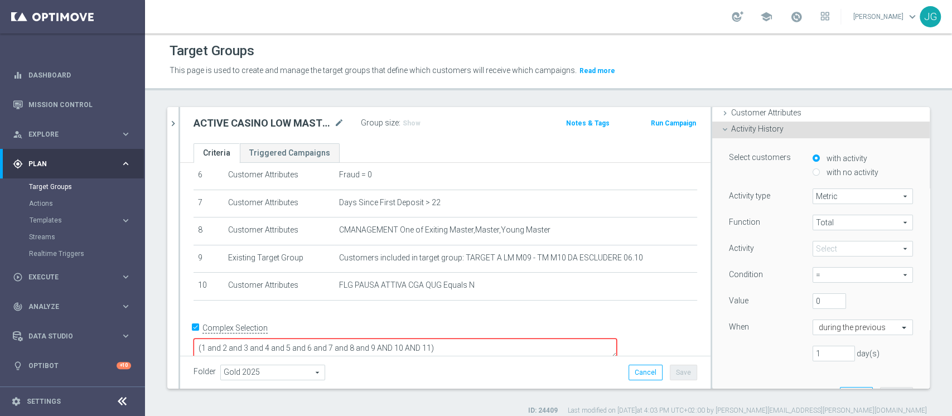
scroll to position [67, 0]
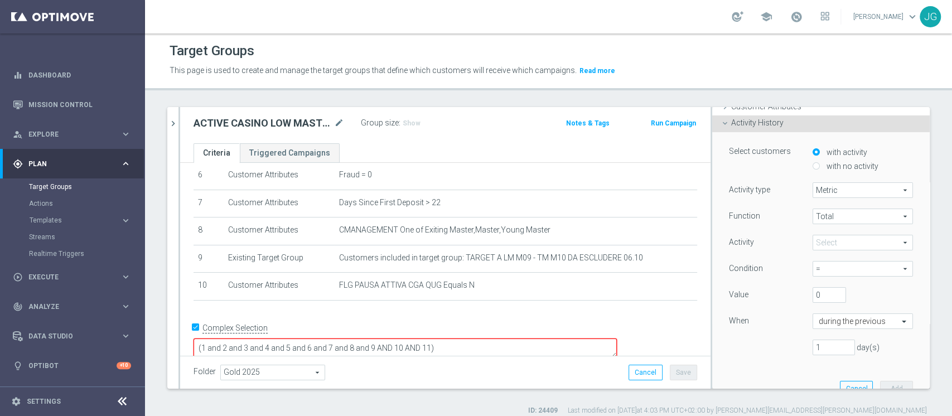
click at [846, 218] on span "Total" at bounding box center [863, 216] width 99 height 15
click at [822, 241] on span at bounding box center [863, 242] width 99 height 15
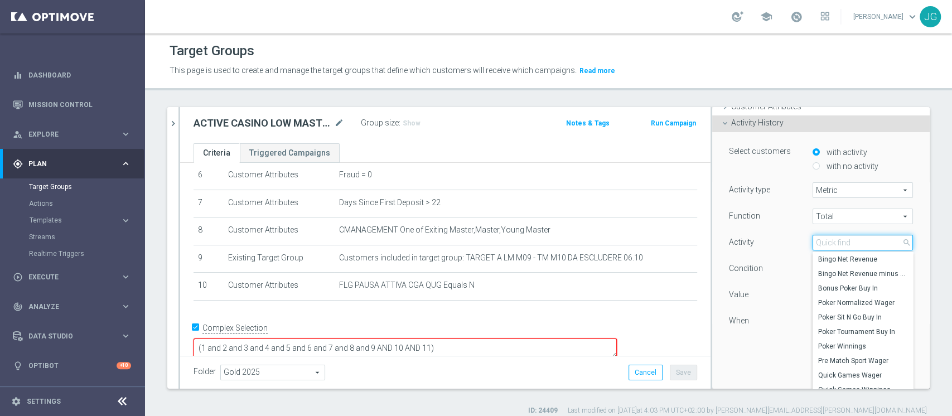
click at [822, 241] on input "search" at bounding box center [863, 243] width 100 height 16
type input "CASINO"
click at [839, 309] on label "Casino Wager" at bounding box center [863, 303] width 100 height 15
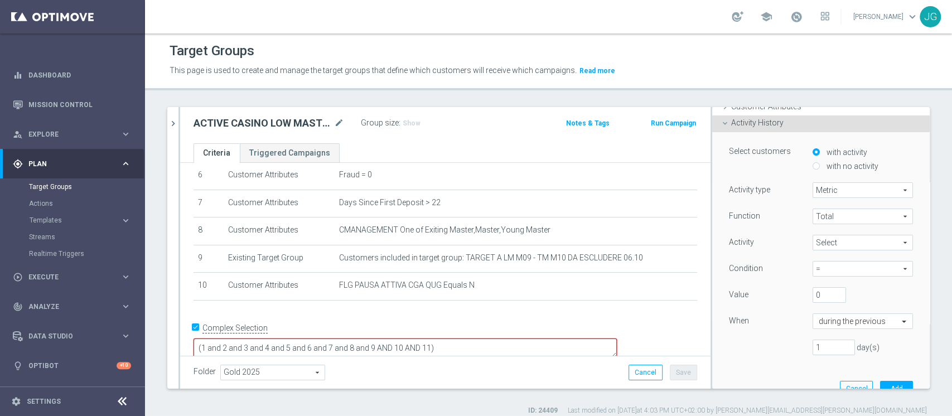
type input "Casino Wager"
click at [831, 275] on span "=" at bounding box center [863, 269] width 99 height 15
click at [814, 309] on label ">" at bounding box center [863, 314] width 100 height 15
type input ">"
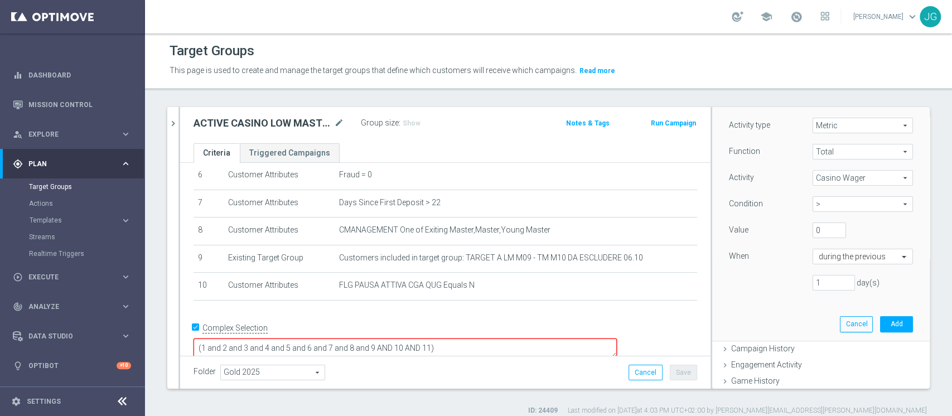
scroll to position [132, 0]
click at [899, 258] on span at bounding box center [906, 256] width 14 height 10
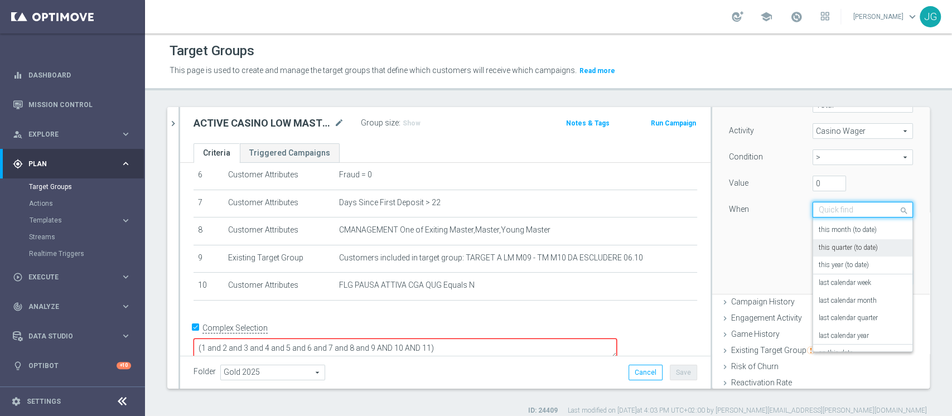
scroll to position [80, 0]
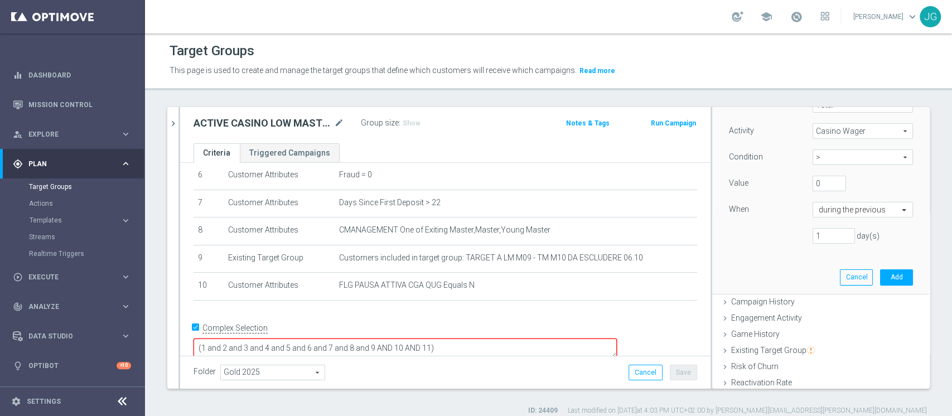
click at [768, 263] on div "Select customers with activity with no activity Activity type Metric Metric arr…" at bounding box center [821, 157] width 201 height 273
click at [814, 237] on input "1" at bounding box center [834, 236] width 42 height 16
type input "30"
click at [880, 277] on button "Add" at bounding box center [896, 278] width 33 height 16
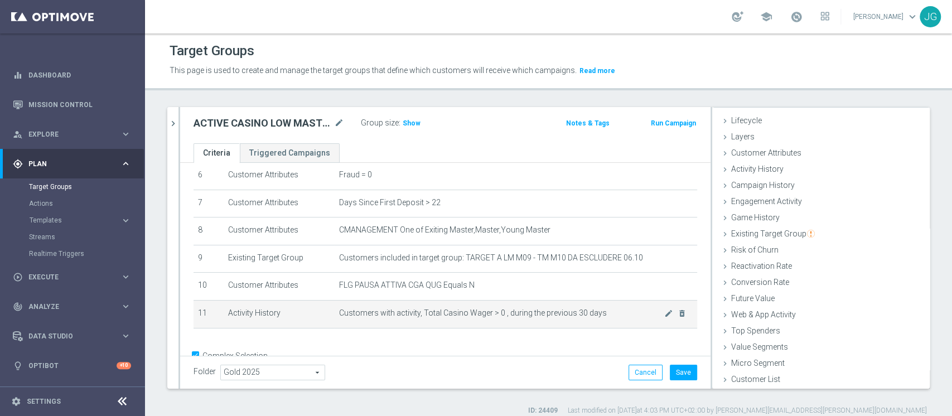
scroll to position [205, 0]
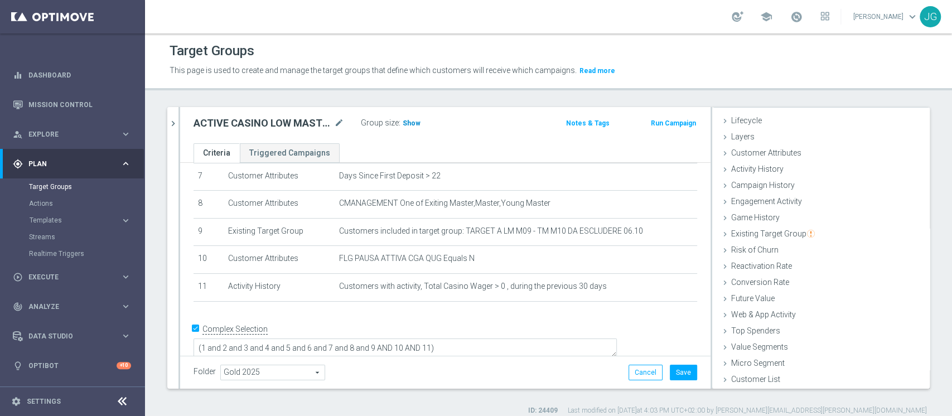
click at [411, 124] on span "Show" at bounding box center [412, 123] width 18 height 8
click at [670, 372] on button "Save" at bounding box center [683, 373] width 27 height 16
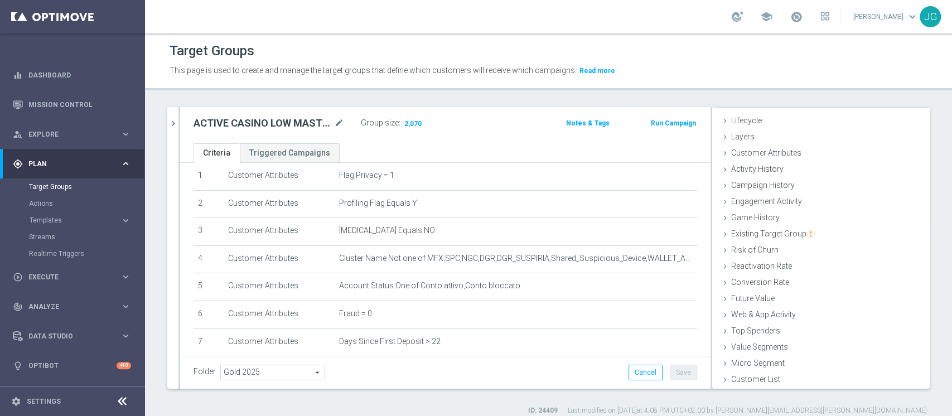
scroll to position [41, 0]
click at [176, 123] on icon "chevron_right" at bounding box center [173, 123] width 11 height 11
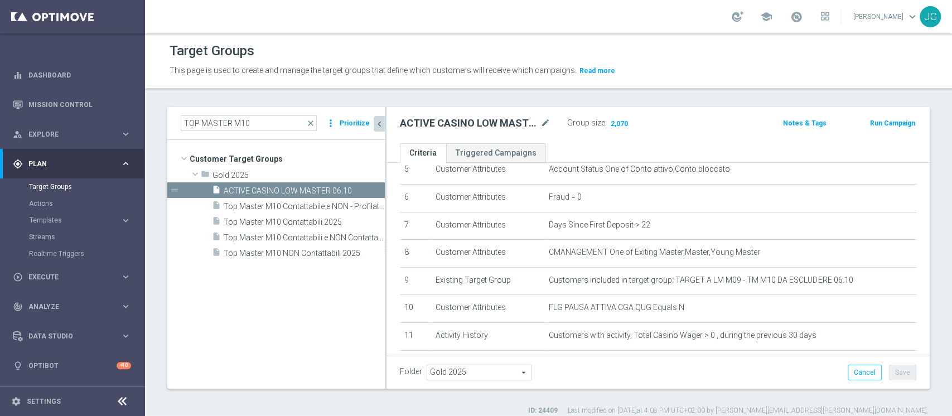
scroll to position [218, 0]
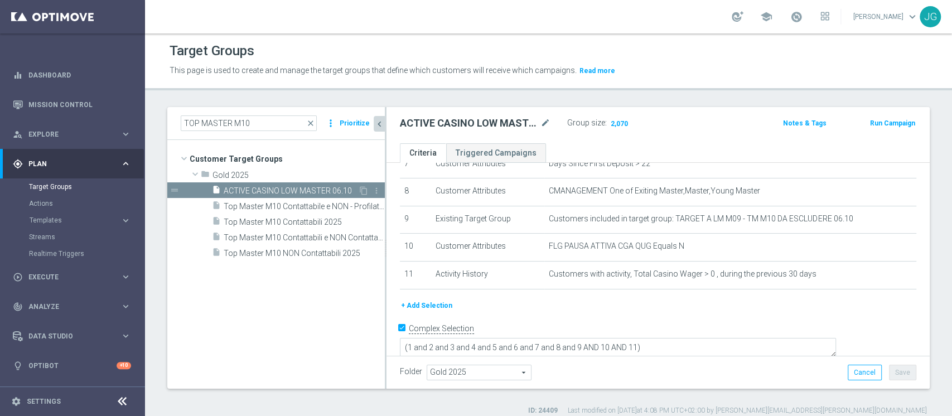
click at [281, 189] on span "ACTIVE CASINO LOW MASTER 06.10" at bounding box center [291, 190] width 134 height 9
click at [363, 188] on icon "content_copy" at bounding box center [363, 190] width 9 height 9
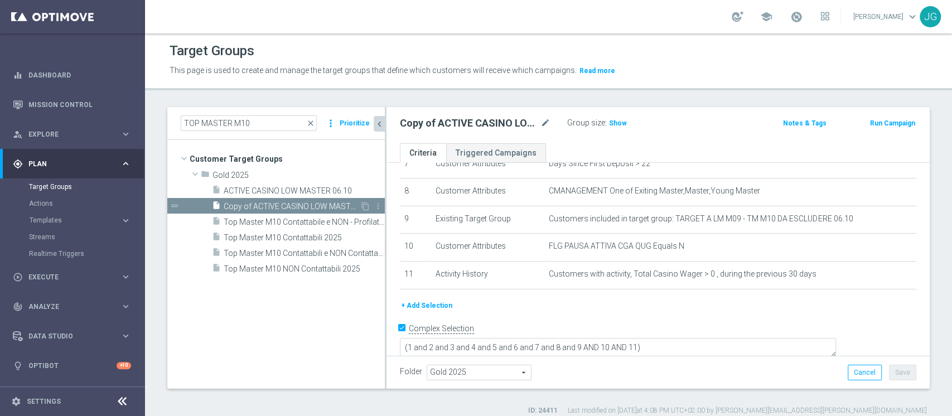
click at [309, 207] on span "Copy of ACTIVE CASINO LOW MASTER 06.10" at bounding box center [292, 206] width 136 height 9
click at [546, 121] on icon "mode_edit" at bounding box center [546, 123] width 10 height 13
type input "ACTIVE CASINO STAR 30GG ROLLING 06.10"
click at [651, 141] on div "ACTIVE CASINO STAR 30GG ROLLING 06.10 Group size : Show Notes & Tags Run Campai…" at bounding box center [658, 125] width 543 height 36
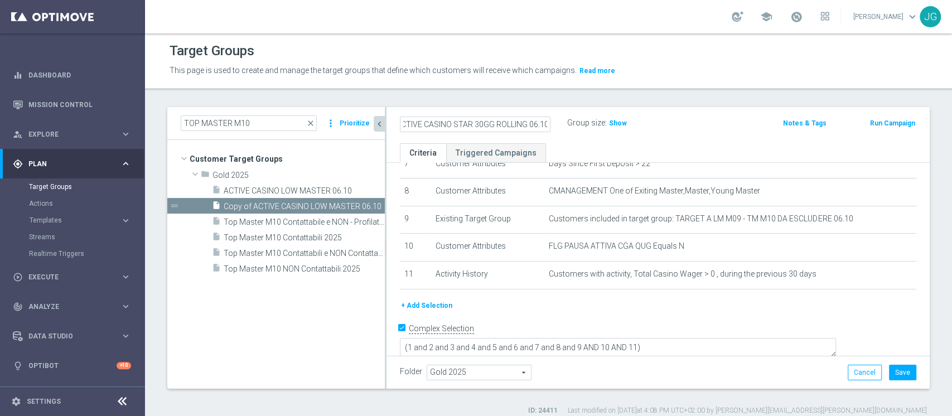
scroll to position [0, 0]
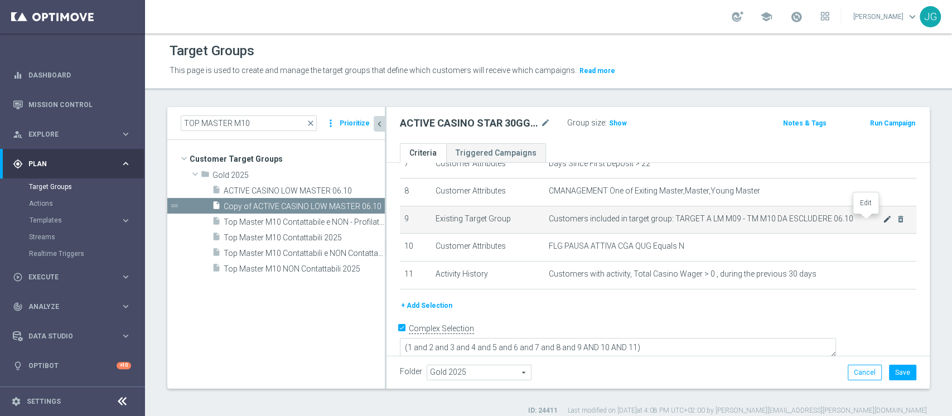
click at [883, 221] on icon "mode_edit" at bounding box center [887, 219] width 9 height 9
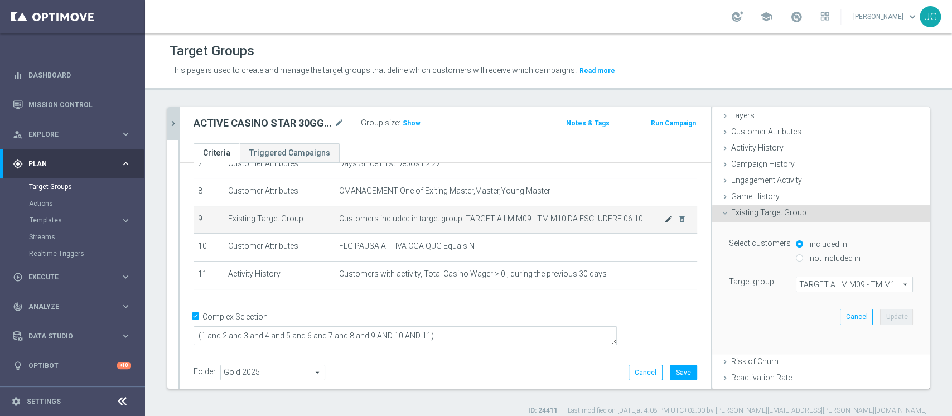
scroll to position [82, 0]
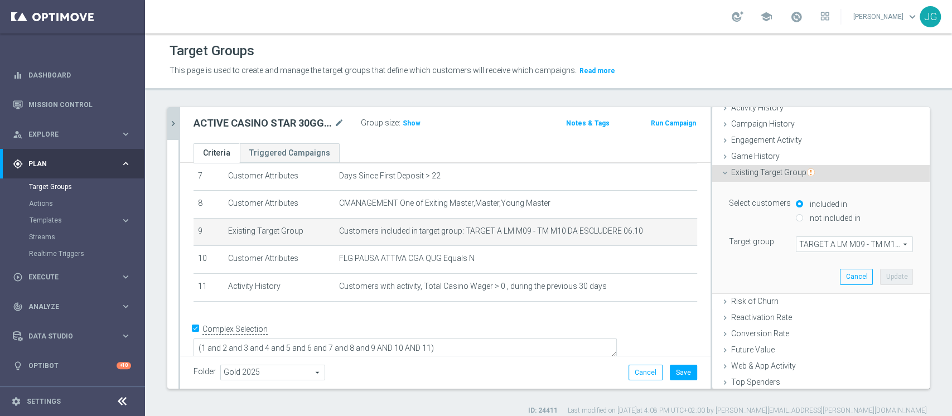
click at [815, 243] on span "TARGET A LM M09 - TM M10 DA ESCLUDERE 06.10" at bounding box center [855, 244] width 116 height 15
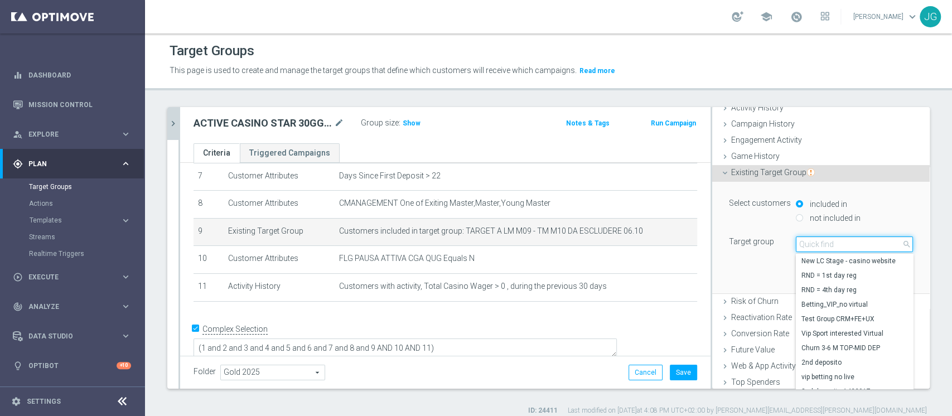
click at [815, 243] on input "search" at bounding box center [854, 245] width 117 height 16
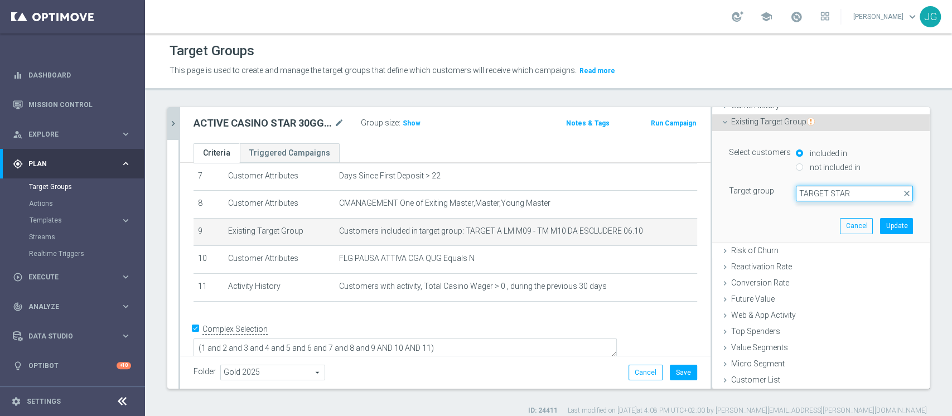
scroll to position [0, 0]
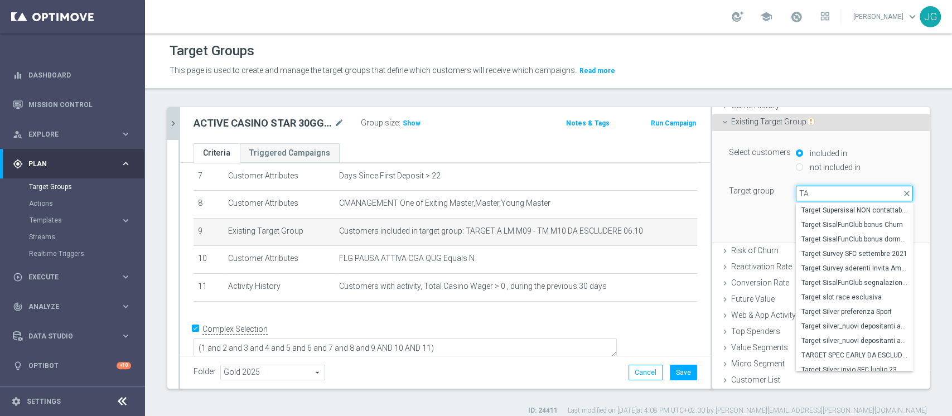
type input "T"
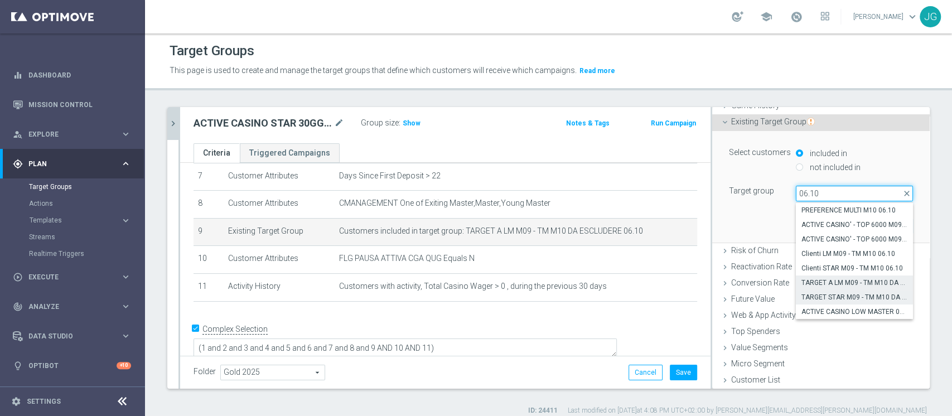
type input "06.10"
click at [827, 296] on span "TARGET STAR M09 - TM M10 DA ESCLUDERE 06.10" at bounding box center [855, 297] width 106 height 9
type input "TARGET STAR M09 - TM M10 DA ESCLUDERE 06.10"
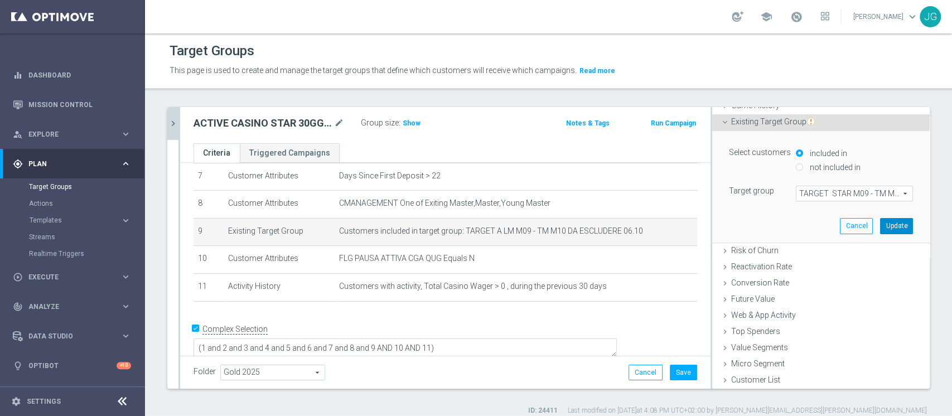
click at [880, 224] on button "Update" at bounding box center [896, 226] width 33 height 16
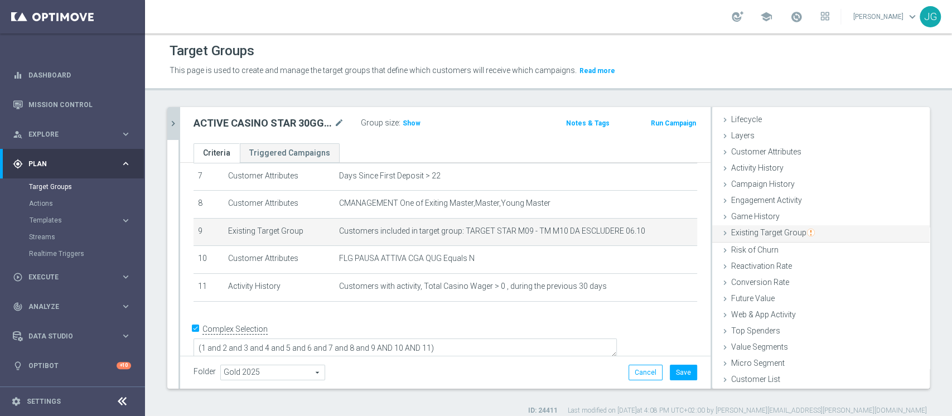
scroll to position [21, 0]
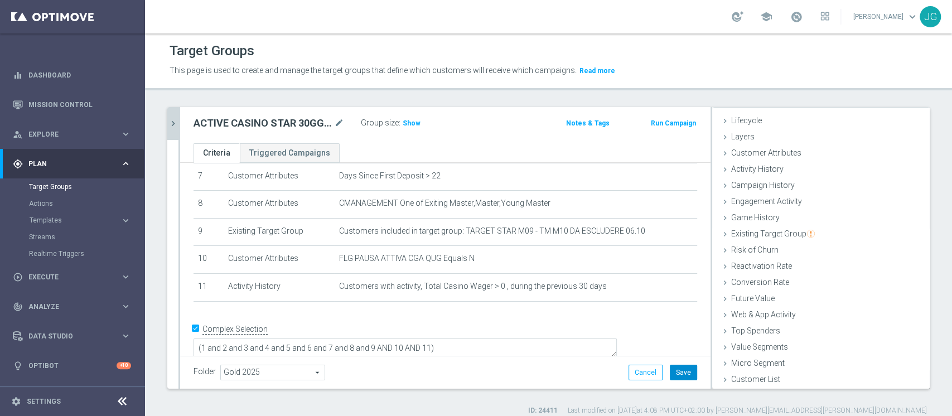
click at [672, 372] on button "Save" at bounding box center [683, 373] width 27 height 16
click at [410, 123] on span "Show" at bounding box center [412, 123] width 18 height 8
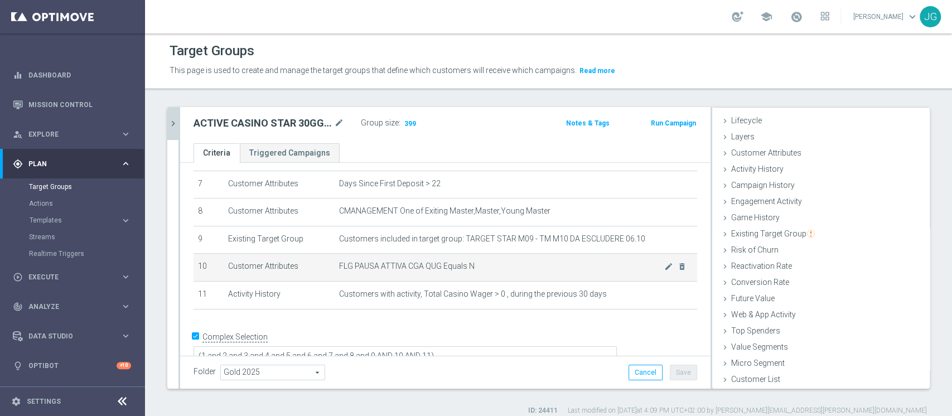
scroll to position [205, 0]
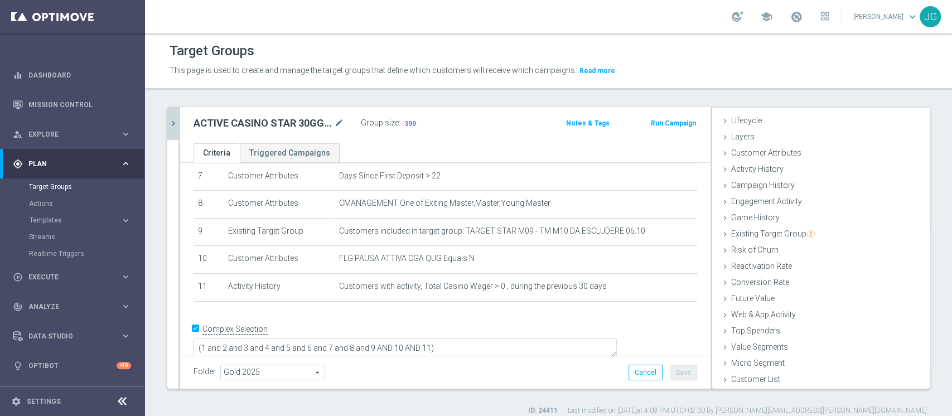
click at [171, 121] on icon "chevron_right" at bounding box center [173, 123] width 11 height 11
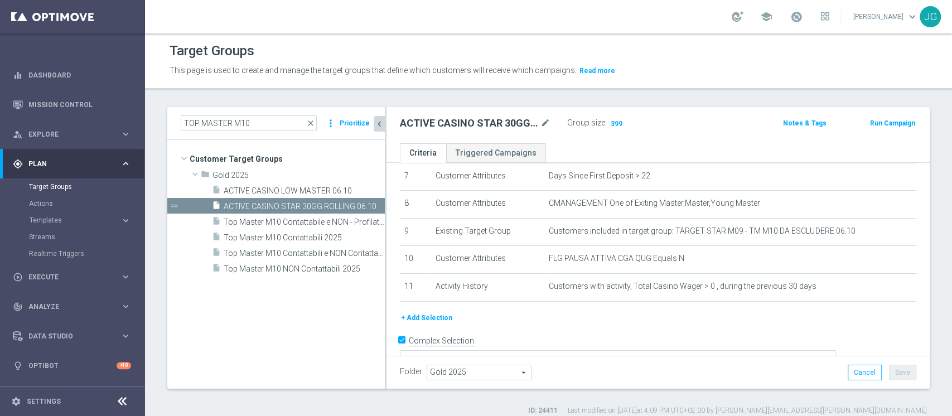
scroll to position [42, 0]
click at [272, 188] on span "ACTIVE CASINO LOW MASTER 06.10" at bounding box center [291, 190] width 134 height 9
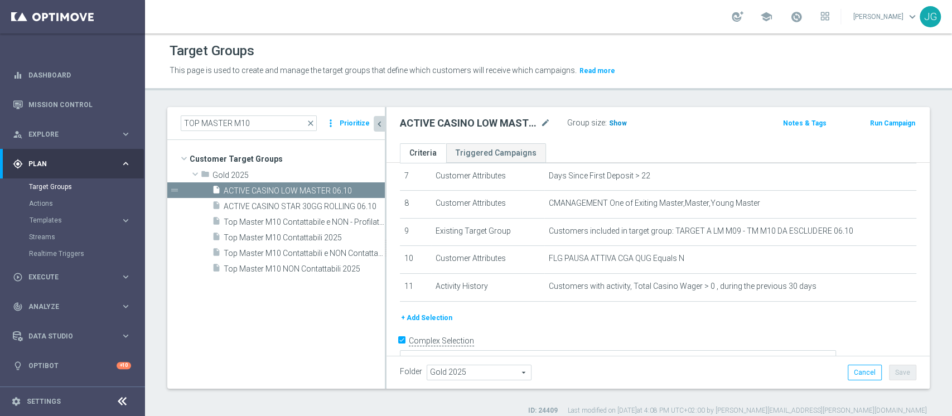
click at [616, 124] on span "Show" at bounding box center [618, 123] width 18 height 8
click at [303, 206] on span "ACTIVE CASINO STAR 30GG ROLLING 06.10" at bounding box center [292, 206] width 136 height 9
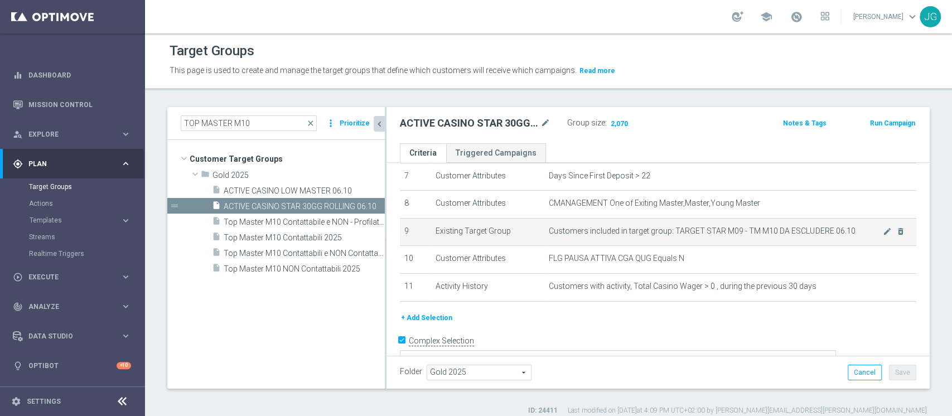
scroll to position [218, 0]
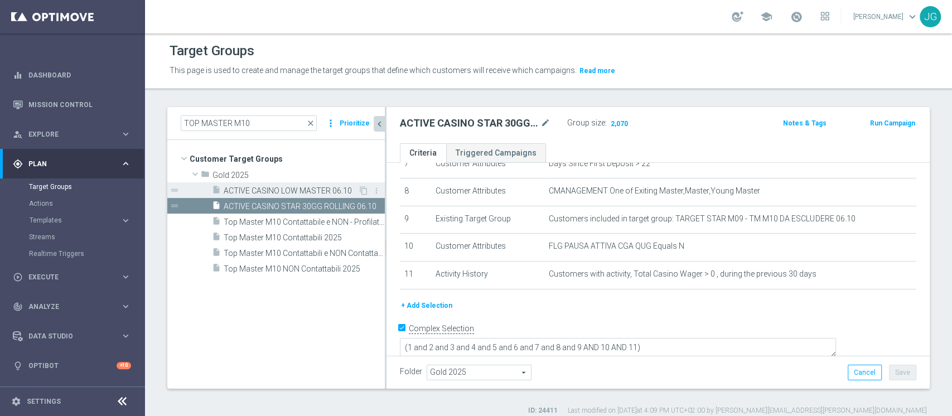
click at [316, 190] on span "ACTIVE CASINO LOW MASTER 06.10" at bounding box center [291, 190] width 134 height 9
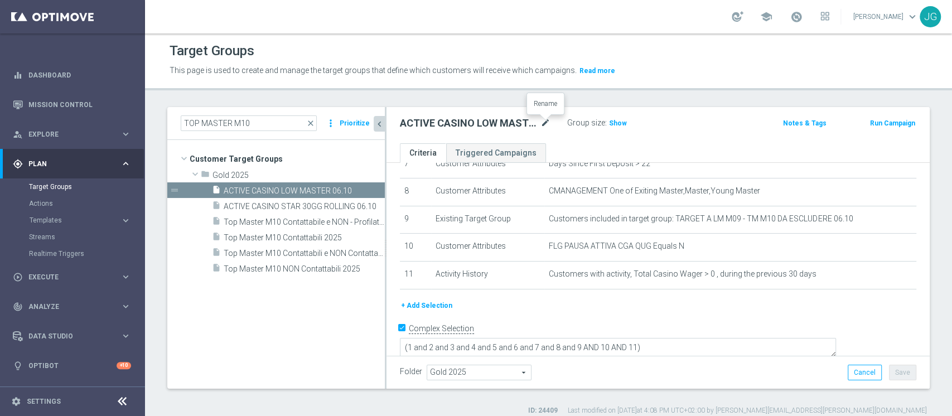
click at [545, 123] on icon "mode_edit" at bounding box center [546, 123] width 10 height 13
click at [508, 125] on input "ACTIVE CASINO LOW MASTER 06.10" at bounding box center [475, 125] width 151 height 16
type input "ACTIVE CASINO LOW MASTER 30GG ROLLING 06.10"
click at [644, 136] on div "ACTIVE CASINO LOW MASTER 30GG ROLLING 06.10 Group size : Show Notes & Tags Run …" at bounding box center [658, 125] width 543 height 36
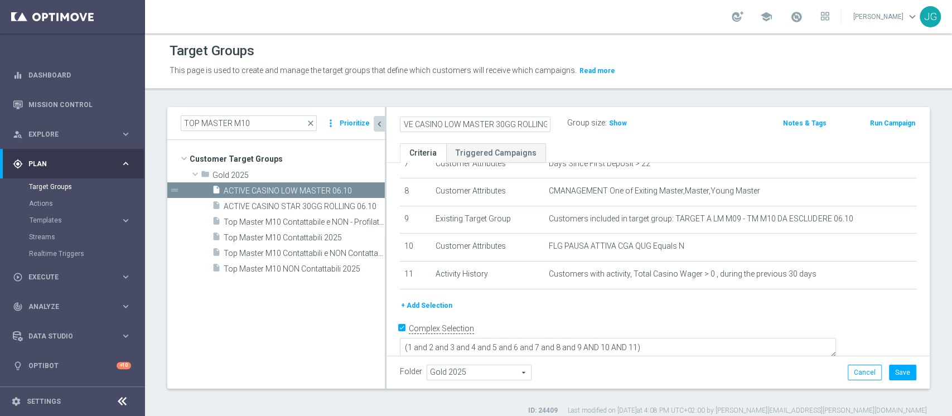
scroll to position [0, 0]
click at [894, 373] on button "Save" at bounding box center [902, 373] width 27 height 16
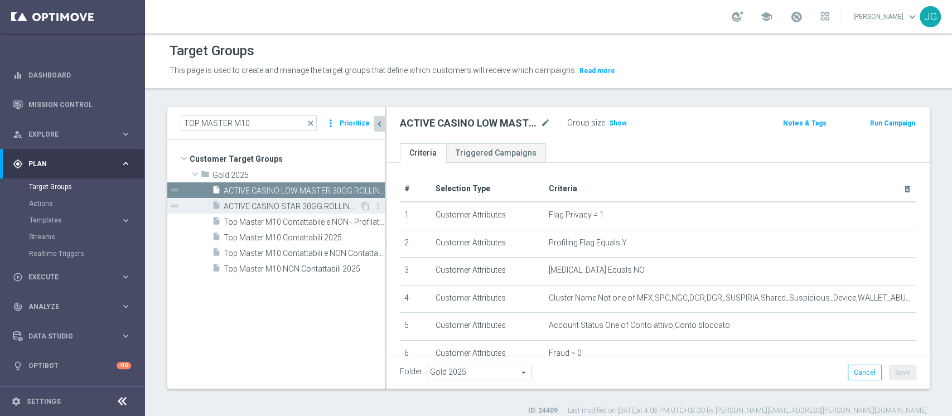
click at [328, 206] on span "ACTIVE CASINO STAR 30GG ROLLING 06.10" at bounding box center [292, 206] width 136 height 9
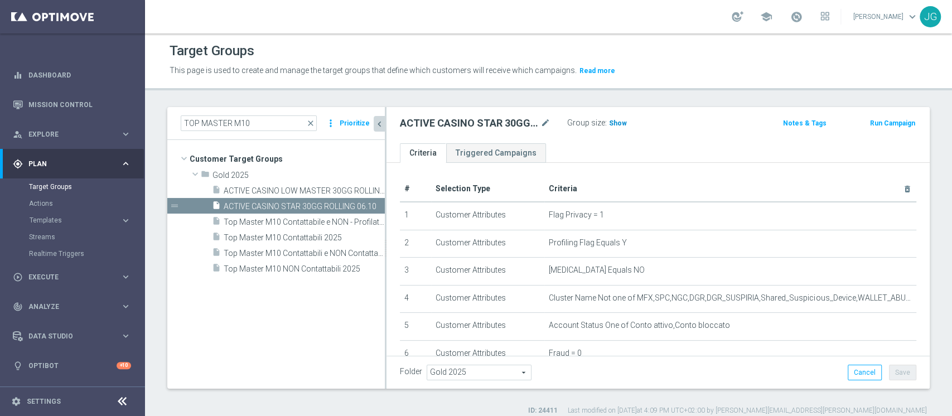
click at [615, 119] on span "Show" at bounding box center [618, 123] width 18 height 8
click at [309, 190] on span "ACTIVE CASINO LOW MASTER 30GG ROLLING 06.10" at bounding box center [292, 190] width 136 height 9
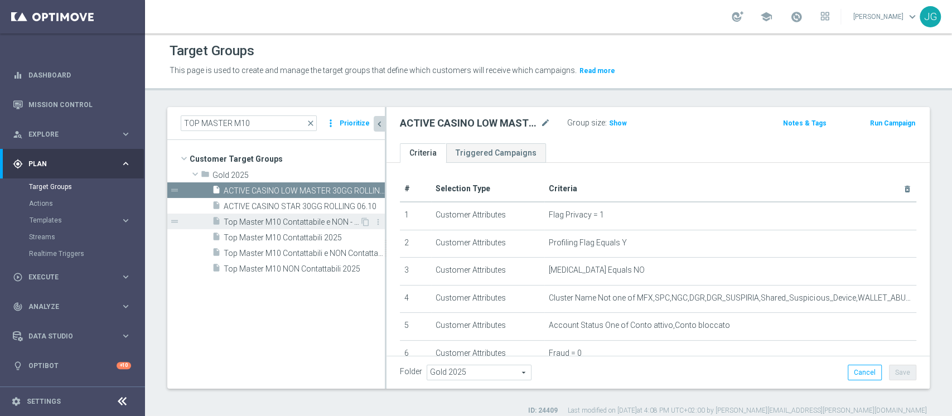
click at [301, 214] on div "insert_drive_file Top Master M10 Contattabile e NON - Profilati e NON" at bounding box center [286, 222] width 148 height 16
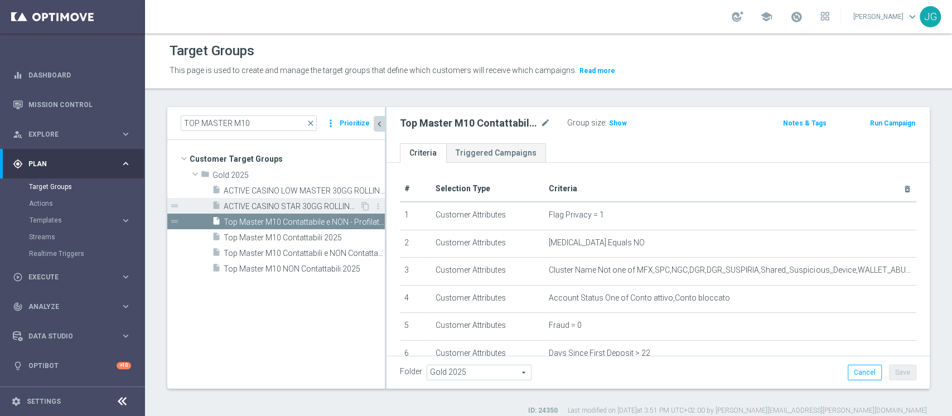
click at [315, 202] on span "ACTIVE CASINO STAR 30GG ROLLING 06.10" at bounding box center [292, 206] width 136 height 9
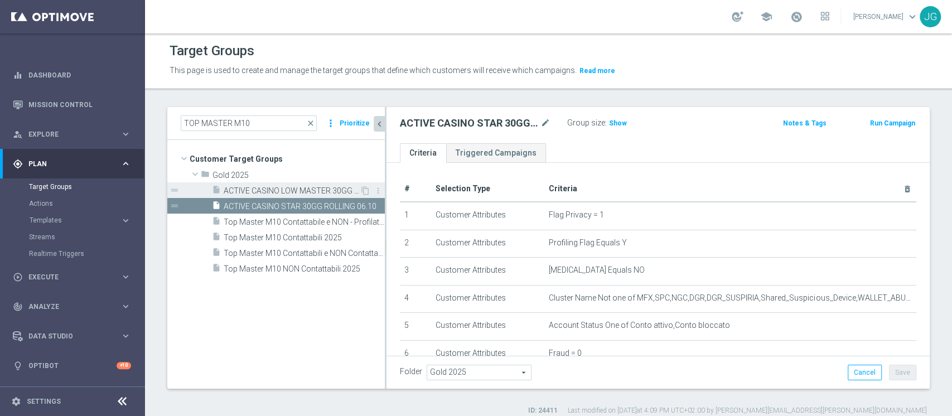
click at [281, 190] on span "ACTIVE CASINO LOW MASTER 30GG ROLLING 06.10" at bounding box center [292, 190] width 136 height 9
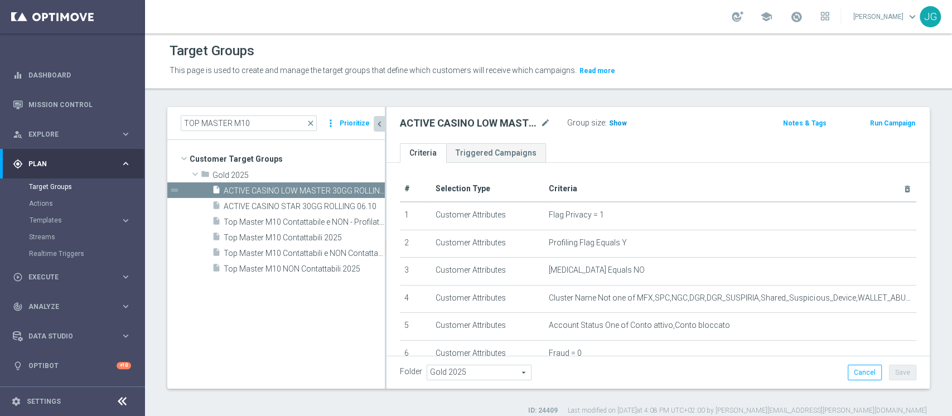
click at [617, 123] on span "Show" at bounding box center [618, 123] width 18 height 8
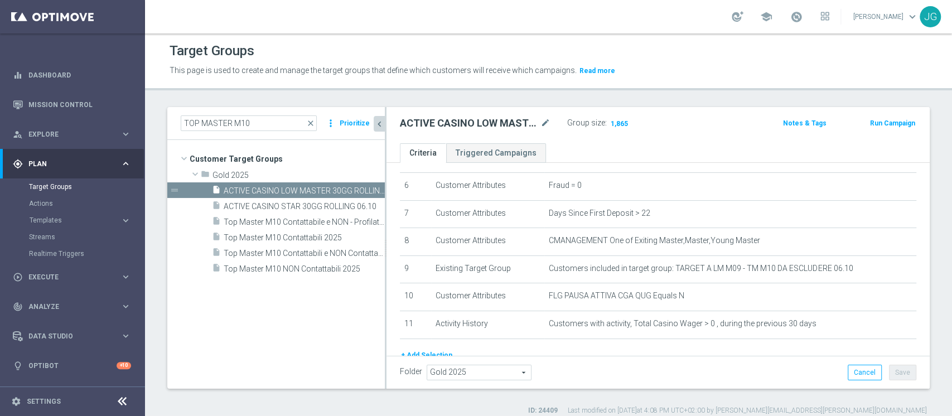
scroll to position [218, 0]
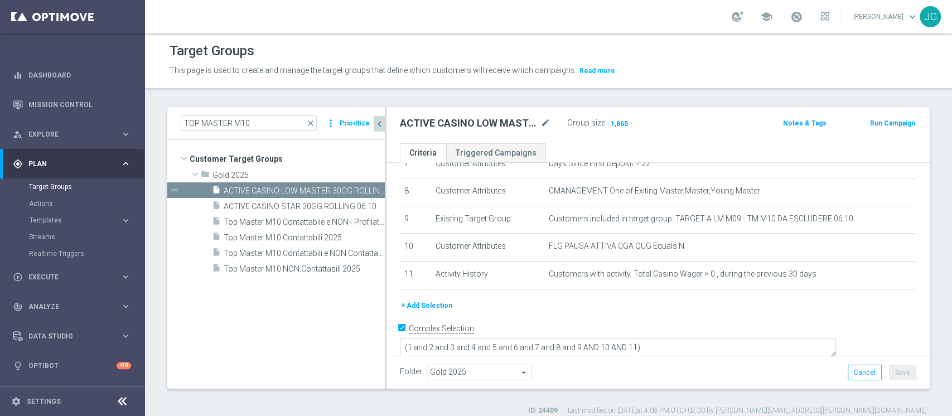
click at [433, 306] on button "+ Add Selection" at bounding box center [427, 306] width 54 height 12
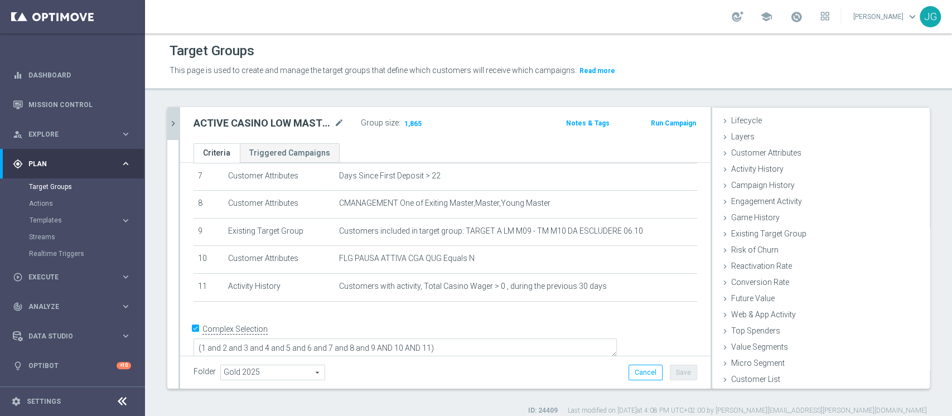
scroll to position [21, 0]
click at [763, 149] on span "Customer Attributes" at bounding box center [767, 152] width 70 height 9
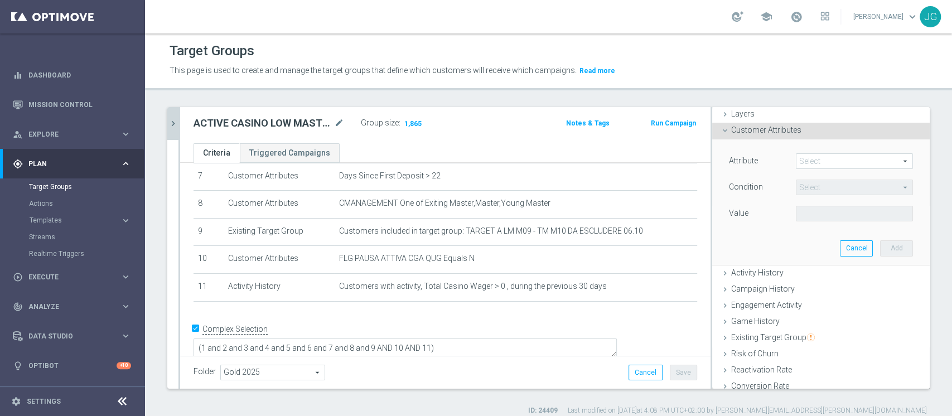
scroll to position [42, 0]
click at [825, 166] on span at bounding box center [855, 162] width 116 height 15
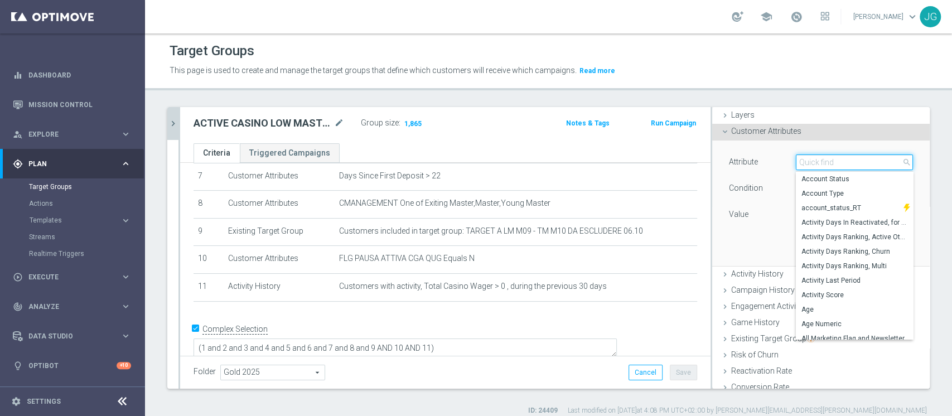
click at [825, 166] on input "search" at bounding box center [854, 163] width 117 height 16
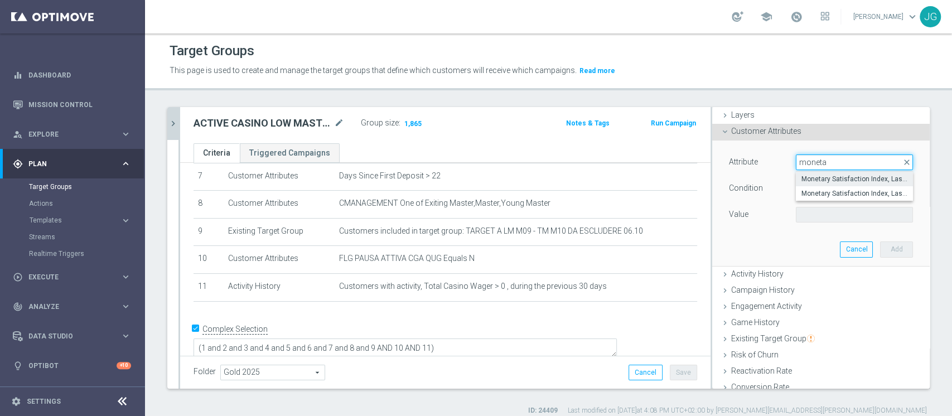
type input "moneta"
click at [834, 180] on span "Monetary Satisfaction Index, Last Month" at bounding box center [855, 179] width 106 height 9
type input "Monetary Satisfaction Index, Last Month"
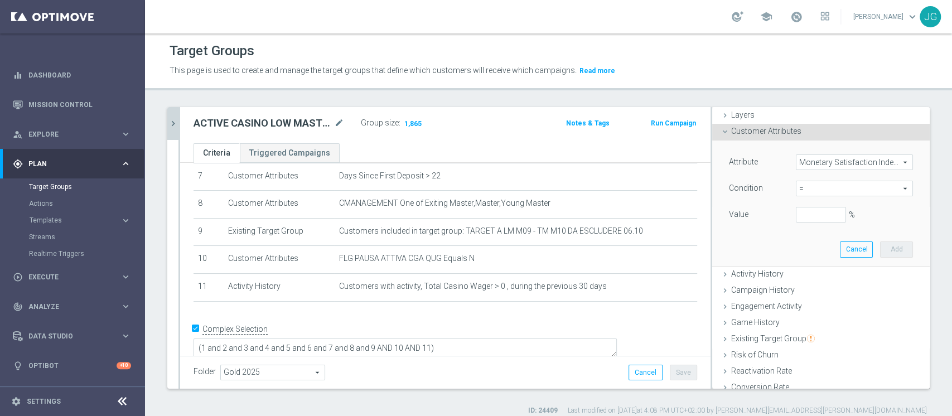
click at [801, 189] on span "=" at bounding box center [855, 188] width 116 height 15
click at [802, 206] on span "<" at bounding box center [855, 205] width 106 height 9
type input "<"
click at [796, 219] on input "%" at bounding box center [821, 215] width 50 height 16
click at [880, 252] on button "Add" at bounding box center [896, 250] width 33 height 16
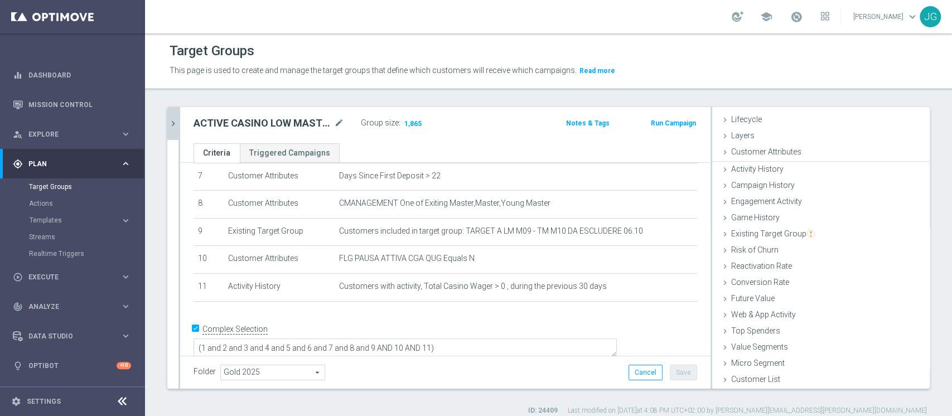
type input "1"
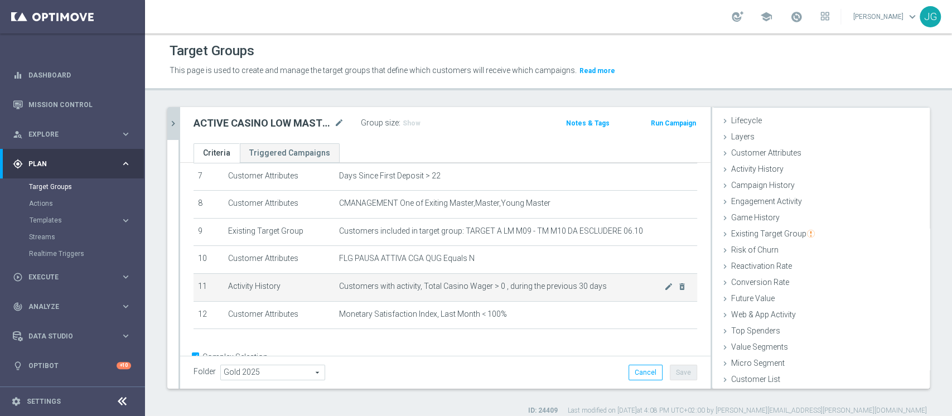
scroll to position [234, 0]
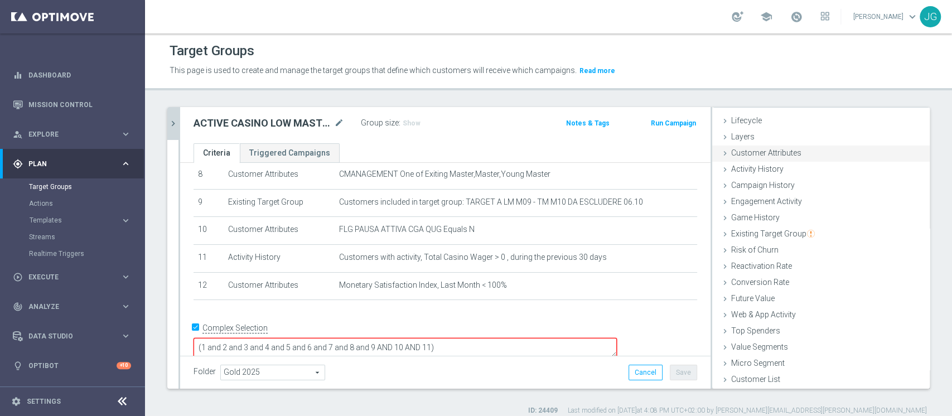
click at [744, 158] on div "Customer Attributes done selection saved" at bounding box center [822, 154] width 218 height 17
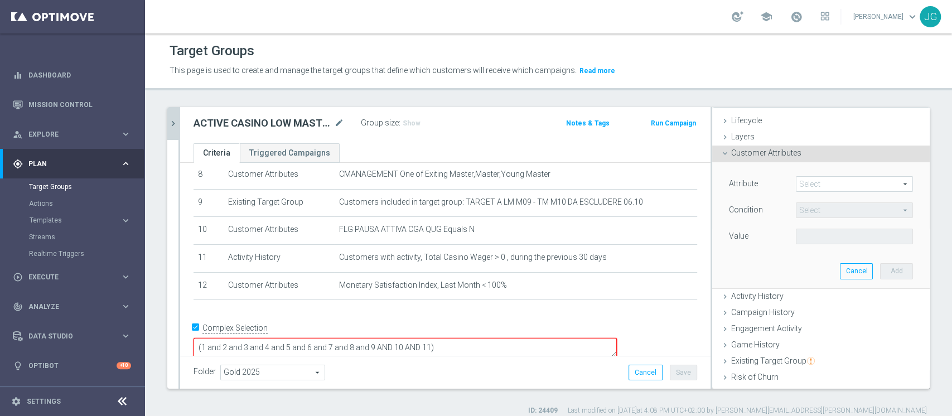
scroll to position [42, 0]
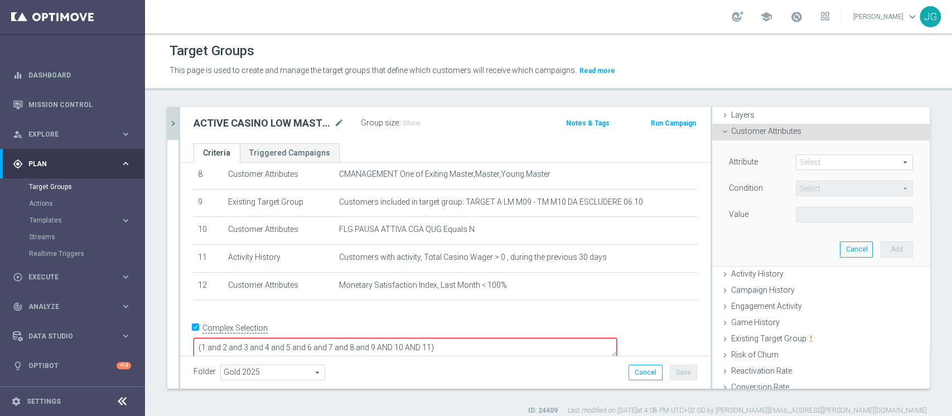
click at [797, 161] on span at bounding box center [855, 162] width 116 height 15
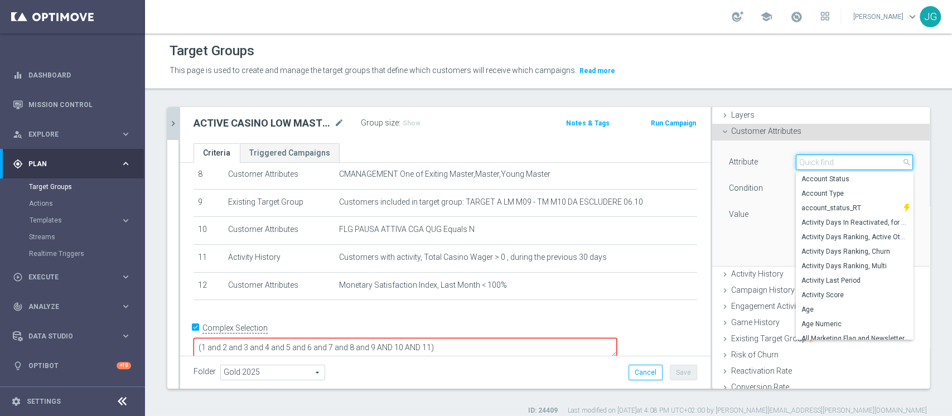
click at [797, 161] on input "search" at bounding box center [854, 163] width 117 height 16
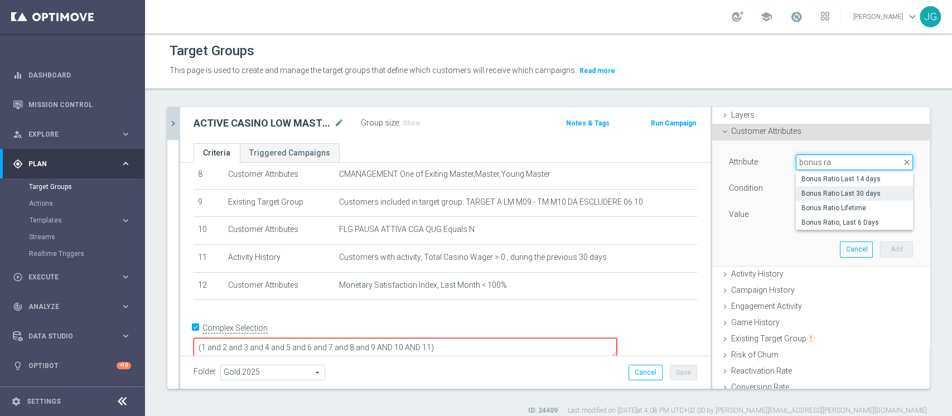
type input "bonus ra"
click at [866, 195] on span "Bonus Ratio Last 30 days" at bounding box center [855, 193] width 106 height 9
type input "Bonus Ratio Last 30 days"
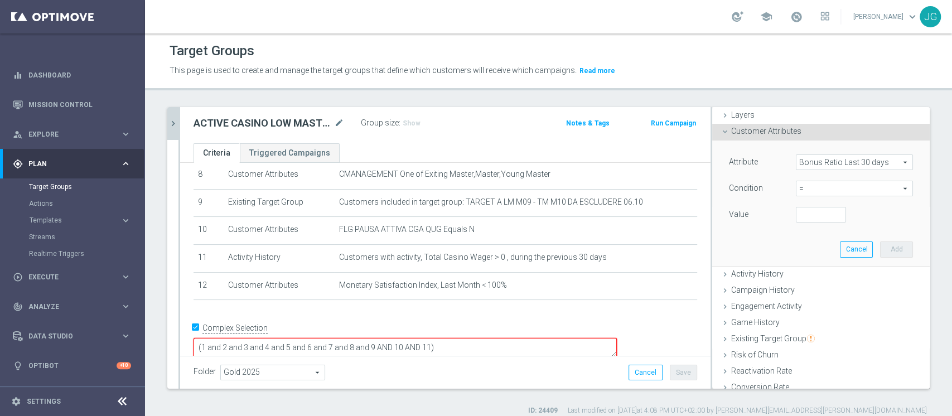
click at [831, 186] on span "=" at bounding box center [855, 188] width 116 height 15
click at [802, 206] on span "<" at bounding box center [855, 205] width 106 height 9
type input "<"
click at [797, 216] on input "number" at bounding box center [821, 215] width 50 height 16
type input "1"
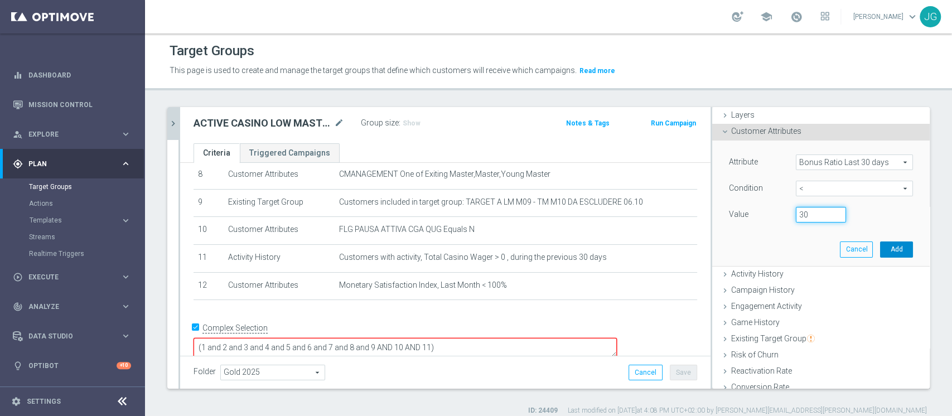
type input "30"
click at [880, 253] on button "Add" at bounding box center [896, 250] width 33 height 16
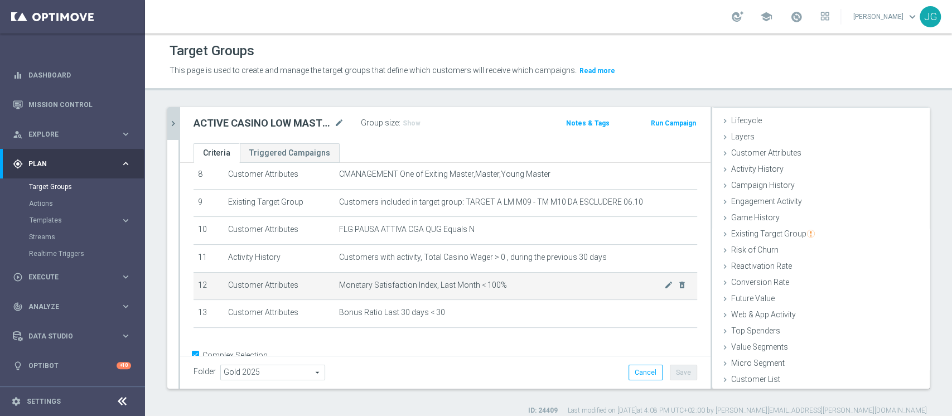
scroll to position [263, 0]
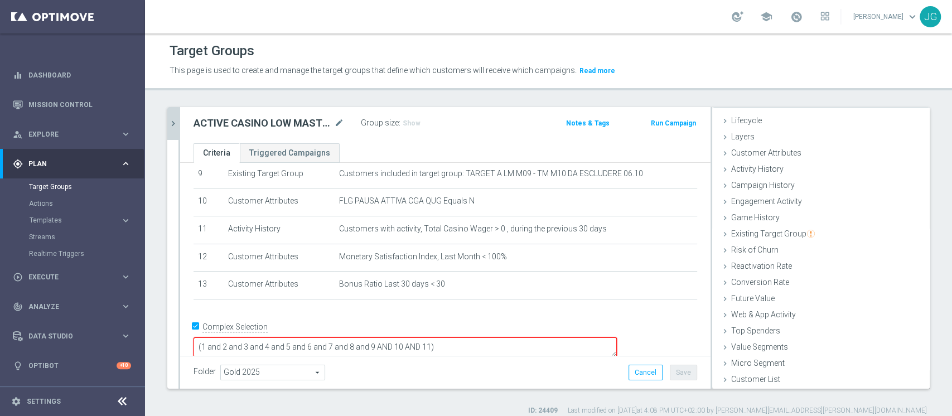
click at [509, 338] on textarea "(1 and 2 and 3 and 4 and 5 and 6 and 7 and 8 and 9 AND 10 AND 11)" at bounding box center [406, 348] width 424 height 20
click at [412, 123] on span "Show" at bounding box center [412, 123] width 18 height 8
click at [670, 368] on button "Save" at bounding box center [683, 373] width 27 height 16
click at [170, 114] on button "chevron_right" at bounding box center [172, 123] width 11 height 33
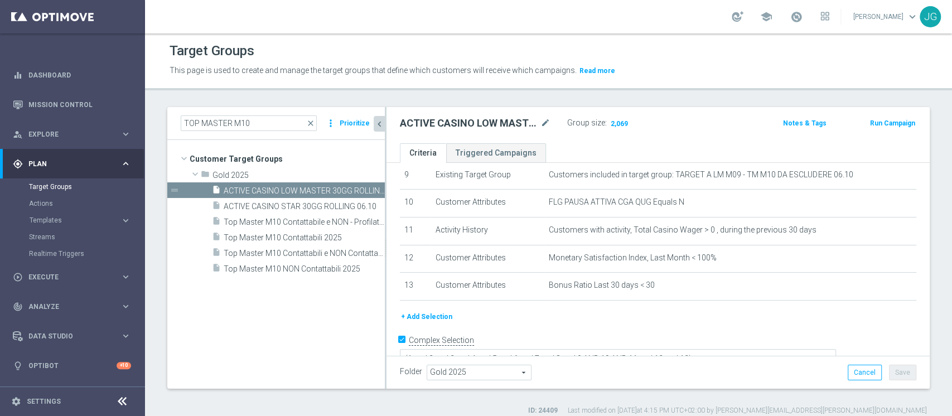
scroll to position [42, 0]
click at [290, 203] on span "ACTIVE CASINO STAR 30GG ROLLING 06.10" at bounding box center [292, 206] width 136 height 9
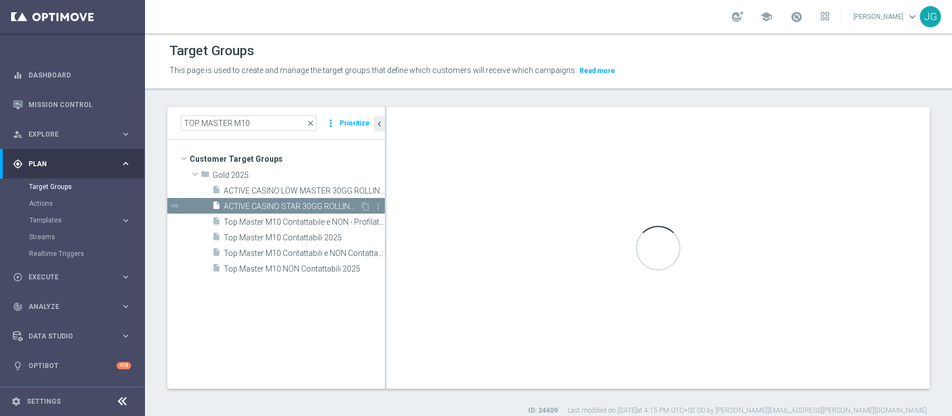
type textarea "(1 and 2 and 3 and 4 and 5 and 6 and 7 and 8 and 9 AND 10 AND 11)"
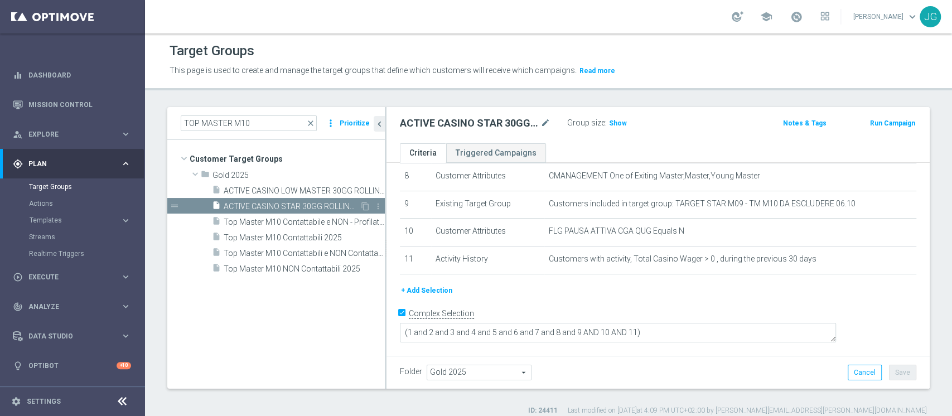
scroll to position [218, 0]
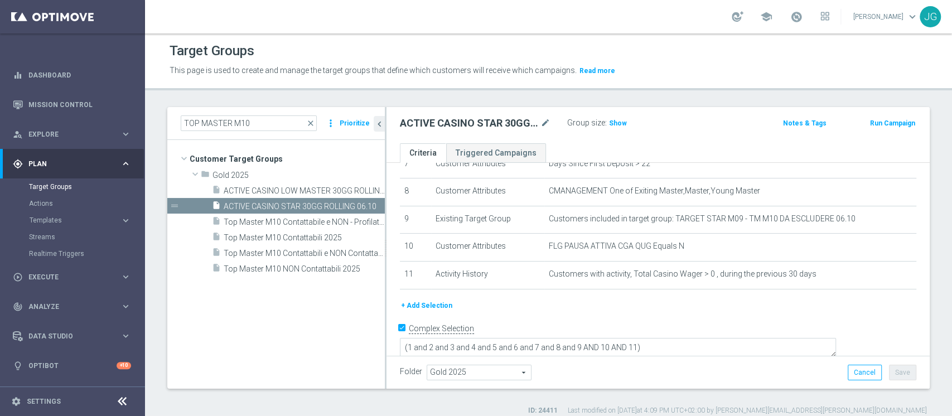
click at [431, 305] on button "+ Add Selection" at bounding box center [427, 306] width 54 height 12
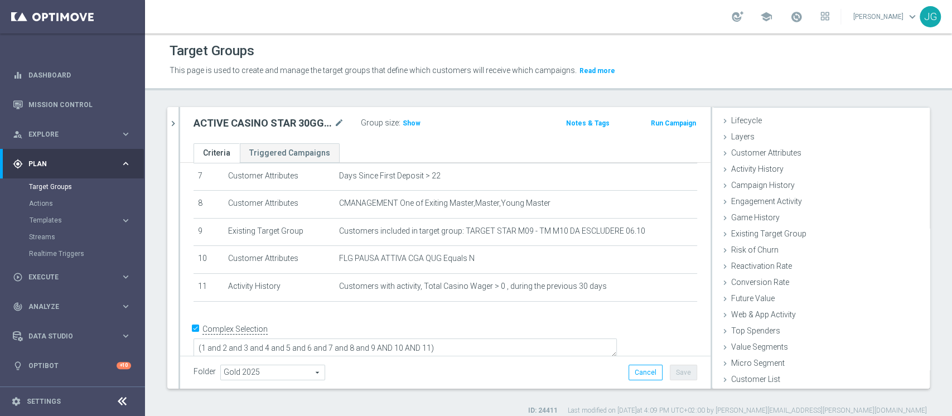
scroll to position [21, 0]
click at [802, 158] on div "Customer Attributes done selection saved" at bounding box center [822, 154] width 218 height 17
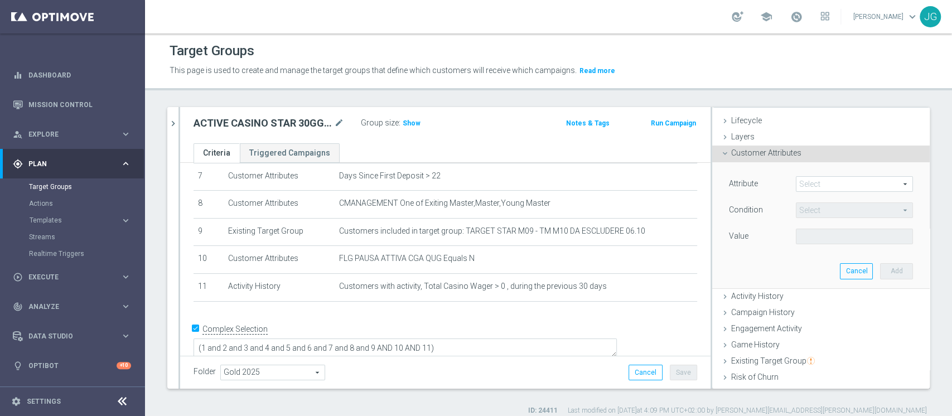
scroll to position [42, 0]
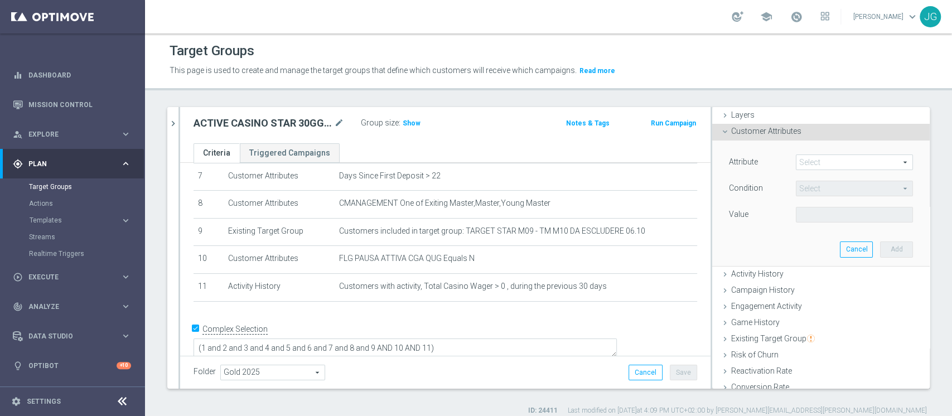
click at [809, 164] on span at bounding box center [855, 162] width 116 height 15
click at [0, 0] on input "search" at bounding box center [0, 0] width 0 height 0
type input "monetary"
click at [831, 180] on span "Monetary Satisfaction Index, Last Month" at bounding box center [855, 179] width 106 height 9
type input "Monetary Satisfaction Index, Last Month"
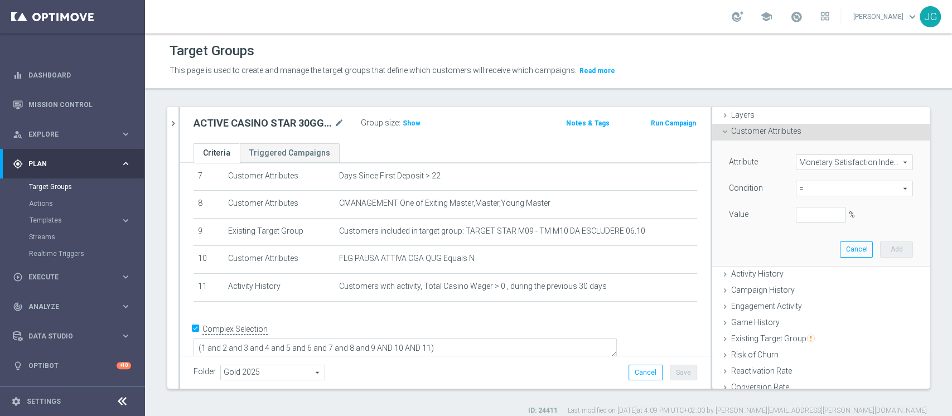
click at [801, 187] on span "=" at bounding box center [855, 188] width 116 height 15
click at [803, 204] on span "<" at bounding box center [855, 205] width 106 height 9
type input "<"
click at [796, 216] on input "%" at bounding box center [821, 215] width 50 height 16
click at [880, 243] on button "Add" at bounding box center [896, 250] width 33 height 16
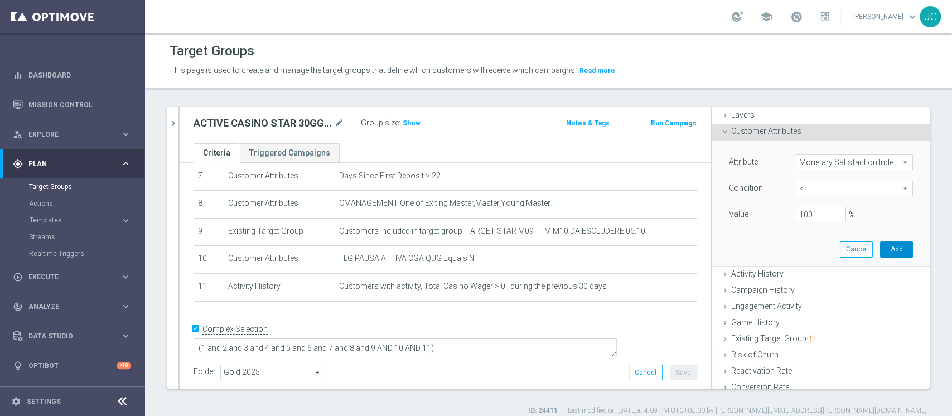
type input "1"
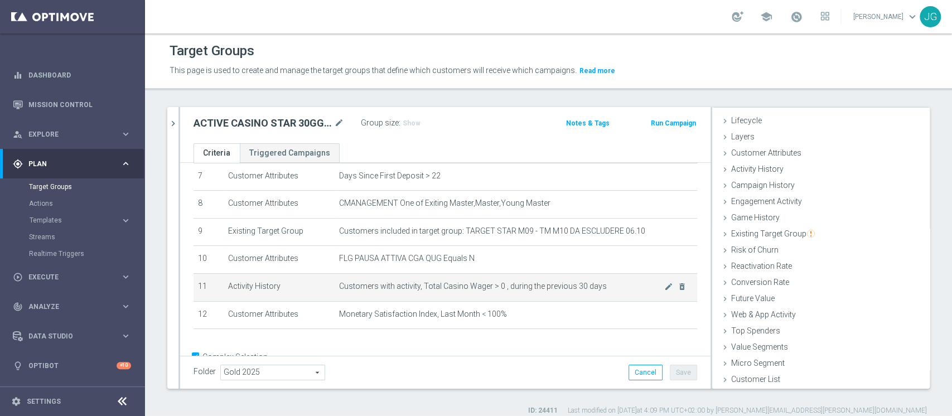
scroll to position [234, 0]
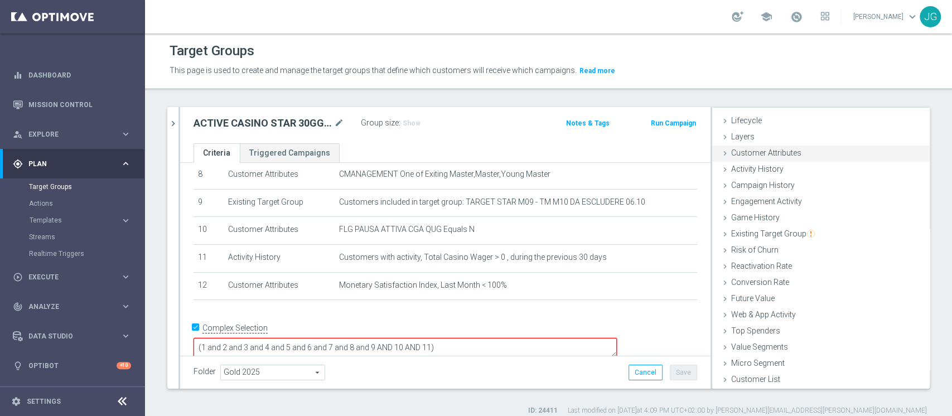
click at [753, 151] on span "Customer Attributes" at bounding box center [767, 152] width 70 height 9
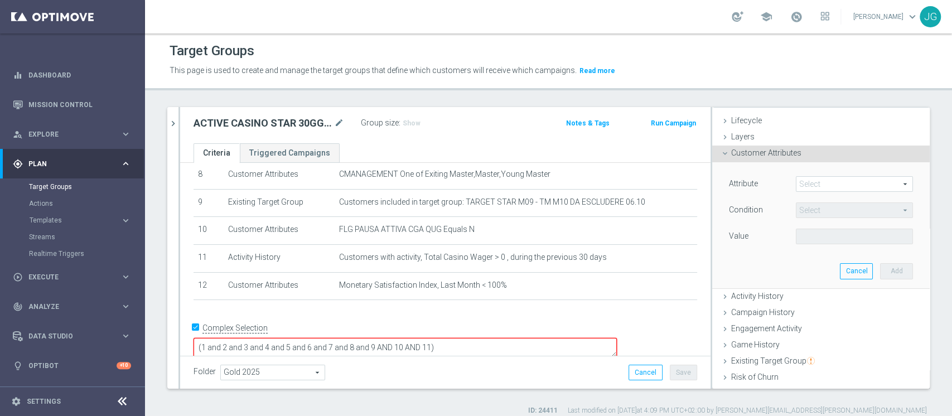
scroll to position [42, 0]
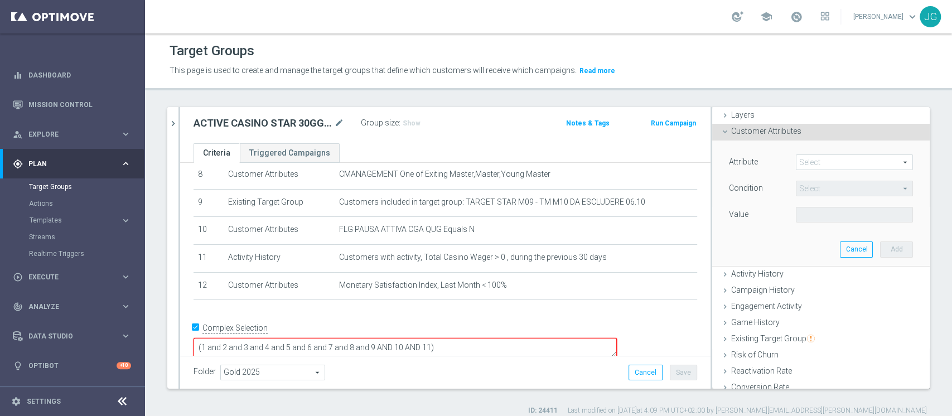
click at [808, 167] on span at bounding box center [855, 162] width 116 height 15
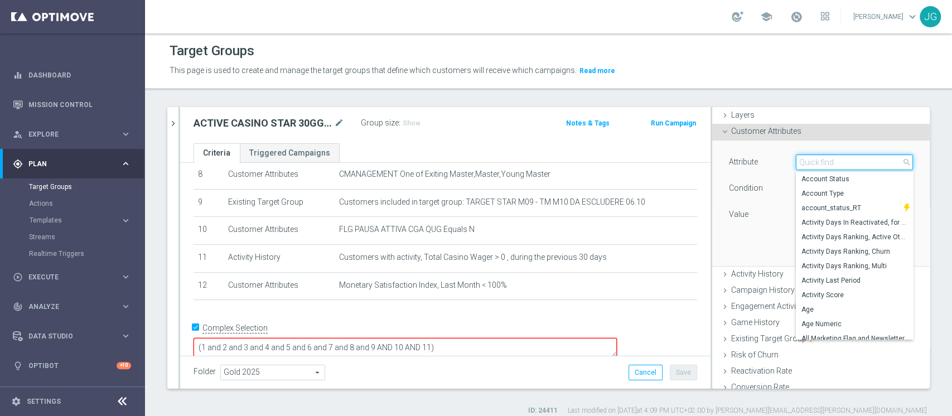
click at [808, 167] on input "search" at bounding box center [854, 163] width 117 height 16
type input "p"
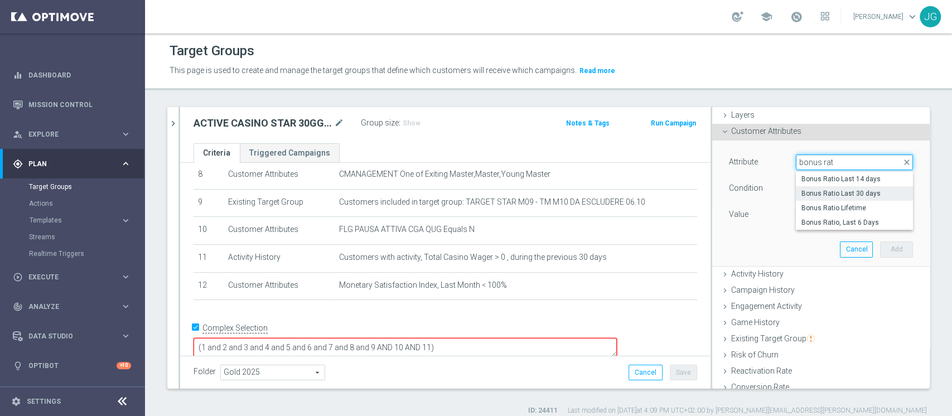
type input "bonus rat"
click at [835, 194] on span "Bonus Ratio Last 30 days" at bounding box center [855, 193] width 106 height 9
type input "Bonus Ratio Last 30 days"
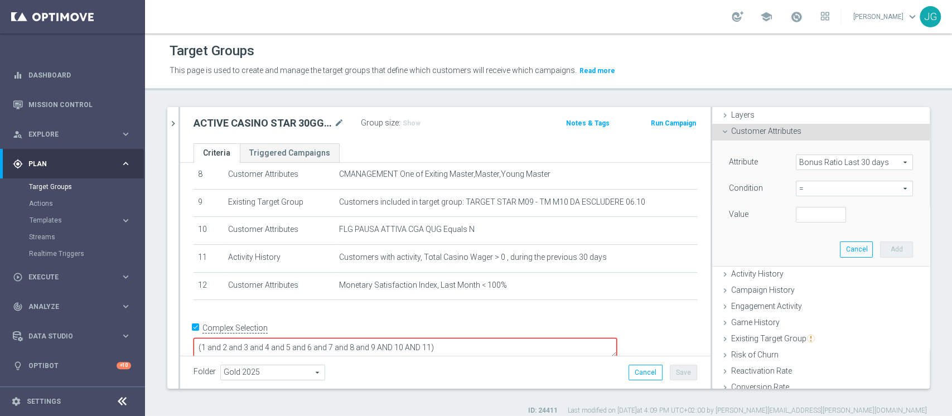
click at [823, 190] on span "=" at bounding box center [855, 188] width 116 height 15
click at [802, 205] on span "<" at bounding box center [855, 205] width 106 height 9
type input "<"
click at [799, 205] on div "Attribute Bonus Ratio Last 30 days Bonus Ratio Last 30 days arrow_drop_down sea…" at bounding box center [821, 190] width 184 height 70
click at [799, 219] on input "number" at bounding box center [821, 215] width 50 height 16
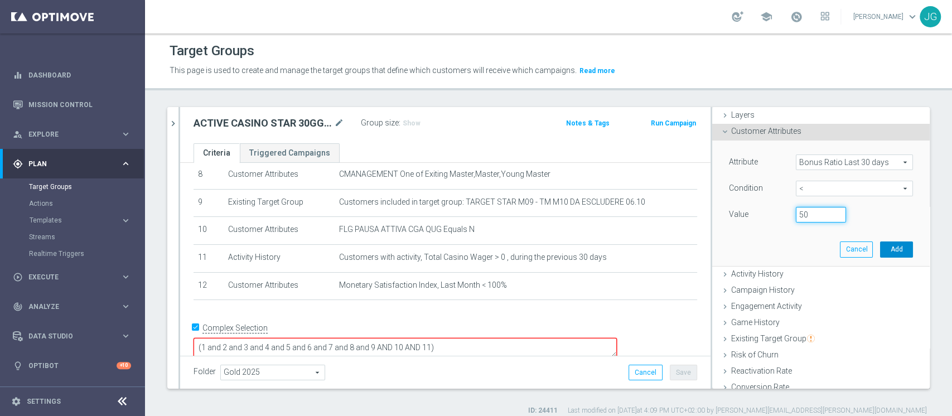
type input "50"
click at [880, 247] on button "Add" at bounding box center [896, 250] width 33 height 16
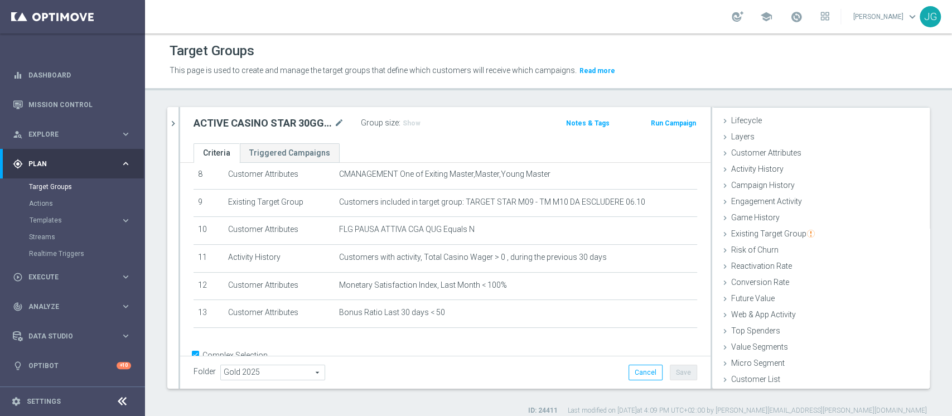
scroll to position [263, 0]
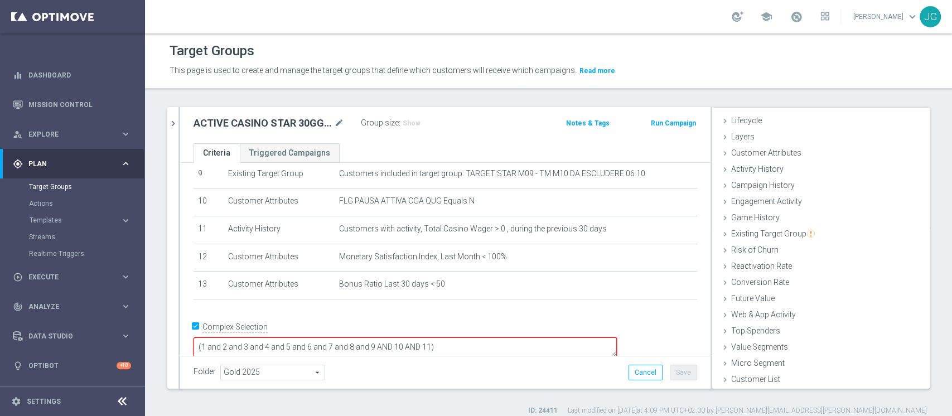
click at [509, 338] on textarea "(1 and 2 and 3 and 4 and 5 and 6 and 7 and 8 and 9 AND 10 AND 11)" at bounding box center [406, 348] width 424 height 20
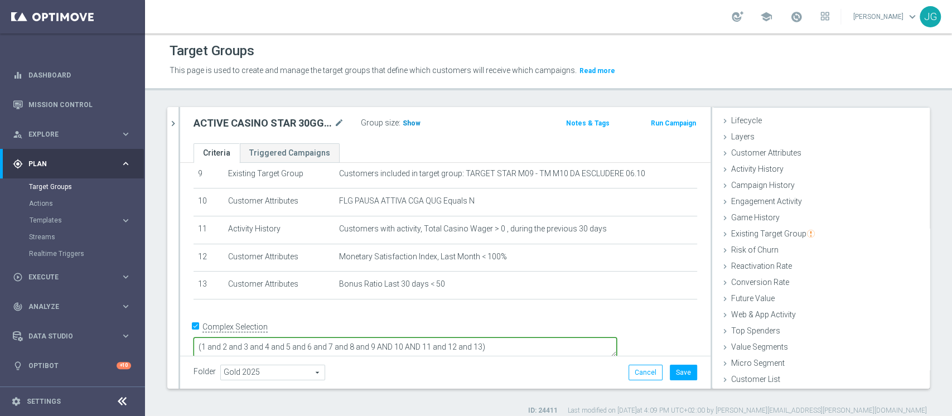
type textarea "(1 and 2 and 3 and 4 and 5 and 6 and 7 and 8 and 9 AND 10 AND 11 and 12 and 13)"
click at [406, 124] on span "Show" at bounding box center [412, 123] width 18 height 8
click at [673, 371] on button "Save" at bounding box center [683, 373] width 27 height 16
click at [175, 124] on icon "chevron_right" at bounding box center [173, 123] width 11 height 11
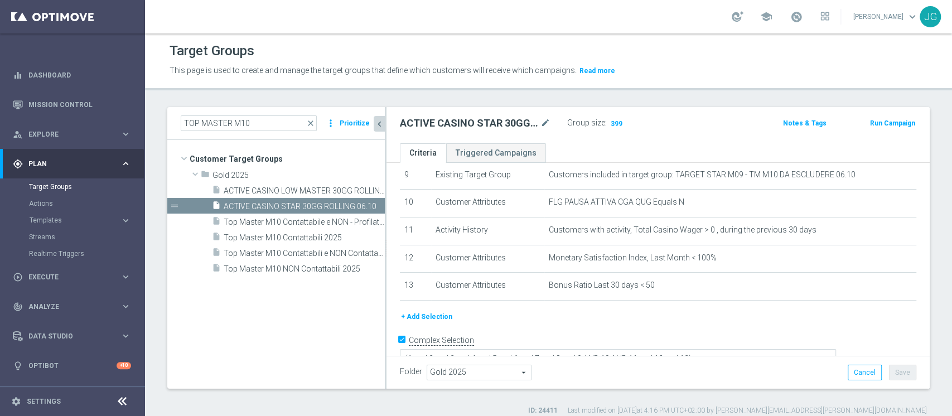
scroll to position [42, 0]
click at [267, 191] on span "ACTIVE CASINO LOW MASTER 30GG ROLLING 06.10" at bounding box center [292, 190] width 136 height 9
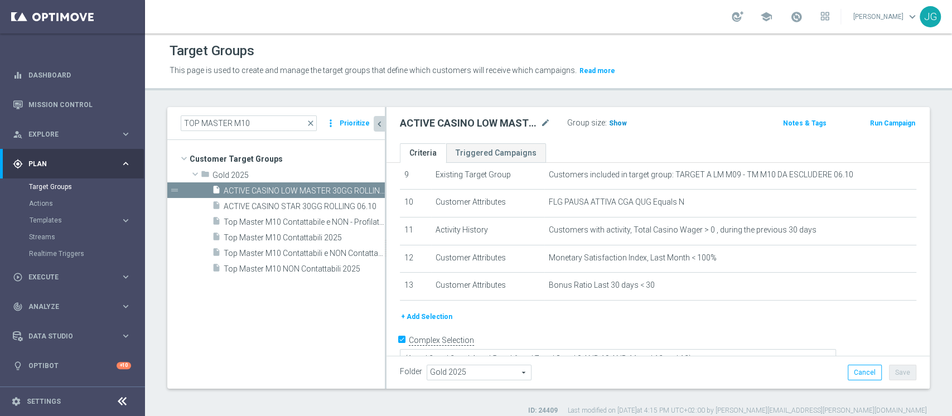
click at [617, 123] on span "Show" at bounding box center [618, 123] width 18 height 8
click at [613, 123] on span "2,069" at bounding box center [620, 124] width 20 height 11
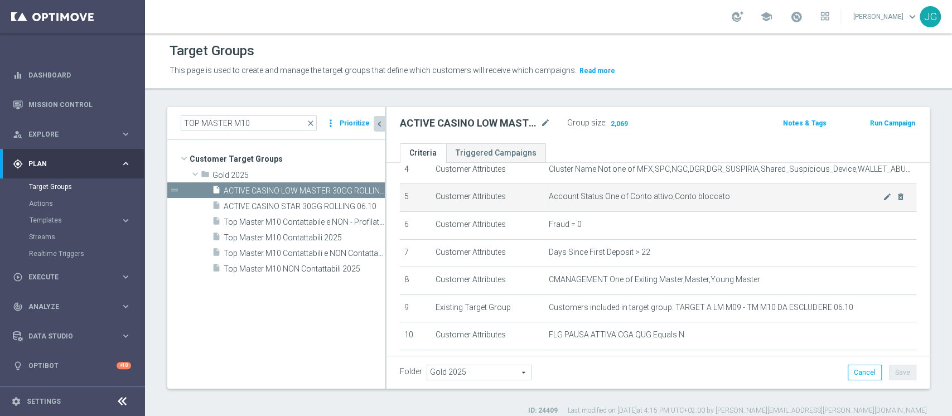
scroll to position [273, 0]
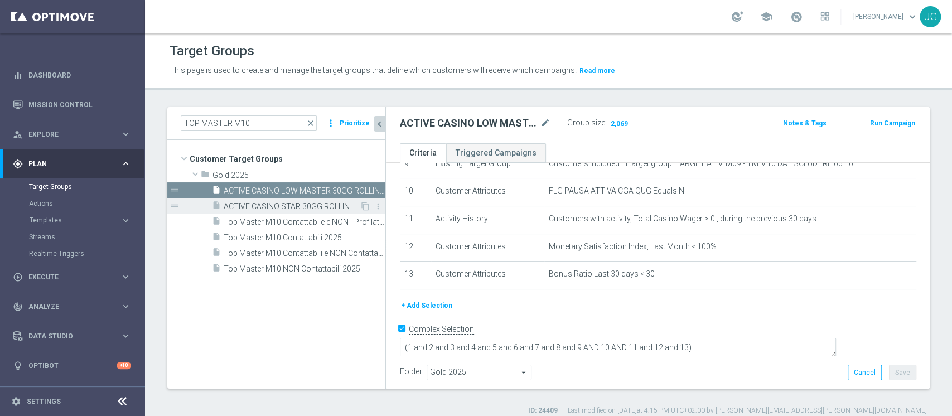
click at [267, 209] on span "ACTIVE CASINO STAR 30GG ROLLING 06.10" at bounding box center [292, 206] width 136 height 9
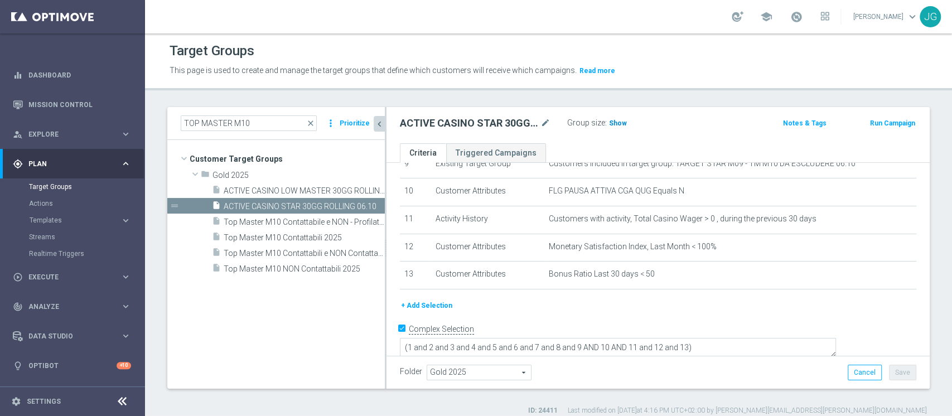
click at [618, 119] on span "Show" at bounding box center [618, 123] width 18 height 8
click at [613, 122] on span "399" at bounding box center [617, 124] width 14 height 11
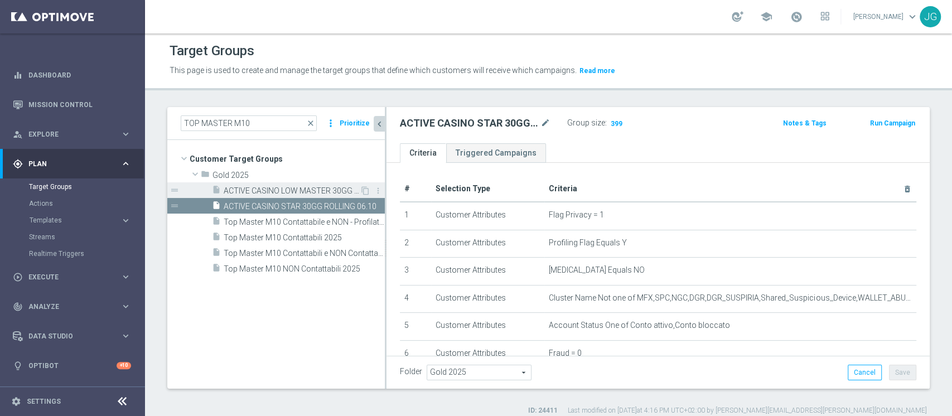
click at [299, 195] on div "insert_drive_file ACTIVE CASINO LOW MASTER 30GG ROLLING 06.10" at bounding box center [286, 190] width 148 height 16
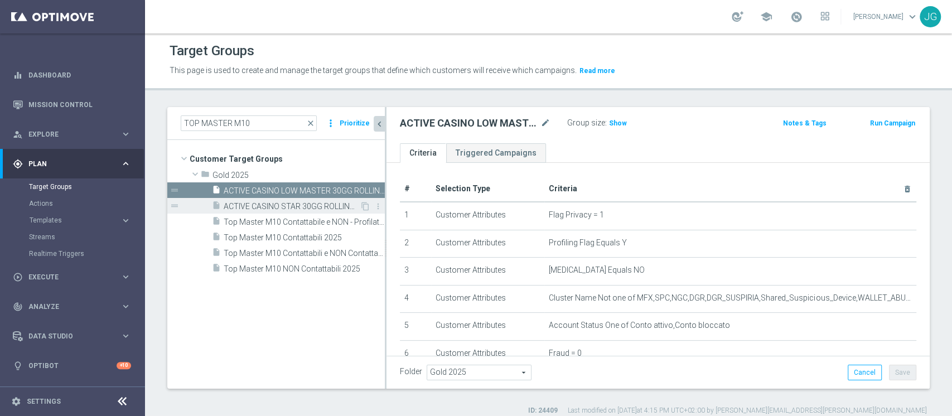
click at [287, 203] on span "ACTIVE CASINO STAR 30GG ROLLING 06.10" at bounding box center [292, 206] width 136 height 9
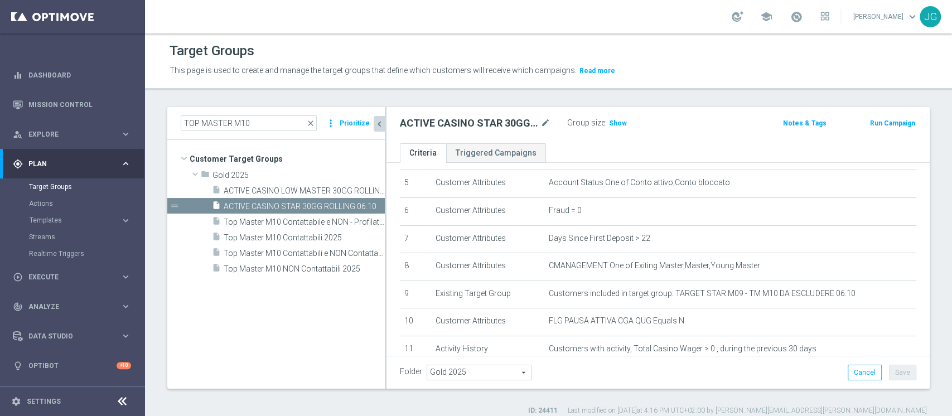
scroll to position [148, 0]
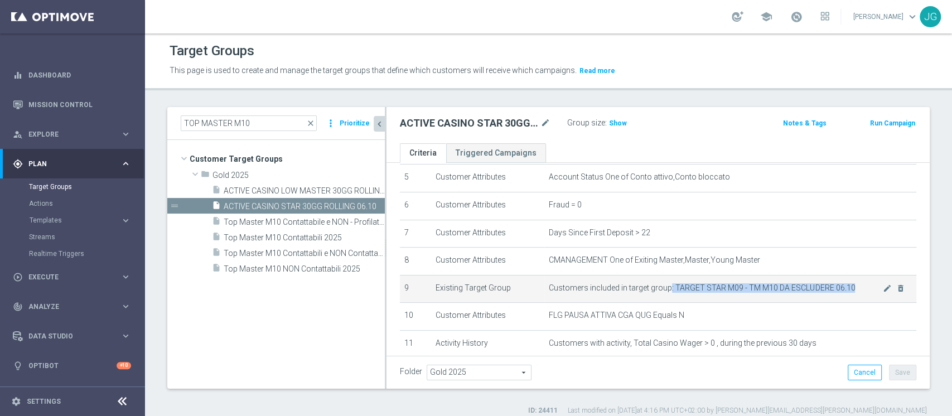
drag, startPoint x: 662, startPoint y: 287, endPoint x: 845, endPoint y: 288, distance: 182.5
click at [845, 288] on span "Customers included in target group: TARGET STAR M09 - TM M10 DA ESCLUDERE 06.10" at bounding box center [716, 287] width 334 height 9
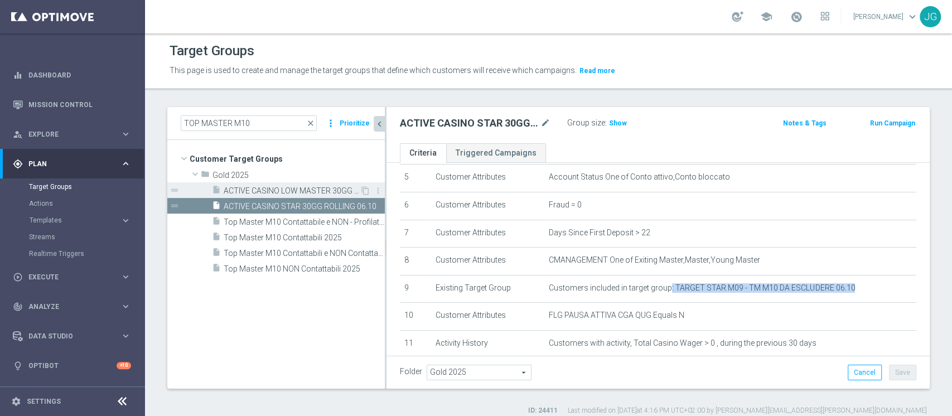
click at [278, 191] on span "ACTIVE CASINO LOW MASTER 30GG ROLLING 06.10" at bounding box center [292, 190] width 136 height 9
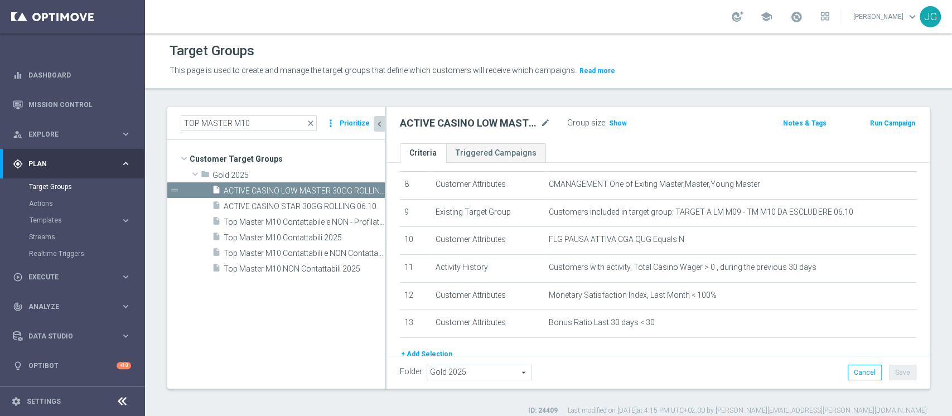
scroll to position [226, 0]
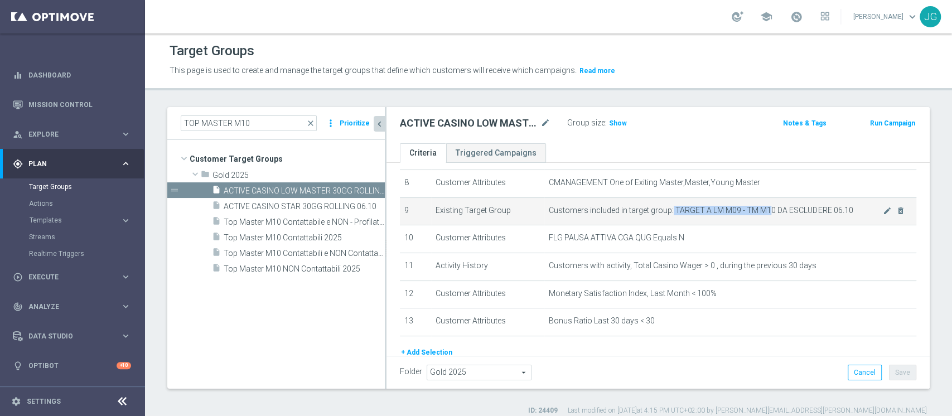
drag, startPoint x: 665, startPoint y: 211, endPoint x: 763, endPoint y: 209, distance: 97.7
click at [763, 209] on span "Customers included in target group: TARGET A LM M09 - TM M10 DA ESCLUDERE 06.10" at bounding box center [716, 210] width 334 height 9
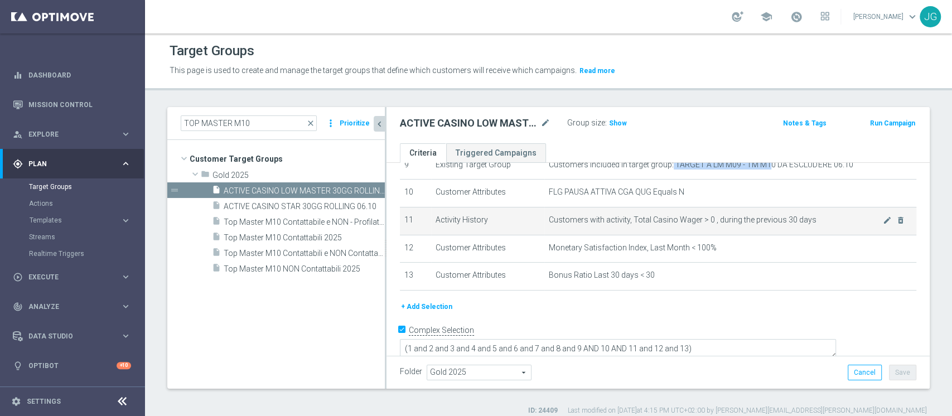
scroll to position [272, 0]
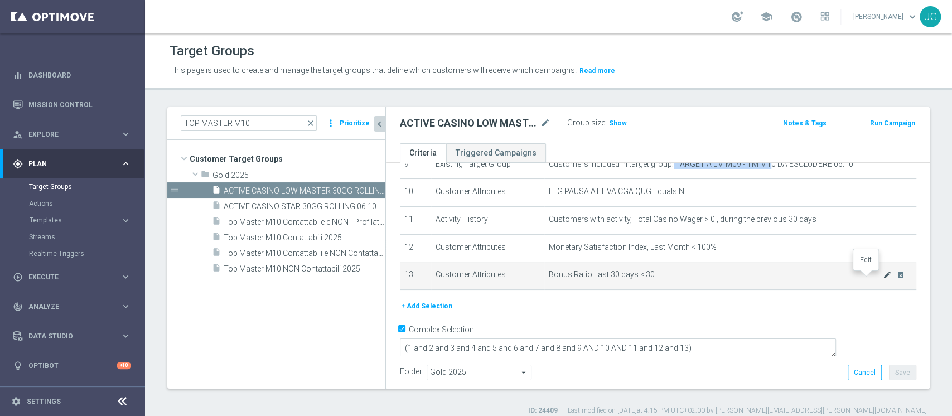
click at [883, 277] on icon "mode_edit" at bounding box center [887, 275] width 9 height 9
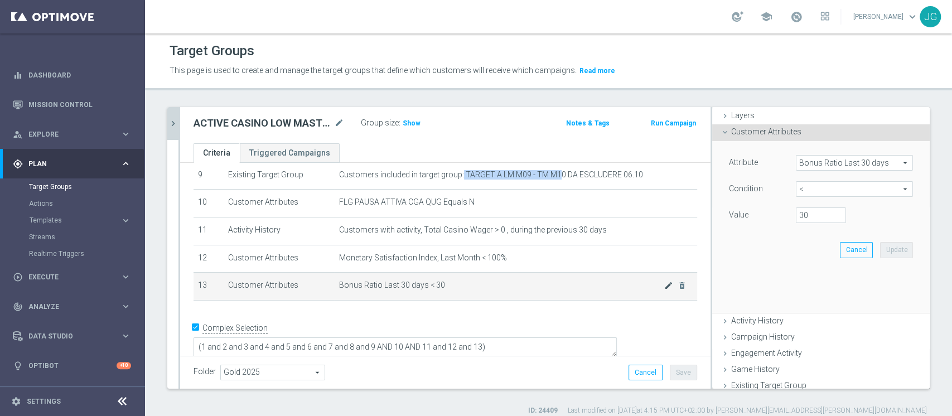
scroll to position [42, 0]
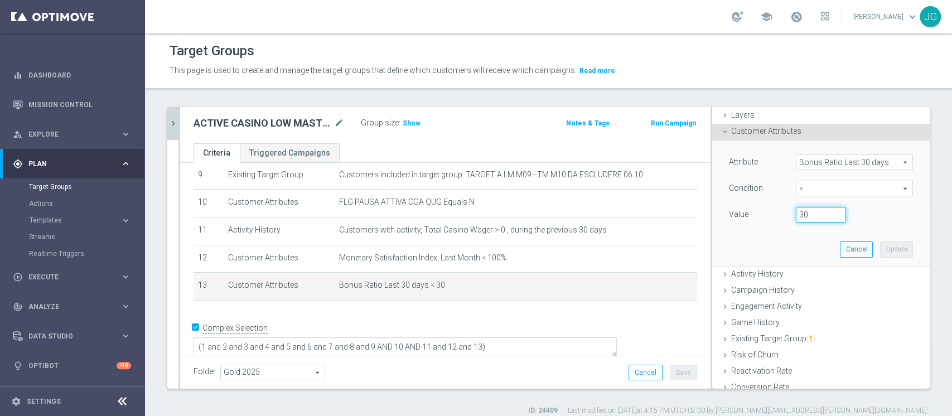
click at [796, 216] on input "30" at bounding box center [821, 215] width 50 height 16
type input "3"
type input "0"
type input "0.30"
click at [880, 248] on button "Update" at bounding box center [896, 250] width 33 height 16
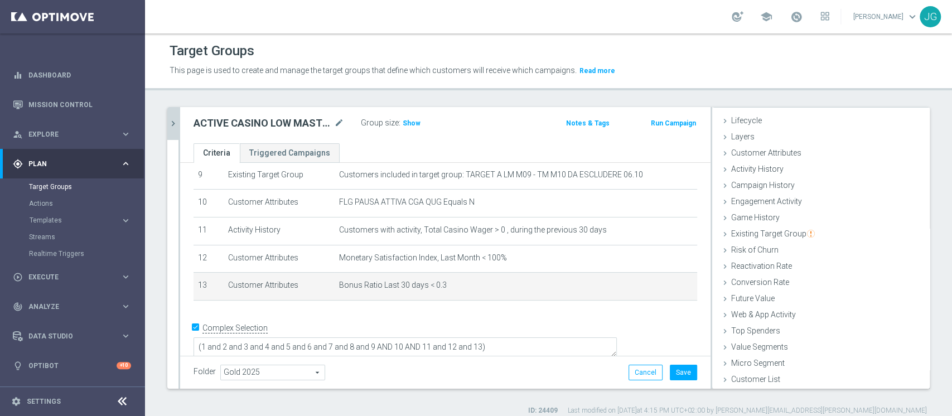
scroll to position [21, 0]
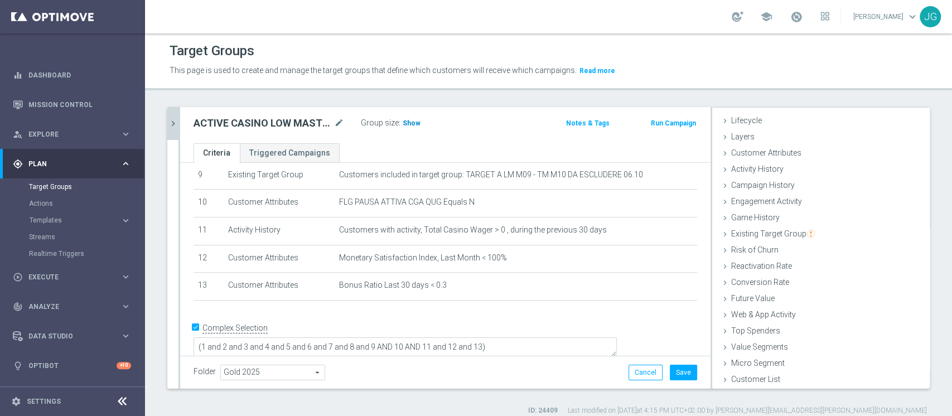
click at [407, 121] on span "Show" at bounding box center [412, 123] width 18 height 8
click at [675, 373] on button "Save" at bounding box center [683, 373] width 27 height 16
click at [174, 125] on icon "chevron_right" at bounding box center [173, 123] width 11 height 11
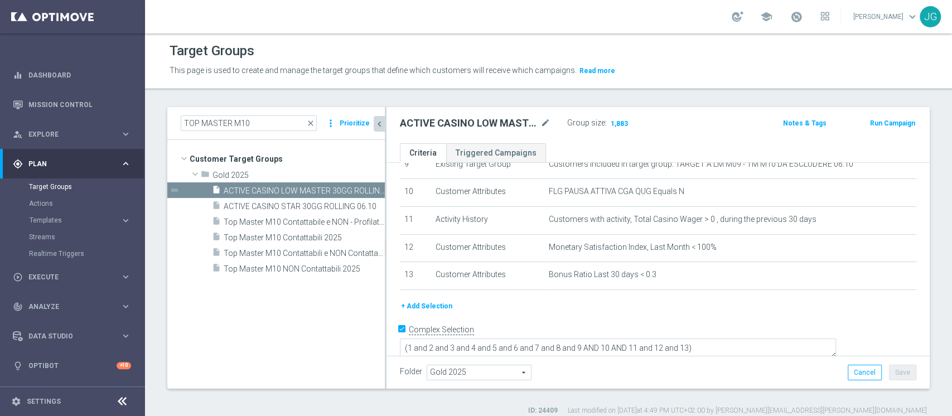
scroll to position [42, 0]
click at [276, 205] on span "ACTIVE CASINO STAR 30GG ROLLING 06.10" at bounding box center [292, 206] width 136 height 9
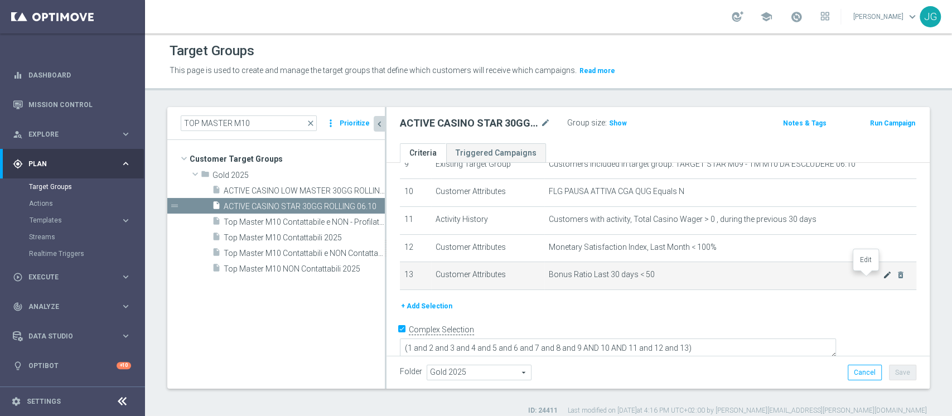
click at [883, 280] on icon "mode_edit" at bounding box center [887, 275] width 9 height 9
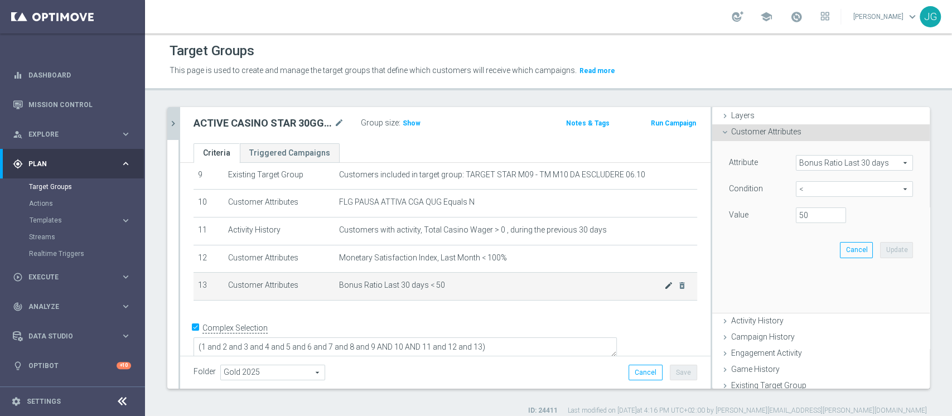
scroll to position [42, 0]
click at [796, 215] on input "50" at bounding box center [821, 215] width 50 height 16
type input "5"
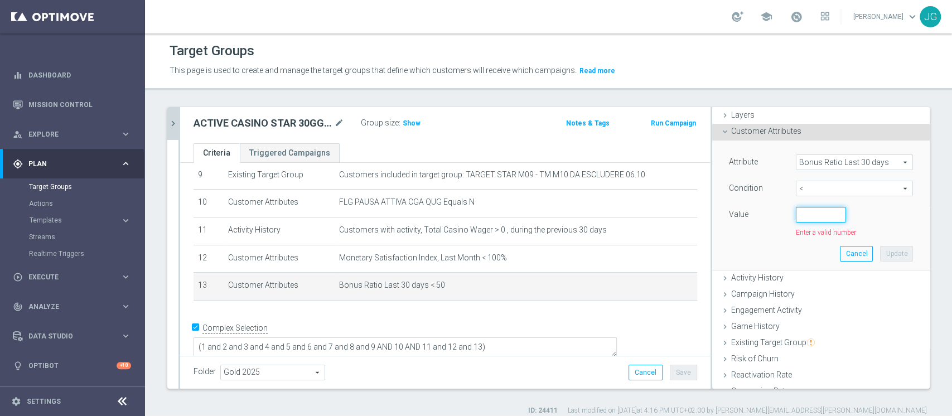
type input "0"
type input "0.50"
click at [880, 247] on button "Update" at bounding box center [896, 250] width 33 height 16
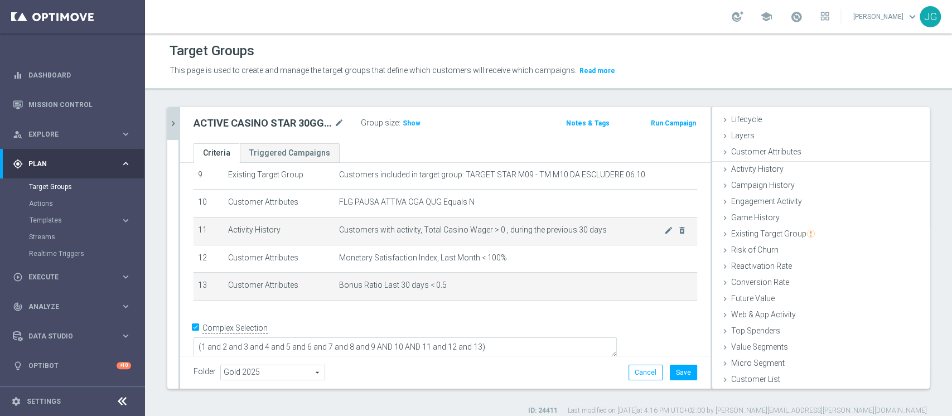
scroll to position [21, 0]
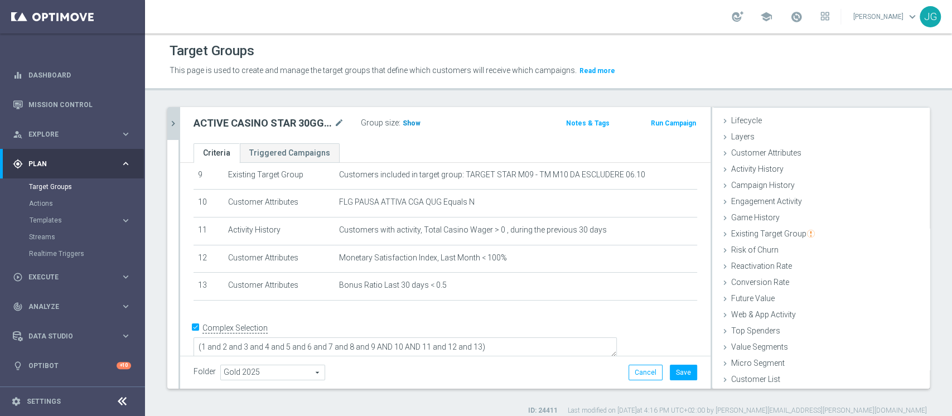
click at [407, 123] on span "Show" at bounding box center [412, 123] width 18 height 8
click at [675, 377] on button "Save" at bounding box center [683, 373] width 27 height 16
click at [172, 123] on icon "chevron_right" at bounding box center [173, 123] width 11 height 11
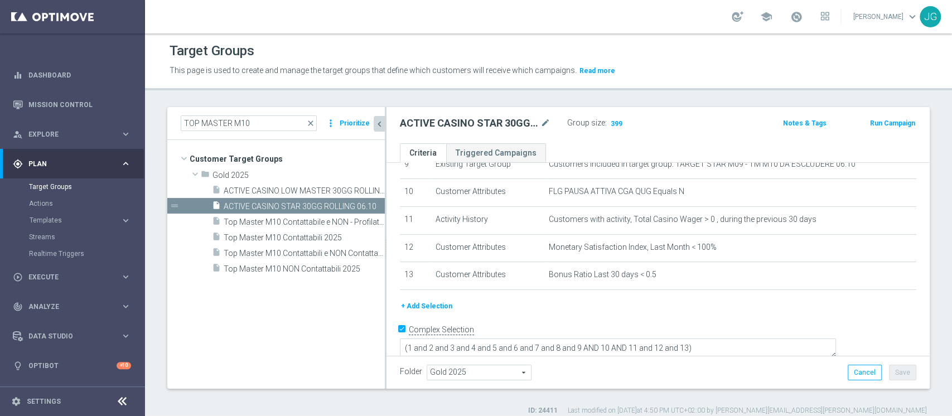
scroll to position [42, 0]
click at [295, 190] on span "ACTIVE CASINO LOW MASTER 30GG ROLLING 06.10" at bounding box center [292, 190] width 136 height 9
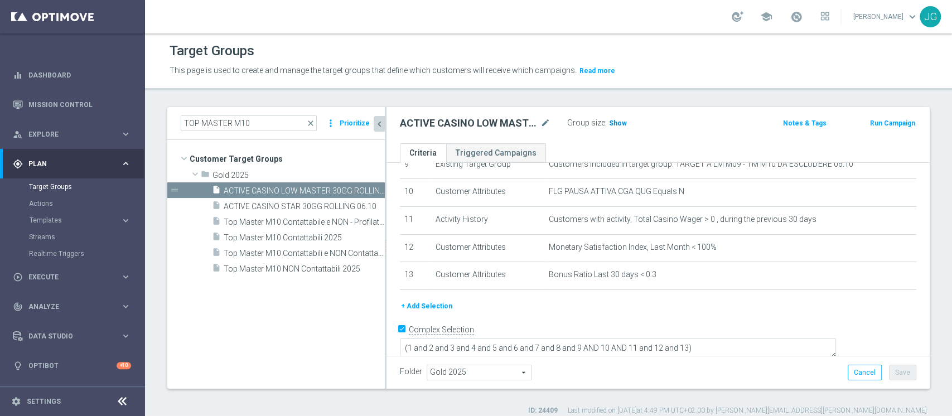
click at [617, 123] on span "Show" at bounding box center [618, 123] width 18 height 8
click at [618, 123] on span "1,883" at bounding box center [620, 124] width 20 height 11
click at [259, 121] on input "TOP MASTER M10" at bounding box center [249, 124] width 136 height 16
type input "T"
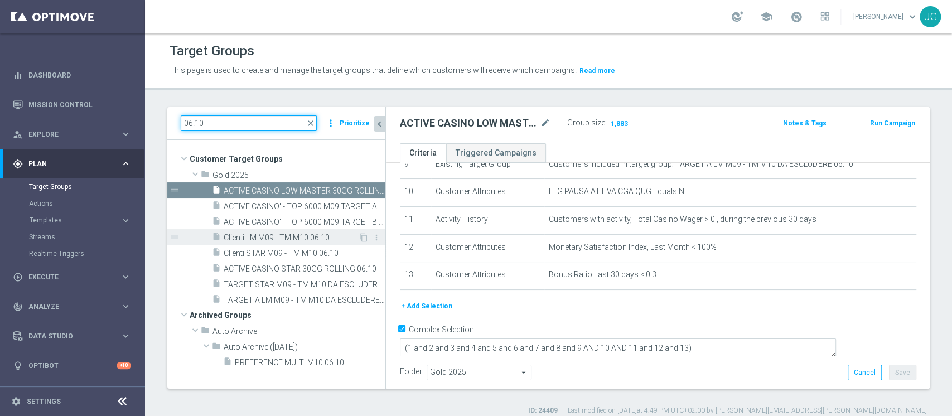
type input "06.10"
click at [281, 233] on span "Clienti LM M09 - TM M10 06.10" at bounding box center [291, 237] width 134 height 9
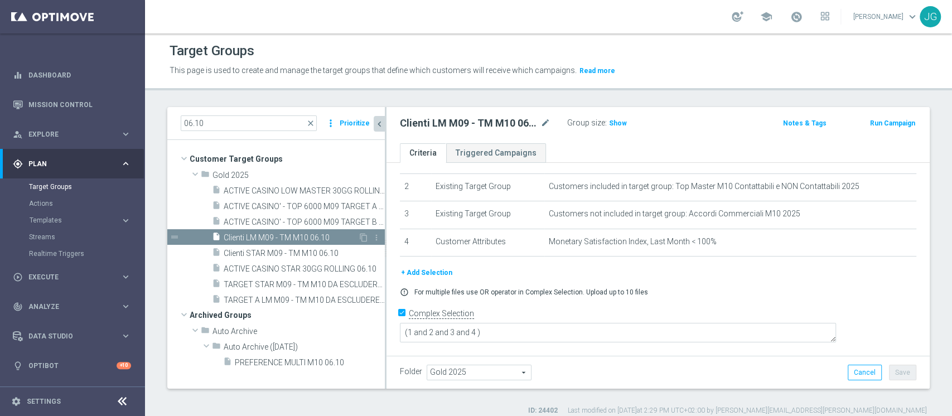
scroll to position [39, 0]
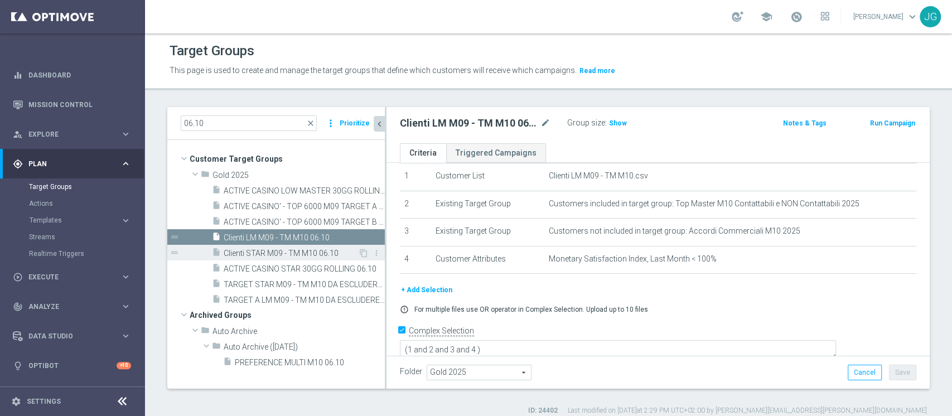
click at [291, 252] on span "Clienti STAR M09 - TM M10 06.10" at bounding box center [291, 253] width 134 height 9
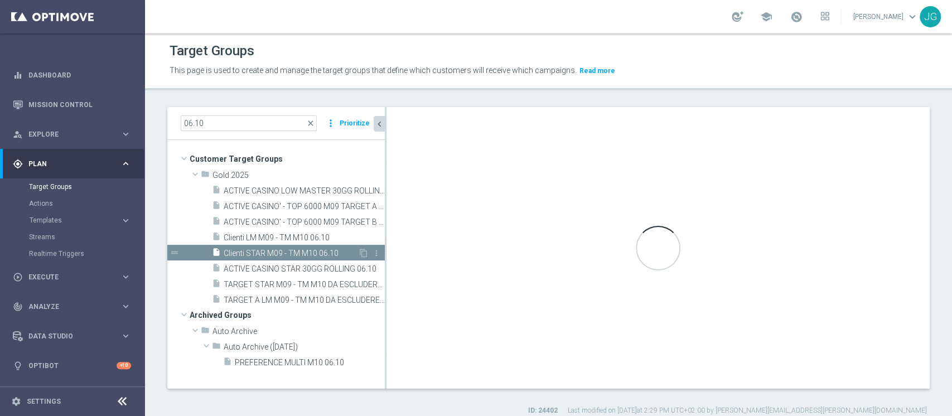
type textarea "(1 and 2 and 3 and 4 and 5)"
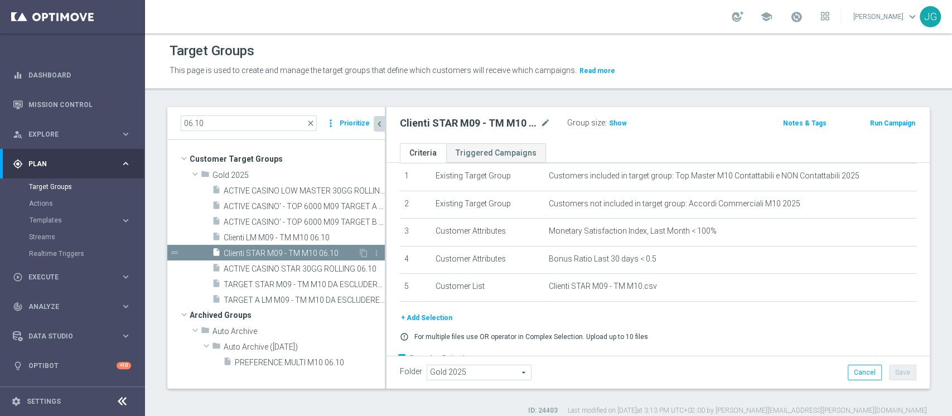
scroll to position [67, 0]
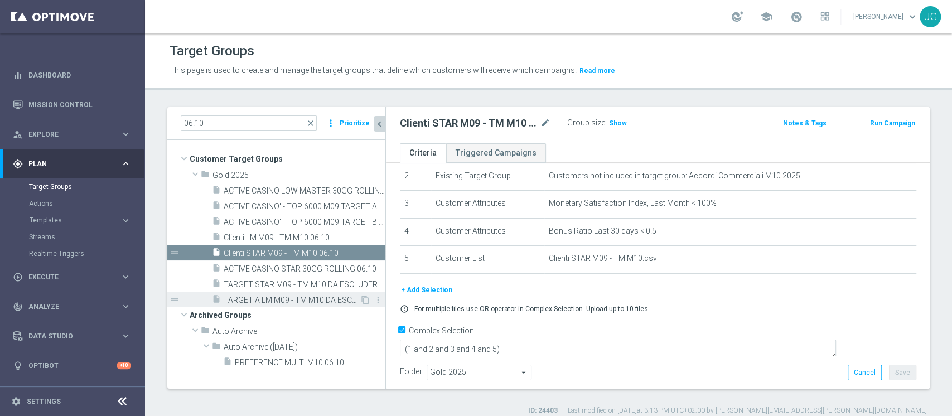
click at [278, 300] on span "TARGET A LM M09 - TM M10 DA ESCLUDERE 06.10" at bounding box center [292, 300] width 136 height 9
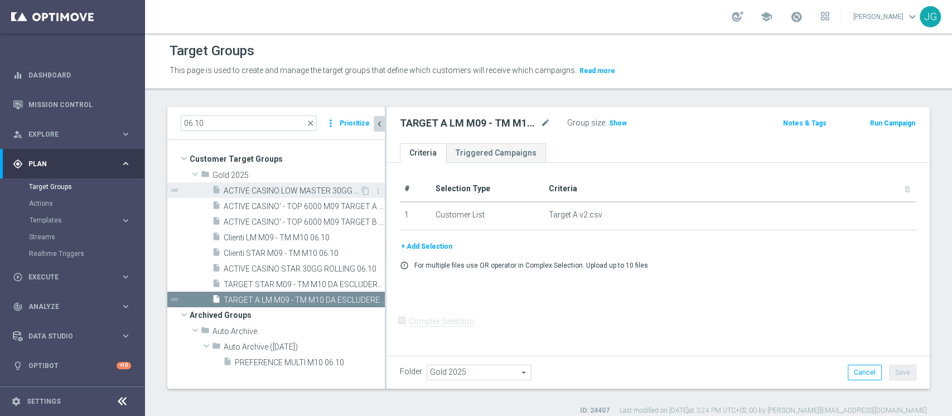
click at [264, 190] on span "ACTIVE CASINO LOW MASTER 30GG ROLLING 06.10" at bounding box center [292, 190] width 136 height 9
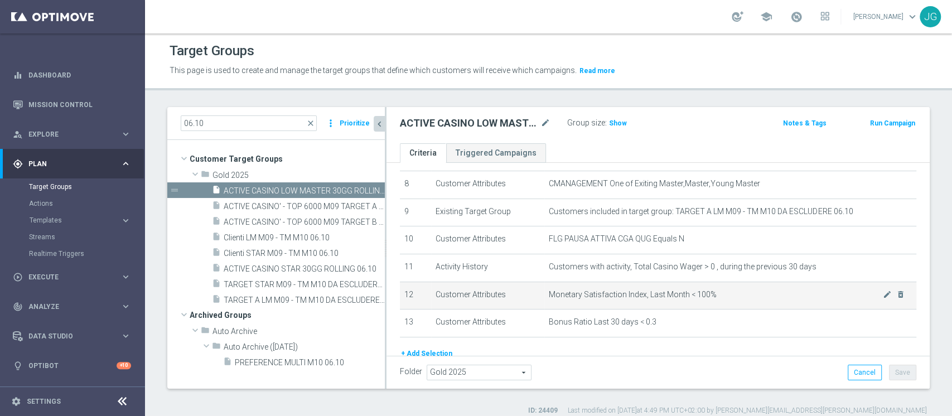
scroll to position [273, 0]
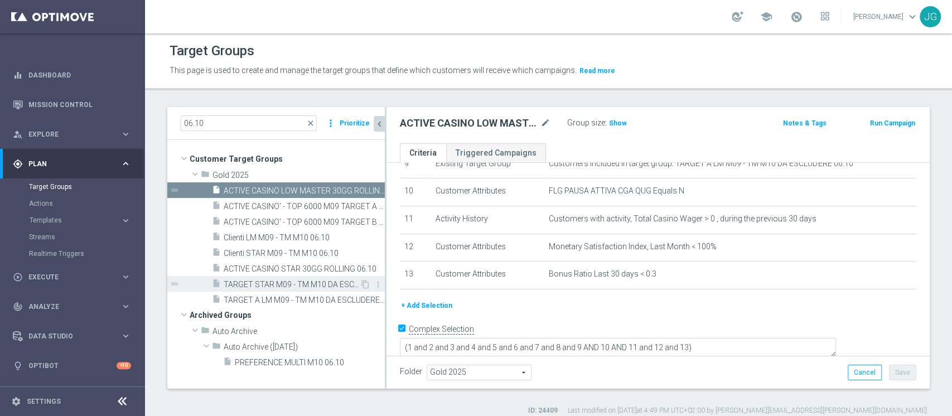
click at [279, 282] on span "TARGET STAR M09 - TM M10 DA ESCLUDERE 06.10" at bounding box center [292, 284] width 136 height 9
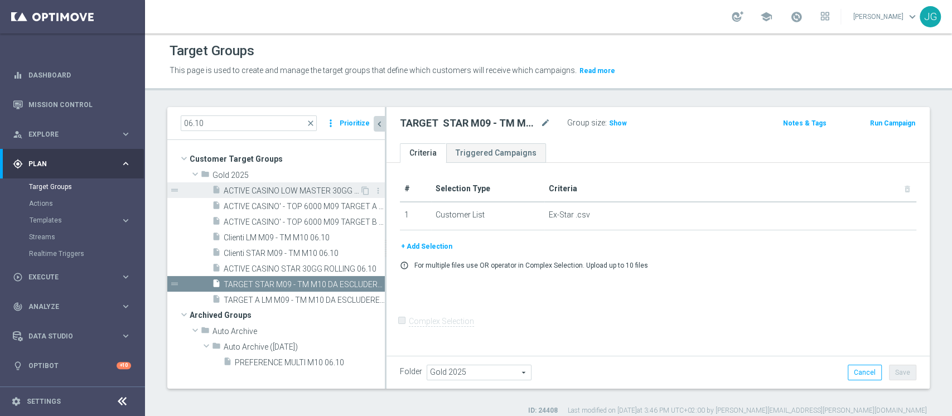
click at [261, 187] on span "ACTIVE CASINO LOW MASTER 30GG ROLLING 06.10" at bounding box center [292, 190] width 136 height 9
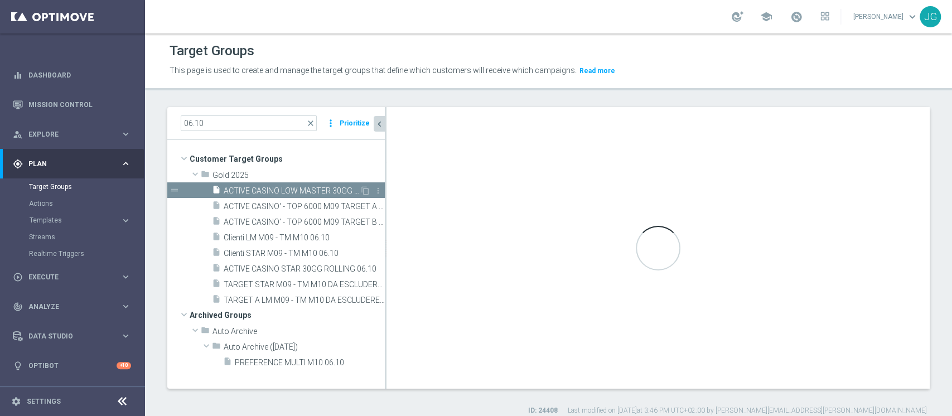
checkbox input "true"
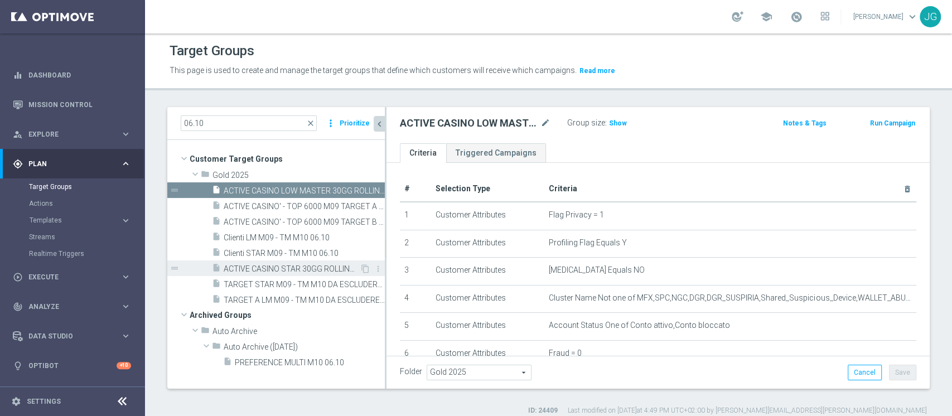
click at [288, 268] on span "ACTIVE CASINO STAR 30GG ROLLING 06.10" at bounding box center [292, 268] width 136 height 9
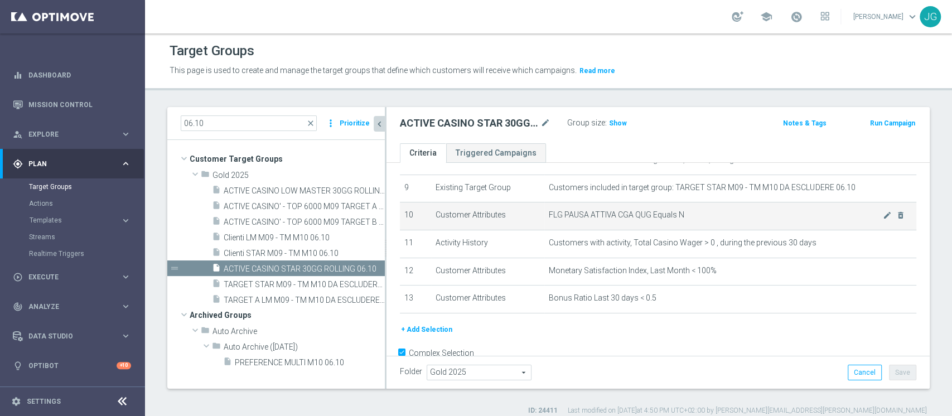
scroll to position [273, 0]
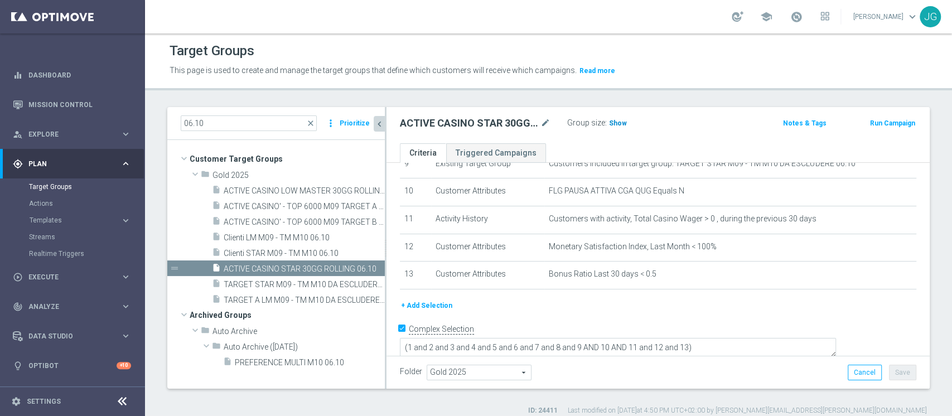
click at [612, 120] on span "Show" at bounding box center [618, 123] width 18 height 8
click at [433, 310] on button "+ Add Selection" at bounding box center [427, 306] width 54 height 12
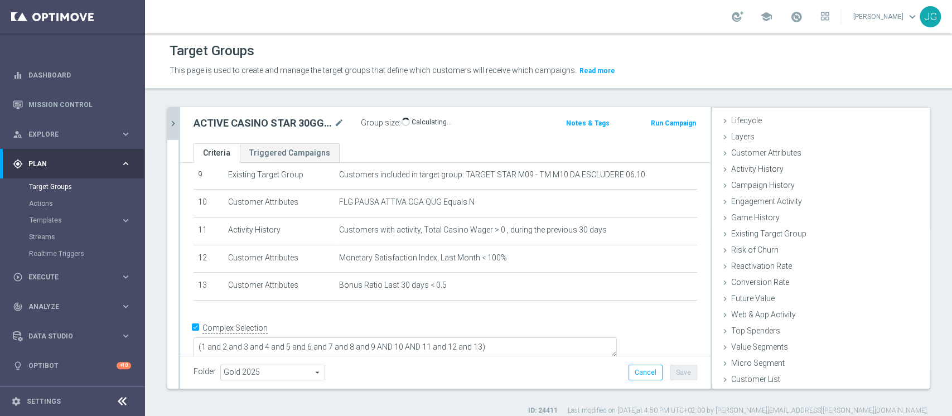
scroll to position [21, 0]
click at [800, 199] on div "Engagement Activity done" at bounding box center [822, 202] width 218 height 17
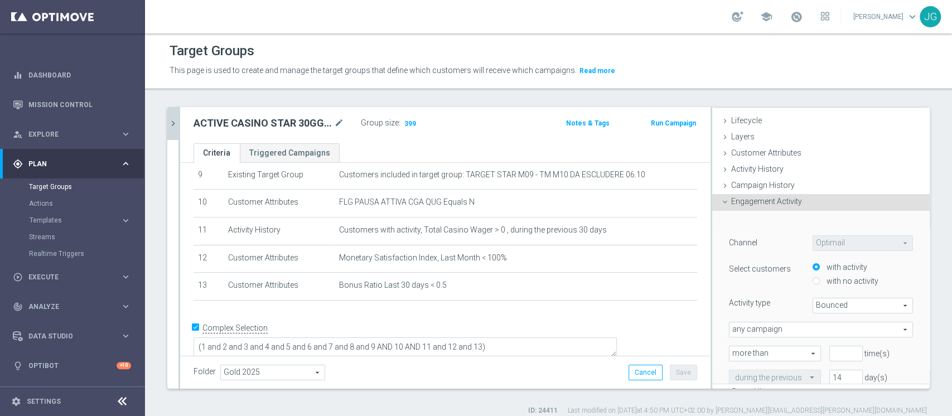
scroll to position [42, 0]
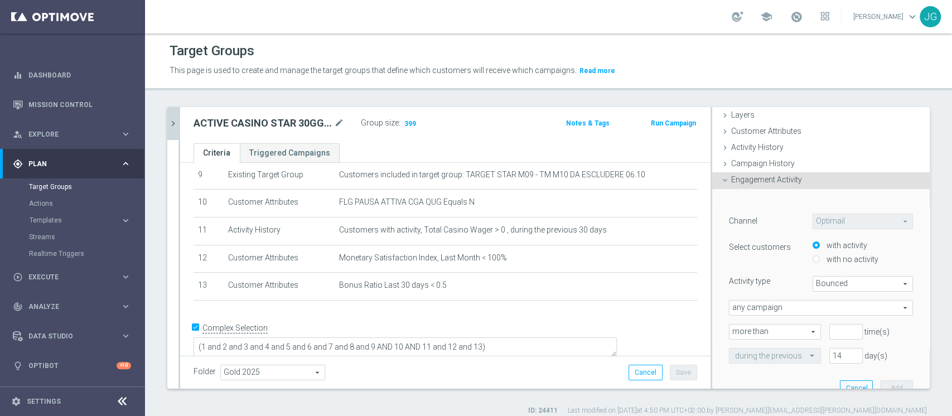
click at [785, 182] on span "Engagement Activity" at bounding box center [767, 179] width 71 height 9
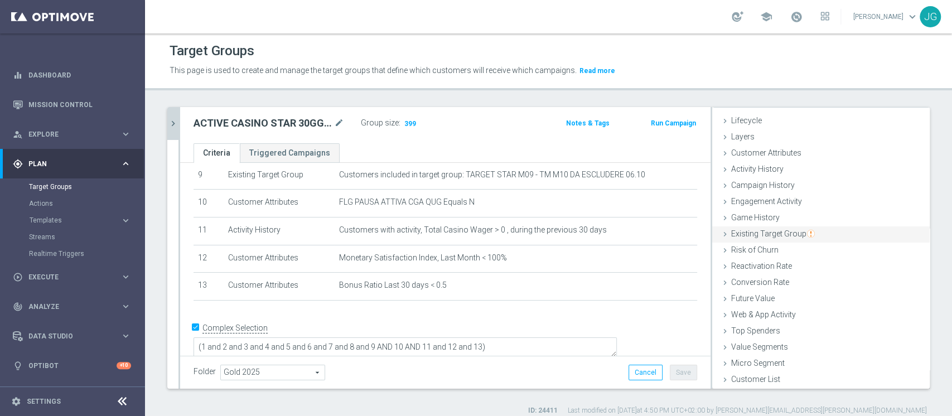
click at [749, 237] on span "Existing Target Group" at bounding box center [774, 233] width 84 height 9
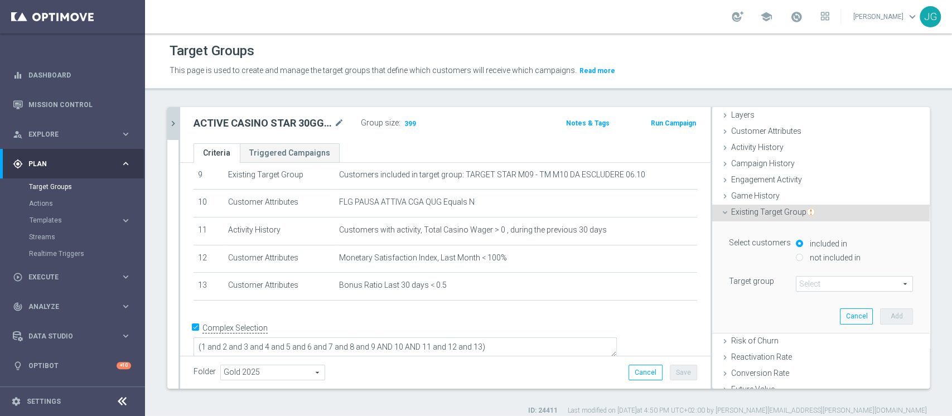
click at [796, 257] on div "not included in" at bounding box center [854, 259] width 117 height 14
click at [796, 257] on input "not included in" at bounding box center [799, 257] width 7 height 7
radio input "true"
click at [798, 283] on span at bounding box center [855, 284] width 116 height 15
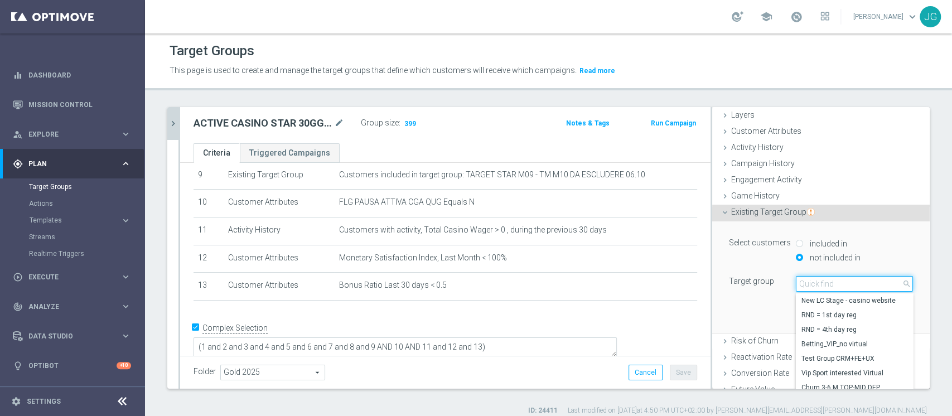
click at [798, 283] on input "search" at bounding box center [854, 284] width 117 height 16
type input "06.10"
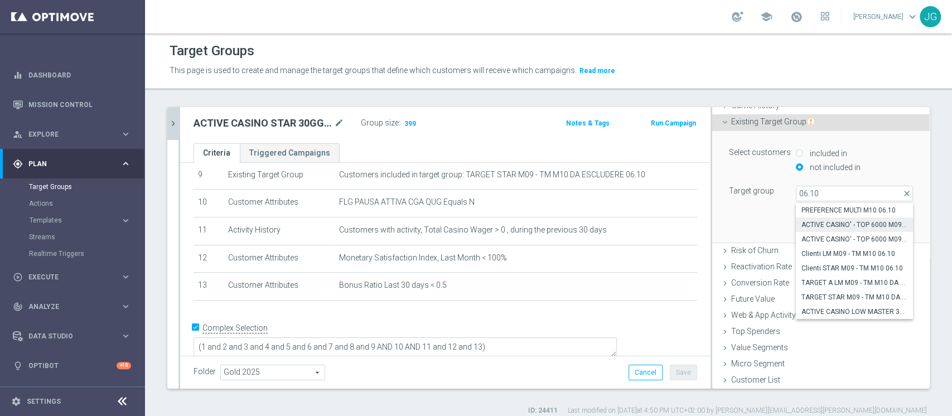
click at [834, 227] on span "ACTIVE CASINO' - TOP 6000 M09 TARGET A (CB PERSO) 06.10" at bounding box center [855, 224] width 106 height 9
type input "ACTIVE CASINO' - TOP 6000 M09 TARGET A (CB PERSO) 06.10"
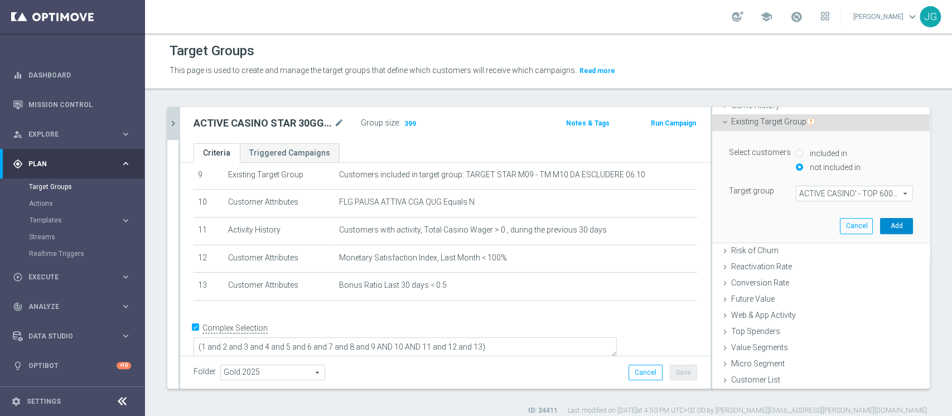
click at [880, 230] on button "Add" at bounding box center [896, 226] width 33 height 16
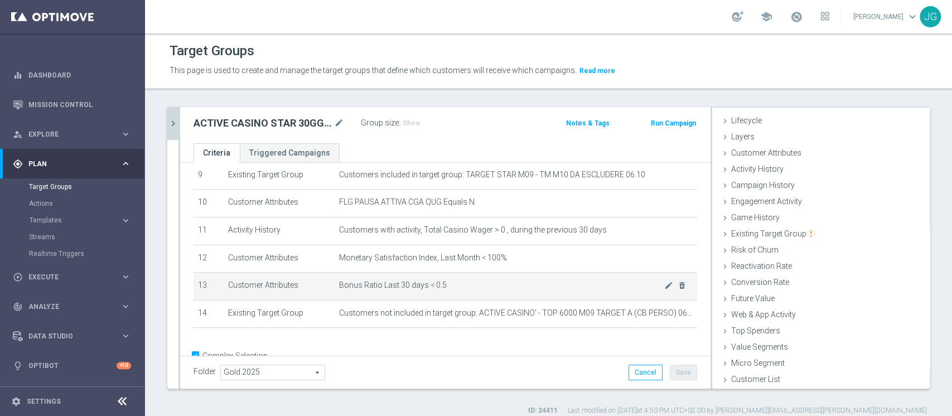
scroll to position [290, 0]
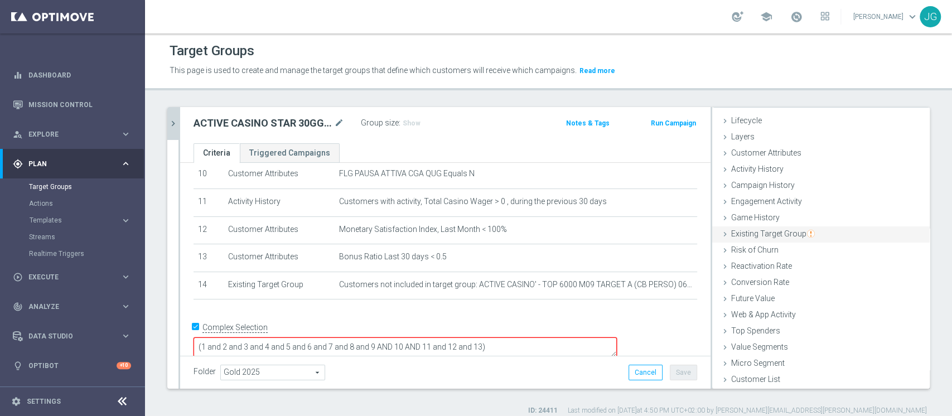
click at [754, 236] on span "Existing Target Group" at bounding box center [774, 233] width 84 height 9
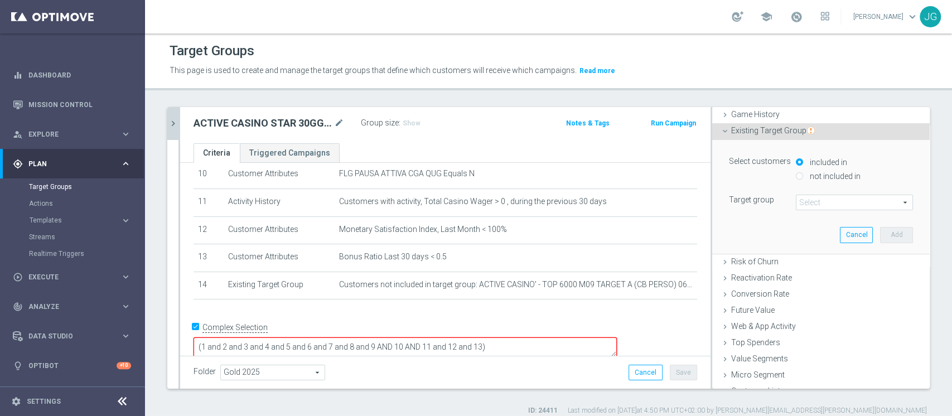
scroll to position [133, 0]
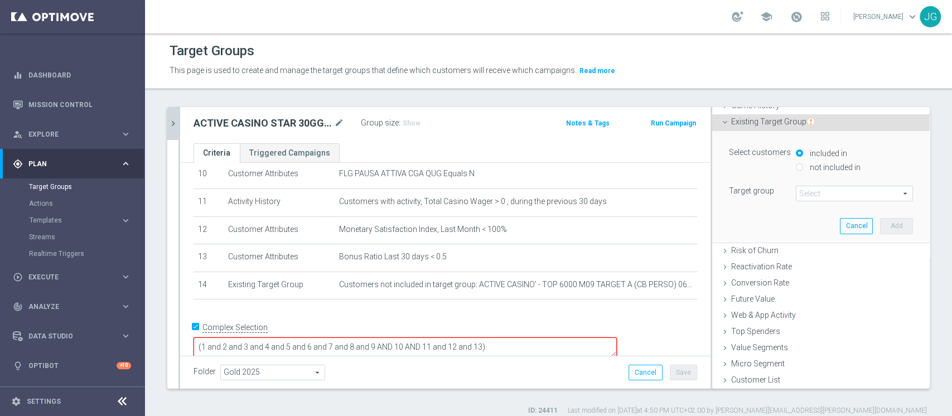
click at [807, 169] on label "not included in" at bounding box center [834, 167] width 54 height 10
click at [796, 169] on input "not included in" at bounding box center [799, 166] width 7 height 7
radio input "true"
click at [811, 194] on span at bounding box center [855, 193] width 116 height 15
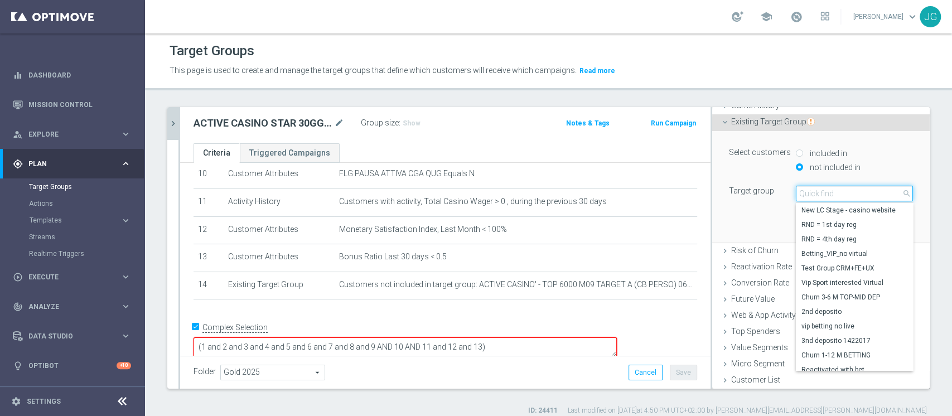
click at [812, 195] on input "search" at bounding box center [854, 194] width 117 height 16
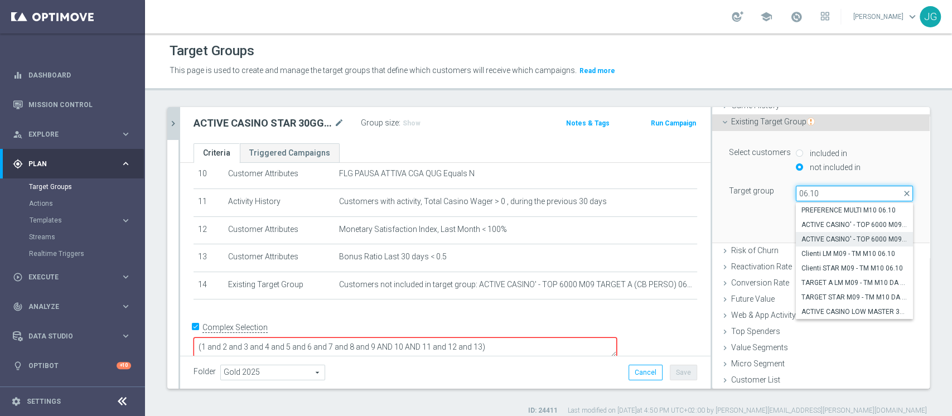
type input "06.10"
click at [829, 240] on span "ACTIVE CASINO' - TOP 6000 M09 TARGET B (PREMIATISEMPRE) 06.10" at bounding box center [855, 239] width 106 height 9
type input "ACTIVE CASINO' - TOP 6000 M09 TARGET B (PREMIATISEMPRE) 06.10"
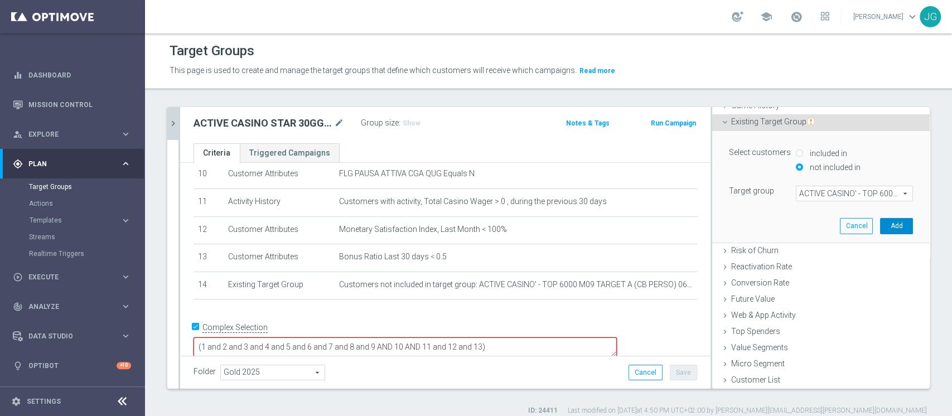
click at [880, 225] on button "Add" at bounding box center [896, 226] width 33 height 16
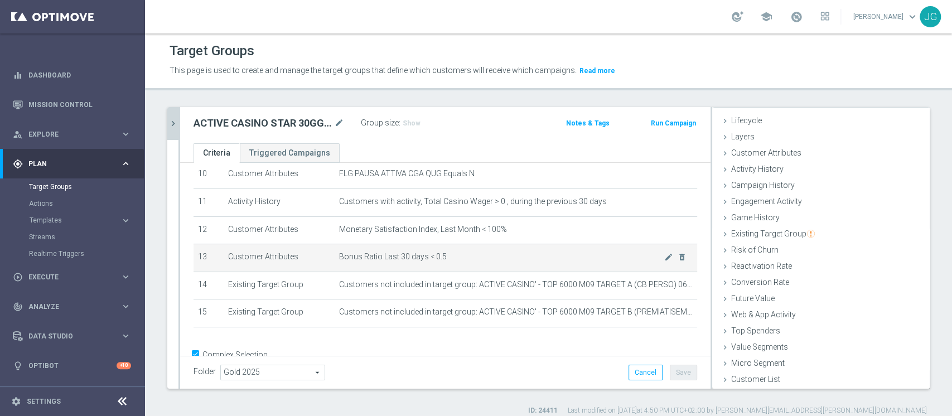
scroll to position [318, 0]
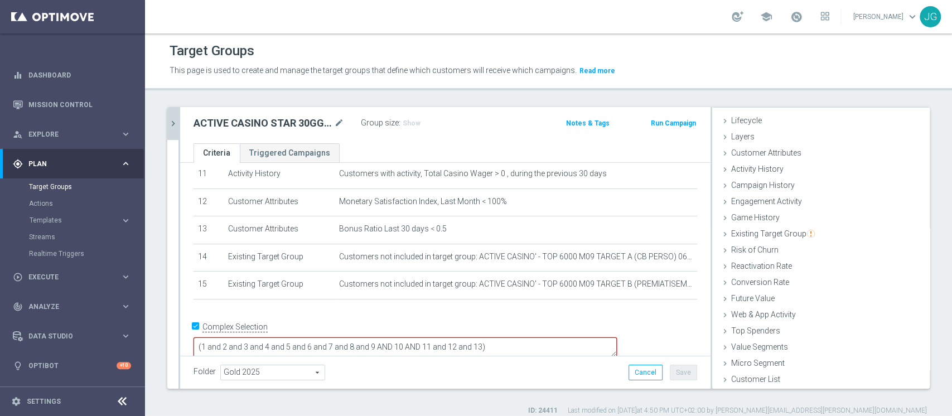
click at [559, 338] on textarea "(1 and 2 and 3 and 4 and 5 and 6 and 7 and 8 and 9 AND 10 AND 11 and 12 and 13)" at bounding box center [406, 348] width 424 height 20
click at [415, 121] on span "Show" at bounding box center [412, 123] width 18 height 8
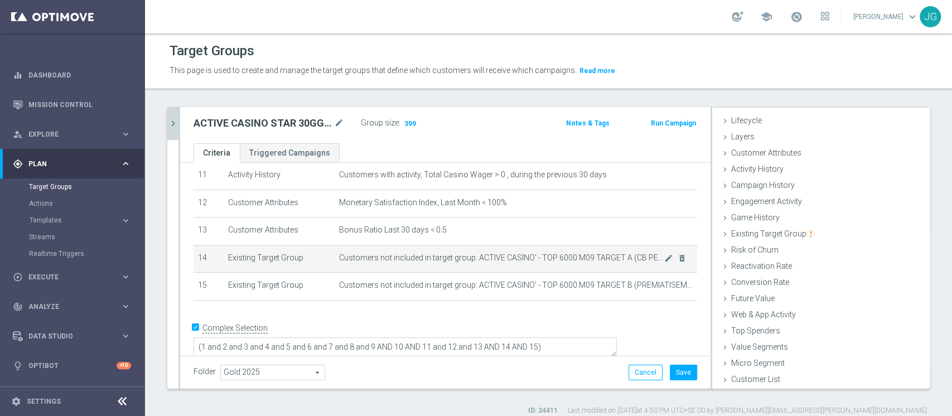
scroll to position [9, 0]
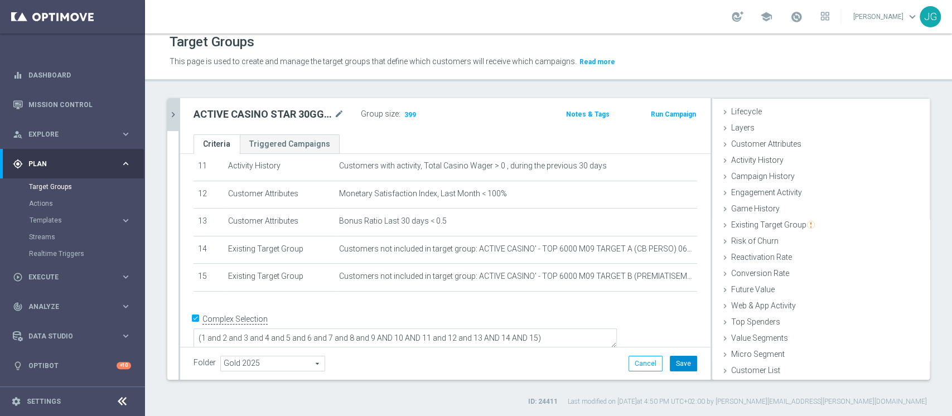
click at [673, 363] on button "Save" at bounding box center [683, 364] width 27 height 16
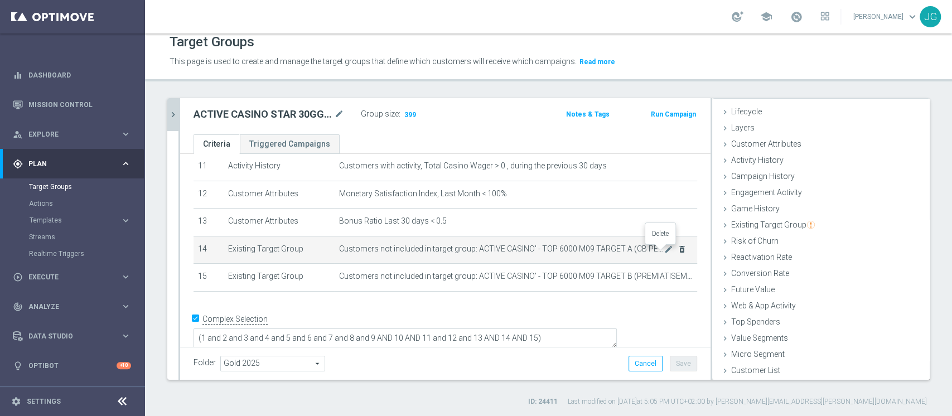
click at [678, 252] on icon "delete_forever" at bounding box center [682, 249] width 9 height 9
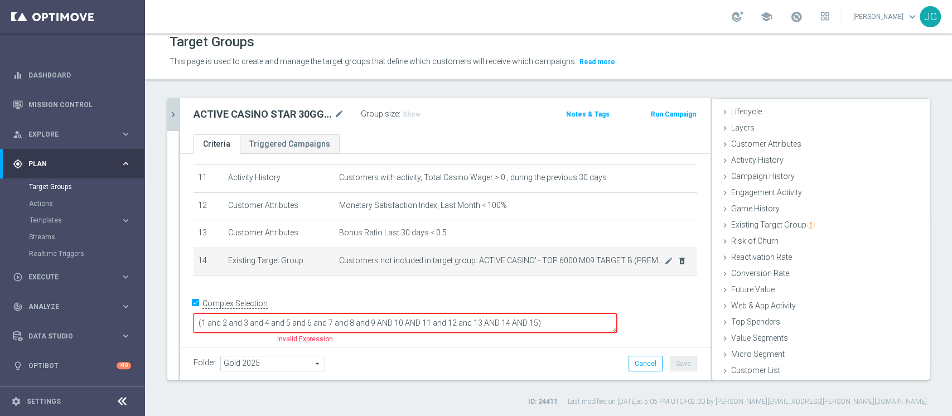
scroll to position [290, 0]
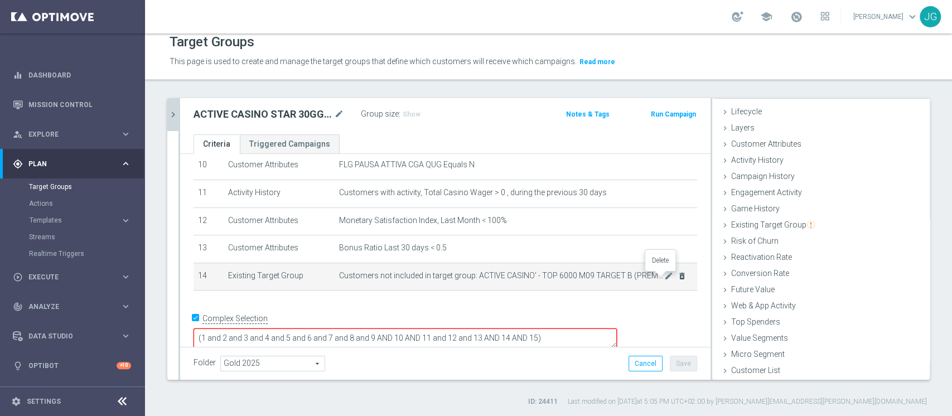
click at [678, 280] on icon "delete_forever" at bounding box center [682, 276] width 9 height 9
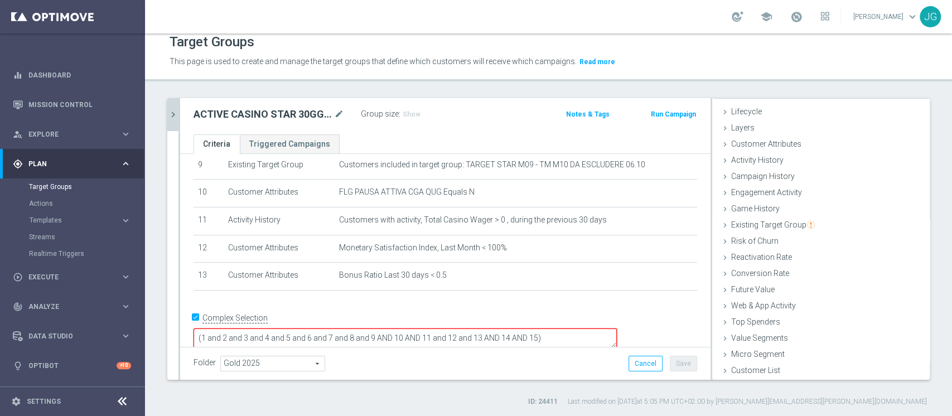
click at [616, 329] on textarea "(1 and 2 and 3 and 4 and 5 and 6 and 7 and 8 and 9 AND 10 AND 11 and 12 and 13 …" at bounding box center [406, 339] width 424 height 20
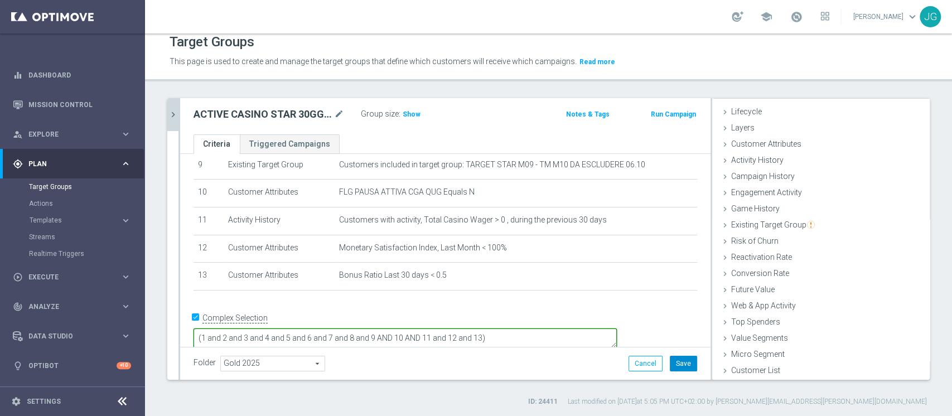
type textarea "(1 and 2 and 3 and 4 and 5 and 6 and 7 and 8 and 9 AND 10 AND 11 and 12 and 13)"
click at [674, 365] on button "Save" at bounding box center [683, 364] width 27 height 16
click at [795, 22] on span at bounding box center [797, 17] width 12 height 12
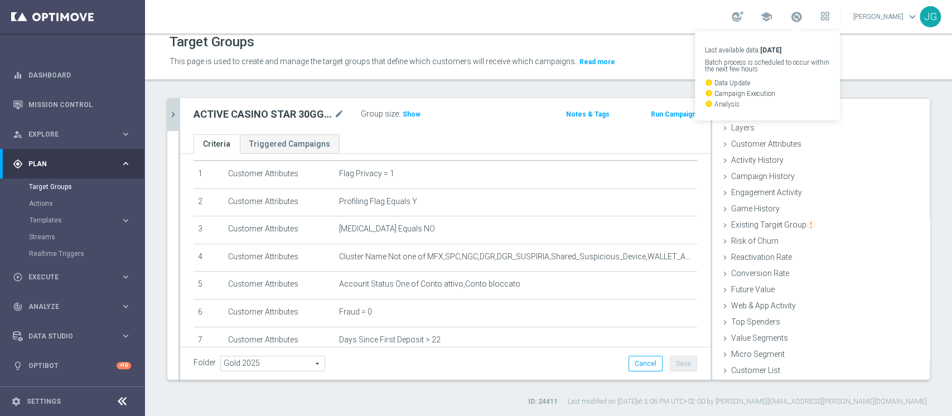
scroll to position [1, 0]
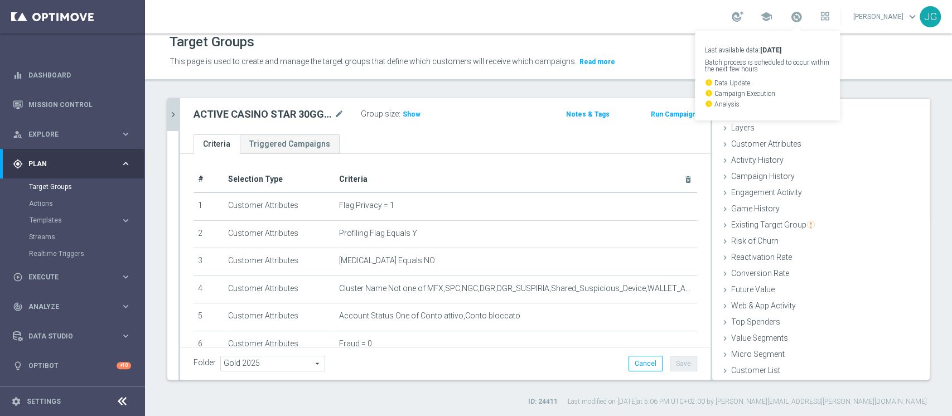
click at [172, 114] on icon "chevron_right" at bounding box center [173, 114] width 11 height 11
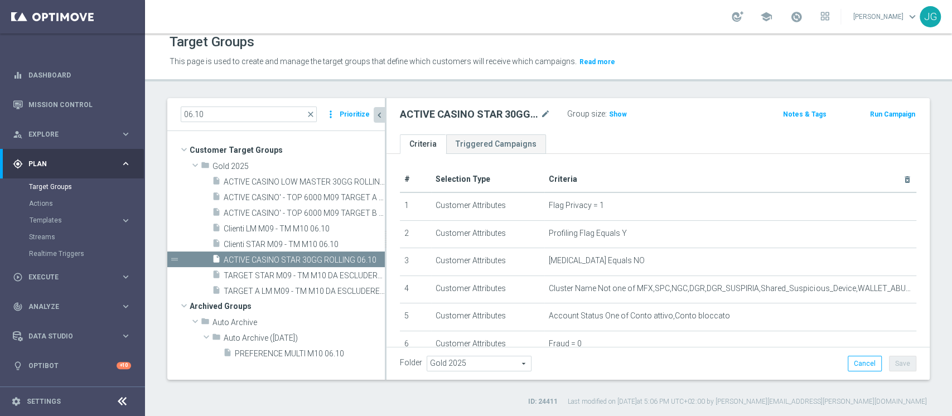
scroll to position [42, 0]
click at [297, 180] on span "ACTIVE CASINO LOW MASTER 30GG ROLLING 06.10" at bounding box center [292, 181] width 136 height 9
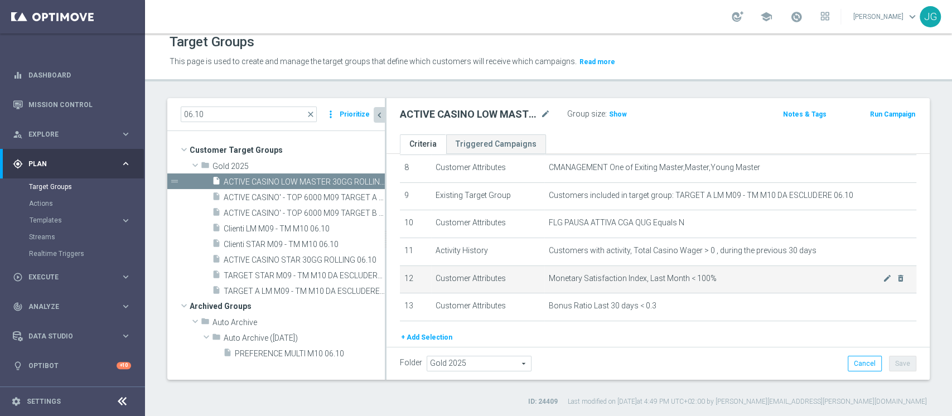
scroll to position [273, 0]
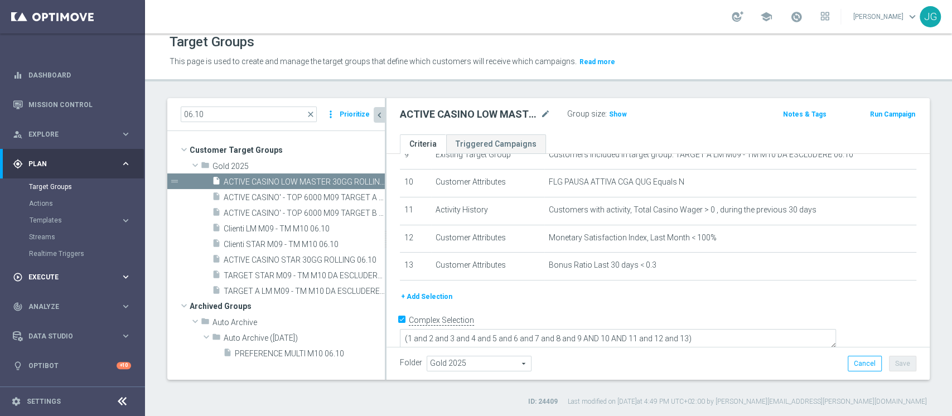
click at [68, 273] on div "play_circle_outline Execute" at bounding box center [67, 277] width 108 height 10
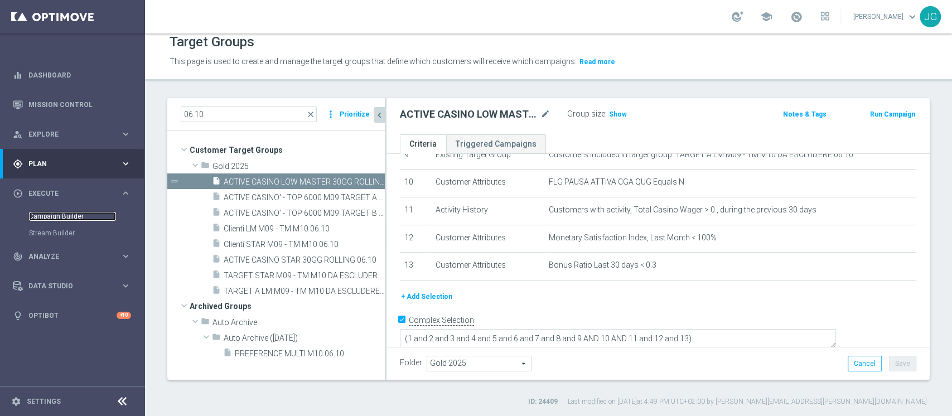
click at [72, 216] on link "Campaign Builder" at bounding box center [72, 216] width 87 height 9
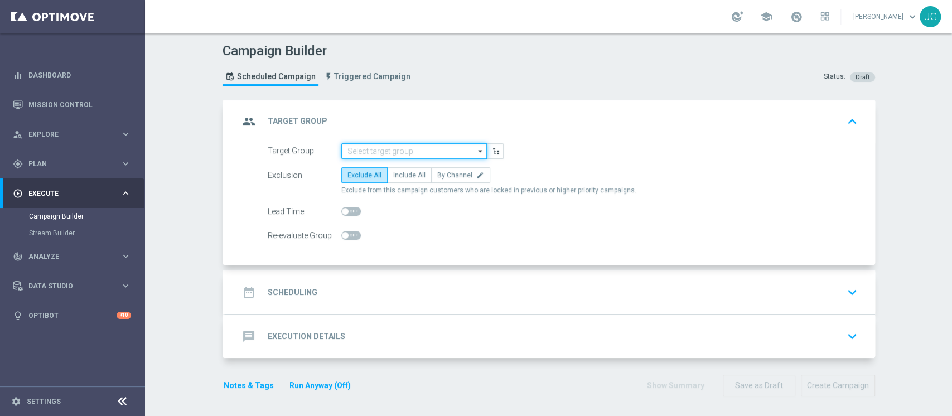
click at [412, 145] on input at bounding box center [414, 151] width 146 height 16
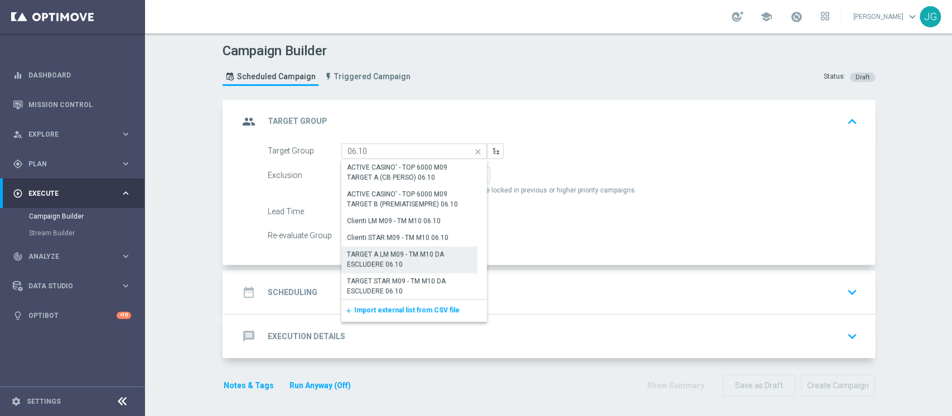
click at [429, 262] on div "TARGET A LM M09 - TM M10 DA ESCLUDERE 06.10" at bounding box center [410, 259] width 126 height 20
type input "TARGET A LM M09 - TM M10 DA ESCLUDERE 06.10"
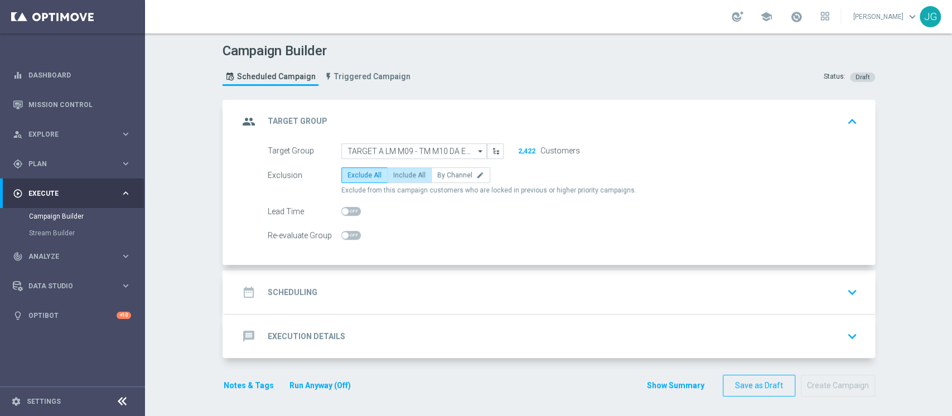
click at [396, 181] on label "Include All" at bounding box center [409, 175] width 45 height 16
click at [396, 181] on input "Include All" at bounding box center [396, 177] width 7 height 7
radio input "true"
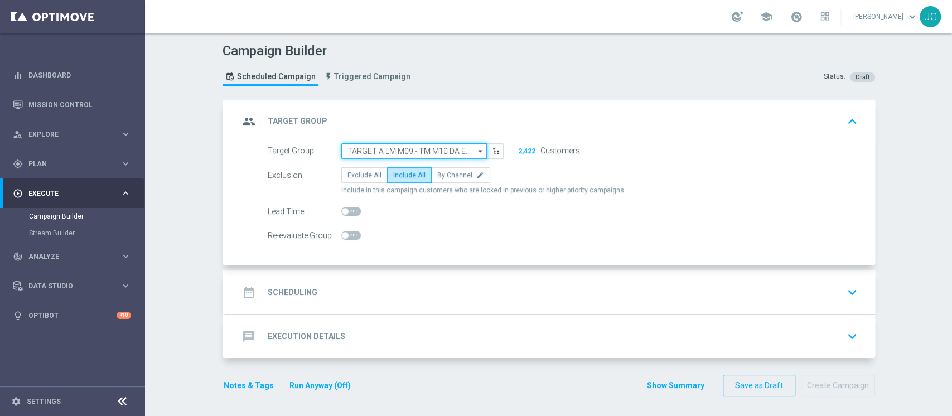
click at [430, 148] on input "TARGET A LM M09 - TM M10 DA ESCLUDERE 06.10" at bounding box center [414, 151] width 146 height 16
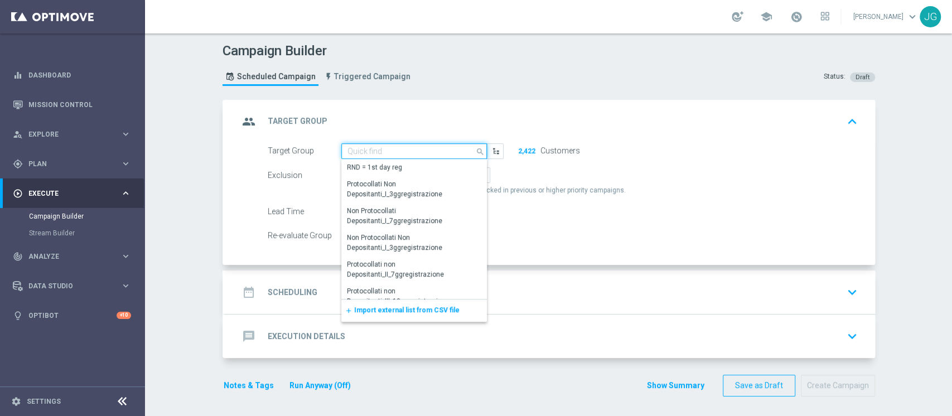
click at [430, 148] on input at bounding box center [414, 151] width 146 height 16
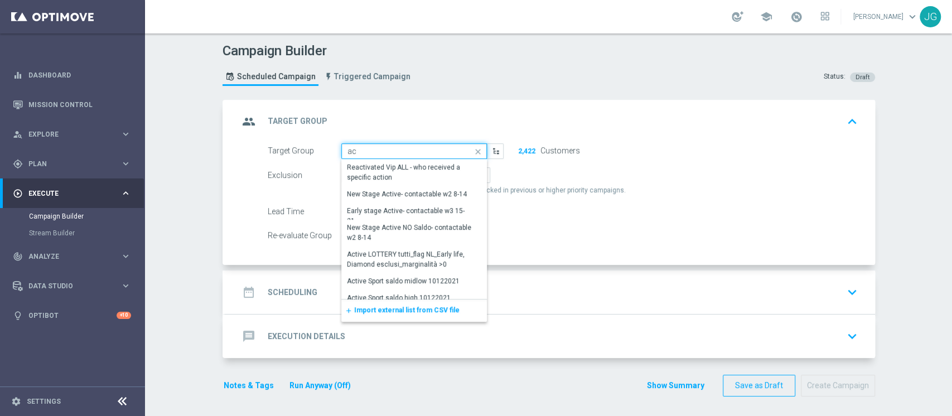
type input "a"
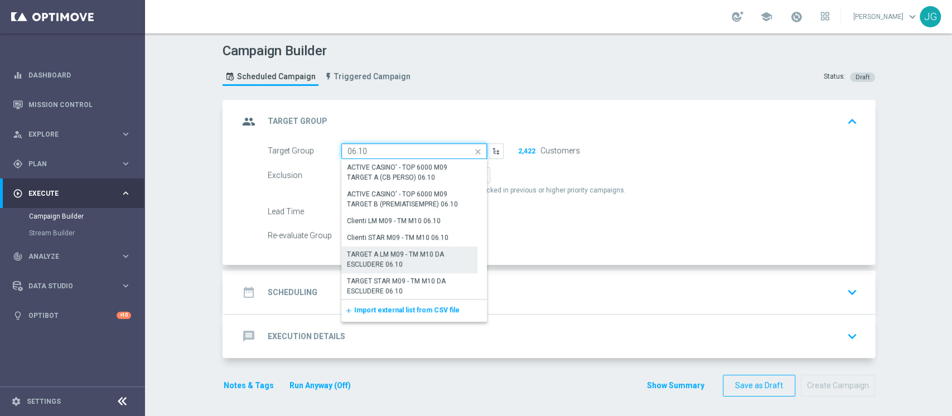
scroll to position [134, 0]
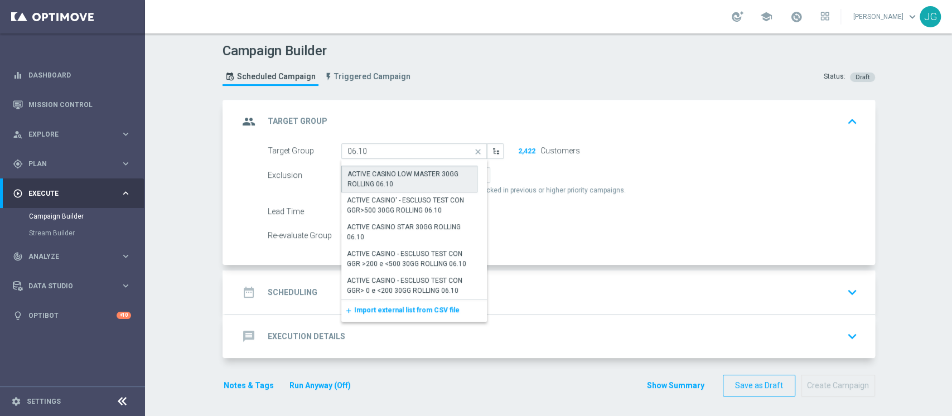
click at [405, 175] on div "ACTIVE CASINO LOW MASTER 30GG ROLLING 06.10" at bounding box center [410, 179] width 124 height 20
type input "ACTIVE CASINO LOW MASTER 30GG ROLLING 06.10"
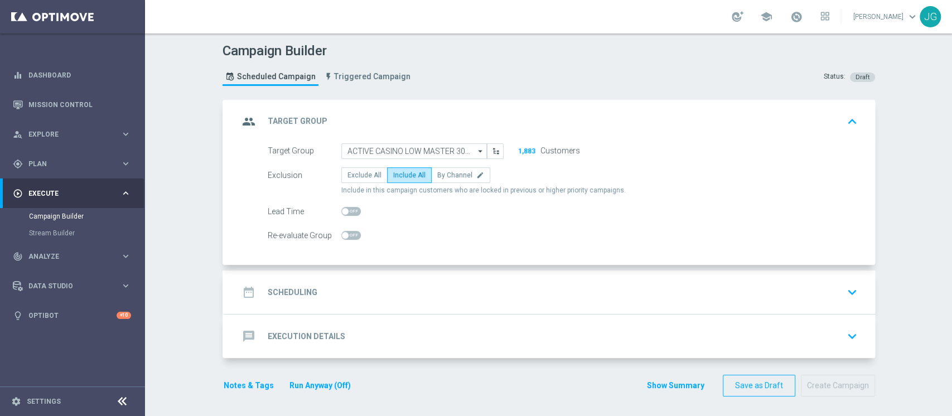
click at [459, 290] on div "date_range Scheduling keyboard_arrow_down" at bounding box center [550, 292] width 623 height 21
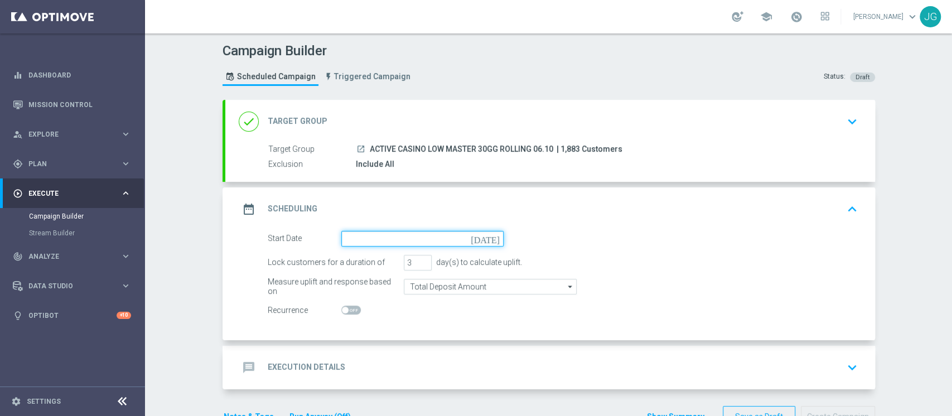
click at [378, 242] on input at bounding box center [422, 239] width 162 height 16
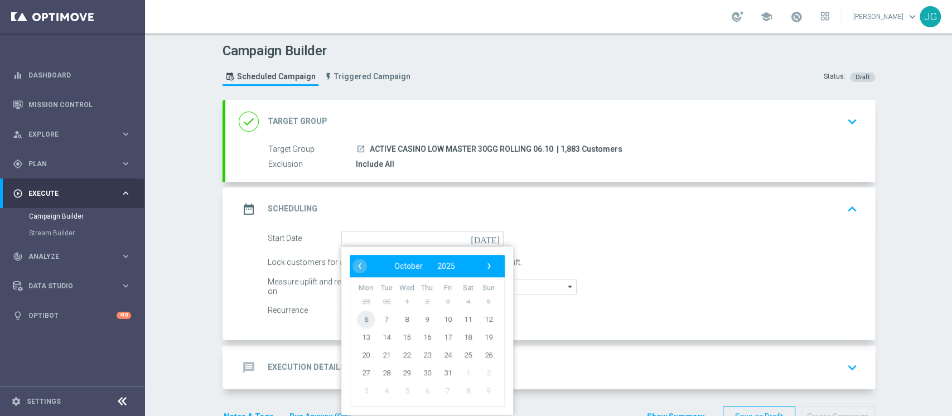
click at [361, 321] on span "6" at bounding box center [366, 319] width 18 height 18
type input "[DATE]"
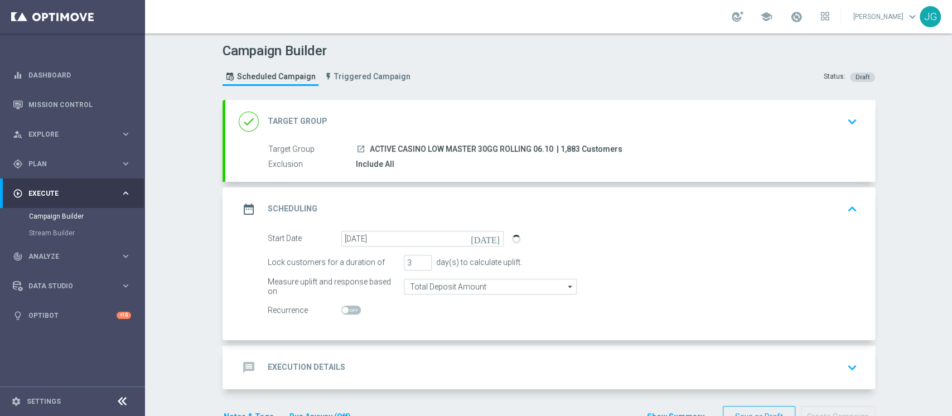
click at [490, 366] on div "message Execution Details keyboard_arrow_down" at bounding box center [550, 367] width 623 height 21
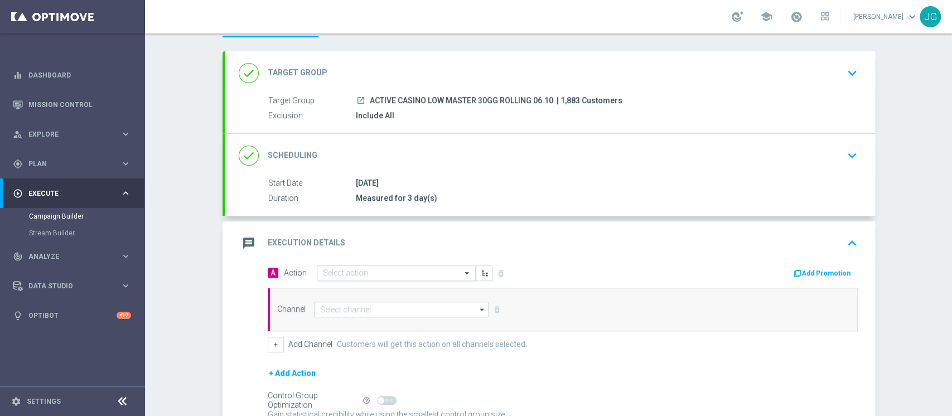
scroll to position [49, 0]
click at [370, 276] on input "text" at bounding box center [385, 272] width 124 height 9
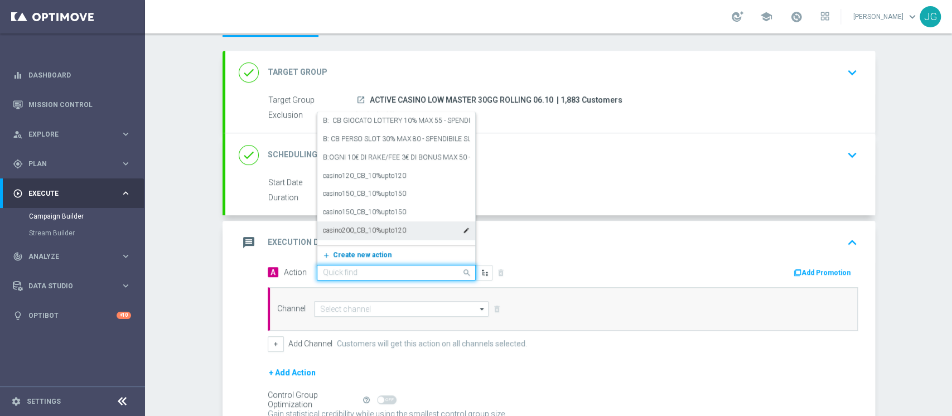
paste input "CB PERSO CASINO' 30% MAX 500 EURO SPENDIBILE SLOT"
type input "CB PERSO CASINO' 30% MAX 500 EURO SPENDIBILE SLOT"
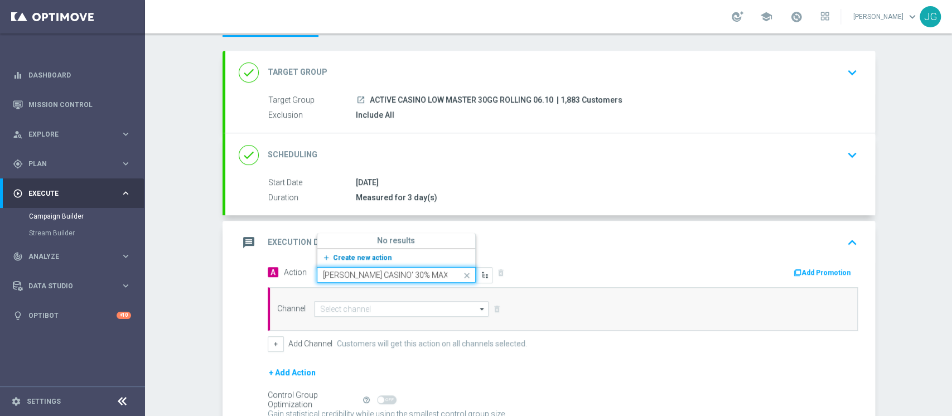
scroll to position [0, 78]
click at [333, 254] on span "Create new action" at bounding box center [362, 258] width 59 height 8
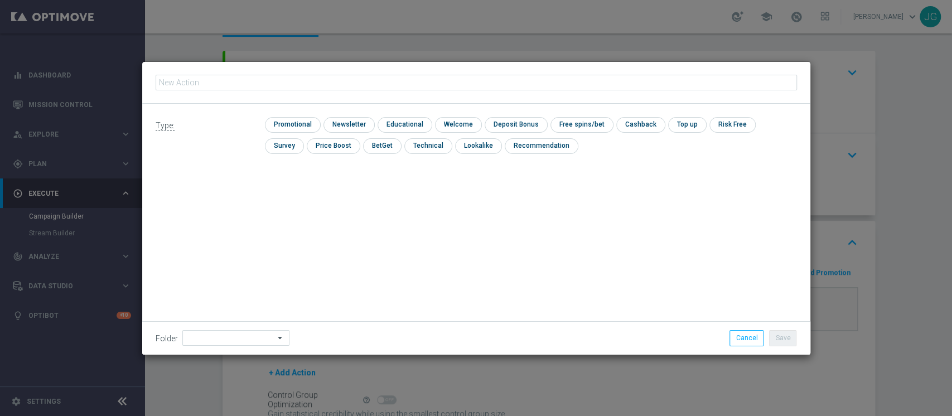
type input "CB PERSO CASINO' 30% MAX 500 EURO SPENDIBILE SLOT"
click at [295, 122] on input "checkbox" at bounding box center [291, 124] width 53 height 15
checkbox input "true"
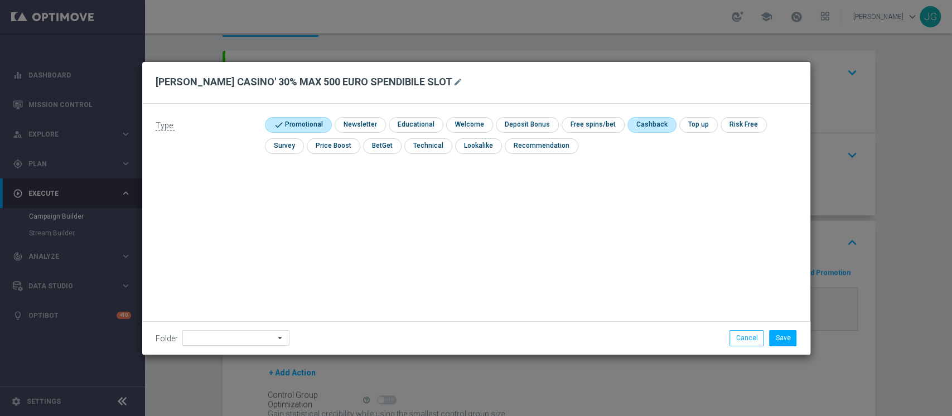
click at [647, 126] on input "checkbox" at bounding box center [651, 124] width 47 height 15
checkbox input "true"
click at [195, 338] on input at bounding box center [235, 338] width 107 height 16
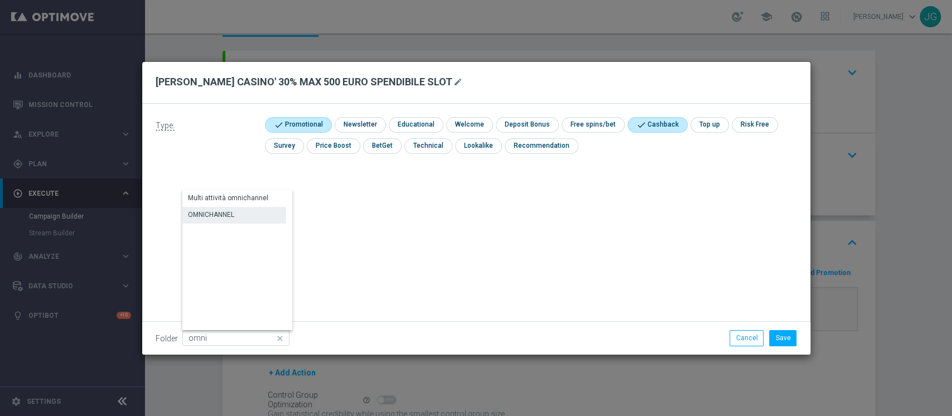
click at [244, 214] on div "OMNICHANNEL" at bounding box center [234, 215] width 104 height 16
type input "OMNICHANNEL"
click at [781, 335] on button "Save" at bounding box center [782, 338] width 27 height 16
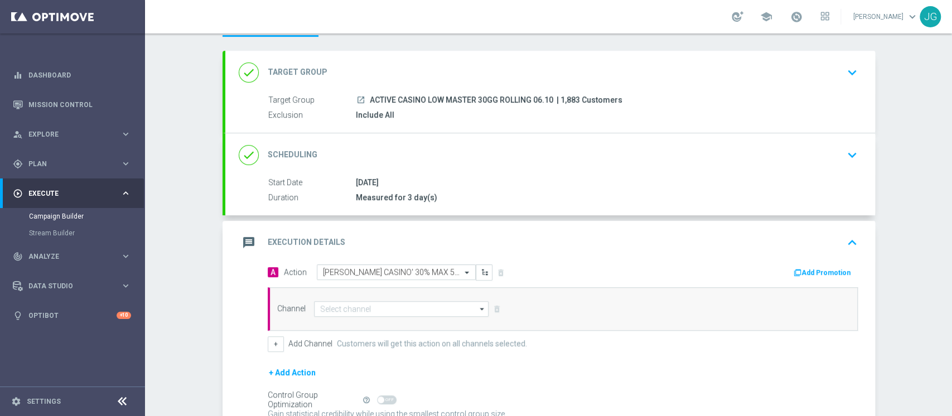
click at [814, 272] on button "Add Promotion" at bounding box center [824, 273] width 62 height 12
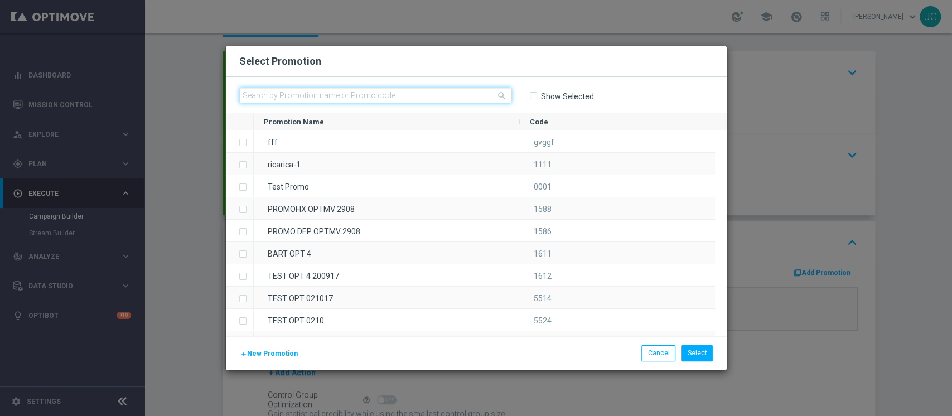
click at [394, 96] on input "text" at bounding box center [375, 96] width 272 height 16
paste input "336141"
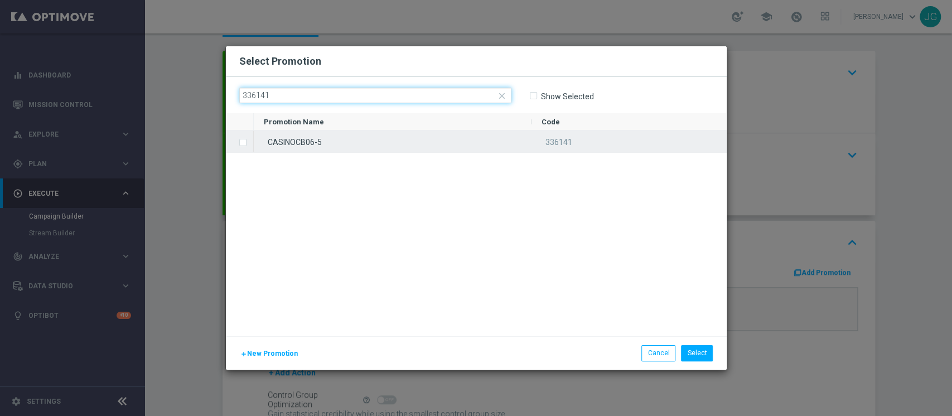
type input "336141"
click at [335, 140] on div "CASINOCB06-5" at bounding box center [393, 142] width 278 height 22
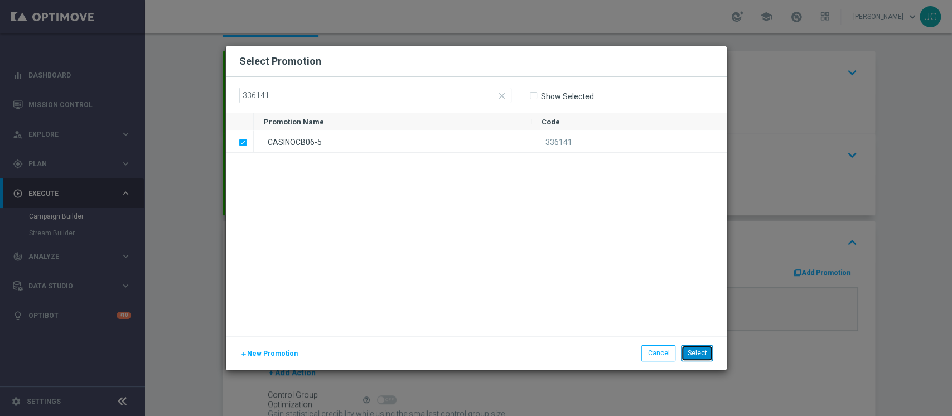
click at [695, 350] on button "Select" at bounding box center [697, 353] width 32 height 16
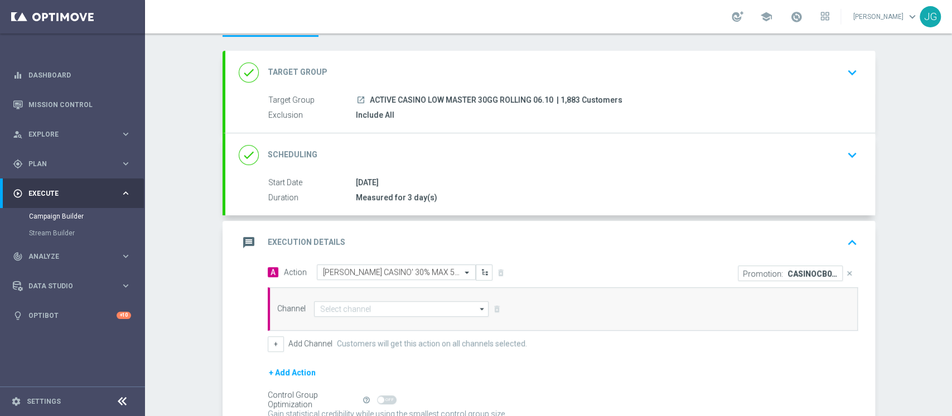
scroll to position [160, 0]
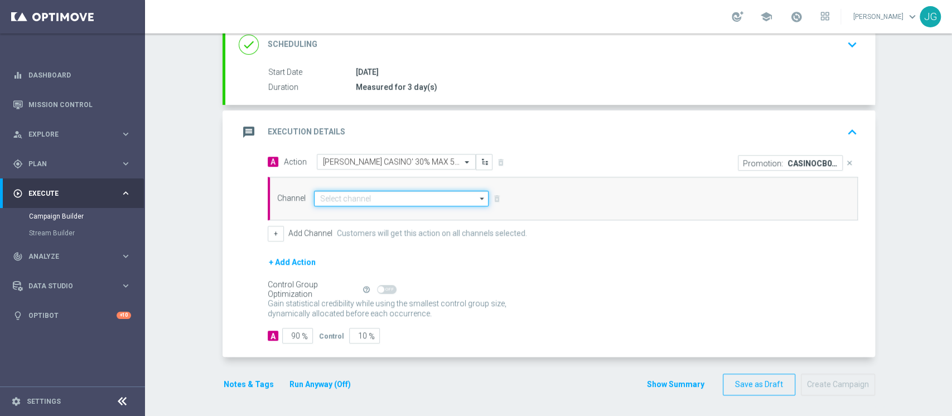
click at [350, 204] on input at bounding box center [401, 199] width 175 height 16
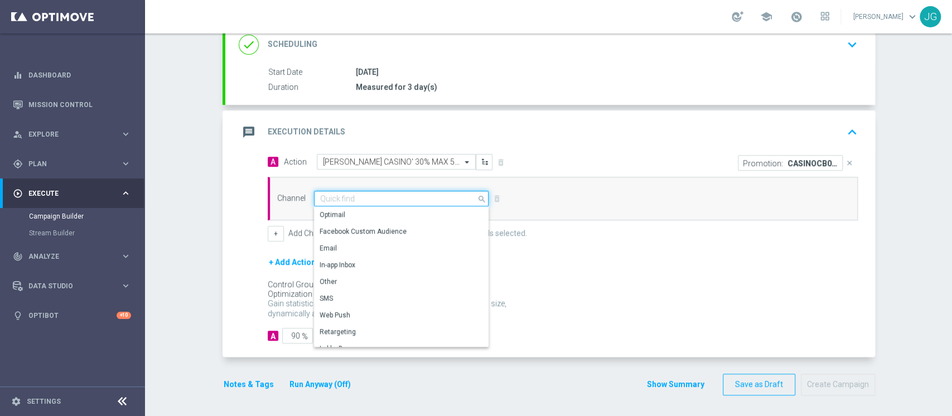
click at [350, 204] on input at bounding box center [401, 199] width 175 height 16
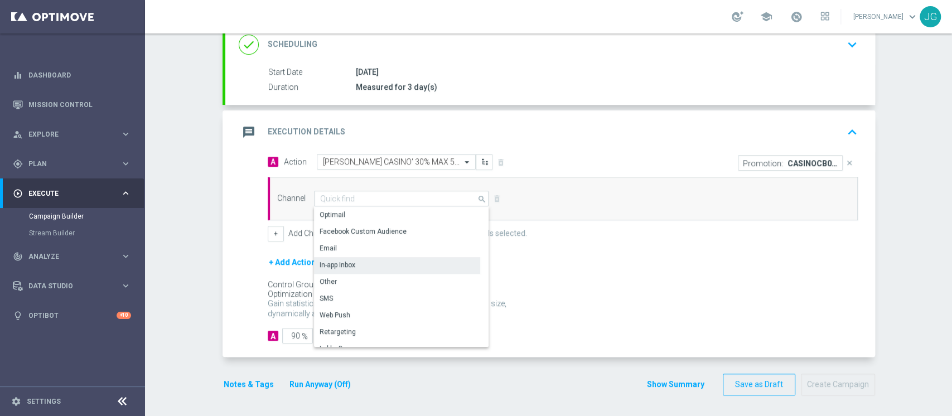
click at [353, 258] on div "In-app Inbox" at bounding box center [397, 265] width 166 height 16
type input "In-app Inbox"
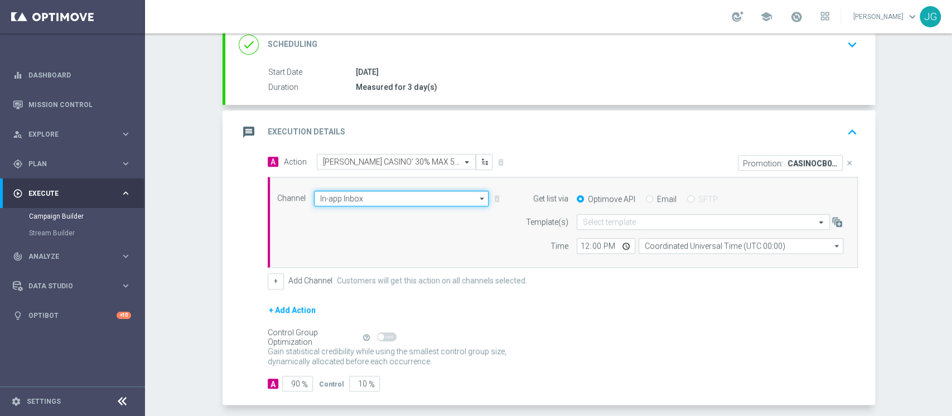
click at [366, 196] on input "In-app Inbox" at bounding box center [401, 199] width 175 height 16
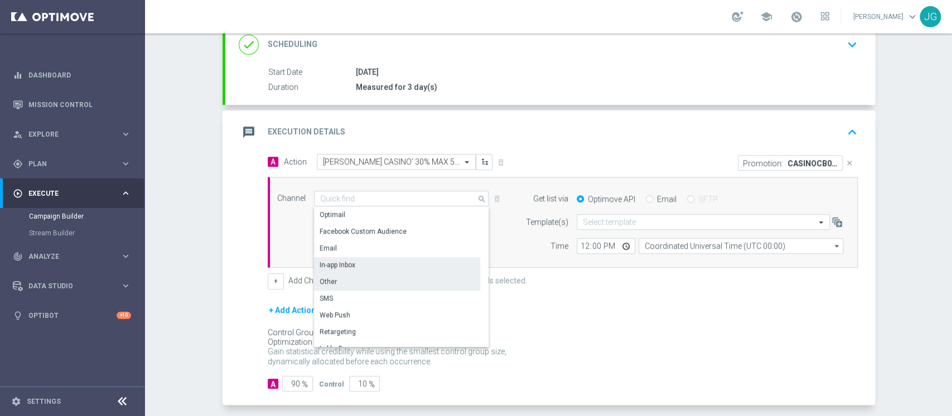
click at [345, 281] on div "Other" at bounding box center [397, 282] width 166 height 16
type input "Other"
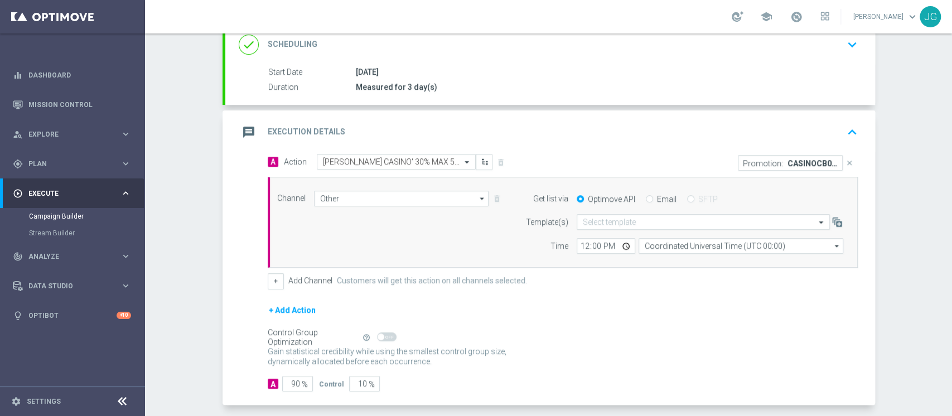
click at [645, 205] on div "Get list via Optimove API Email SFTP" at bounding box center [682, 199] width 340 height 16
click at [646, 199] on input "Email" at bounding box center [649, 199] width 7 height 7
radio input "true"
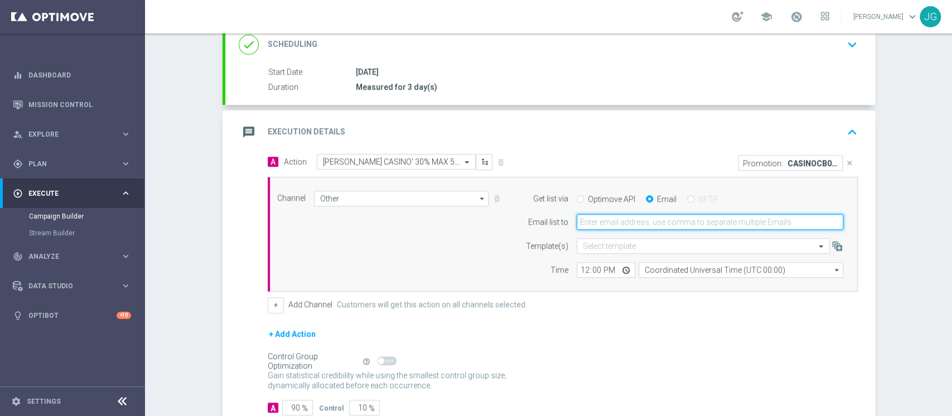
click at [620, 219] on input "email" at bounding box center [710, 222] width 267 height 16
type input "jennyffer.gonzalez@sisal.it"
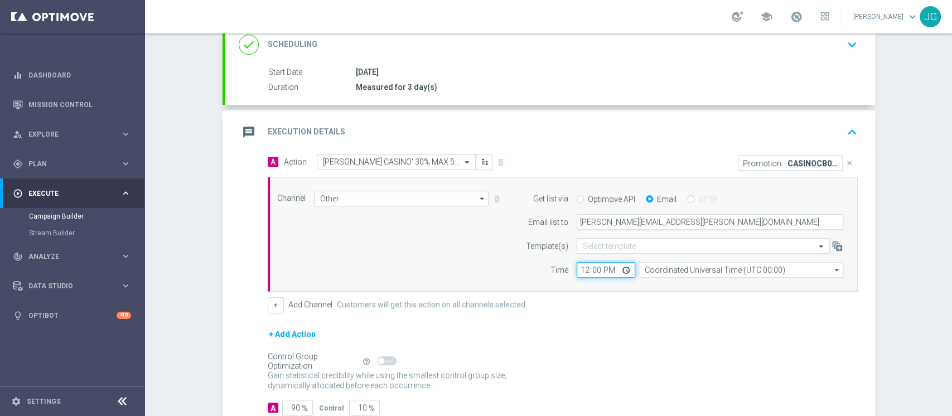
click at [618, 272] on input "12:00" at bounding box center [606, 270] width 59 height 16
type input "19:00"
click at [698, 127] on div "message Execution Details keyboard_arrow_up" at bounding box center [550, 132] width 623 height 21
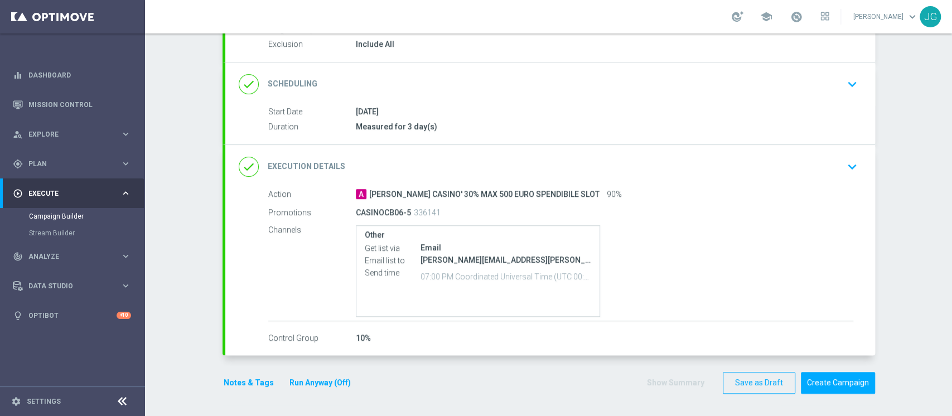
scroll to position [119, 0]
click at [242, 382] on button "Notes & Tags" at bounding box center [249, 385] width 52 height 14
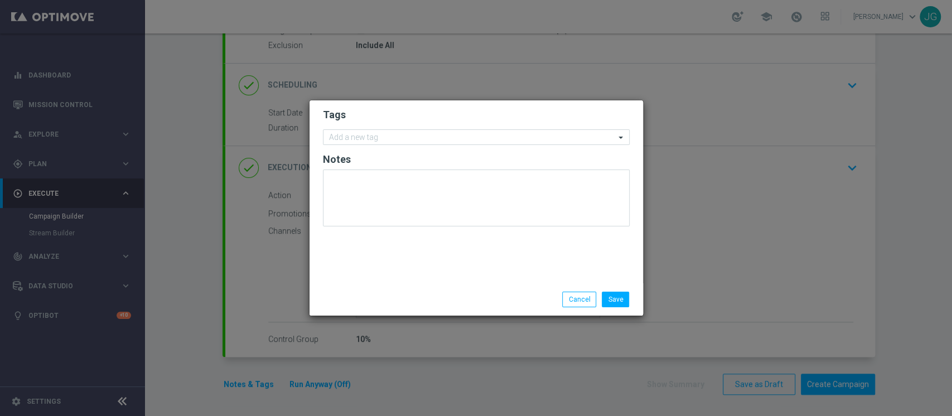
click at [417, 145] on form "Tags Add a new tag Notes" at bounding box center [476, 169] width 307 height 129
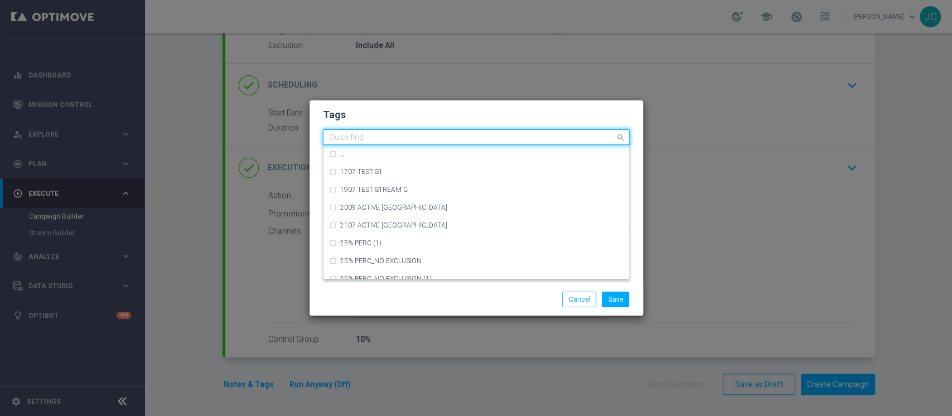
click at [415, 133] on input "text" at bounding box center [472, 137] width 286 height 9
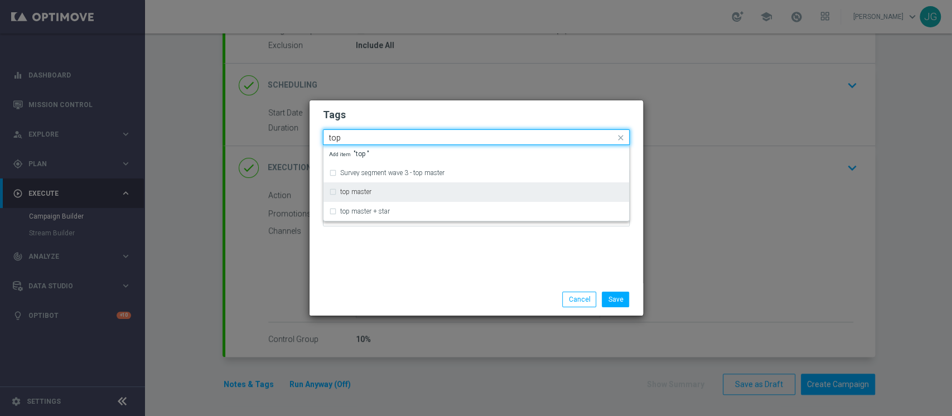
click at [362, 194] on label "top master" at bounding box center [355, 192] width 31 height 7
type input "top"
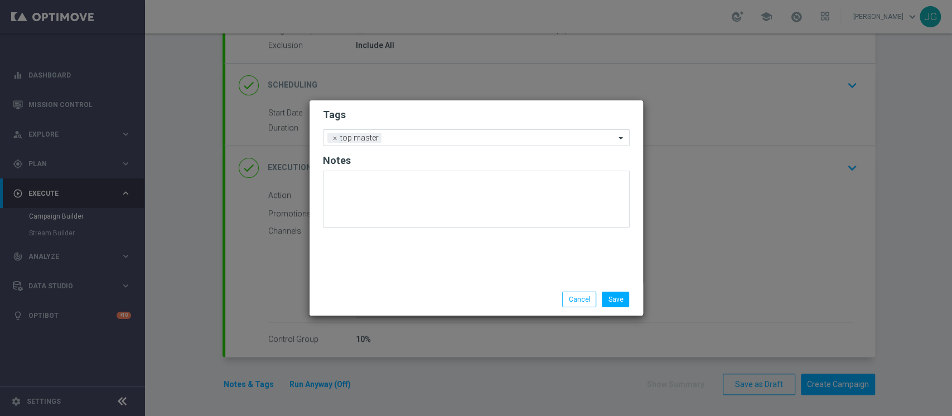
click at [387, 273] on div "Tags Add a new tag × top master Notes" at bounding box center [477, 191] width 334 height 183
click at [405, 137] on input "text" at bounding box center [500, 138] width 229 height 9
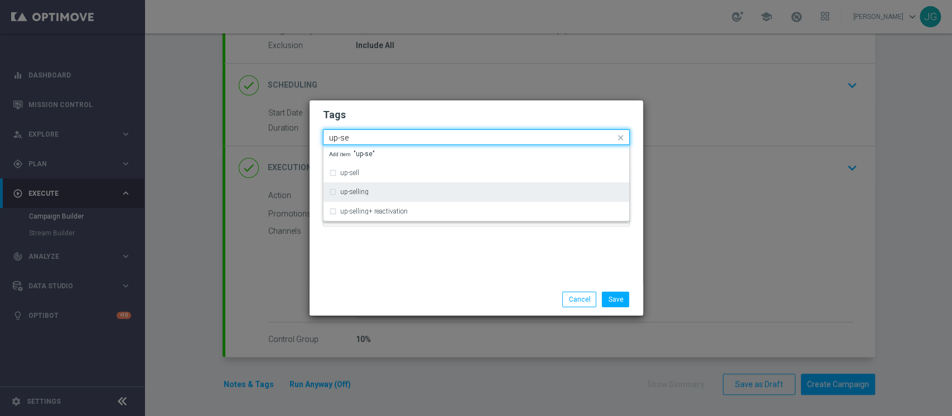
click at [360, 194] on label "up-selling" at bounding box center [354, 192] width 28 height 7
type input "up-se"
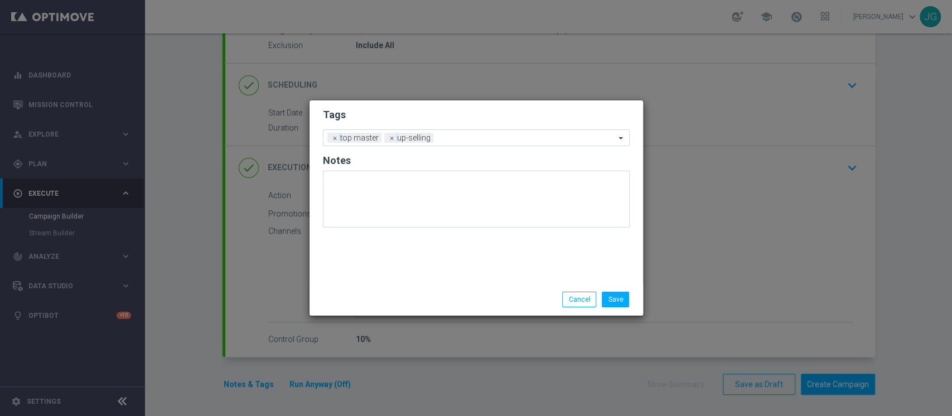
click at [424, 278] on div "Tags Add a new tag × top master × up-selling Notes" at bounding box center [477, 191] width 334 height 183
click at [445, 143] on div at bounding box center [525, 139] width 179 height 11
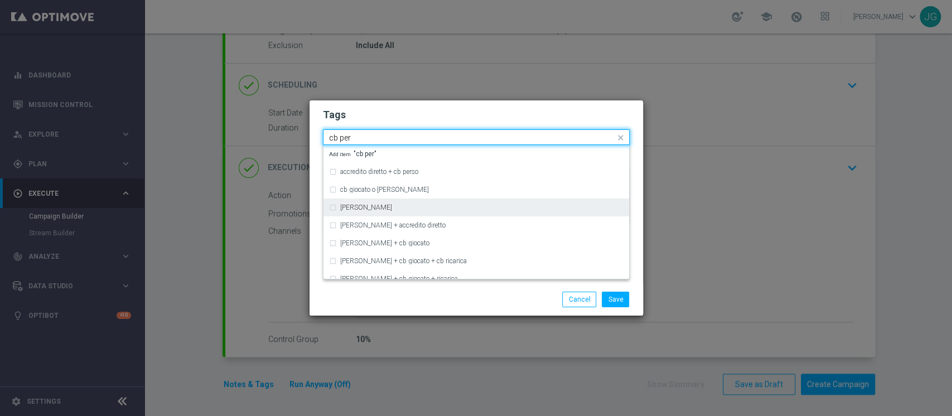
click at [364, 209] on label "cb perso" at bounding box center [366, 207] width 52 height 7
type input "cb per"
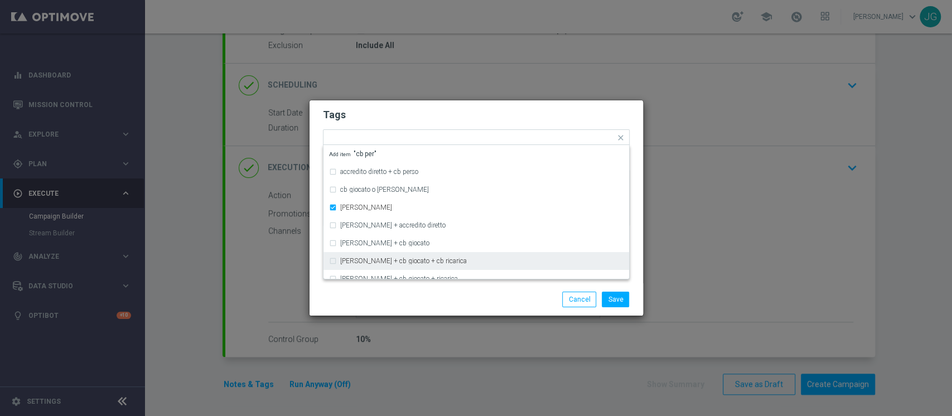
click at [418, 319] on modal-container "Tags Quick find × top master × up-selling × cb perso accredito diretto + cb per…" at bounding box center [476, 208] width 952 height 416
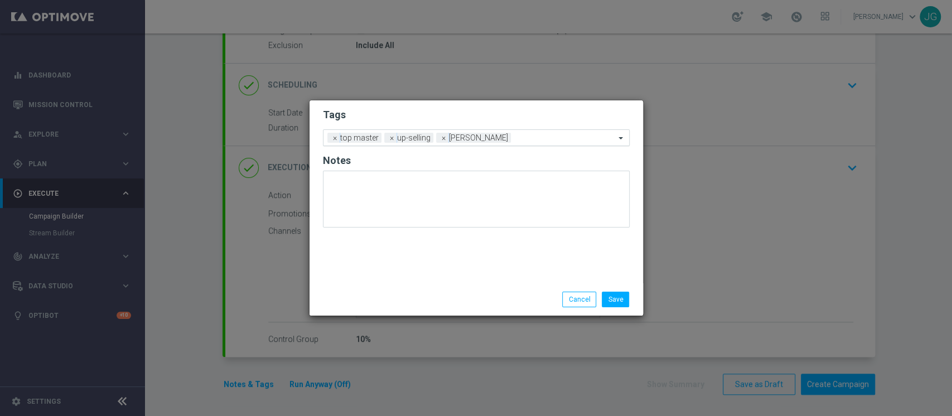
click at [516, 139] on input "text" at bounding box center [566, 138] width 100 height 9
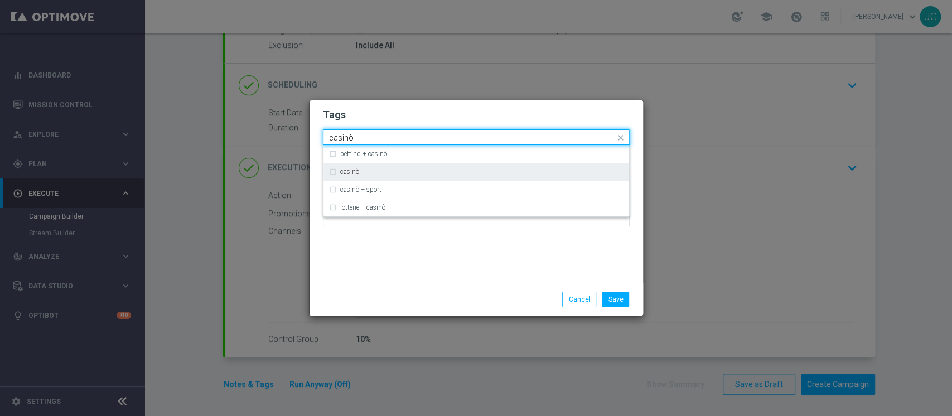
click at [406, 169] on div "casinò" at bounding box center [481, 172] width 283 height 7
type input "casinò"
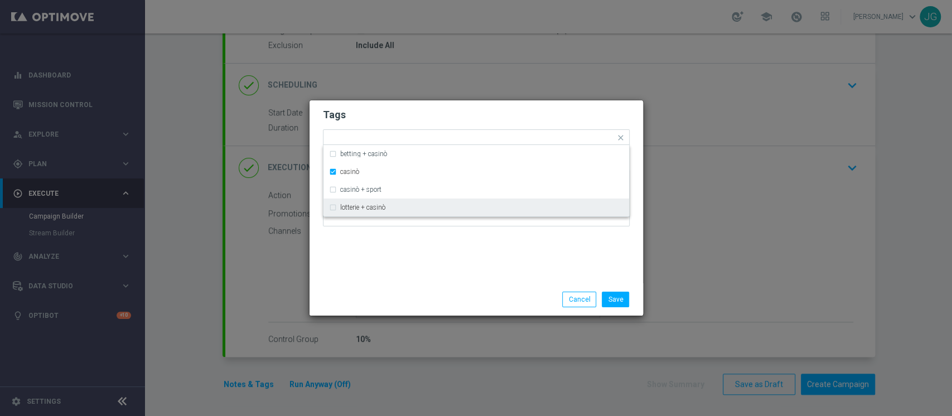
click at [469, 300] on div "Save Cancel" at bounding box center [530, 300] width 216 height 16
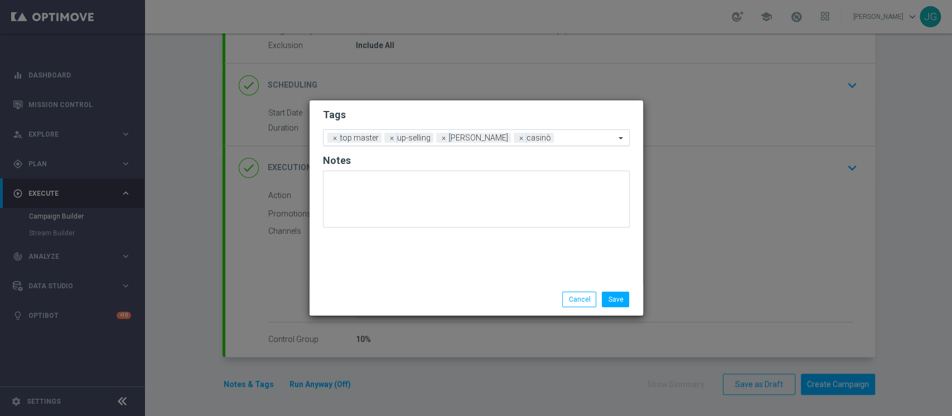
click at [559, 141] on input "text" at bounding box center [587, 138] width 57 height 9
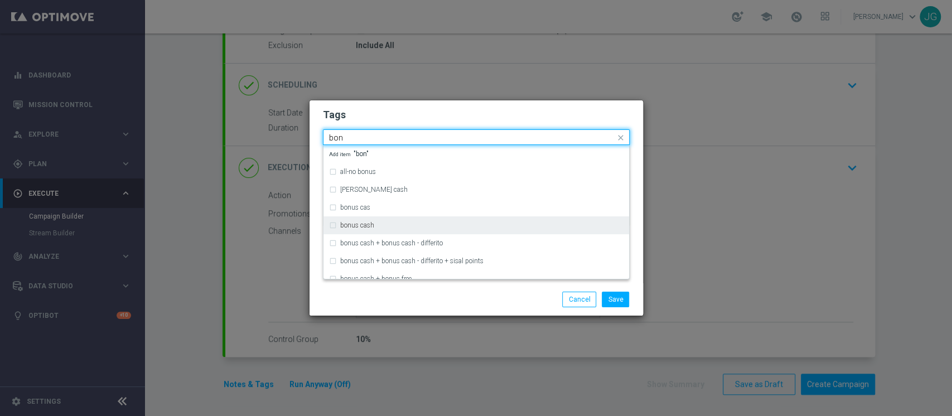
click at [431, 225] on div "bonus cash" at bounding box center [481, 225] width 283 height 7
type input "bon"
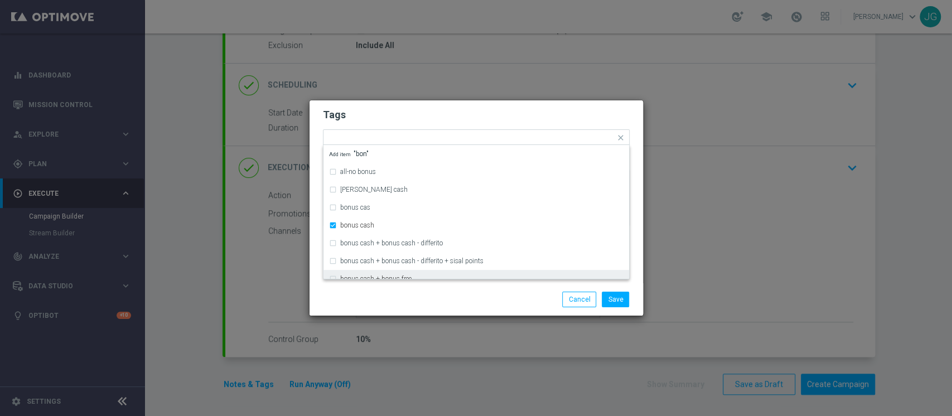
click at [507, 299] on div "Save Cancel" at bounding box center [530, 300] width 216 height 16
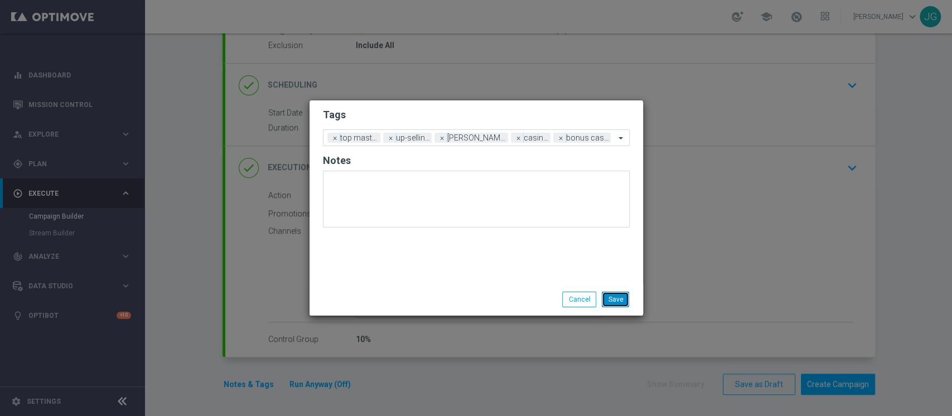
click at [620, 301] on button "Save" at bounding box center [615, 300] width 27 height 16
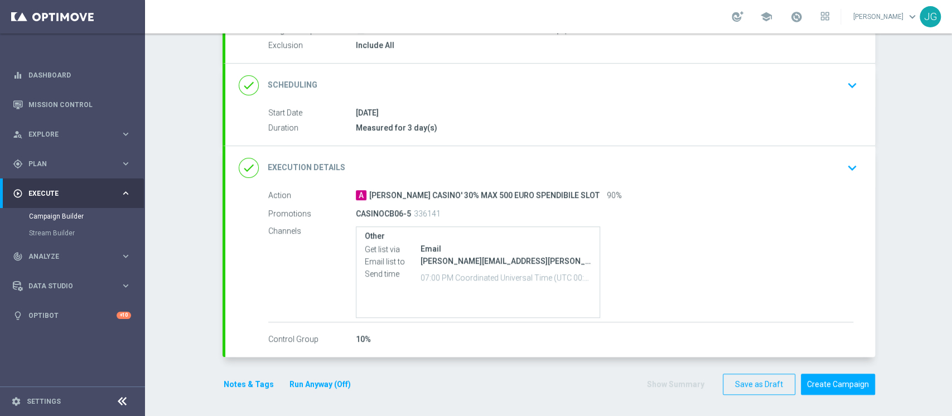
click at [314, 380] on button "Run Anyway (Off)" at bounding box center [320, 385] width 64 height 14
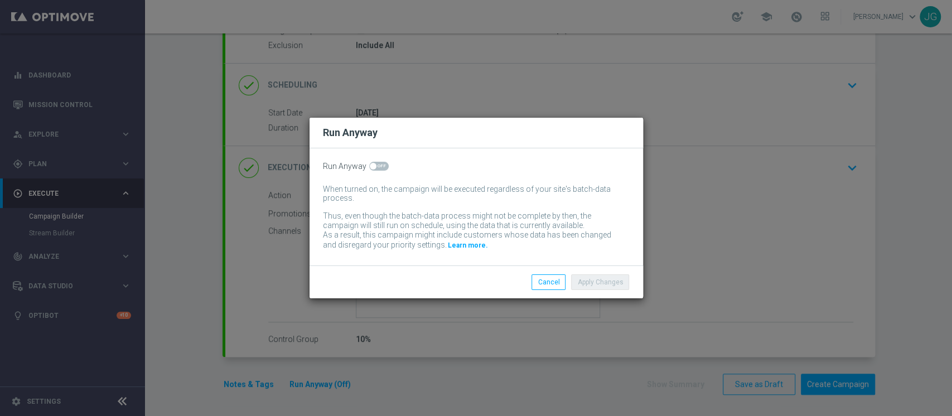
click at [376, 164] on span at bounding box center [379, 166] width 20 height 9
click at [376, 164] on input "checkbox" at bounding box center [379, 166] width 20 height 9
checkbox input "true"
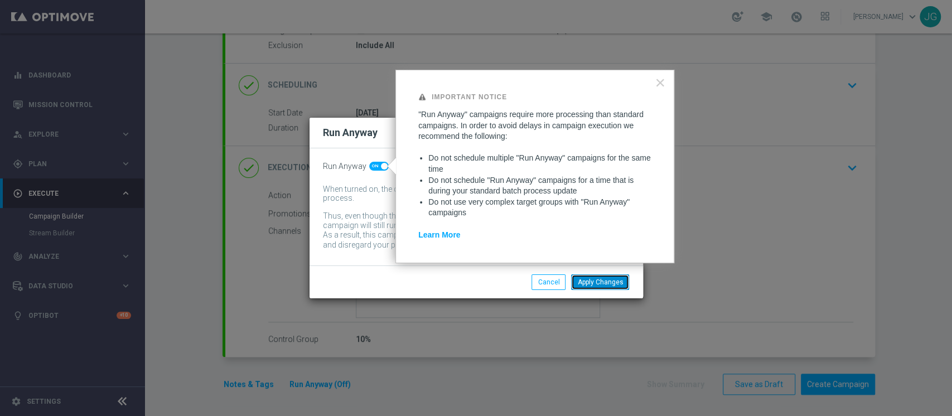
click at [600, 283] on button "Apply Changes" at bounding box center [600, 283] width 58 height 16
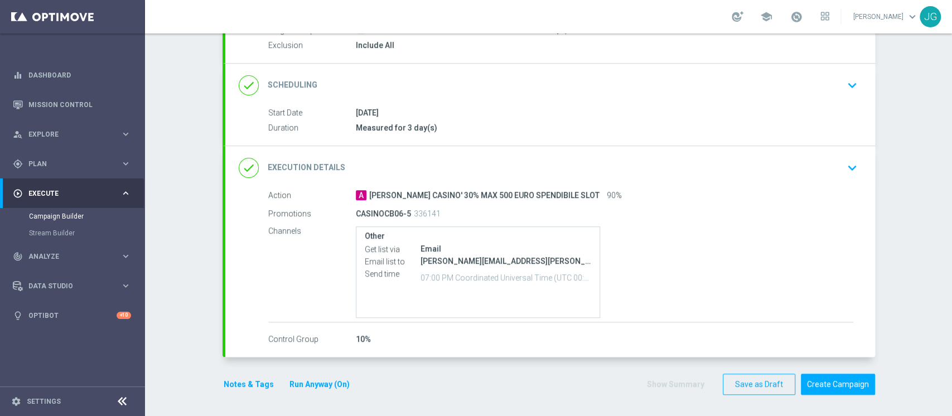
scroll to position [0, 0]
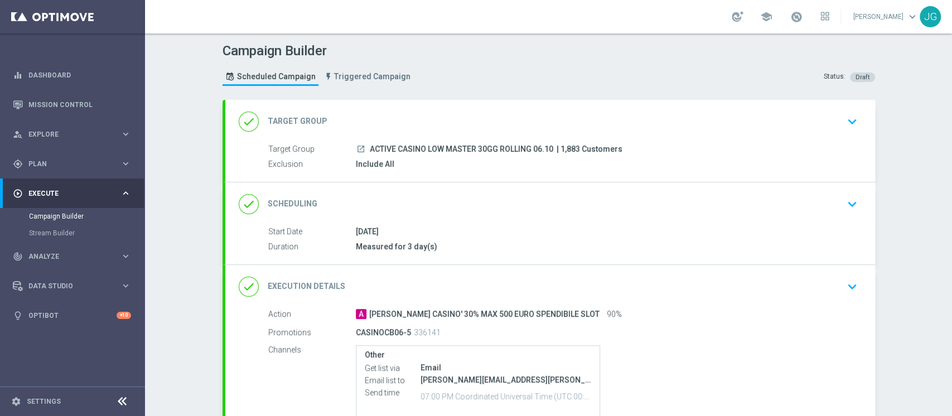
drag, startPoint x: 549, startPoint y: 148, endPoint x: 363, endPoint y: 146, distance: 186.4
click at [363, 146] on div "launch ACTIVE CASINO LOW MASTER 30GG ROLLING 06.10 | 1,883 Customers" at bounding box center [605, 148] width 498 height 11
copy span "ACTIVE CASINO LOW MASTER 30GG ROLLING 06.10"
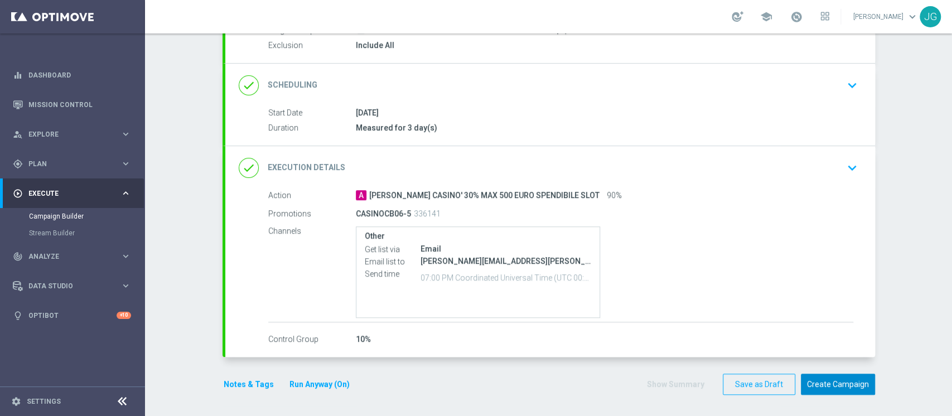
click at [834, 382] on button "Create Campaign" at bounding box center [838, 385] width 74 height 22
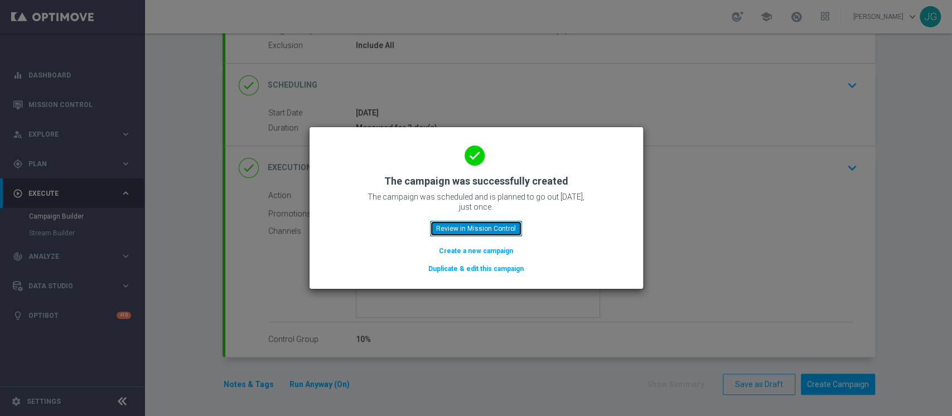
click at [478, 225] on button "Review in Mission Control" at bounding box center [476, 229] width 92 height 16
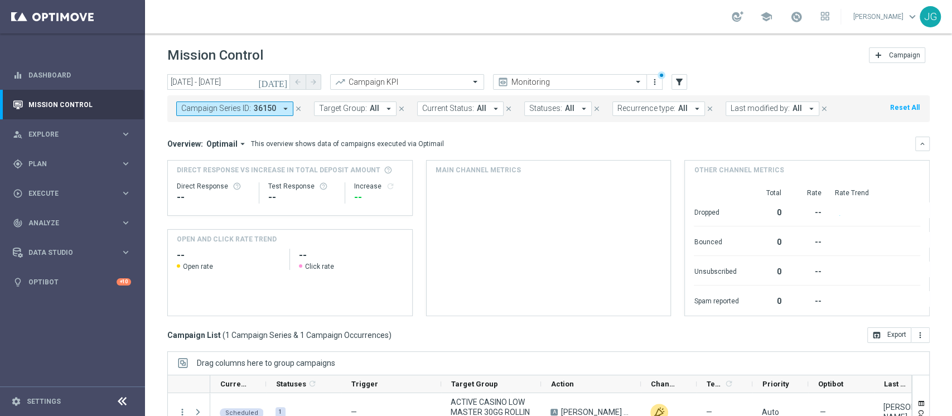
scroll to position [141, 0]
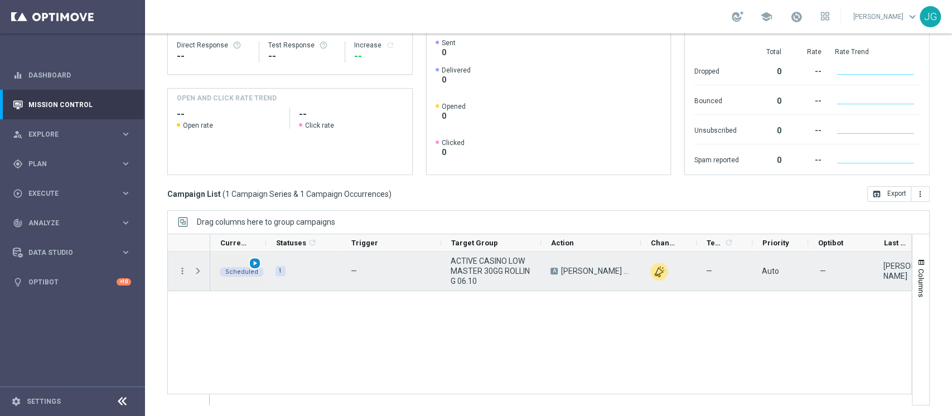
click at [257, 262] on span "play_arrow" at bounding box center [255, 263] width 8 height 8
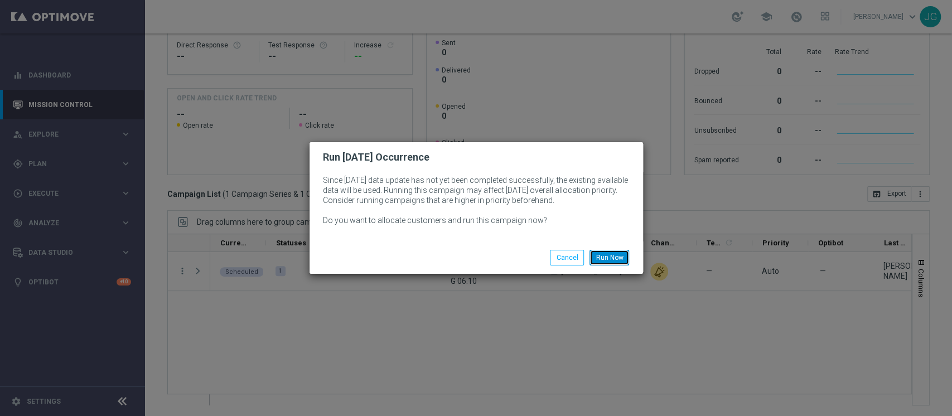
click at [598, 262] on button "Run Now" at bounding box center [610, 258] width 40 height 16
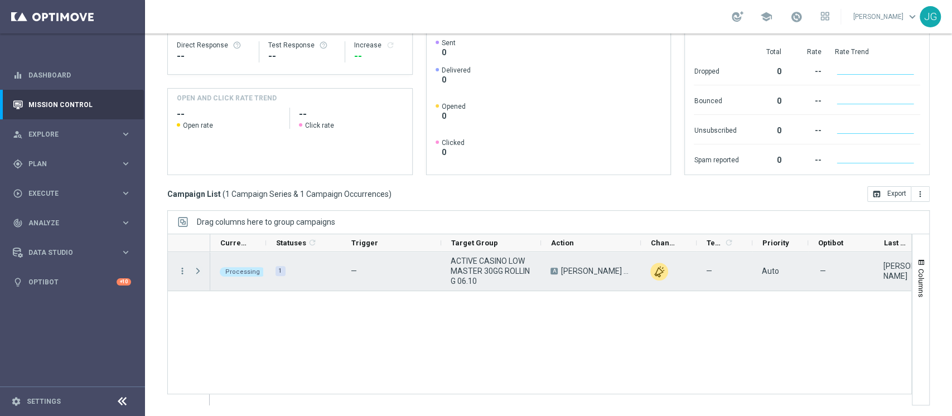
click at [196, 271] on span "Press SPACE to select this row." at bounding box center [198, 271] width 10 height 9
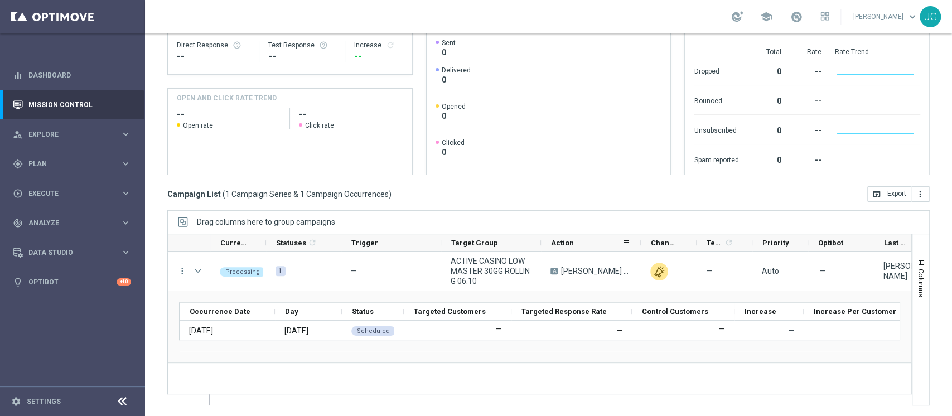
click at [638, 245] on div "Action" at bounding box center [591, 243] width 100 height 18
click at [637, 244] on div "Action" at bounding box center [591, 243] width 100 height 18
drag, startPoint x: 639, startPoint y: 244, endPoint x: 790, endPoint y: 240, distance: 151.2
click at [792, 240] on div at bounding box center [794, 242] width 4 height 17
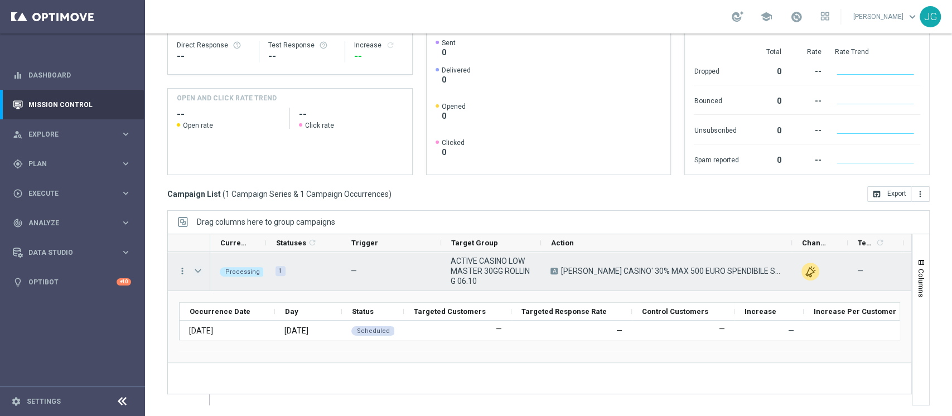
click at [197, 272] on span "Press SPACE to select this row." at bounding box center [198, 271] width 10 height 9
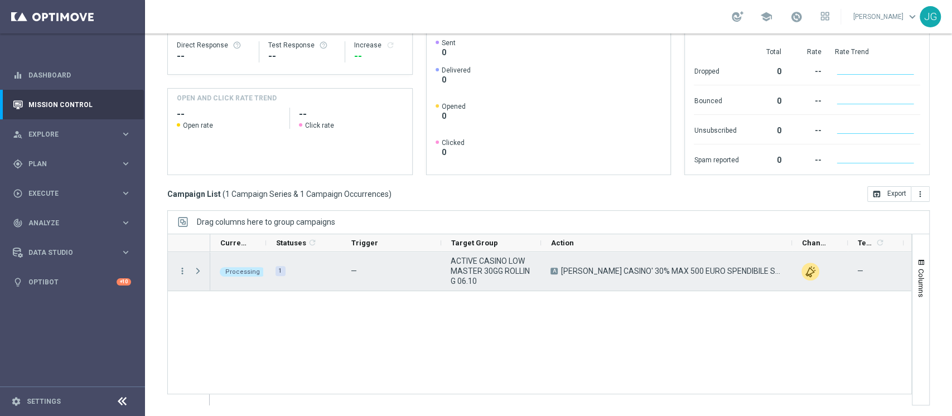
click at [197, 272] on span "Press SPACE to select this row." at bounding box center [198, 271] width 10 height 9
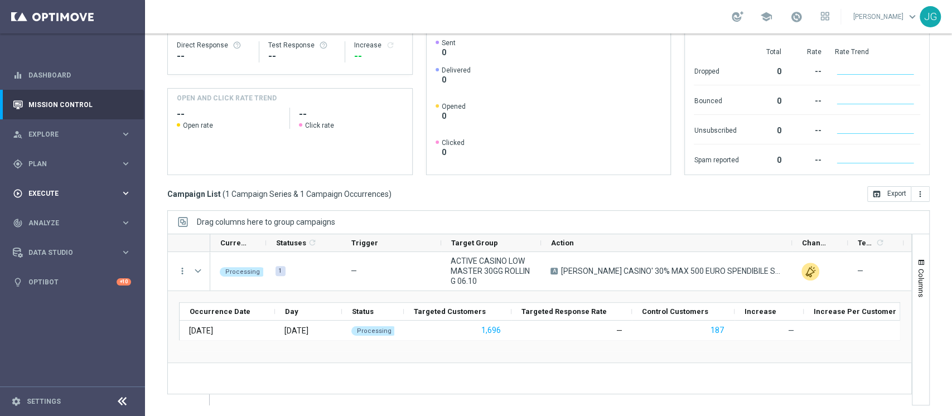
click at [79, 191] on span "Execute" at bounding box center [74, 193] width 92 height 7
click at [57, 216] on link "Campaign Builder" at bounding box center [72, 216] width 87 height 9
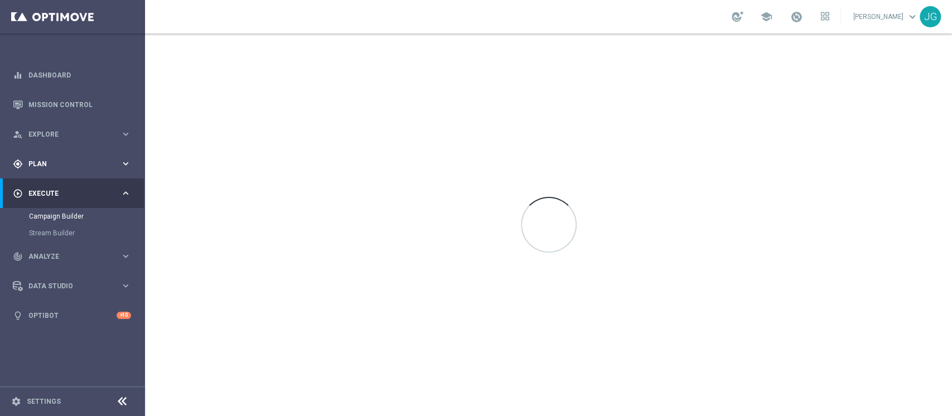
click at [90, 171] on div "gps_fixed Plan keyboard_arrow_right" at bounding box center [72, 164] width 144 height 30
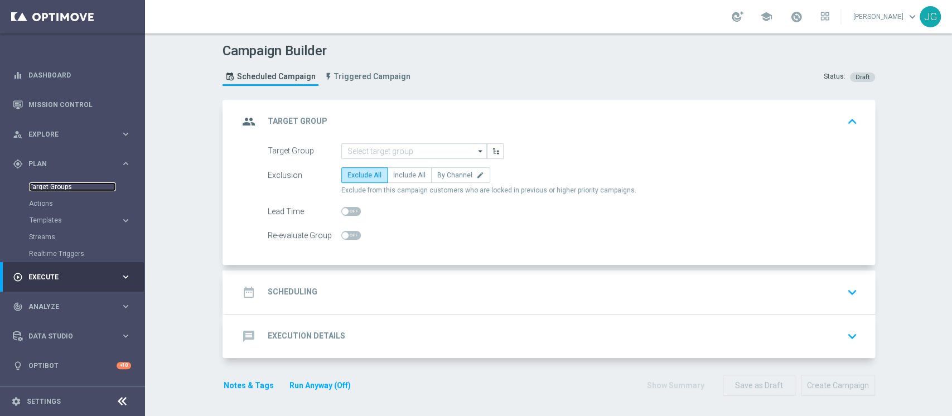
click at [65, 184] on link "Target Groups" at bounding box center [72, 186] width 87 height 9
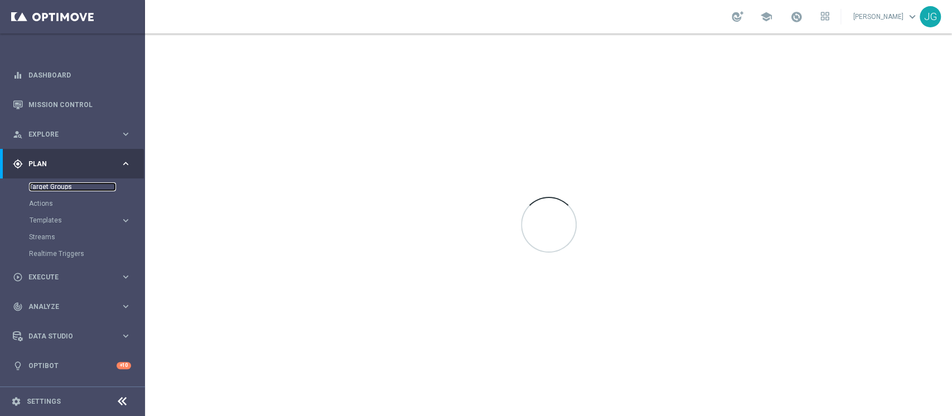
click at [68, 188] on link "Target Groups" at bounding box center [72, 186] width 87 height 9
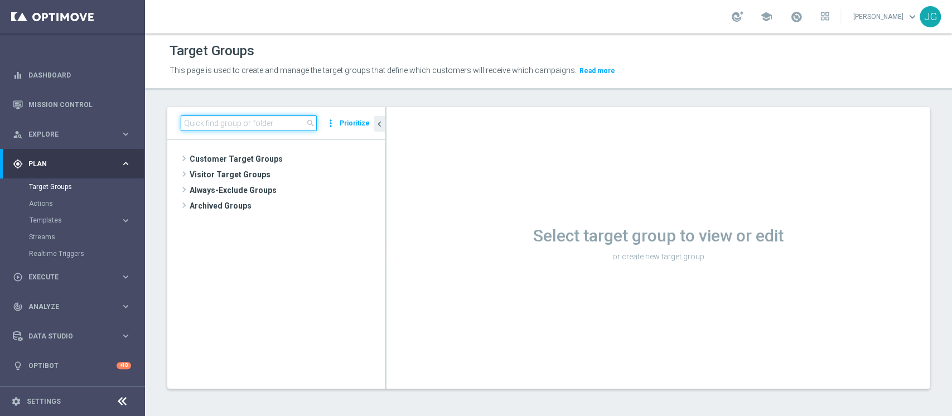
click at [244, 128] on input at bounding box center [249, 124] width 136 height 16
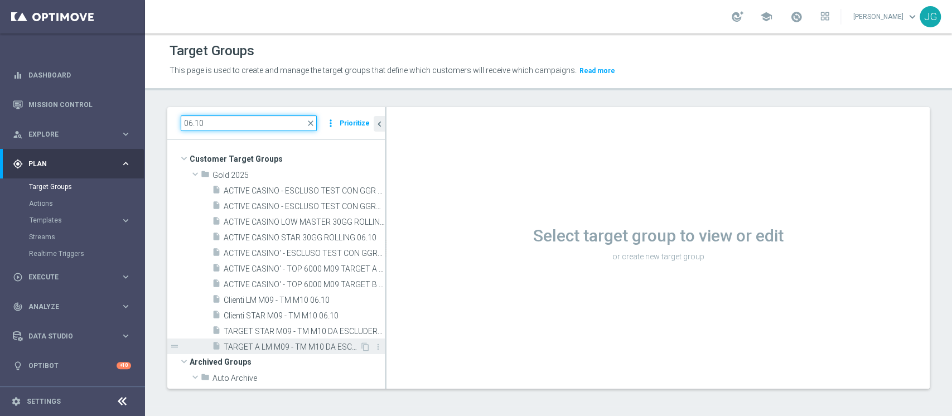
type input "06.10"
click at [291, 348] on span "TARGET A LM M09 - TM M10 DA ESCLUDERE 06.10" at bounding box center [292, 347] width 136 height 9
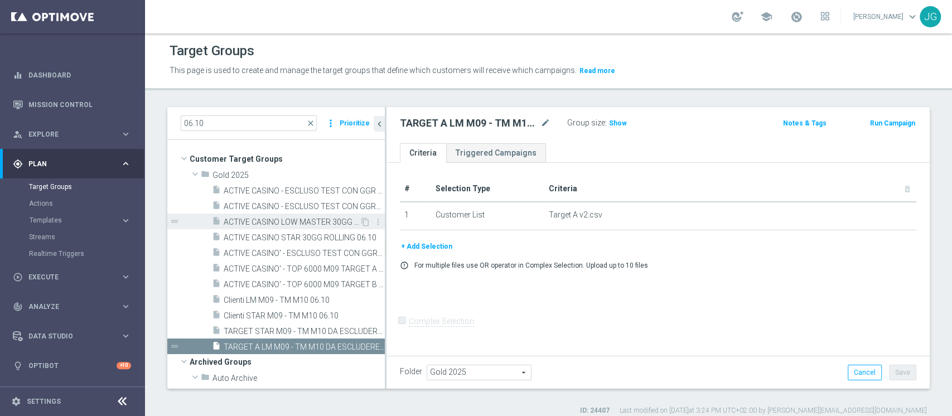
click at [293, 219] on span "ACTIVE CASINO LOW MASTER 30GG ROLLING 06.10" at bounding box center [292, 222] width 136 height 9
checkbox input "true"
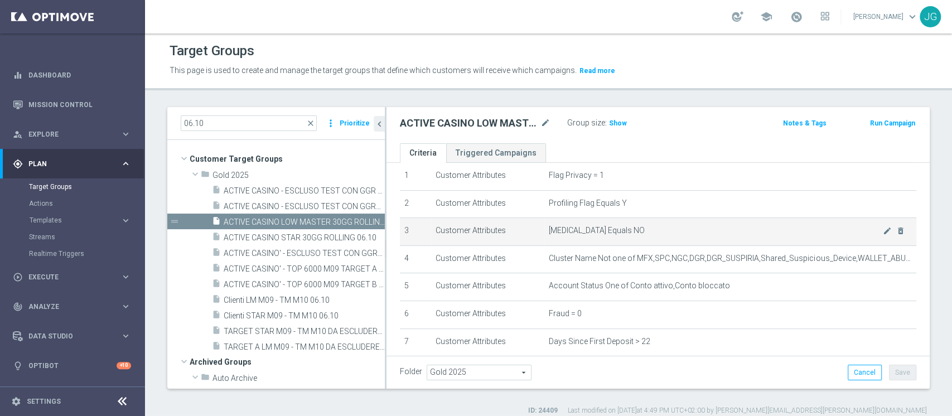
scroll to position [41, 0]
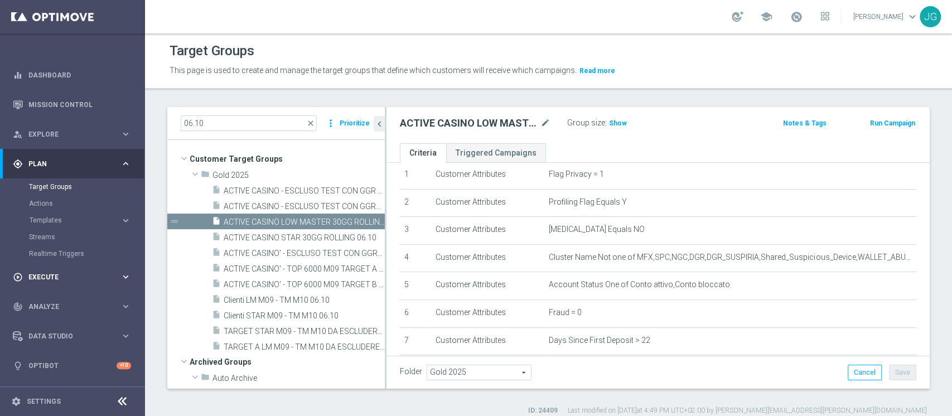
click at [64, 275] on span "Execute" at bounding box center [74, 277] width 92 height 7
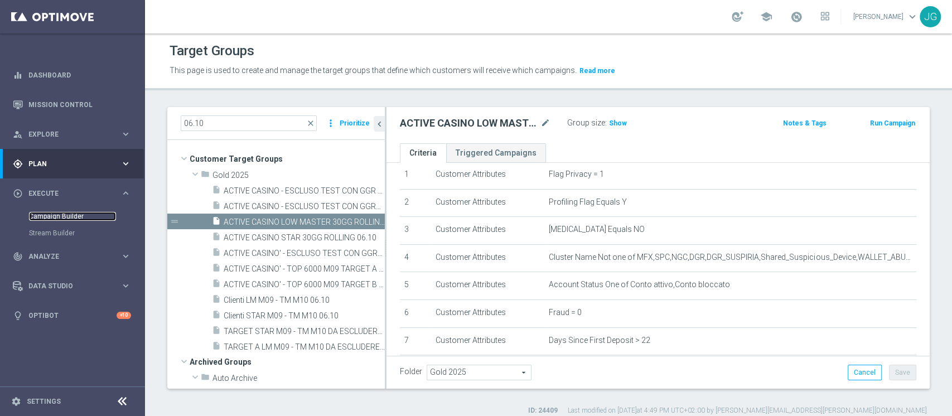
click at [80, 214] on link "Campaign Builder" at bounding box center [72, 216] width 87 height 9
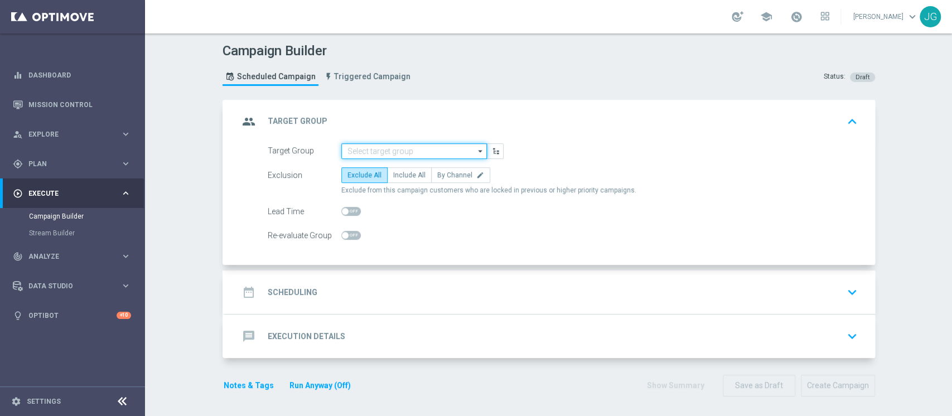
click at [369, 147] on input at bounding box center [414, 151] width 146 height 16
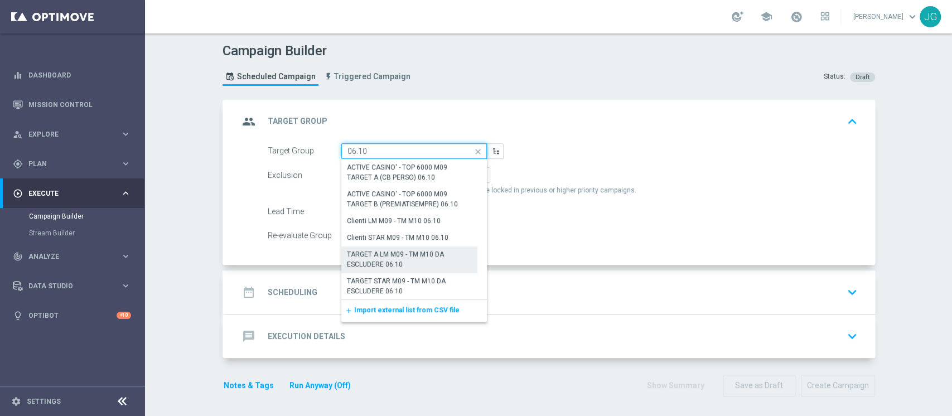
scroll to position [134, 0]
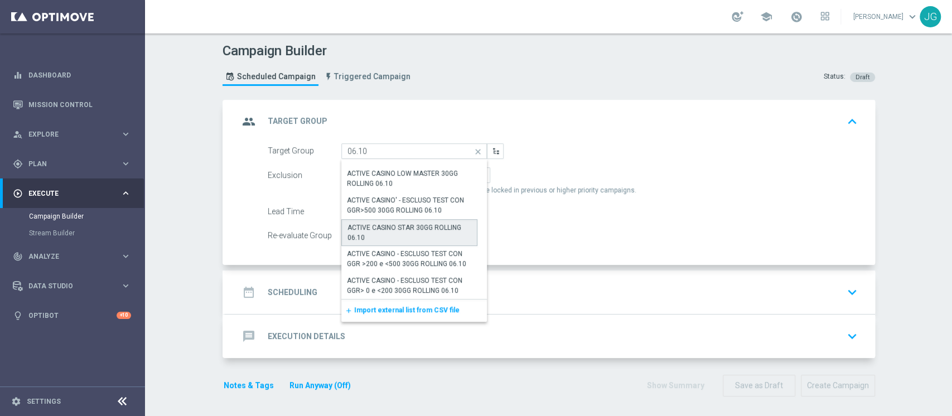
click at [412, 233] on div "ACTIVE CASINO STAR 30GG ROLLING 06.10" at bounding box center [410, 233] width 124 height 20
type input "ACTIVE CASINO STAR 30GG ROLLING 06.10"
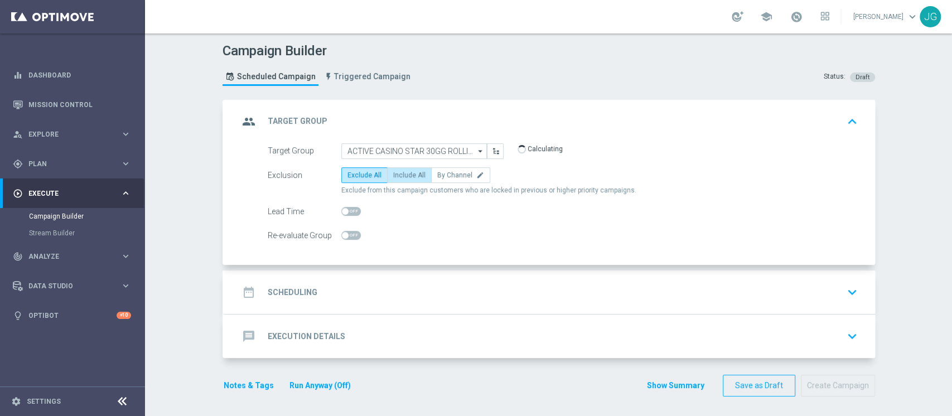
click at [400, 174] on span "Include All" at bounding box center [409, 175] width 32 height 8
click at [400, 174] on input "Include All" at bounding box center [396, 177] width 7 height 7
radio input "true"
click at [490, 285] on div "date_range Scheduling keyboard_arrow_down" at bounding box center [550, 292] width 623 height 21
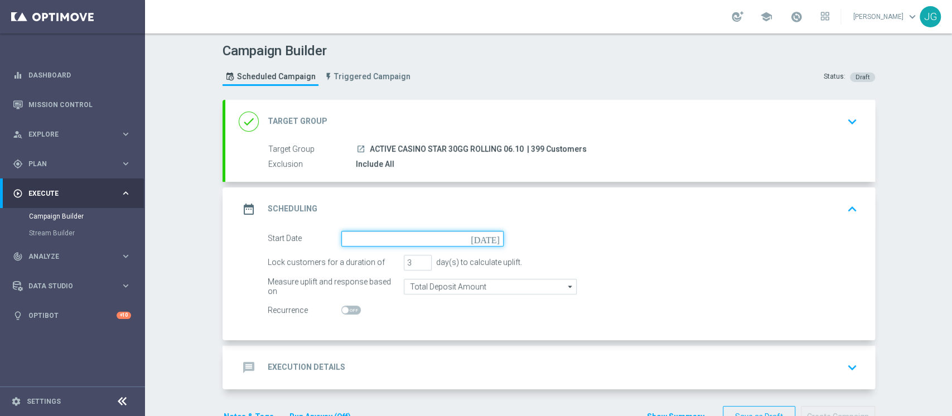
click at [394, 239] on input at bounding box center [422, 239] width 162 height 16
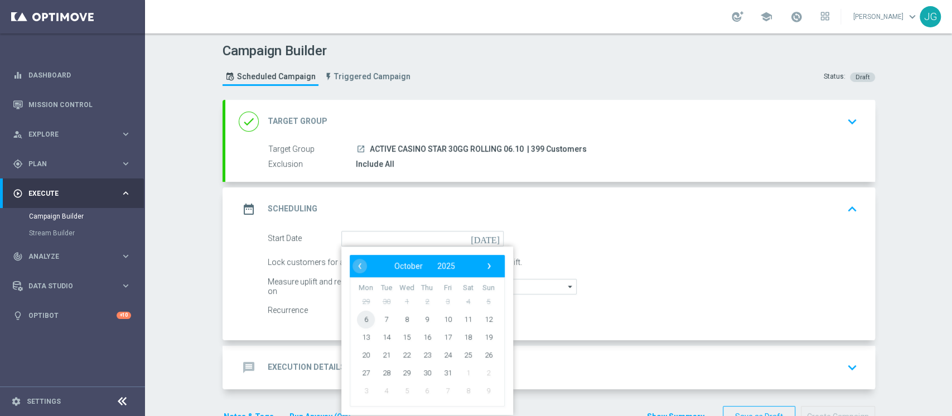
click at [357, 319] on span "6" at bounding box center [366, 319] width 18 height 18
type input "[DATE]"
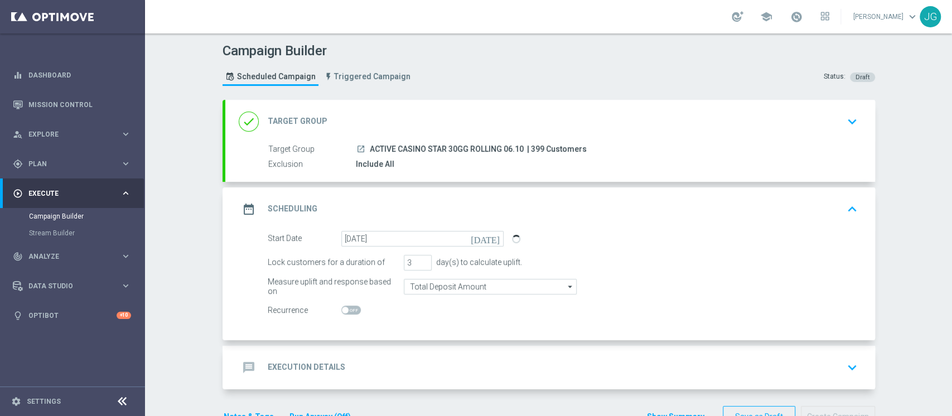
click at [329, 368] on h2 "Execution Details" at bounding box center [307, 367] width 78 height 11
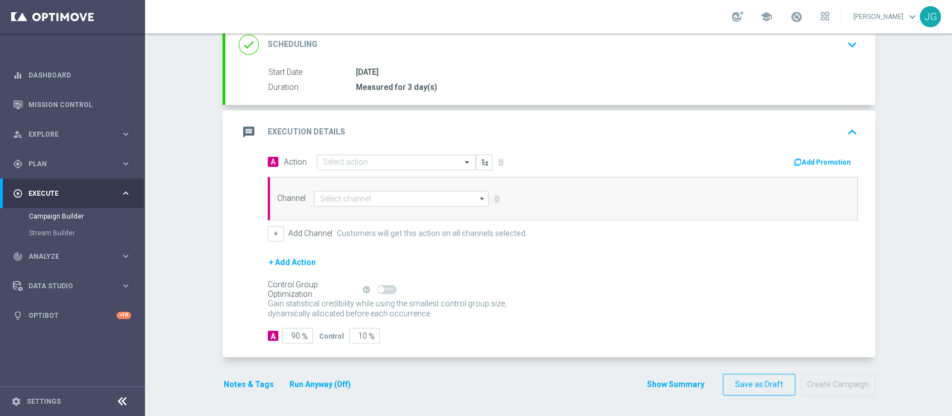
scroll to position [0, 0]
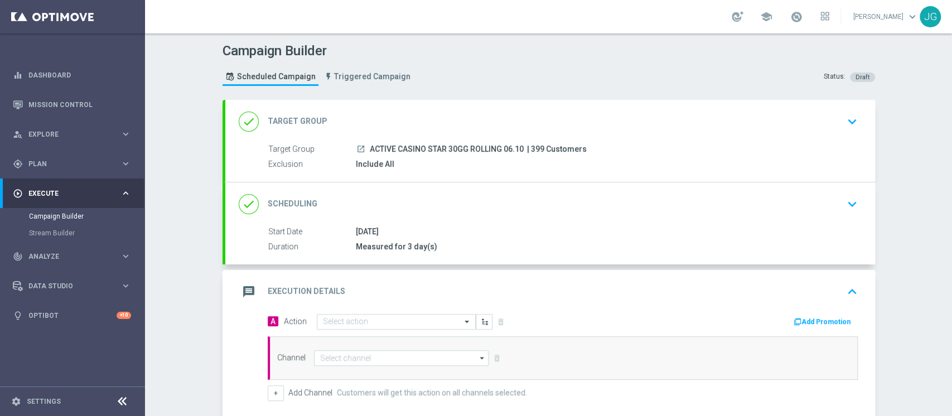
drag, startPoint x: 518, startPoint y: 146, endPoint x: 364, endPoint y: 144, distance: 153.5
click at [370, 145] on span "ACTIVE CASINO STAR 30GG ROLLING 06.10" at bounding box center [447, 150] width 154 height 10
copy span "ACTIVE CASINO STAR 30GG ROLLING 06.10"
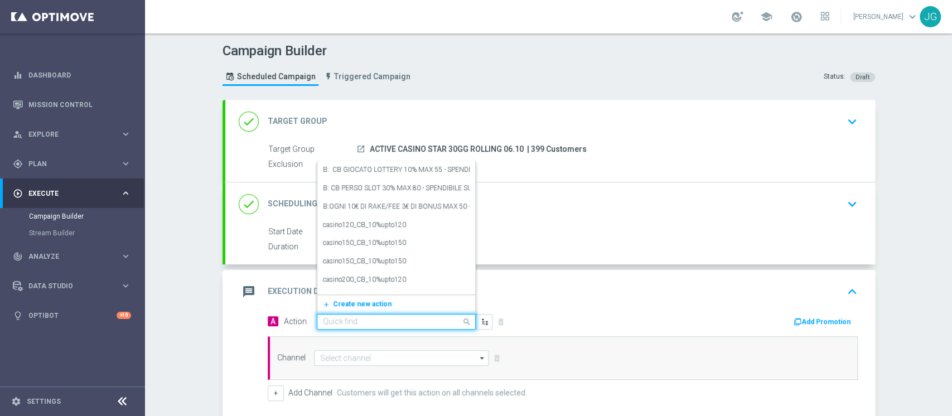
click at [398, 318] on input "text" at bounding box center [385, 321] width 124 height 9
click at [353, 303] on span "Create new action" at bounding box center [362, 304] width 59 height 8
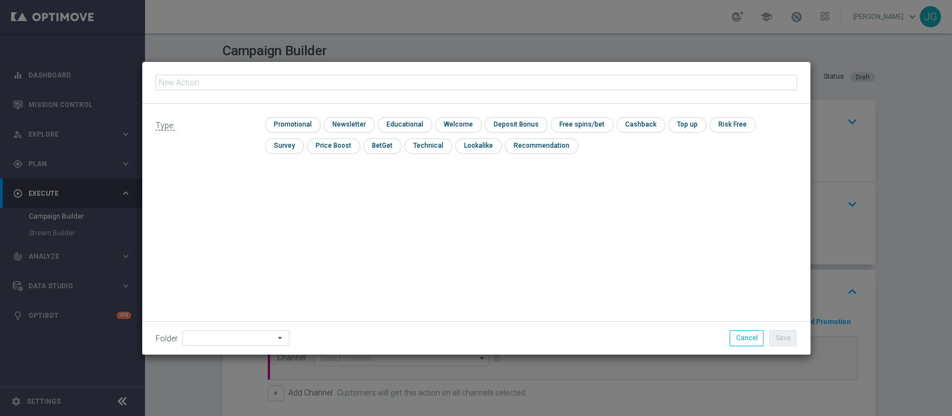
type input "CB PERSO CASINO' 30% MAX 1000 EURO SPENDIBILE SLOT"
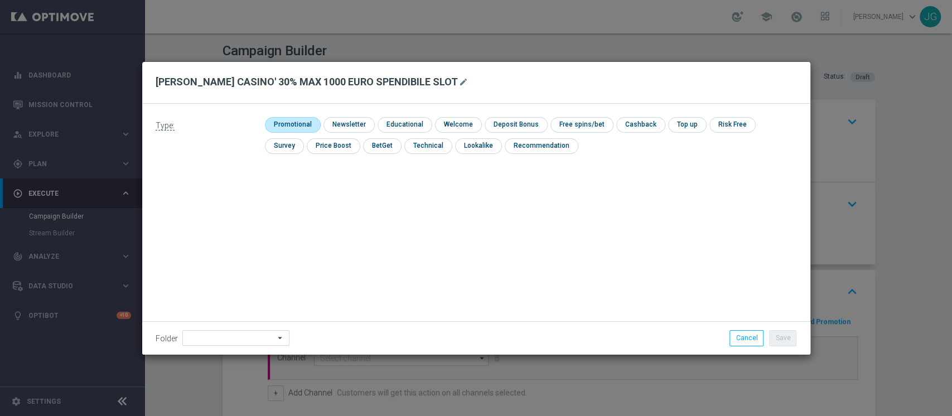
click at [294, 122] on input "checkbox" at bounding box center [291, 124] width 53 height 15
checkbox input "true"
click at [642, 126] on input "checkbox" at bounding box center [651, 124] width 47 height 15
checkbox input "true"
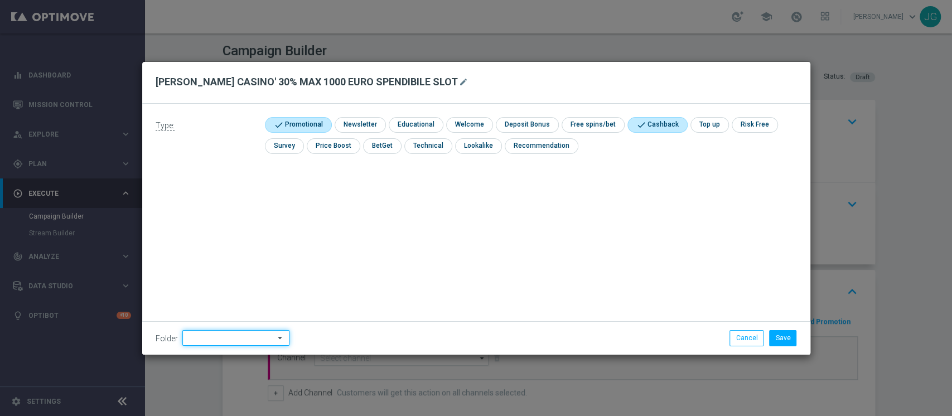
click at [235, 340] on input at bounding box center [235, 338] width 107 height 16
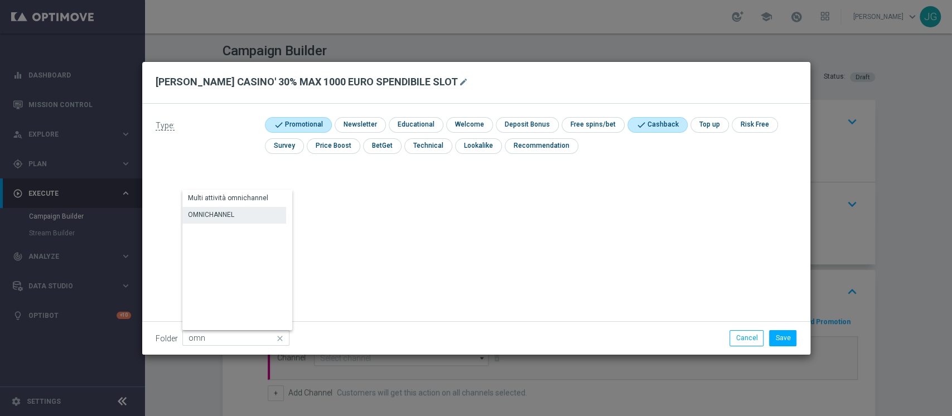
click at [226, 216] on div "OMNICHANNEL" at bounding box center [211, 215] width 46 height 10
type input "OMNICHANNEL"
click at [778, 338] on button "Save" at bounding box center [782, 338] width 27 height 16
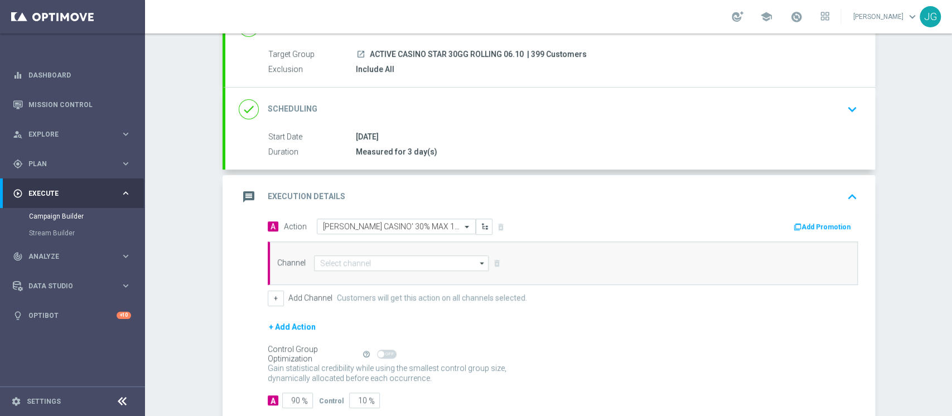
scroll to position [99, 0]
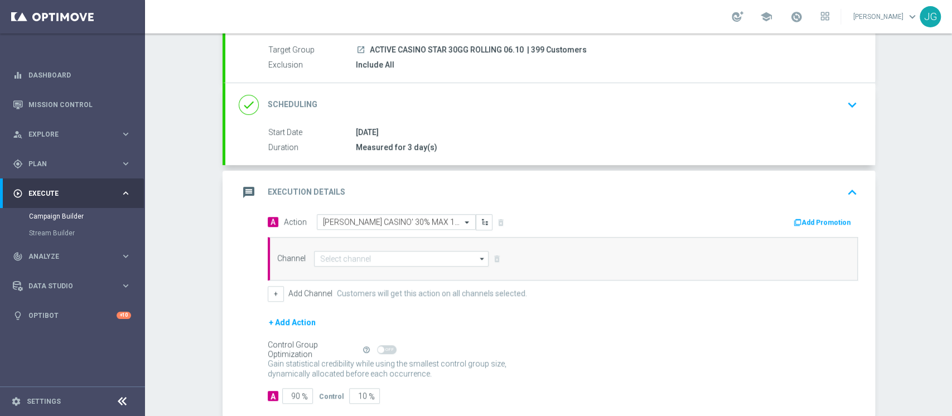
click at [808, 216] on button "Add Promotion" at bounding box center [824, 222] width 62 height 12
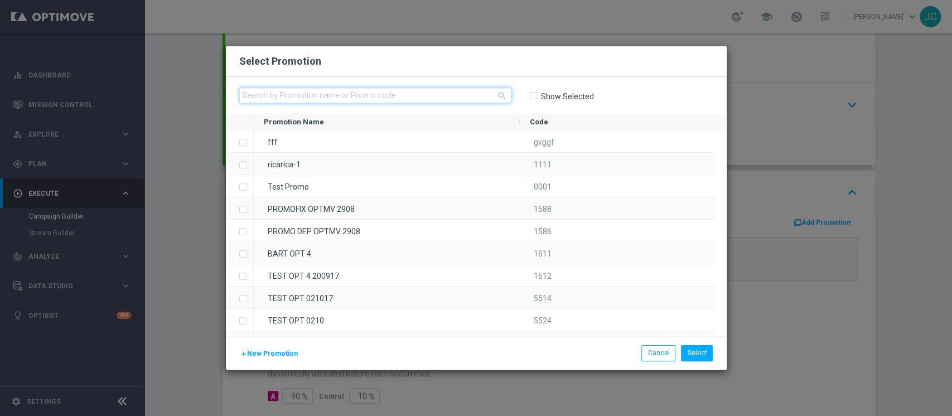
click at [416, 94] on input "text" at bounding box center [375, 96] width 272 height 16
paste input "336143"
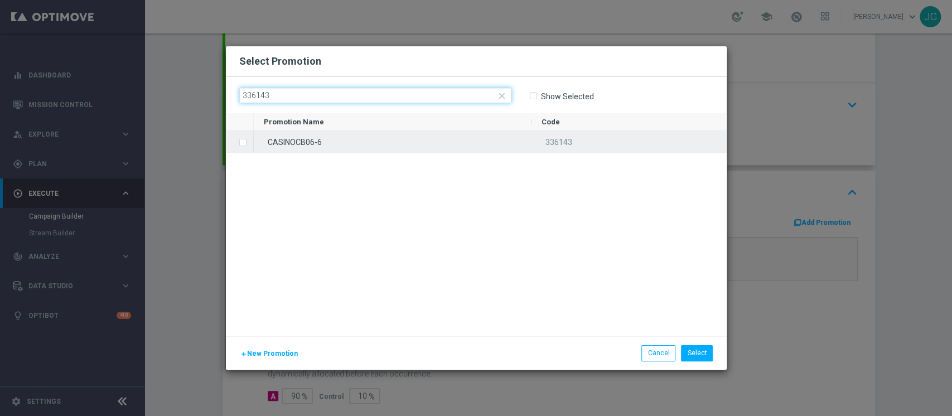
type input "336143"
click at [364, 145] on div "CASINOCB06-6" at bounding box center [393, 142] width 278 height 22
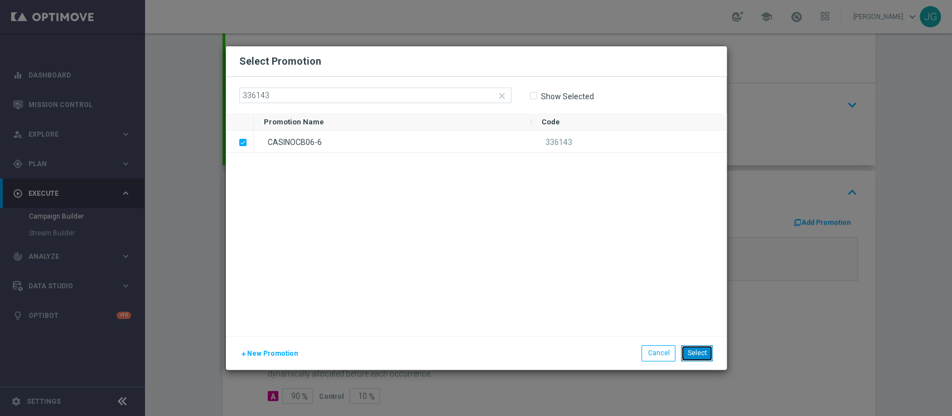
click at [701, 348] on button "Select" at bounding box center [697, 353] width 32 height 16
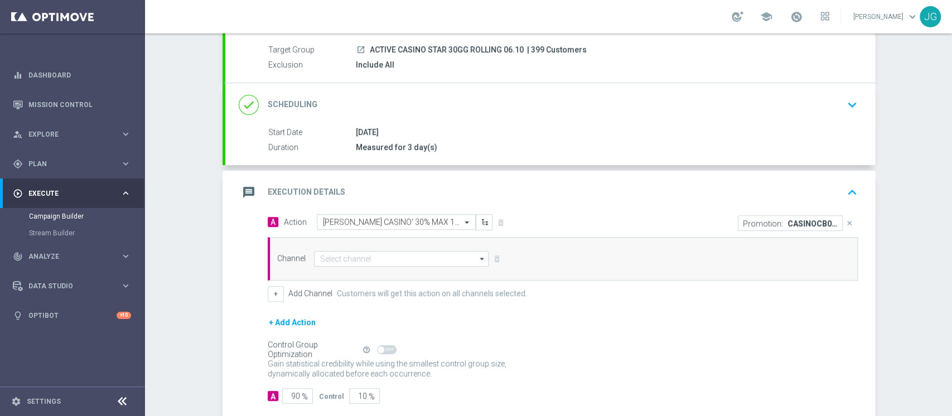
click at [388, 248] on div "Channel arrow_drop_down Drag here to set row groups Drag here to set column lab…" at bounding box center [563, 259] width 590 height 44
click at [388, 261] on input at bounding box center [401, 259] width 175 height 16
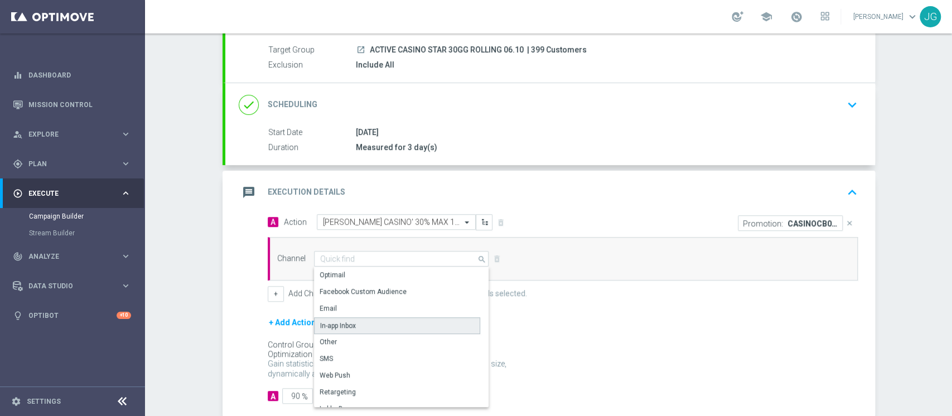
click at [353, 322] on div "In-app Inbox" at bounding box center [397, 325] width 166 height 17
type input "In-app Inbox"
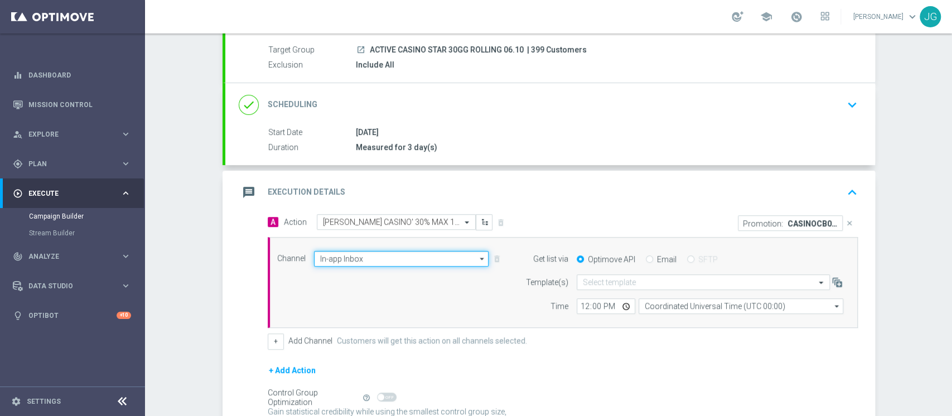
click at [436, 251] on input "In-app Inbox" at bounding box center [401, 259] width 175 height 16
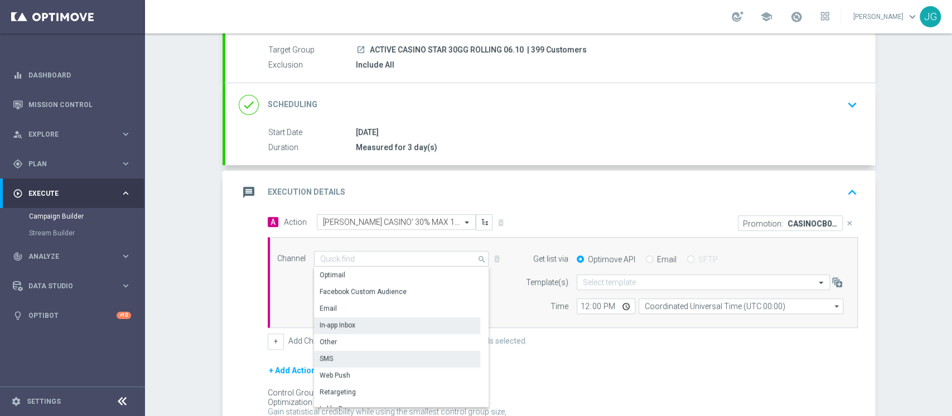
click at [336, 345] on div "Other" at bounding box center [397, 342] width 166 height 16
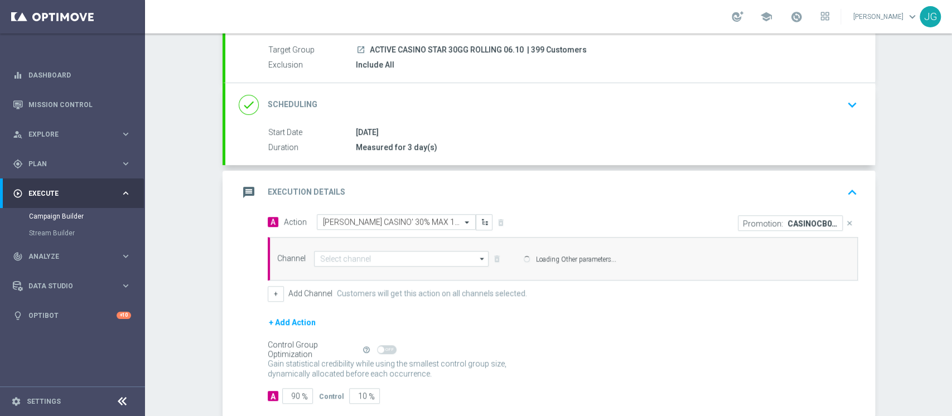
type input "Other"
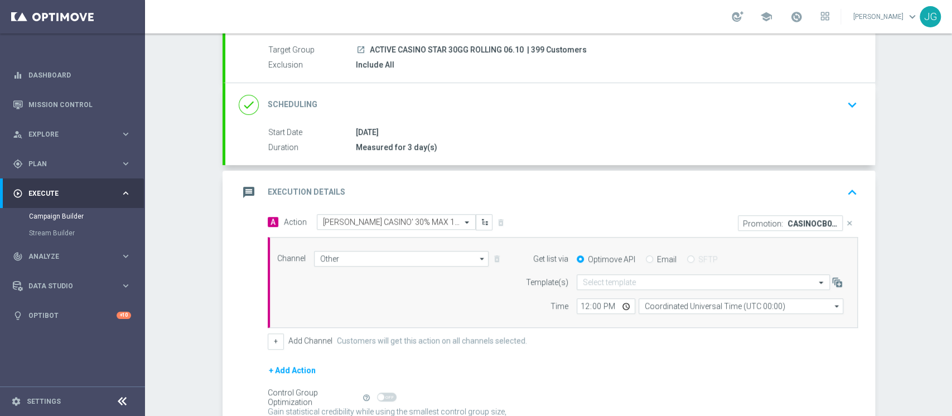
click at [646, 259] on input "Email" at bounding box center [649, 260] width 7 height 7
radio input "true"
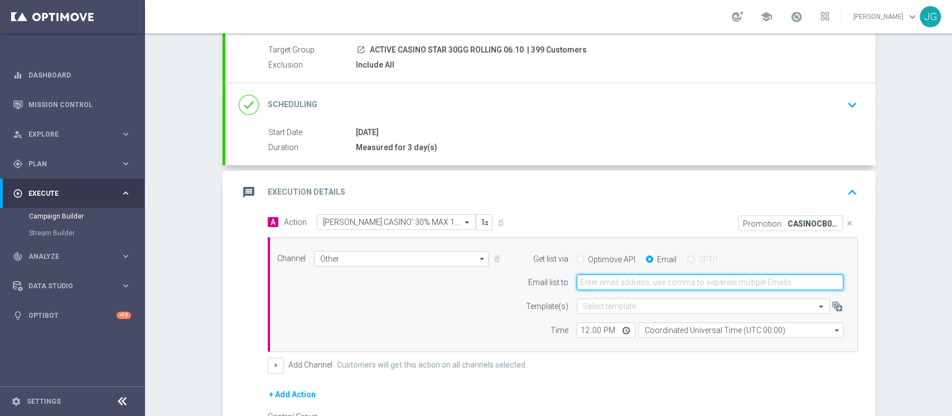
click at [636, 280] on input "email" at bounding box center [710, 283] width 267 height 16
type input "jennyffer.gonzalez@sisal.it"
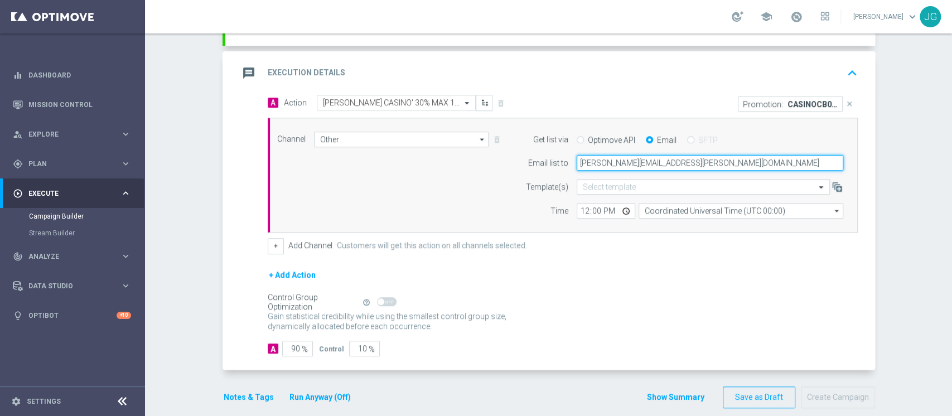
scroll to position [232, 0]
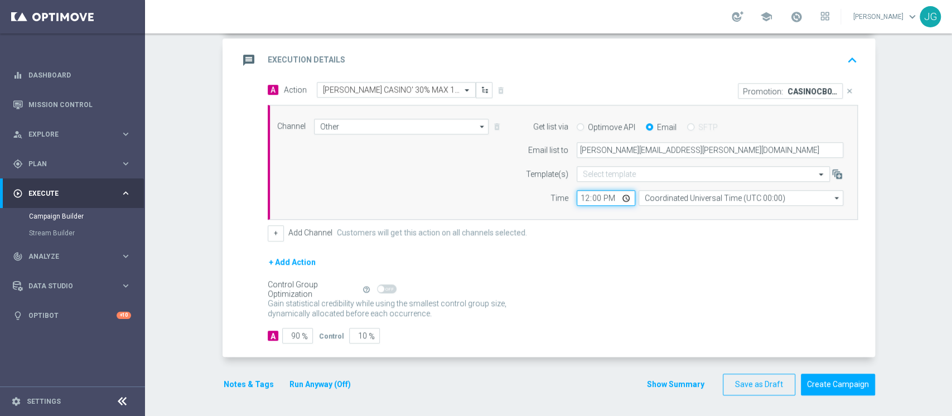
click at [621, 194] on input "12:00" at bounding box center [606, 198] width 59 height 16
type input "19:00"
click at [710, 272] on div "+ Add Action" at bounding box center [563, 270] width 590 height 28
click at [537, 61] on div "message Execution Details keyboard_arrow_up" at bounding box center [550, 60] width 623 height 21
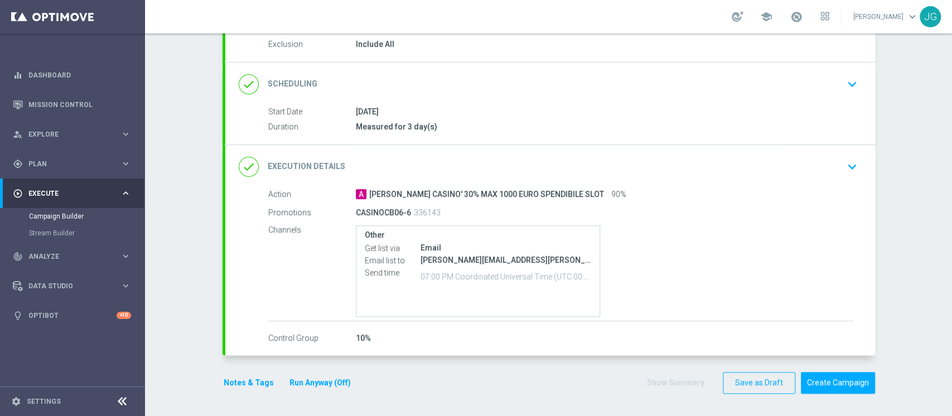
scroll to position [119, 0]
click at [237, 389] on button "Notes & Tags" at bounding box center [249, 385] width 52 height 14
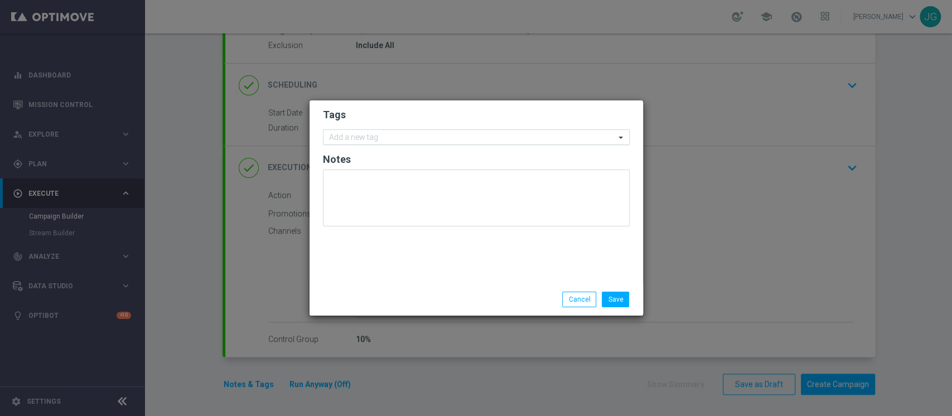
click at [410, 142] on div at bounding box center [472, 138] width 288 height 11
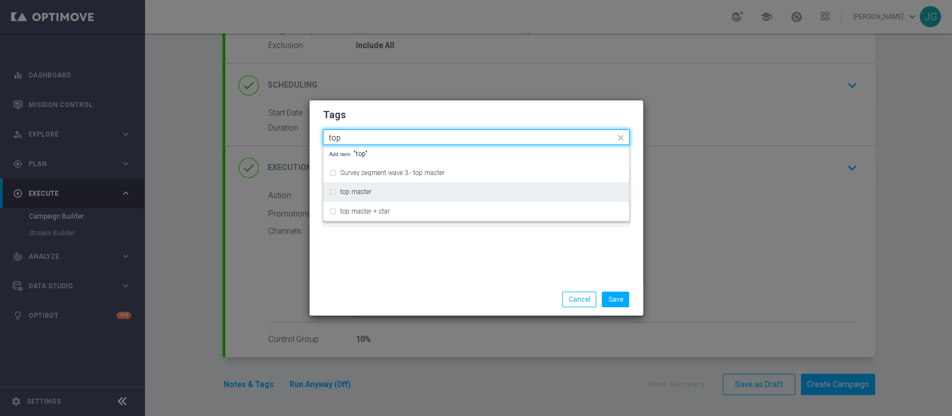
click at [348, 197] on div "top master" at bounding box center [476, 192] width 295 height 18
type input "top"
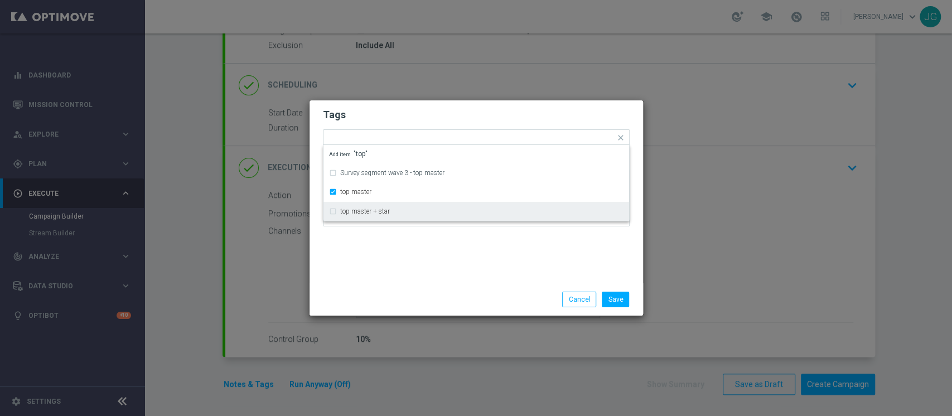
click at [406, 259] on div "Tags Quick find × top master Survey segment wave 3 - top master top master top …" at bounding box center [477, 191] width 334 height 183
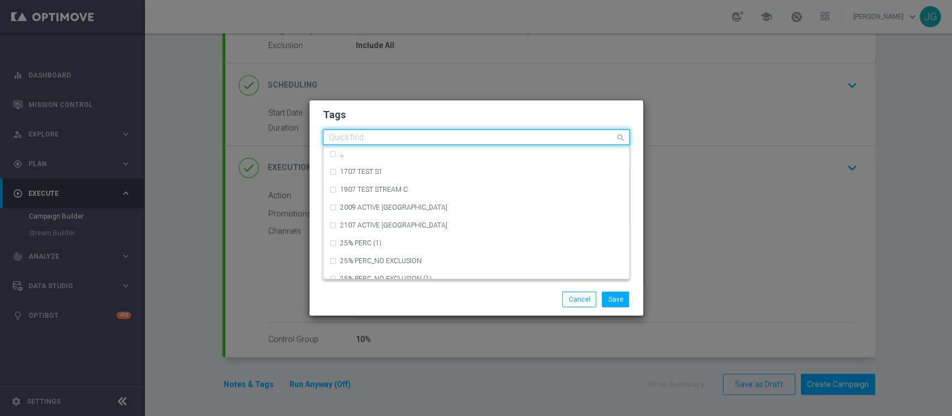
click at [400, 141] on input "text" at bounding box center [472, 137] width 286 height 9
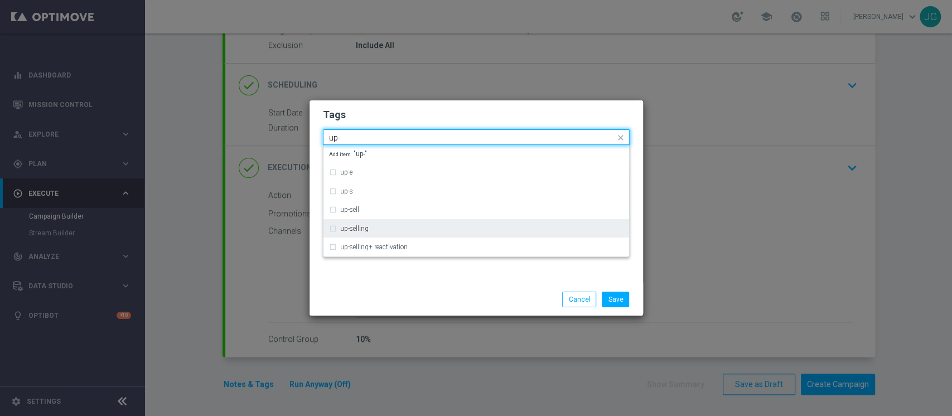
click at [365, 221] on div "up-selling" at bounding box center [476, 229] width 295 height 18
type input "up-"
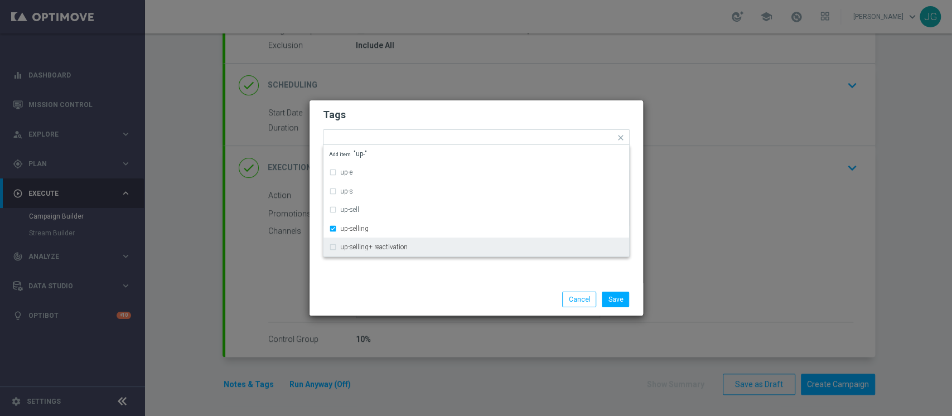
click at [401, 282] on div "Tags Quick find × top master × up-selling up-e up-s up-sell up-selling up-selli…" at bounding box center [477, 191] width 334 height 183
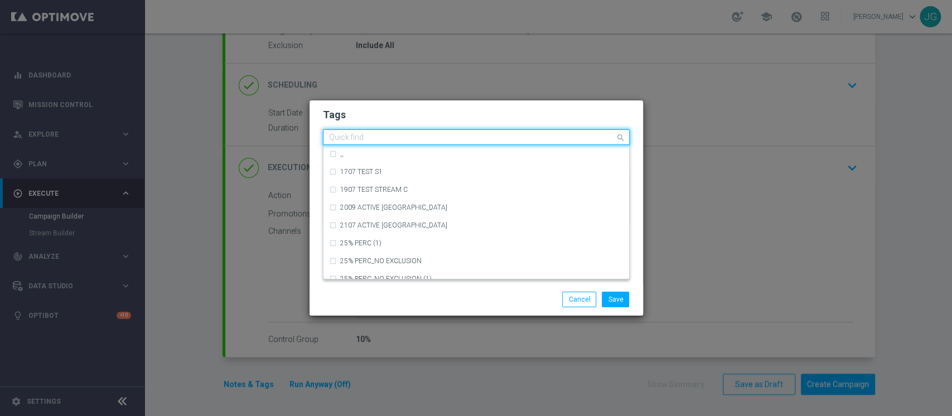
click at [482, 141] on input "text" at bounding box center [472, 137] width 286 height 9
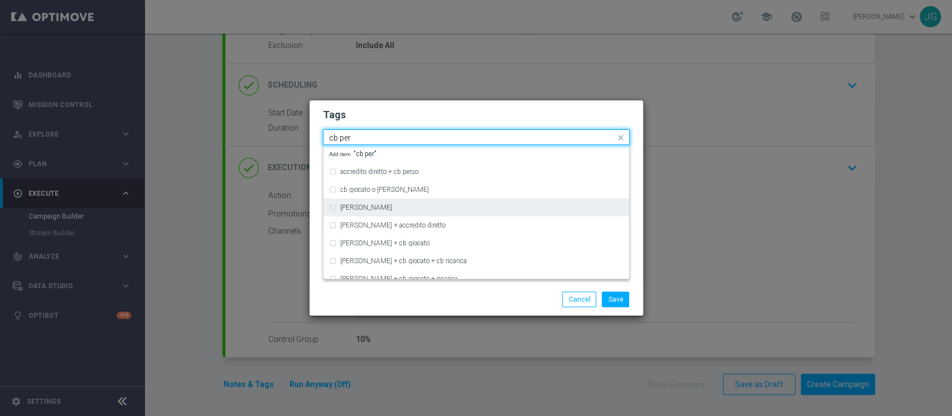
click at [417, 210] on div "cb perso" at bounding box center [481, 207] width 283 height 7
type input "cb per"
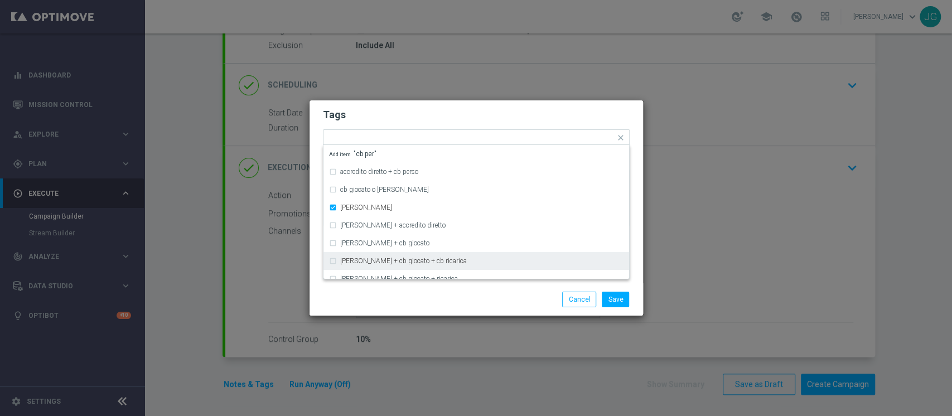
click at [455, 292] on div "Save Cancel" at bounding box center [530, 300] width 216 height 16
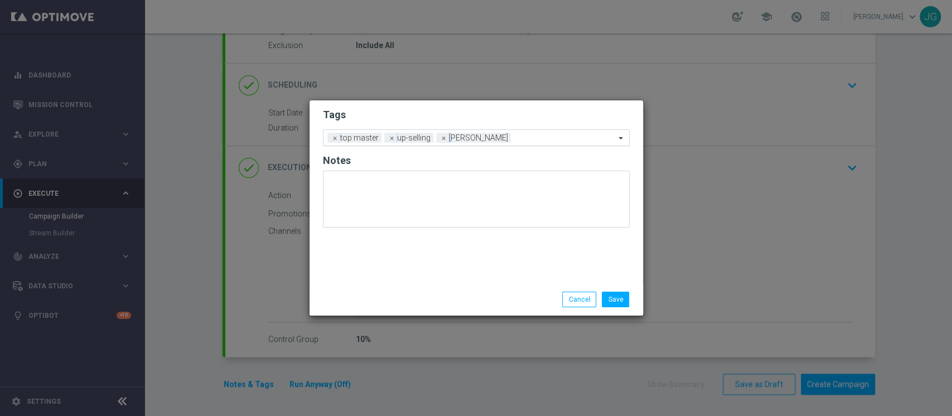
click at [521, 132] on div "Add a new tag × top master × up-selling × cb perso" at bounding box center [470, 138] width 292 height 16
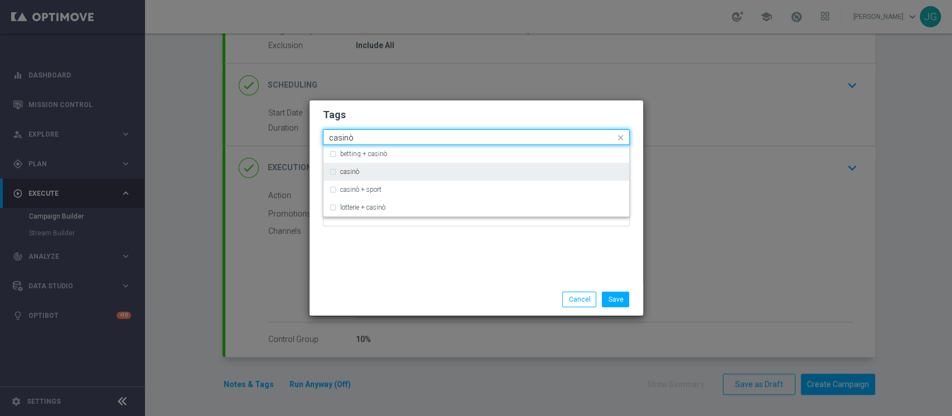
click at [411, 169] on div "casinò" at bounding box center [481, 172] width 283 height 7
type input "casinò"
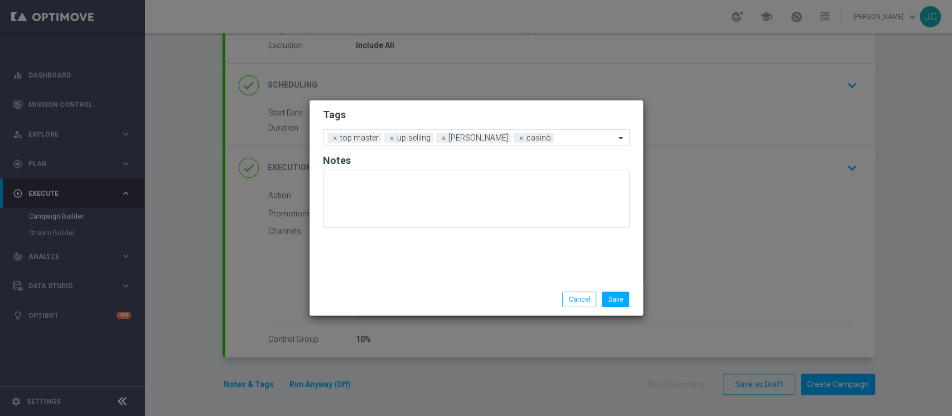
click at [484, 241] on div "Tags Add a new tag × top master × up-selling × cb perso × casinò Notes" at bounding box center [477, 191] width 334 height 183
click at [559, 136] on input "text" at bounding box center [587, 138] width 57 height 9
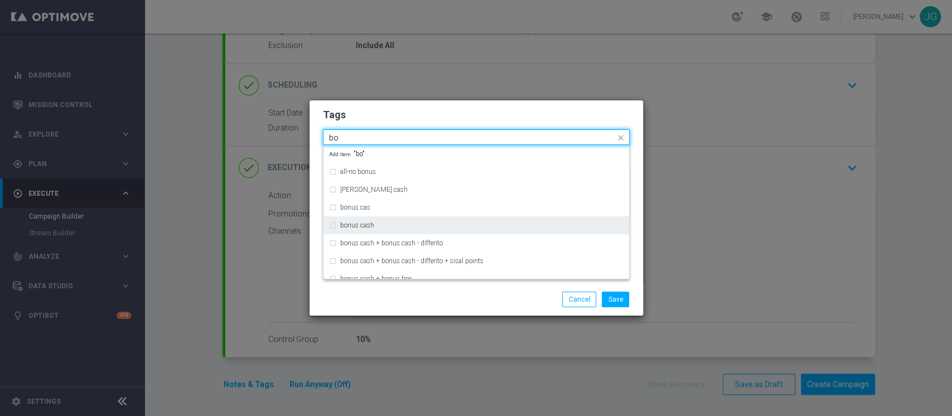
click at [394, 223] on div "bonus cash" at bounding box center [481, 225] width 283 height 7
type input "bo"
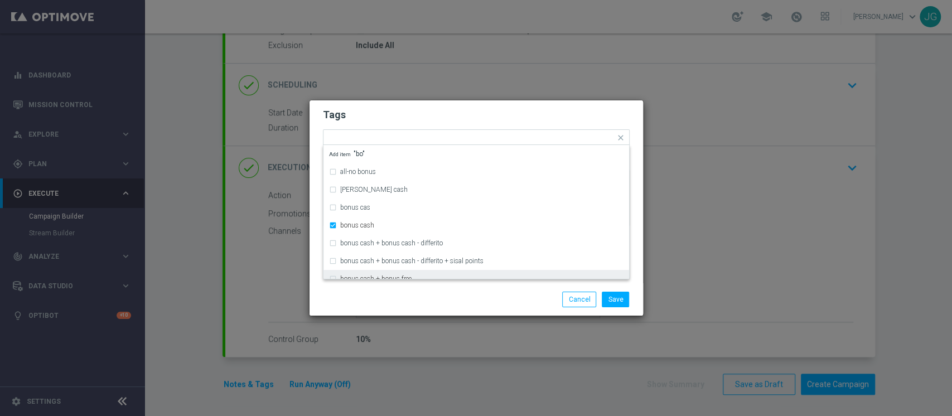
click at [455, 295] on div "Save Cancel" at bounding box center [530, 300] width 216 height 16
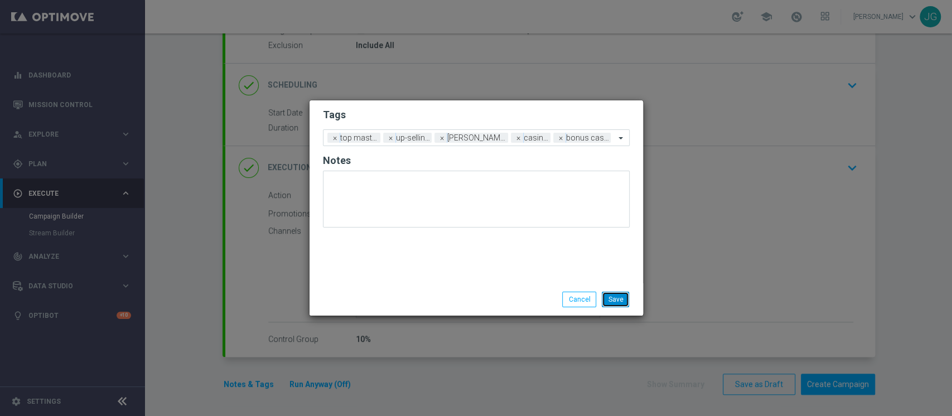
click at [612, 297] on button "Save" at bounding box center [615, 300] width 27 height 16
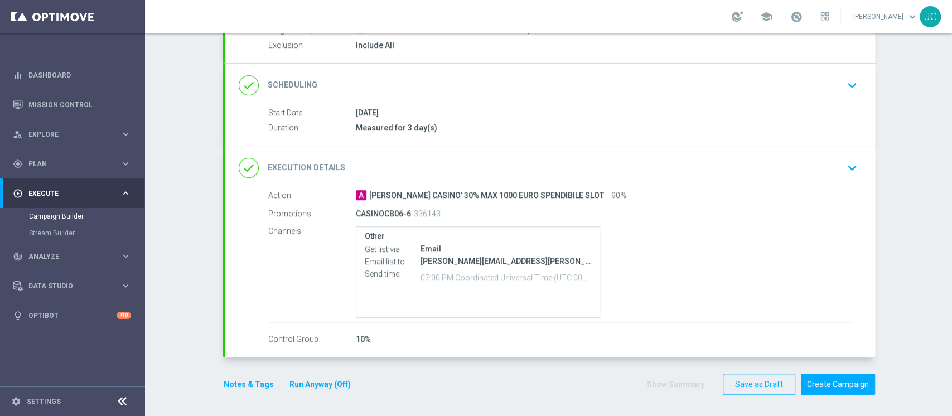
click at [312, 382] on button "Run Anyway (Off)" at bounding box center [320, 385] width 64 height 14
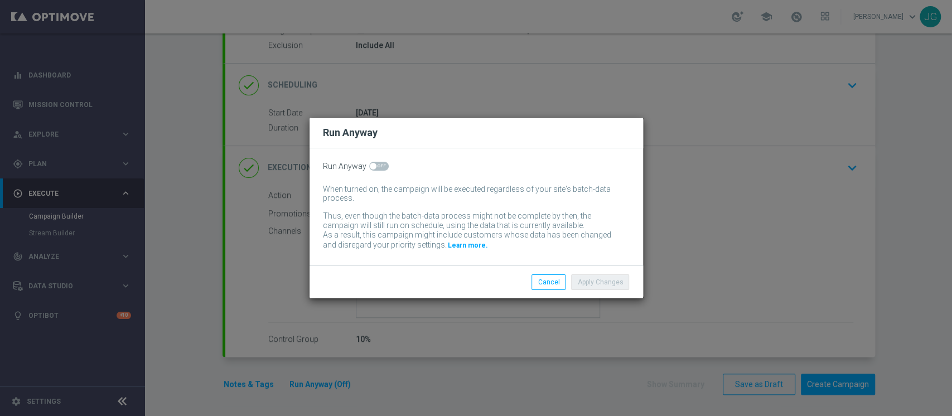
click at [379, 171] on switch at bounding box center [379, 166] width 20 height 9
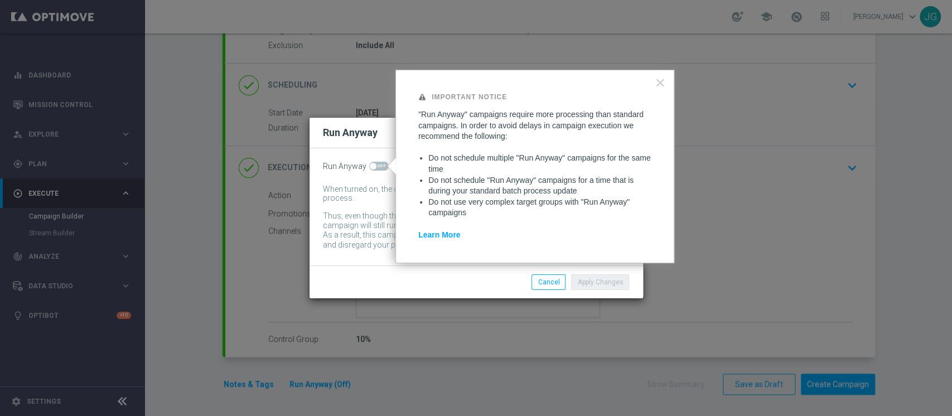
click at [373, 163] on span at bounding box center [373, 166] width 7 height 7
click at [373, 163] on input "checkbox" at bounding box center [379, 166] width 20 height 9
checkbox input "true"
click at [605, 280] on button "Apply Changes" at bounding box center [600, 283] width 58 height 16
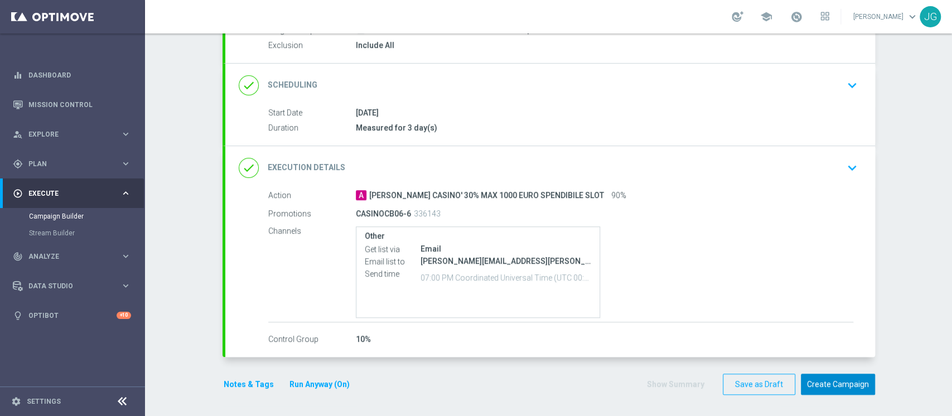
scroll to position [118, 0]
click at [830, 383] on button "Create Campaign" at bounding box center [838, 385] width 74 height 22
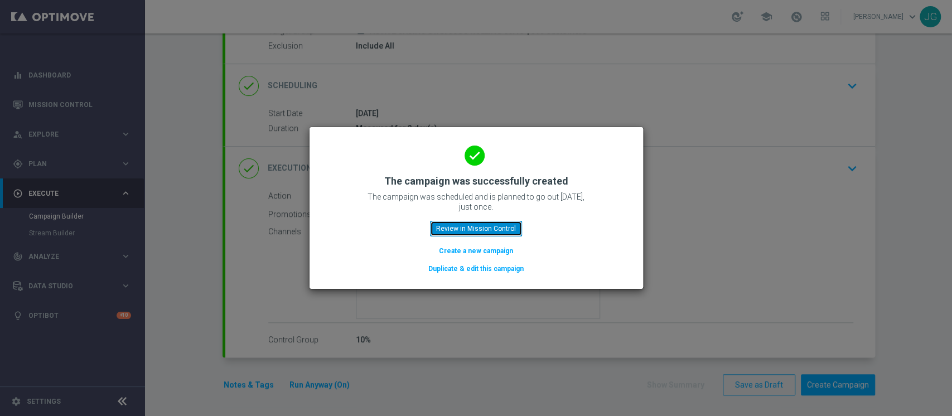
click at [482, 233] on button "Review in Mission Control" at bounding box center [476, 229] width 92 height 16
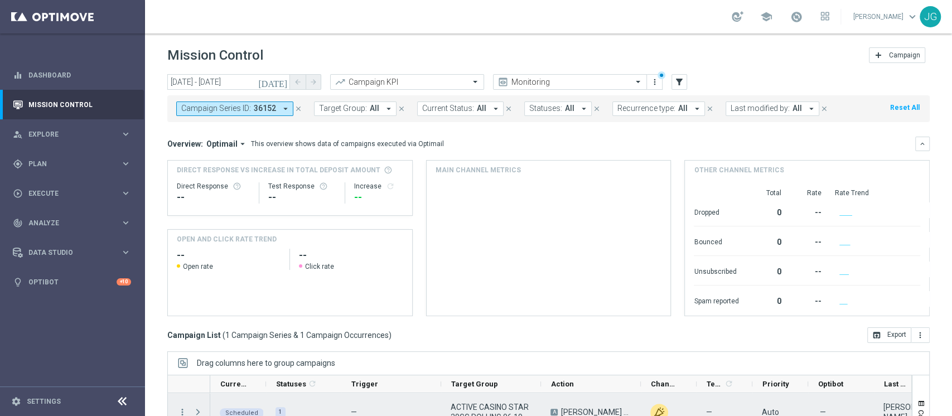
scroll to position [123, 0]
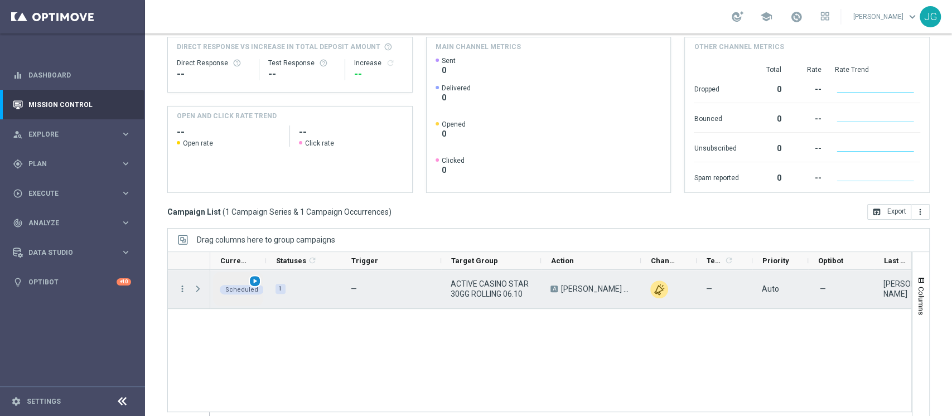
click at [254, 283] on span "play_arrow" at bounding box center [255, 281] width 8 height 8
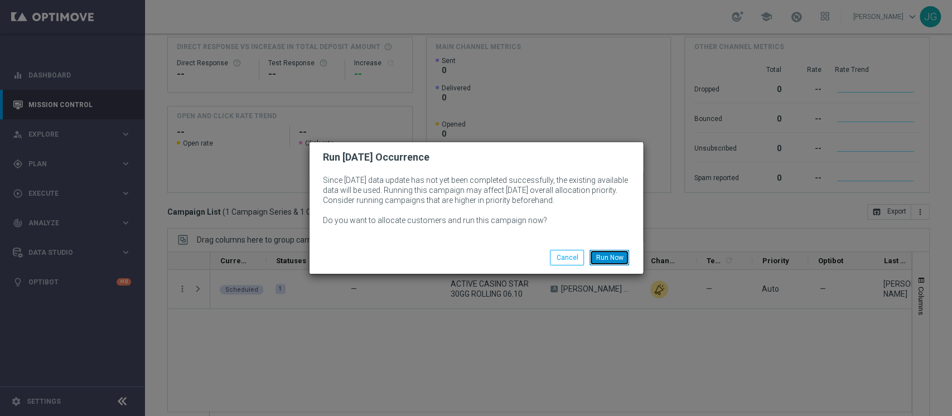
click at [613, 260] on button "Run Now" at bounding box center [610, 258] width 40 height 16
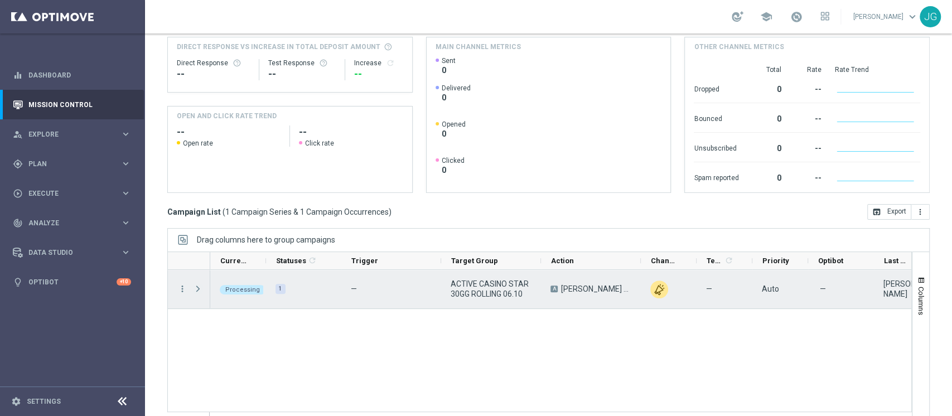
click at [196, 290] on span "Press SPACE to select this row." at bounding box center [198, 289] width 10 height 9
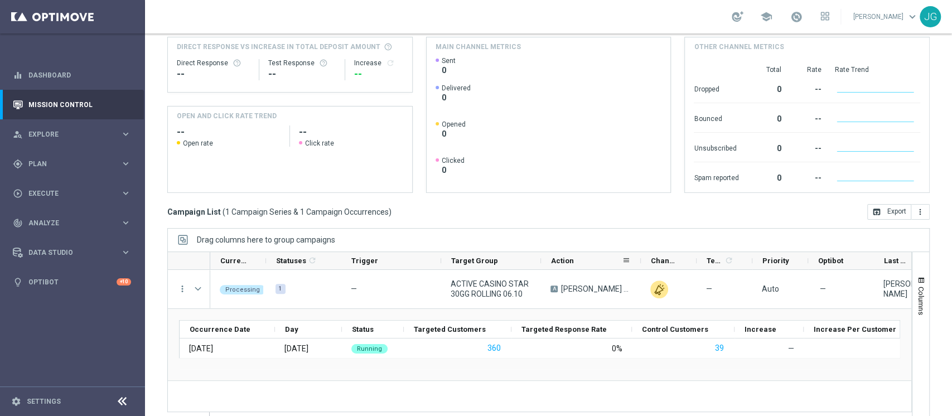
click at [638, 260] on div "Action" at bounding box center [591, 261] width 100 height 18
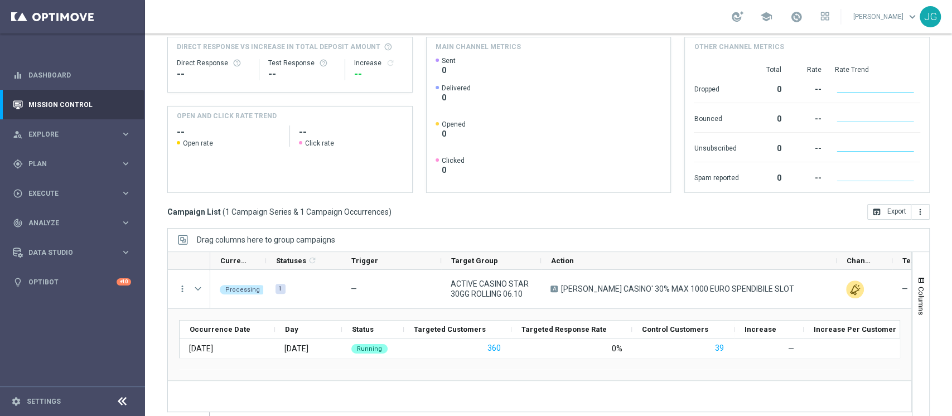
drag, startPoint x: 639, startPoint y: 261, endPoint x: 835, endPoint y: 234, distance: 197.7
click at [835, 234] on div "Drag columns here to group campaigns Drag here to set column labels" at bounding box center [548, 325] width 763 height 195
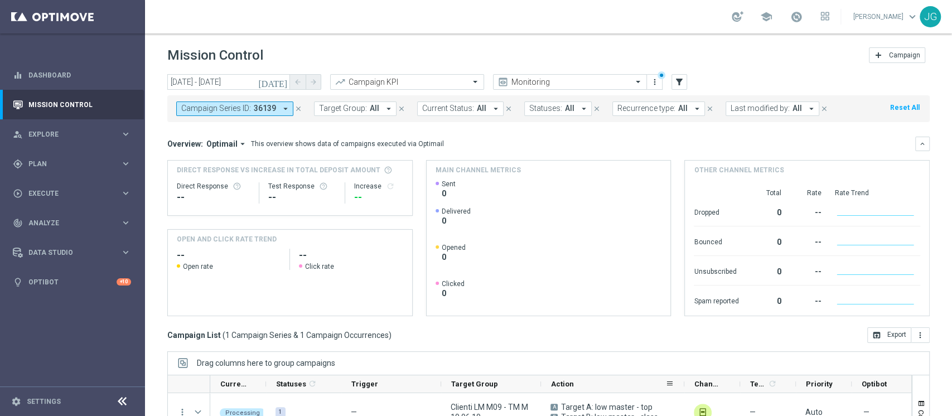
scroll to position [141, 0]
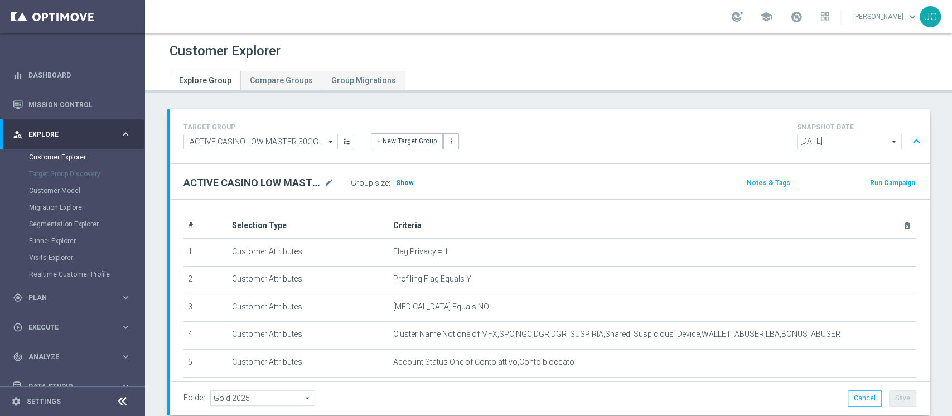
click at [406, 185] on span "Show" at bounding box center [405, 183] width 18 height 8
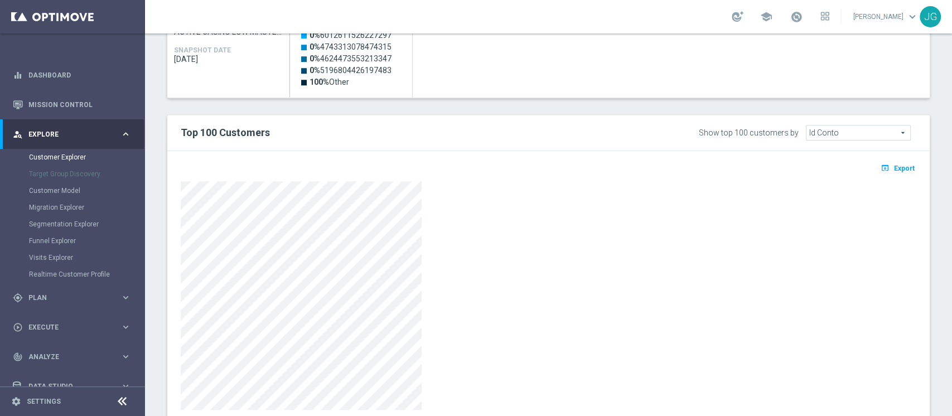
scroll to position [626, 0]
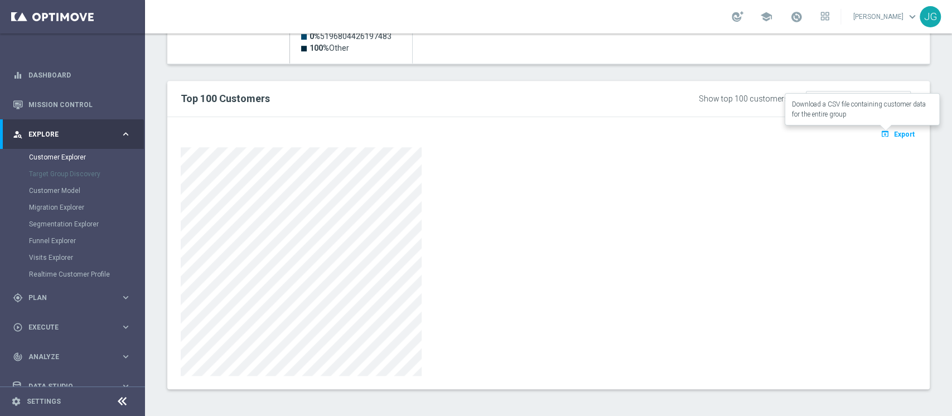
click at [888, 127] on button "open_in_browser Export" at bounding box center [897, 134] width 37 height 15
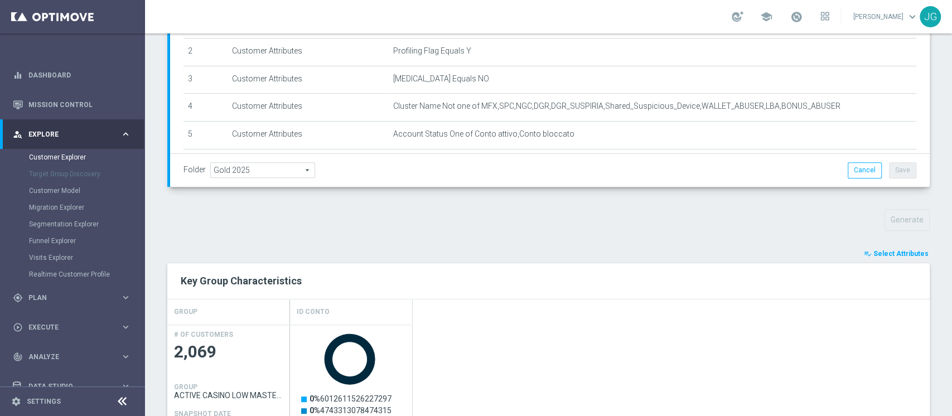
scroll to position [0, 0]
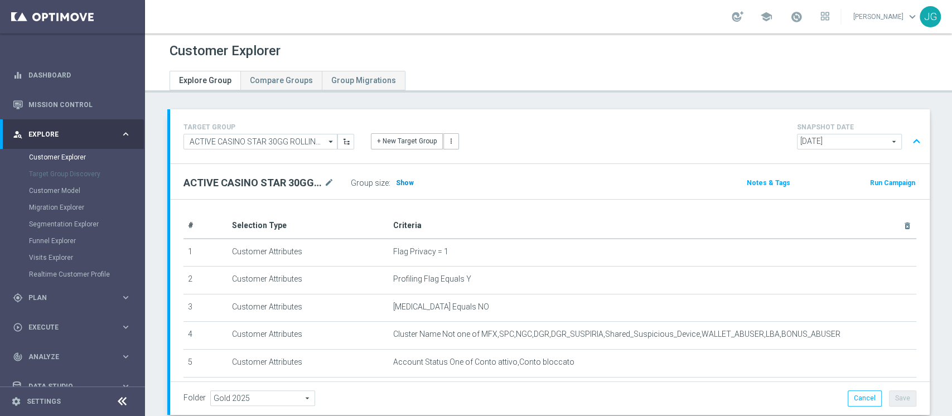
click at [408, 181] on span "Show" at bounding box center [405, 183] width 18 height 8
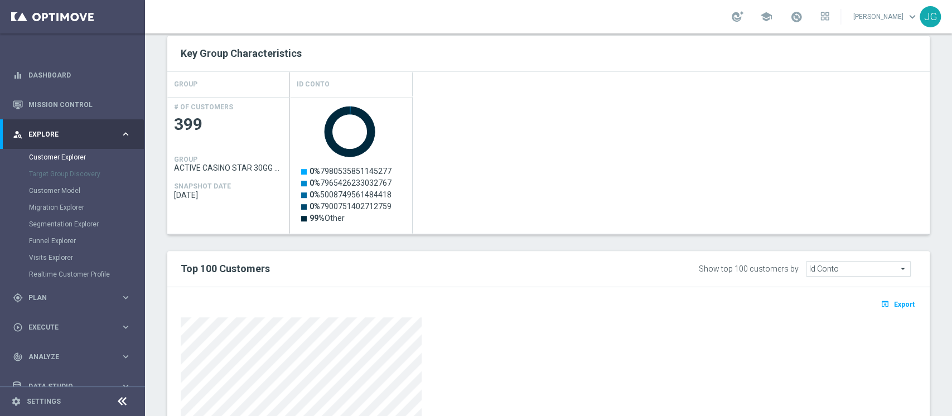
scroll to position [456, 0]
click at [894, 303] on span "Export" at bounding box center [904, 304] width 21 height 8
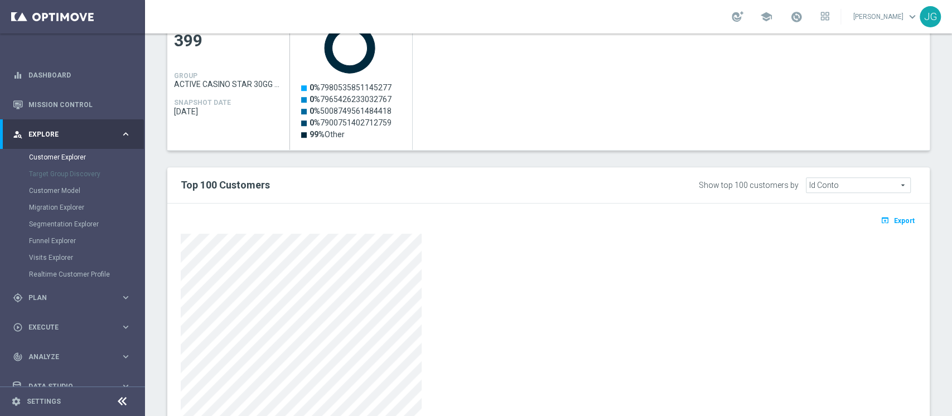
scroll to position [0, 0]
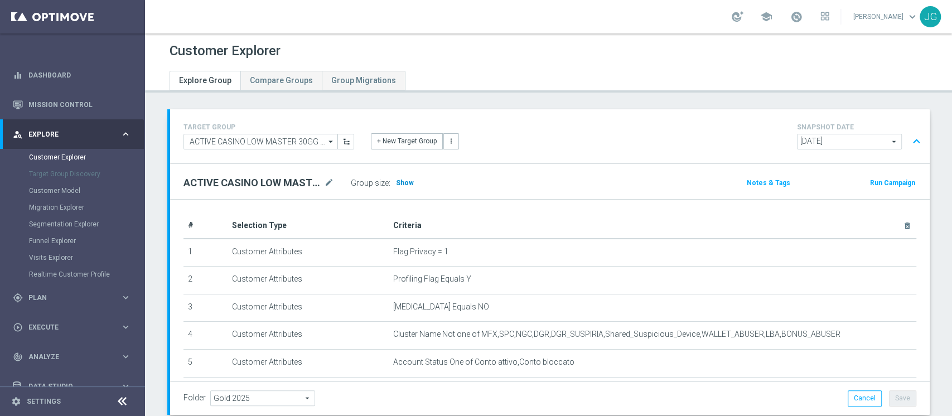
click at [400, 184] on span "Show" at bounding box center [405, 183] width 18 height 8
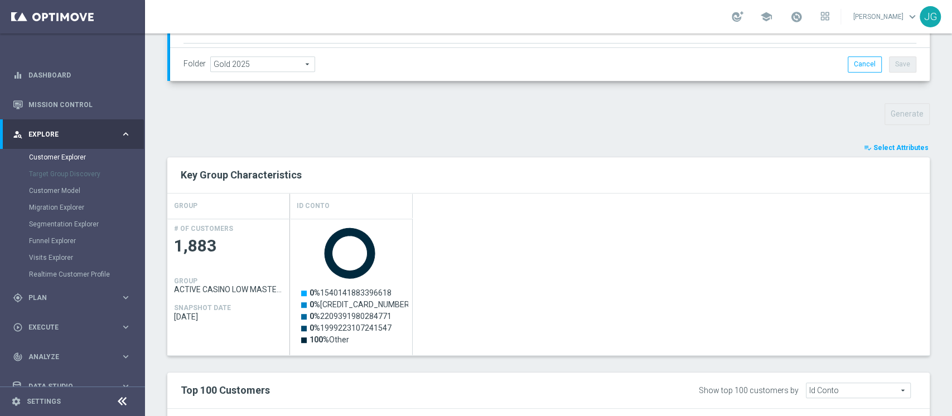
scroll to position [335, 0]
click at [891, 145] on span "Select Attributes" at bounding box center [901, 147] width 55 height 8
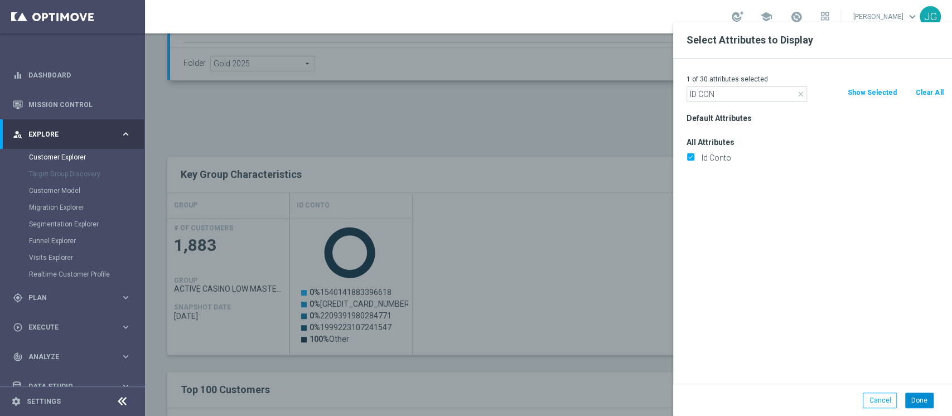
type input "ID CON"
click at [918, 401] on button "Done" at bounding box center [920, 401] width 28 height 16
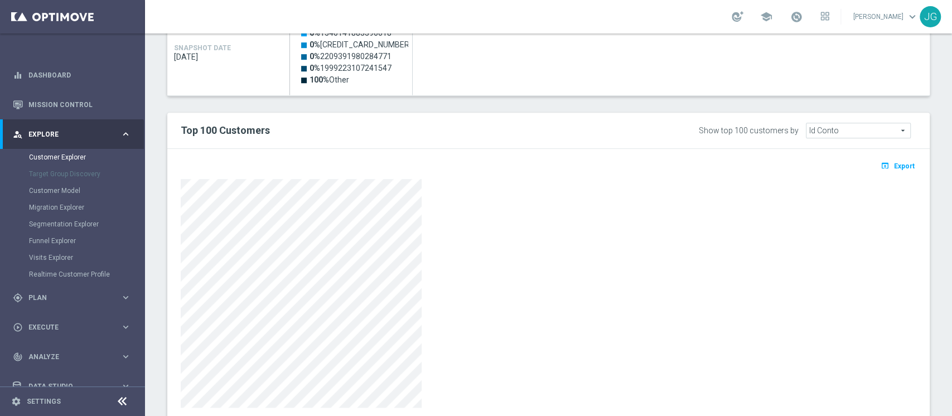
scroll to position [596, 0]
click at [888, 158] on button "open_in_browser Export" at bounding box center [897, 164] width 37 height 15
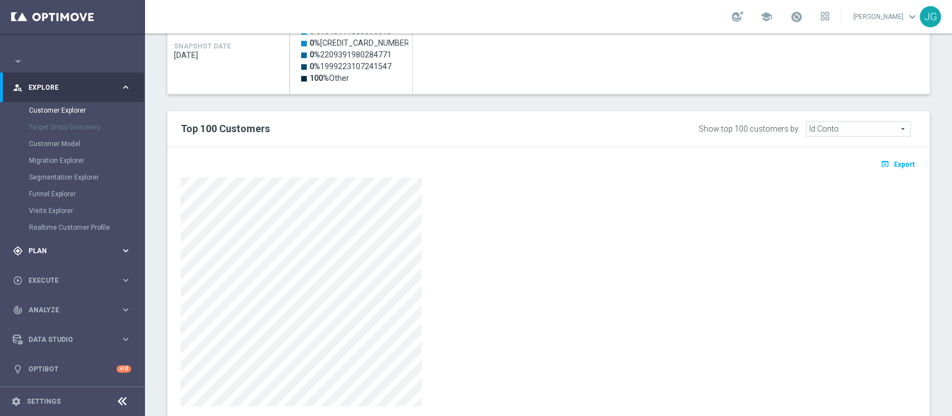
click at [67, 254] on div "gps_fixed Plan" at bounding box center [67, 251] width 108 height 10
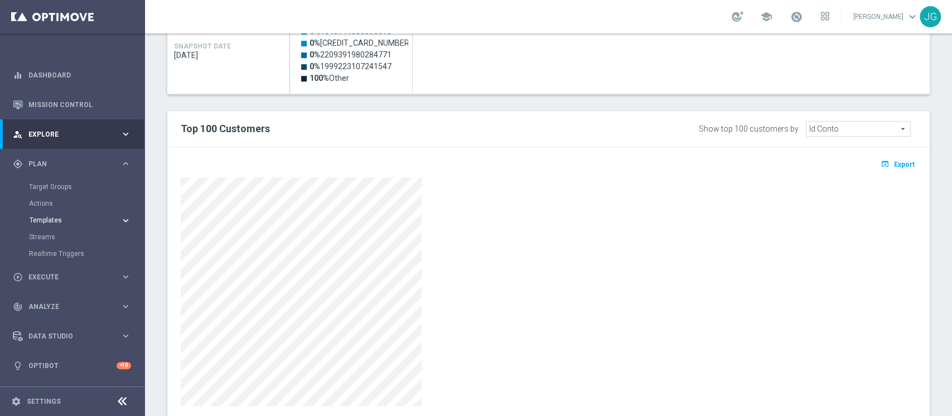
scroll to position [0, 0]
click at [60, 187] on link "Target Groups" at bounding box center [72, 186] width 87 height 9
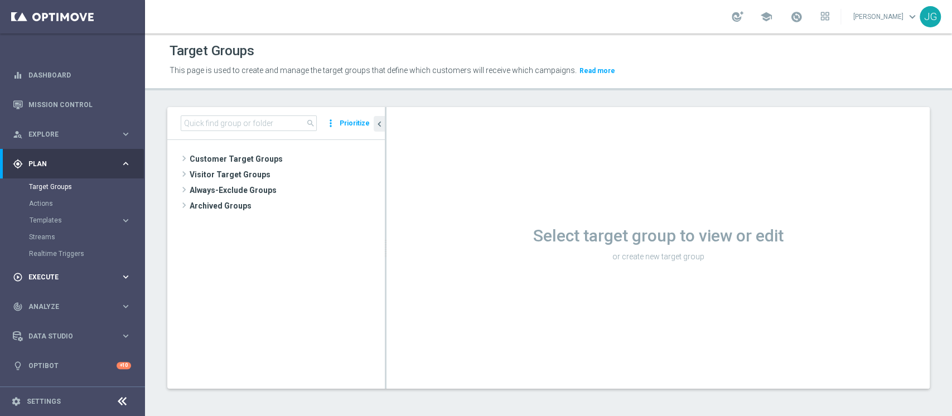
click at [54, 278] on span "Execute" at bounding box center [74, 277] width 92 height 7
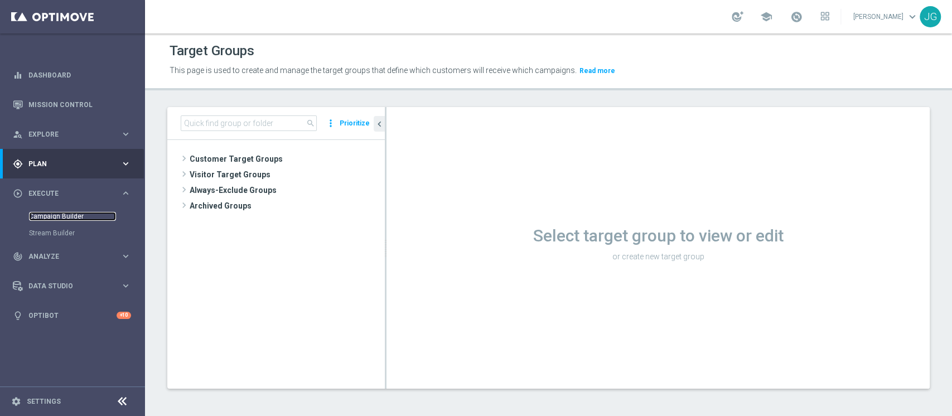
click at [54, 212] on link "Campaign Builder" at bounding box center [72, 216] width 87 height 9
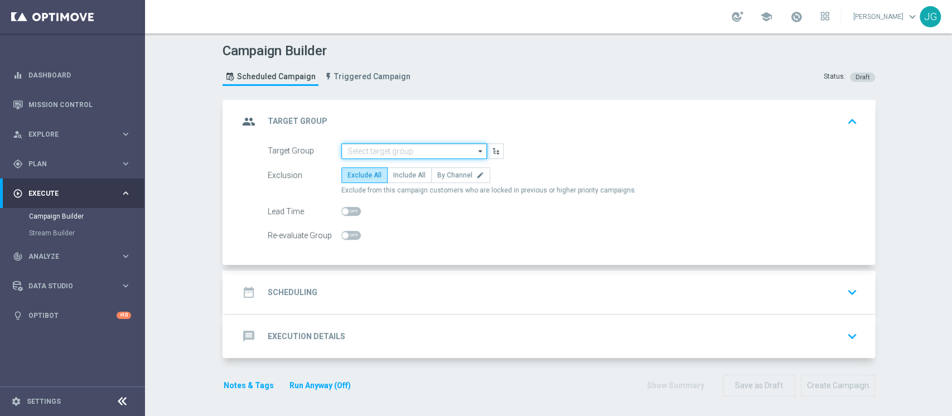
click at [384, 151] on input at bounding box center [414, 151] width 146 height 16
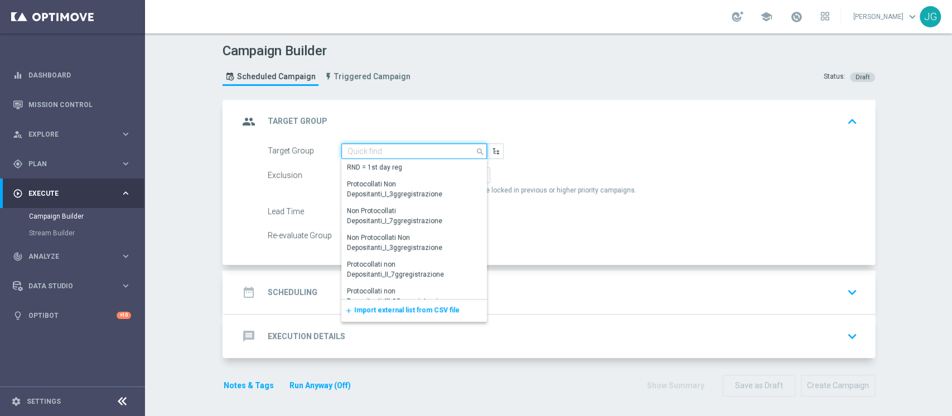
click at [388, 153] on input at bounding box center [414, 151] width 146 height 16
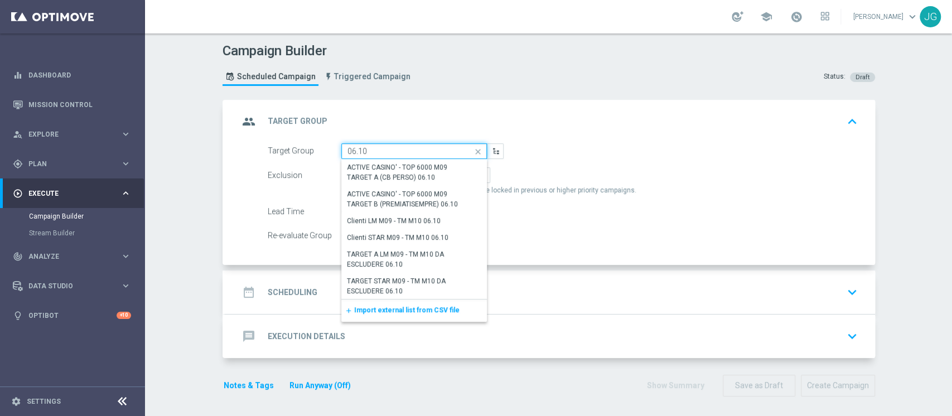
type input "06.10"
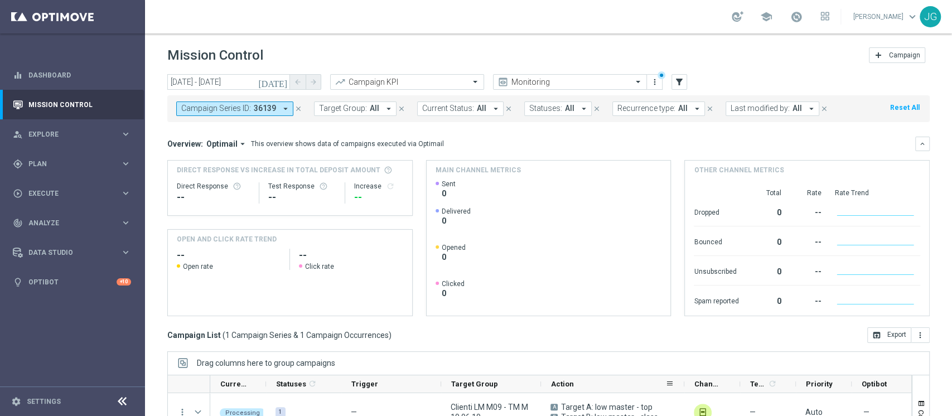
scroll to position [141, 0]
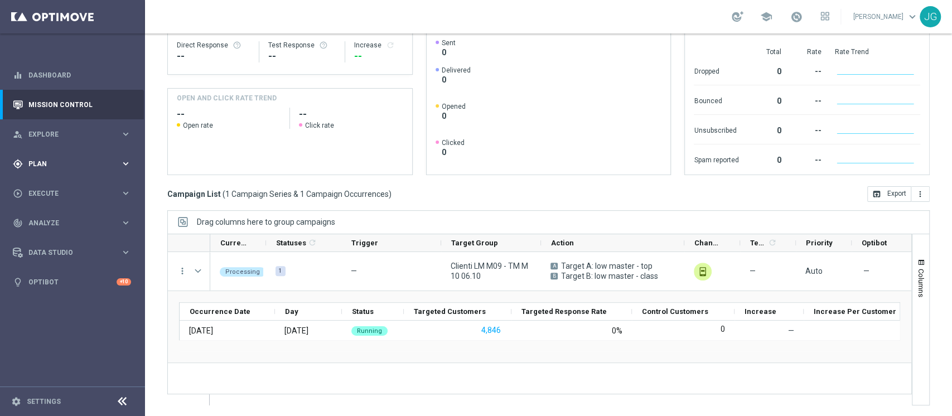
click at [68, 170] on div "gps_fixed Plan keyboard_arrow_right" at bounding box center [72, 164] width 144 height 30
click at [52, 187] on link "Target Groups" at bounding box center [72, 186] width 87 height 9
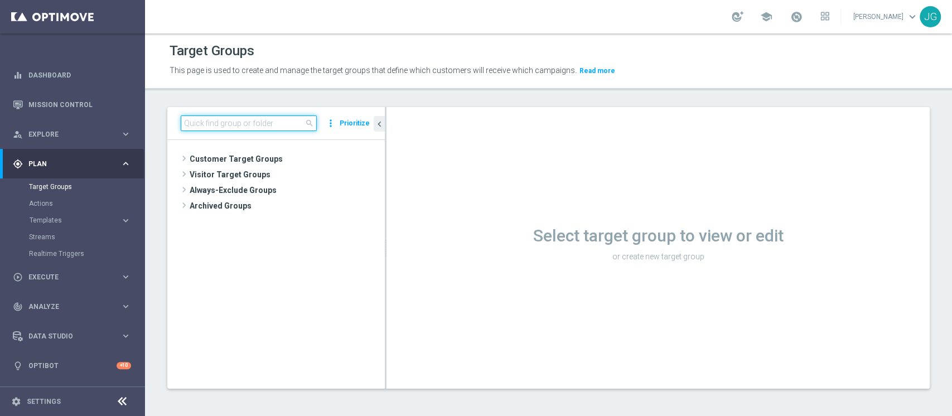
click at [216, 127] on input at bounding box center [249, 124] width 136 height 16
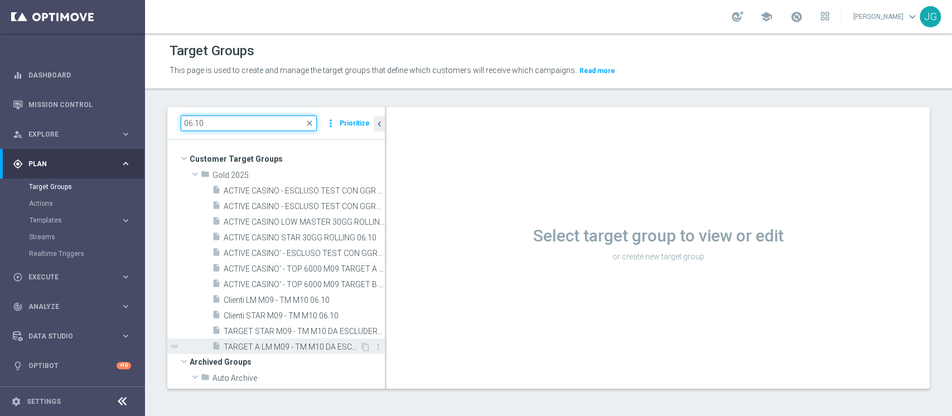
type input "06.10"
click at [273, 349] on span "TARGET A LM M09 - TM M10 DA ESCLUDERE 06.10" at bounding box center [292, 347] width 136 height 9
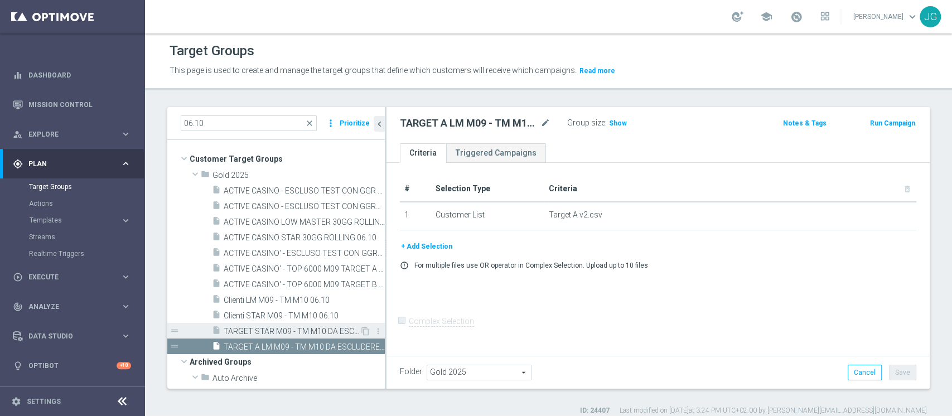
click at [294, 330] on span "TARGET STAR M09 - TM M10 DA ESCLUDERE 06.10" at bounding box center [292, 331] width 136 height 9
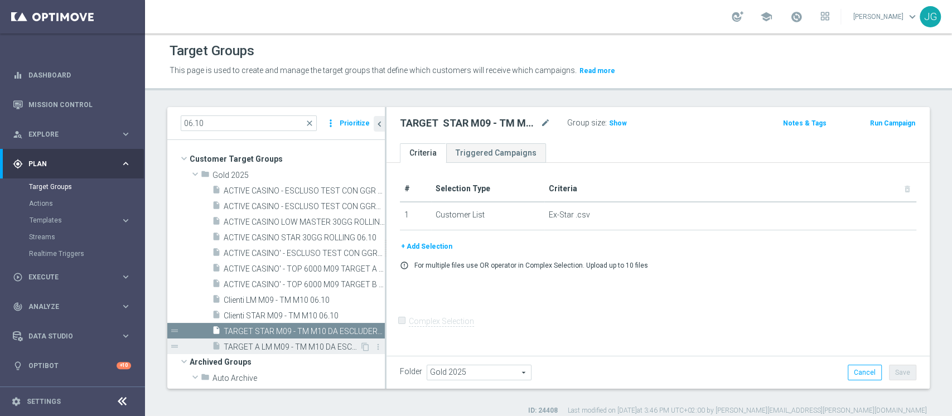
click at [286, 344] on span "TARGET A LM M09 - TM M10 DA ESCLUDERE 06.10" at bounding box center [292, 347] width 136 height 9
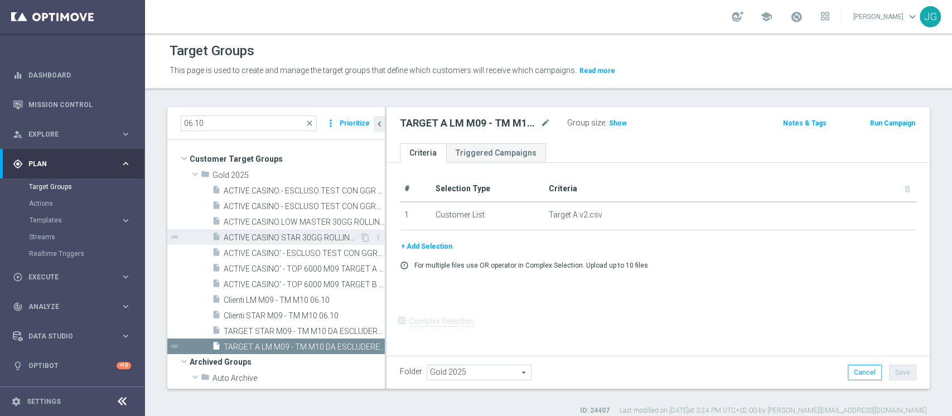
click at [296, 231] on div "insert_drive_file ACTIVE CASINO STAR 30GG ROLLING 06.10" at bounding box center [286, 237] width 148 height 16
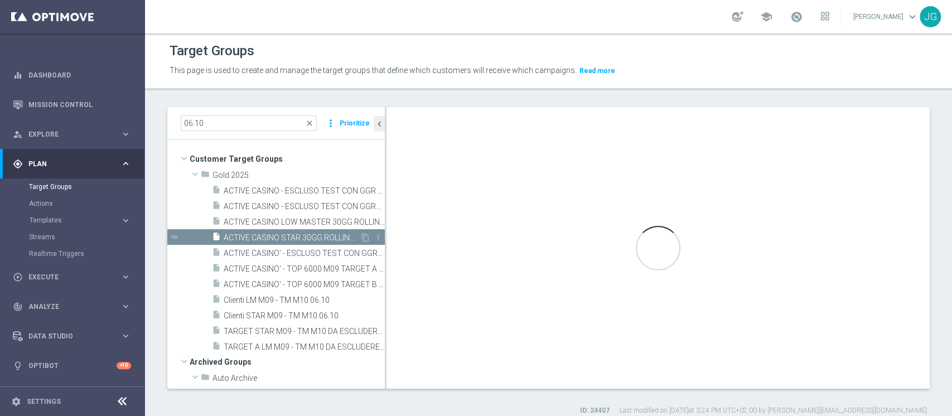
checkbox input "true"
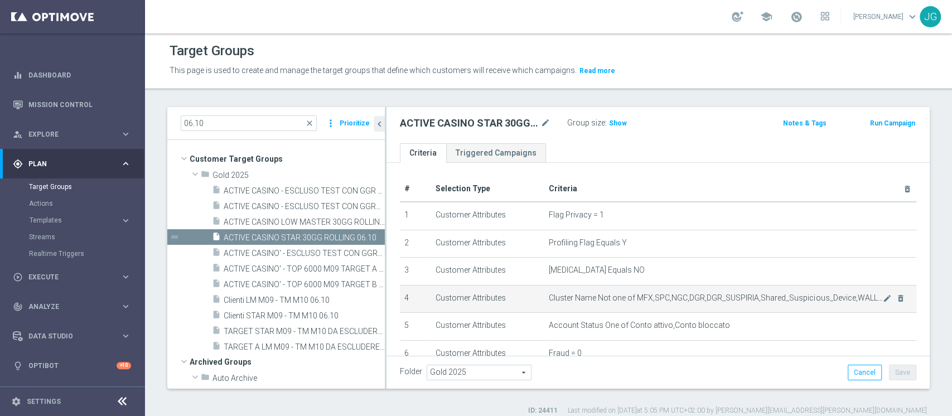
scroll to position [329, 0]
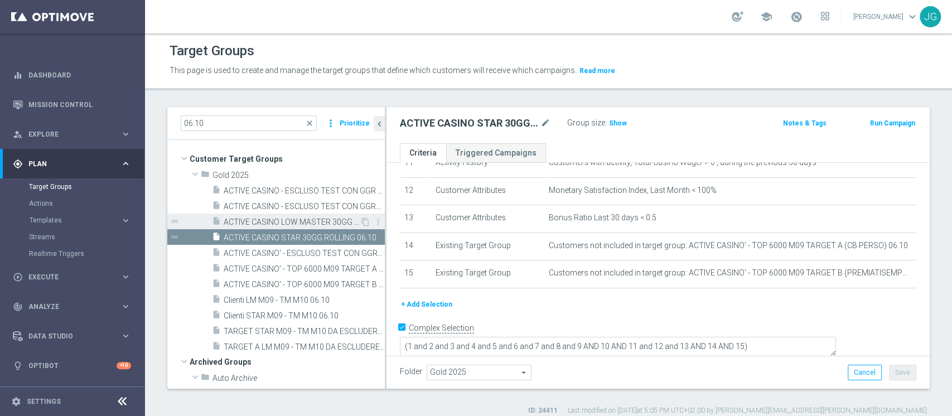
click at [276, 223] on span "ACTIVE CASINO LOW MASTER 30GG ROLLING 06.10" at bounding box center [292, 222] width 136 height 9
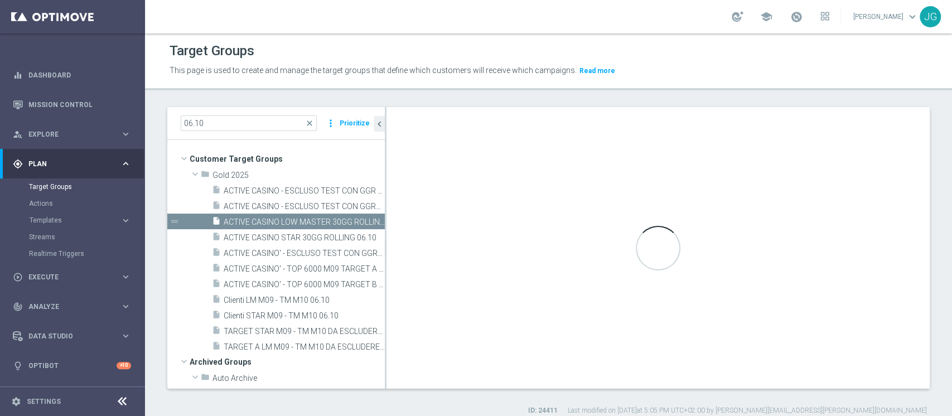
type textarea "(1 and 2 and 3 and 4 and 5 and 6 and 7 and 8 and 9 AND 10 AND 11 and 12 and 13)"
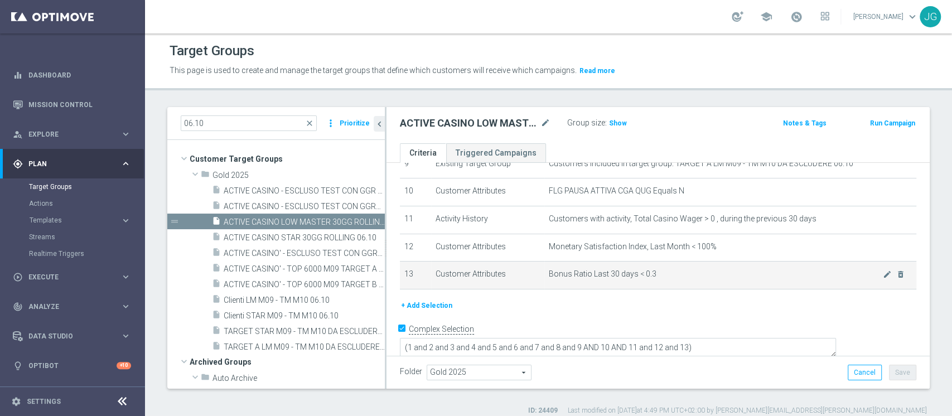
scroll to position [9, 0]
